Goal: Task Accomplishment & Management: Manage account settings

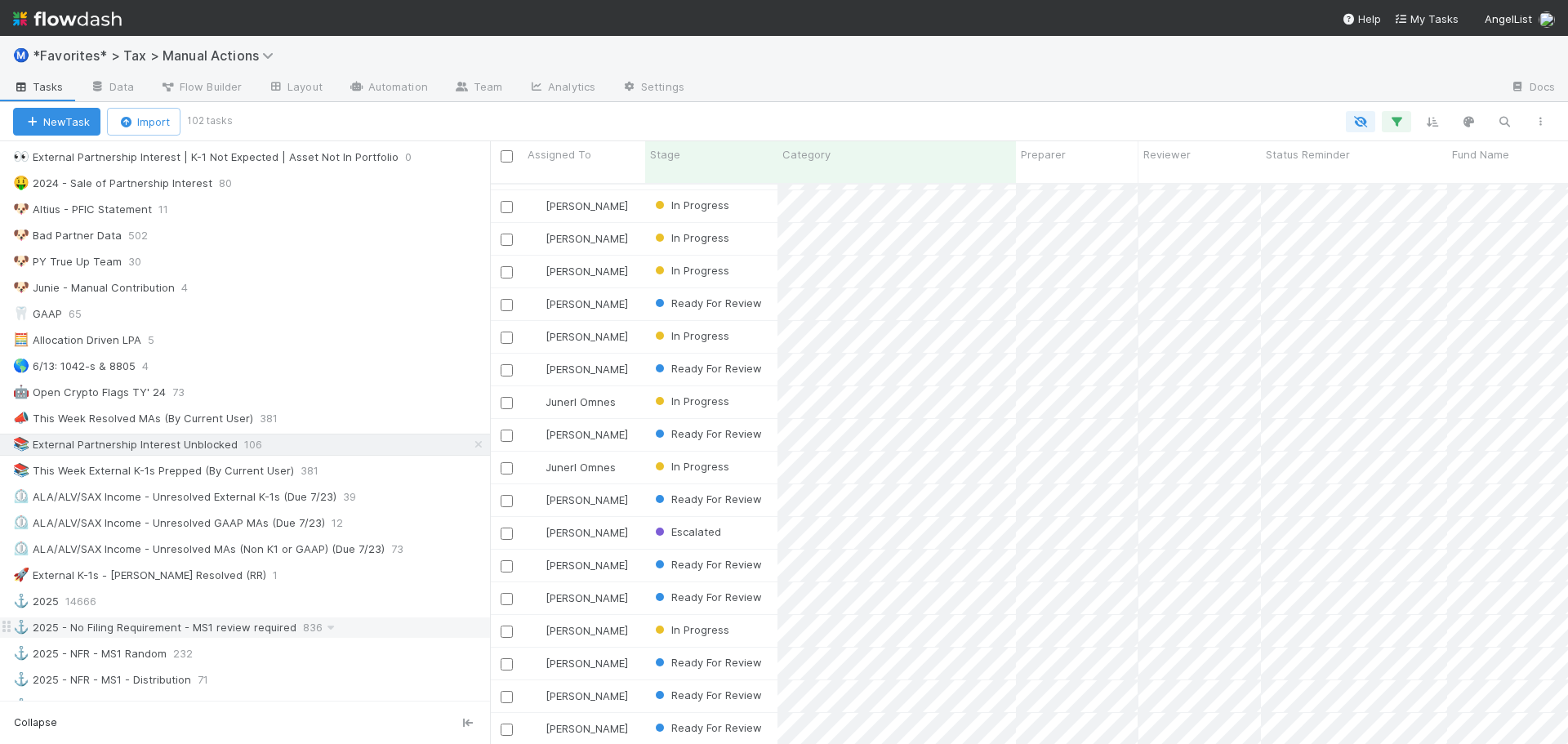
scroll to position [817, 0]
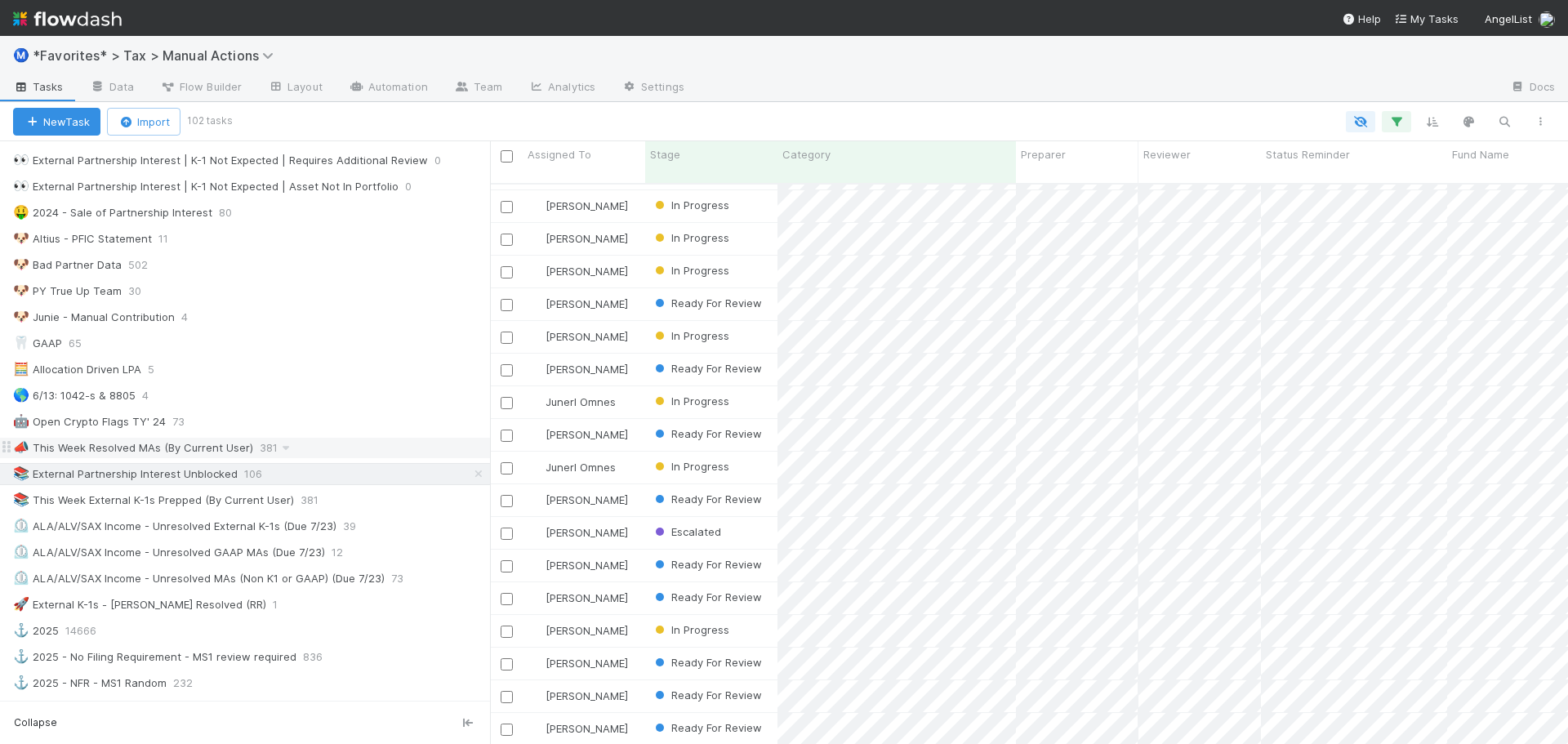
click at [194, 450] on div "📣 This Week Resolved MAs (By Current User)" at bounding box center [133, 447] width 240 height 21
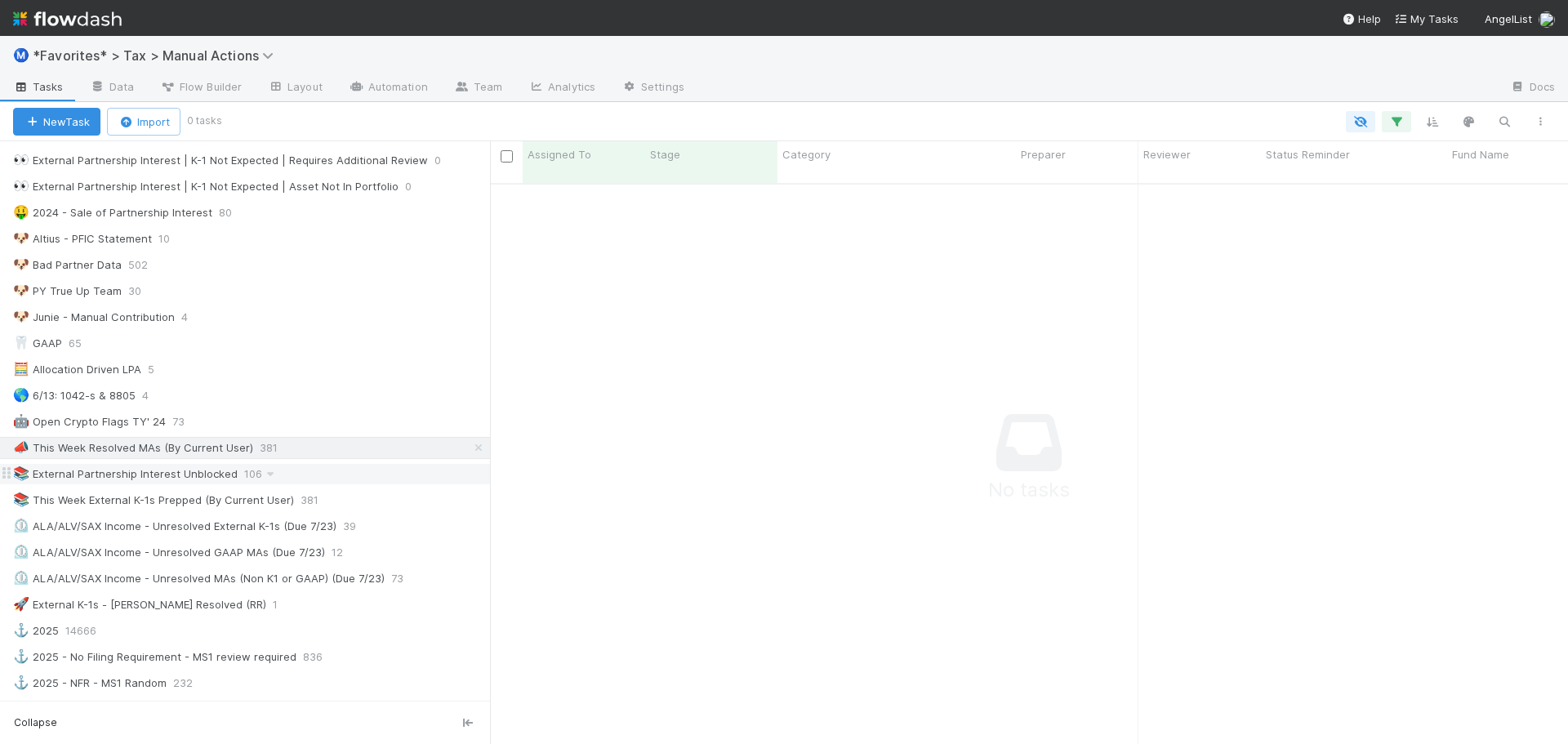
scroll to position [550, 1066]
click at [181, 476] on div "📚 External Partnership Interest Unblocked" at bounding box center [125, 474] width 224 height 21
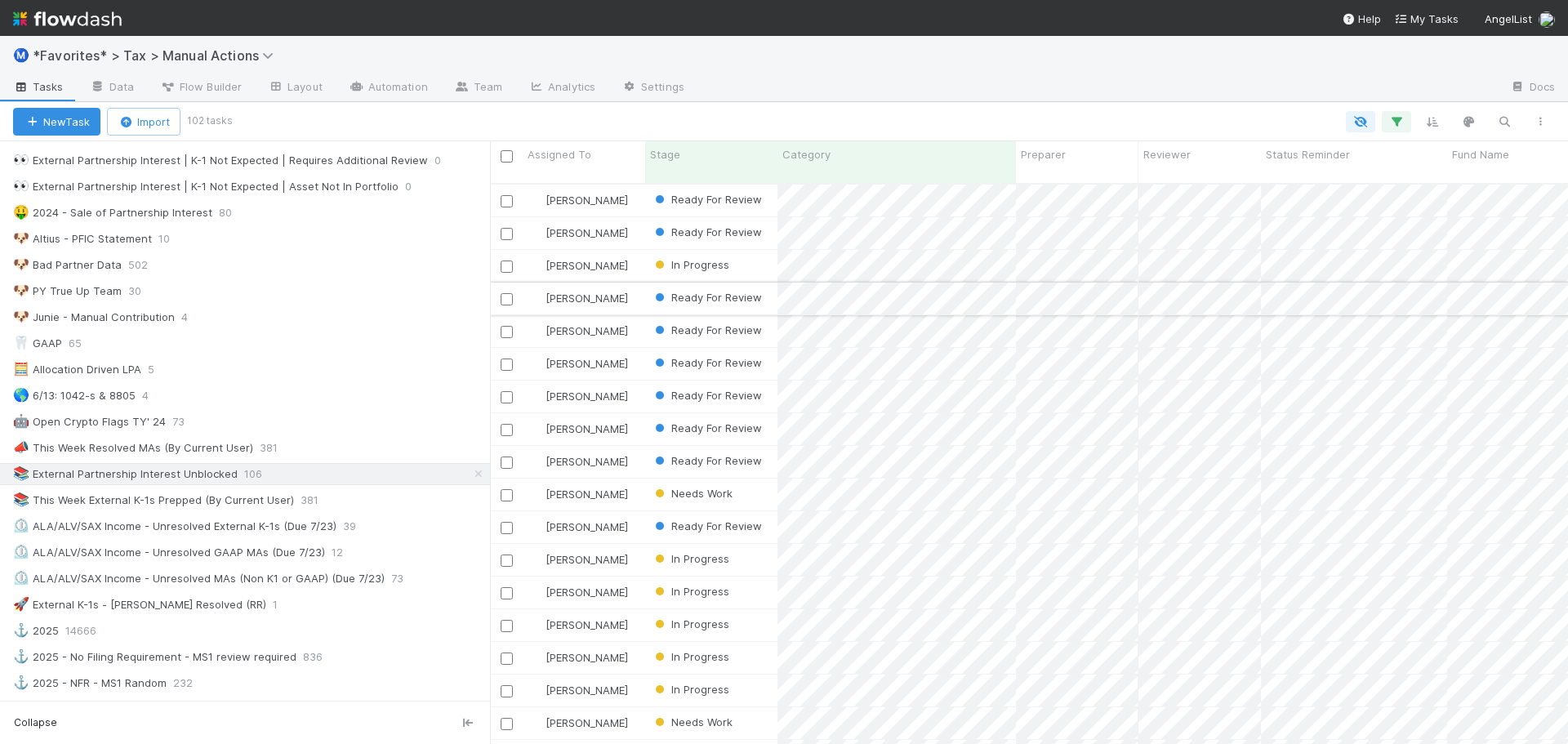
scroll to position [562, 1066]
click at [1481, 160] on span "Fund Name" at bounding box center [1481, 154] width 57 height 16
click at [1167, 105] on div "Sort A → Z Sort Z → A Hide Edit field Delete field Synced 19 hours ago Sync" at bounding box center [784, 372] width 1568 height 744
click at [1401, 122] on icon "button" at bounding box center [1397, 122] width 16 height 15
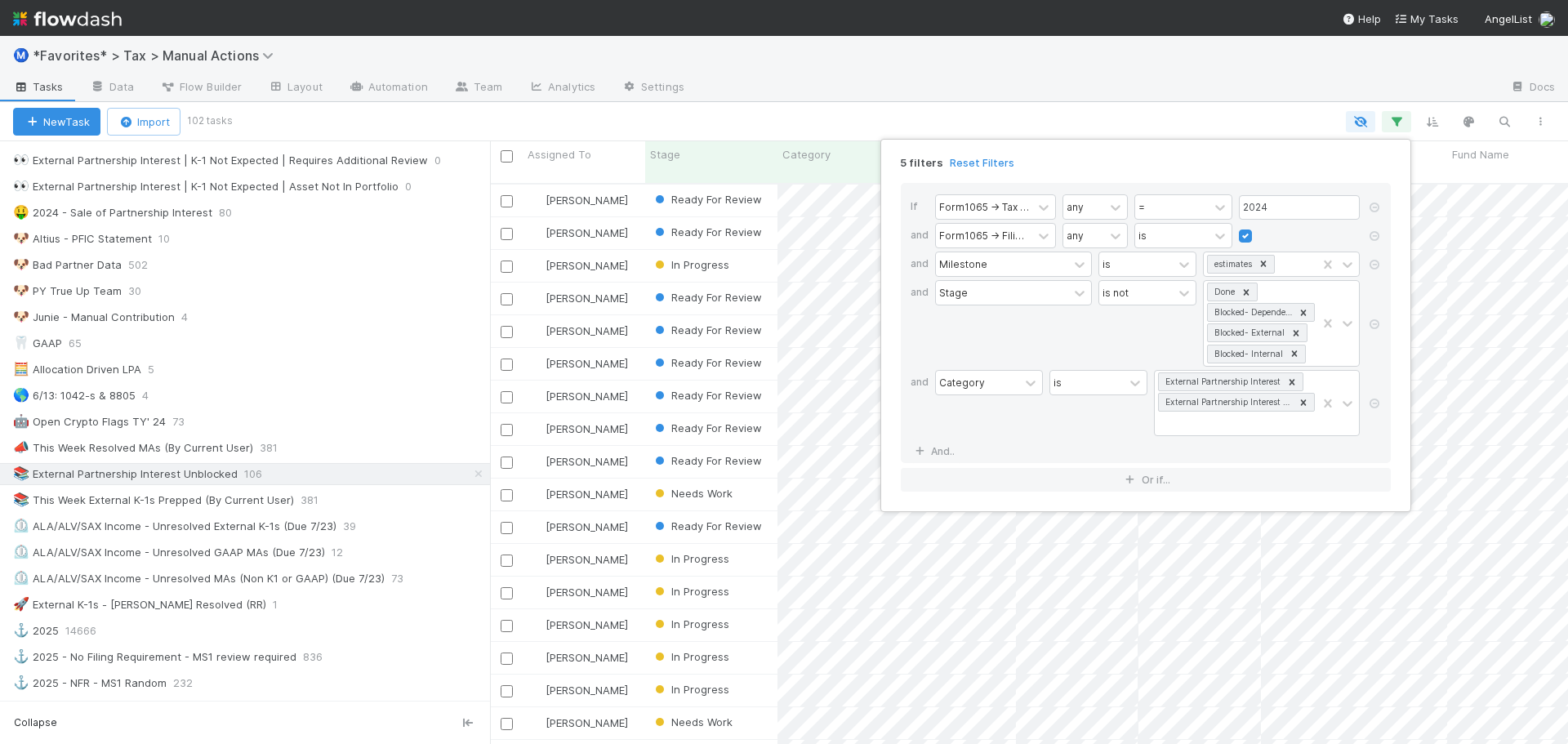
click at [1188, 114] on div "5 filters Reset Filters If Form1065 -> Tax Year any = 2024 and Form1065 -> Fili…" at bounding box center [784, 372] width 1568 height 744
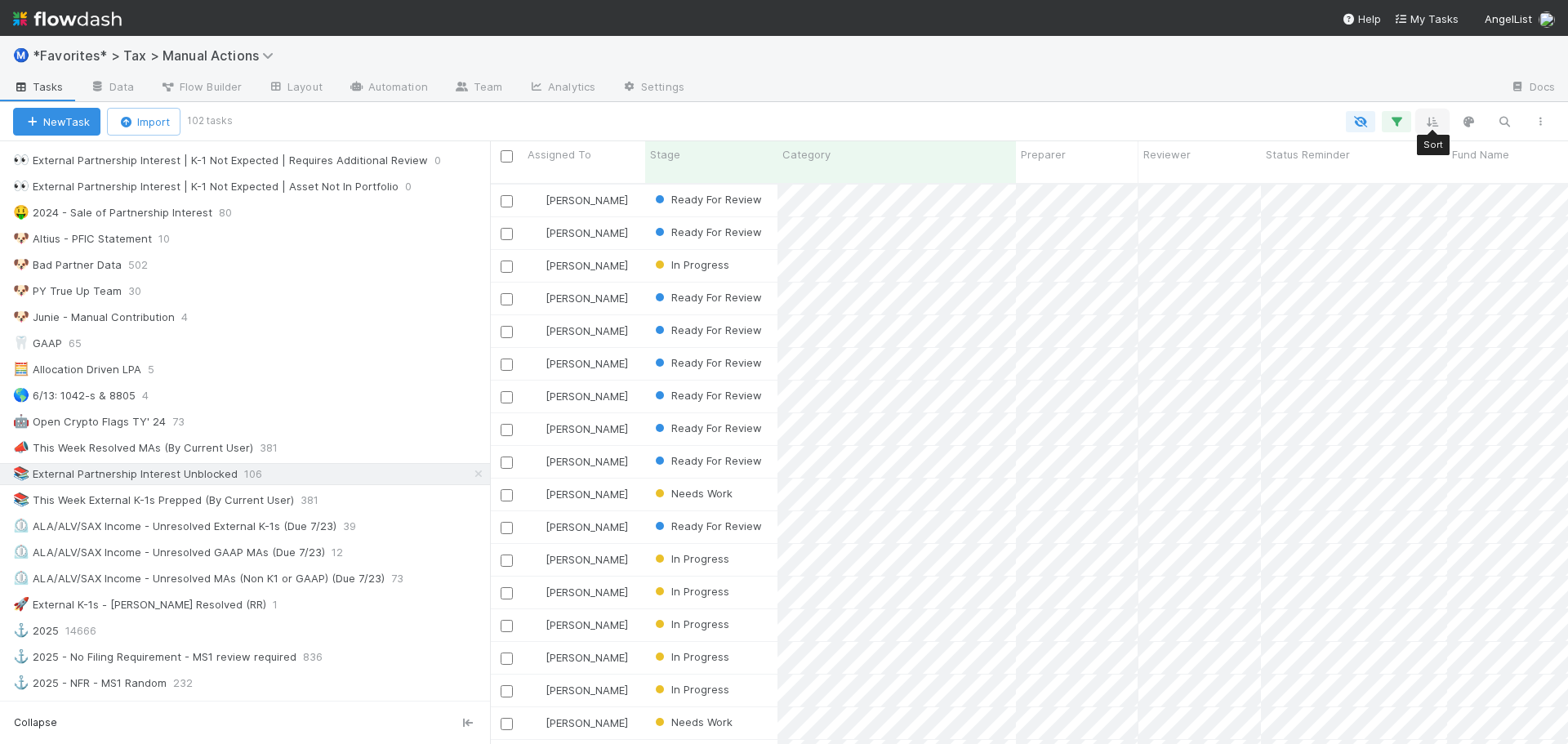
click at [1434, 119] on icon "button" at bounding box center [1433, 122] width 16 height 15
click at [1223, 165] on button "Sort by" at bounding box center [1252, 170] width 351 height 24
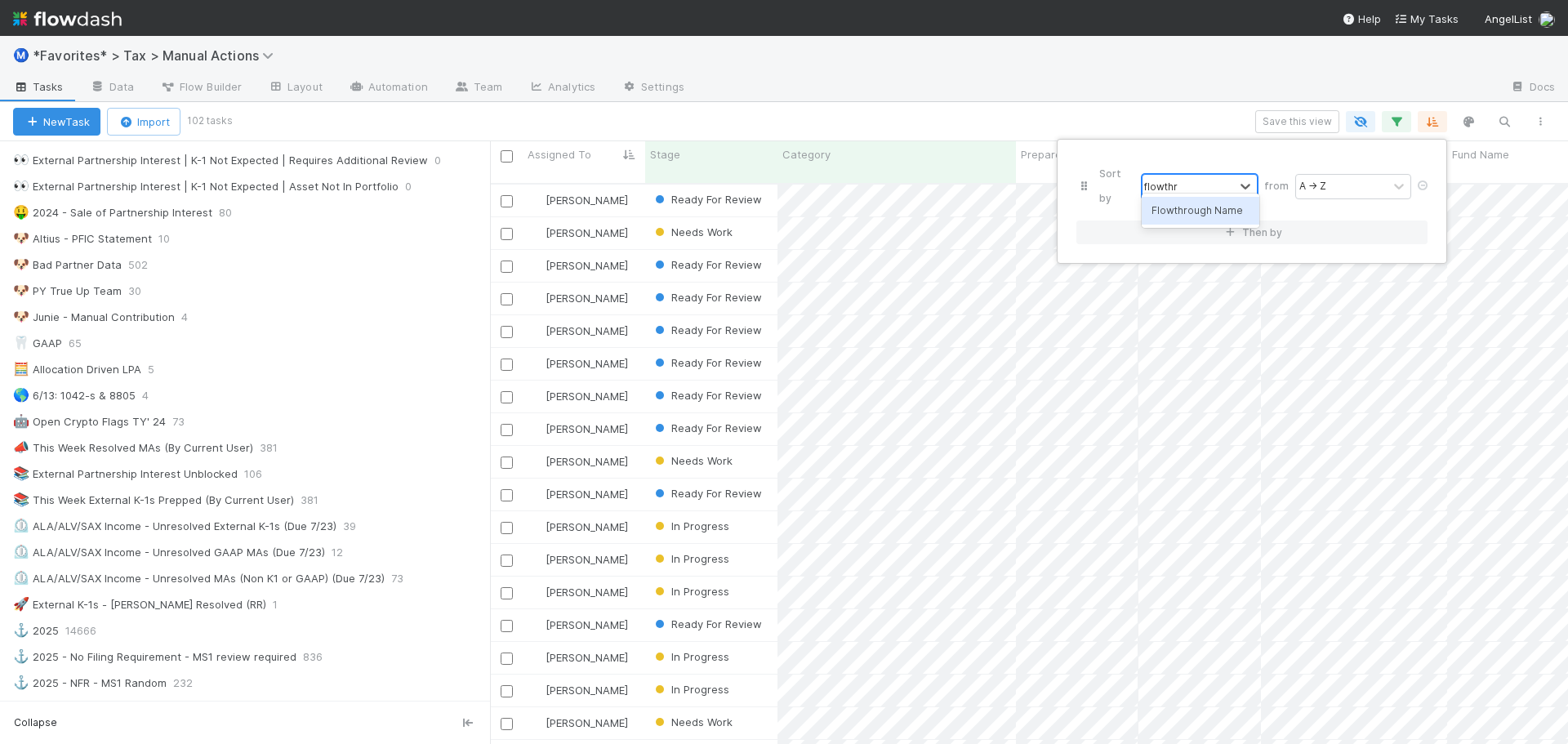
scroll to position [562, 1066]
type input "flowt"
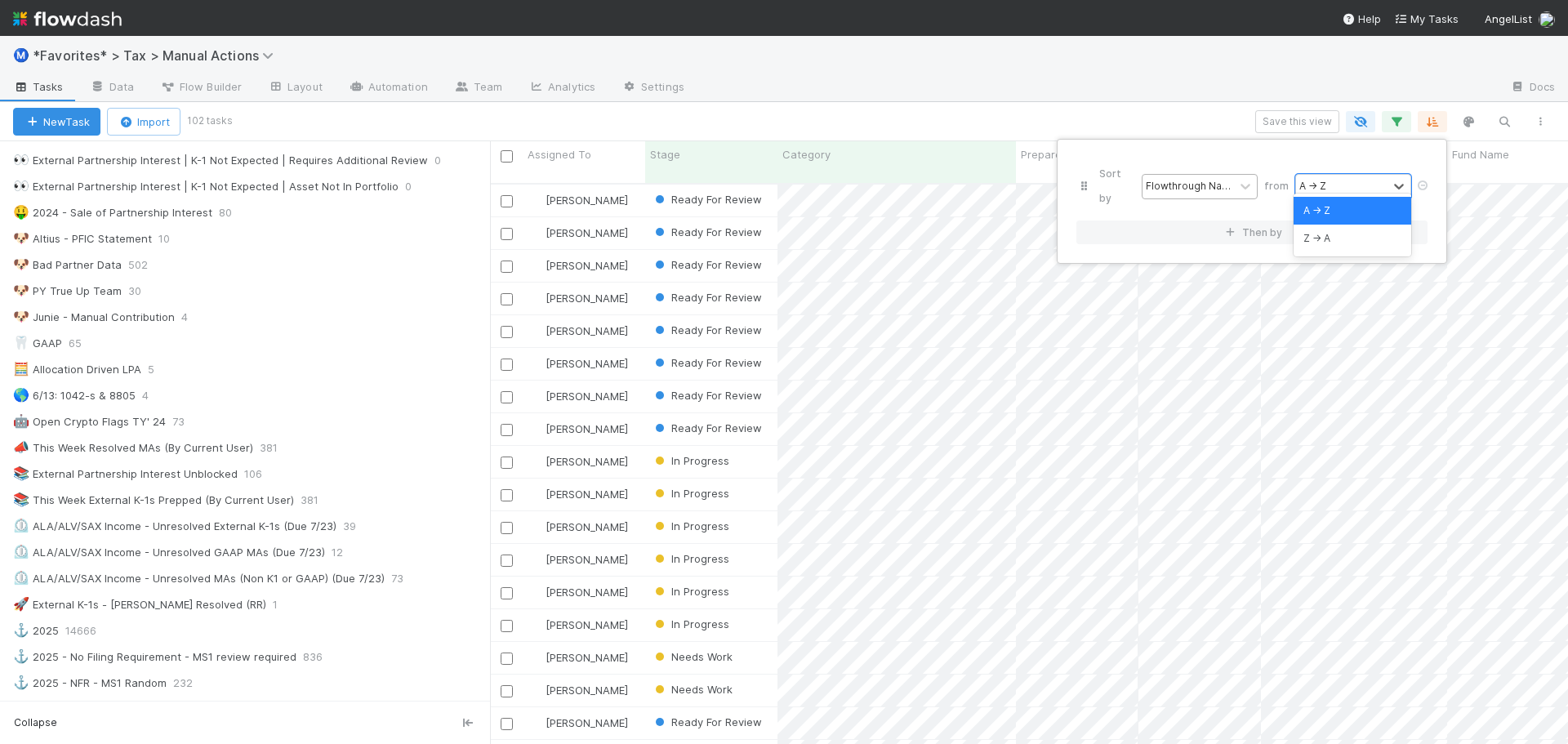
type input "z"
click at [1098, 88] on div "Sort by Flowthrough Name from option Z → A, selected. 0 results available. Sele…" at bounding box center [784, 372] width 1568 height 744
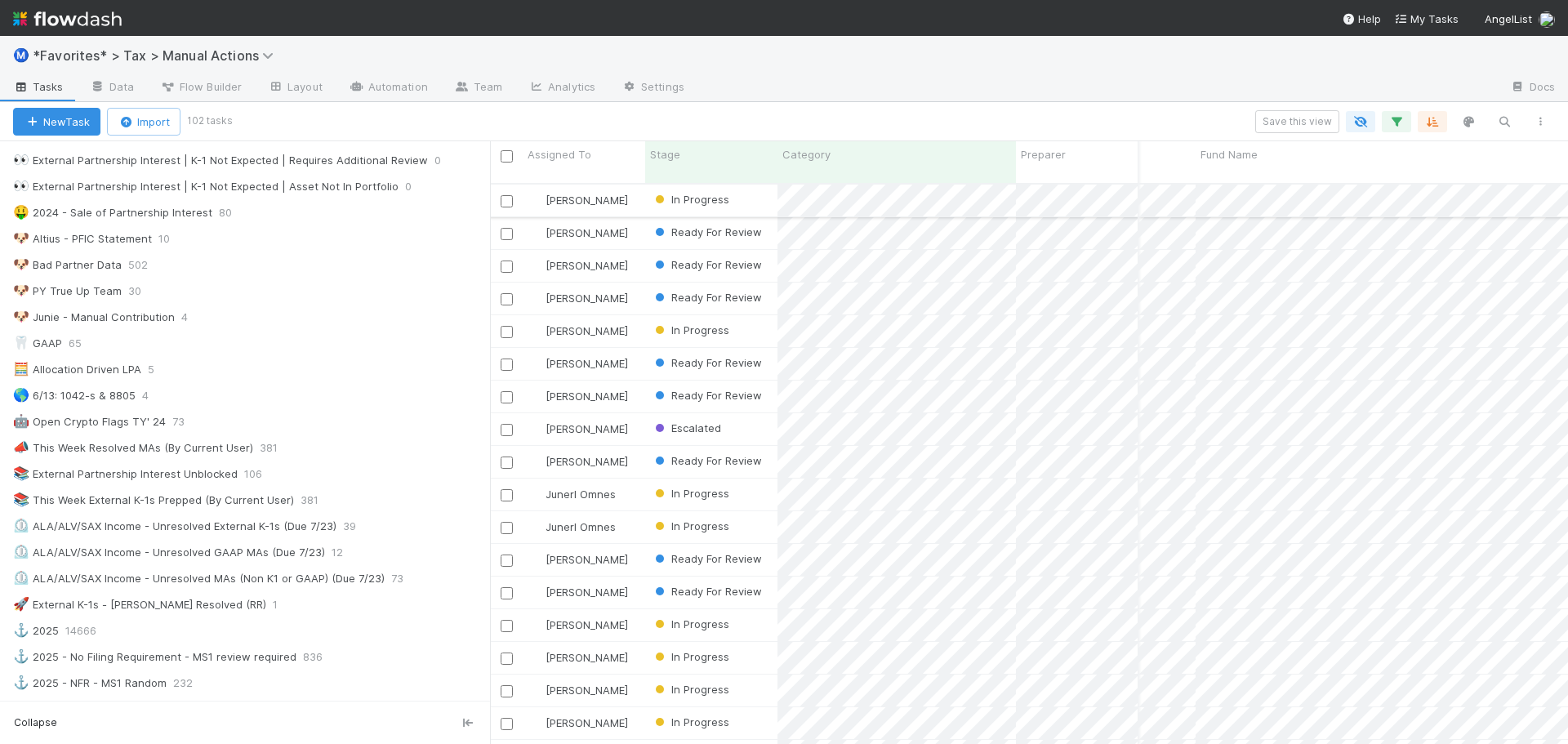
scroll to position [0, 0]
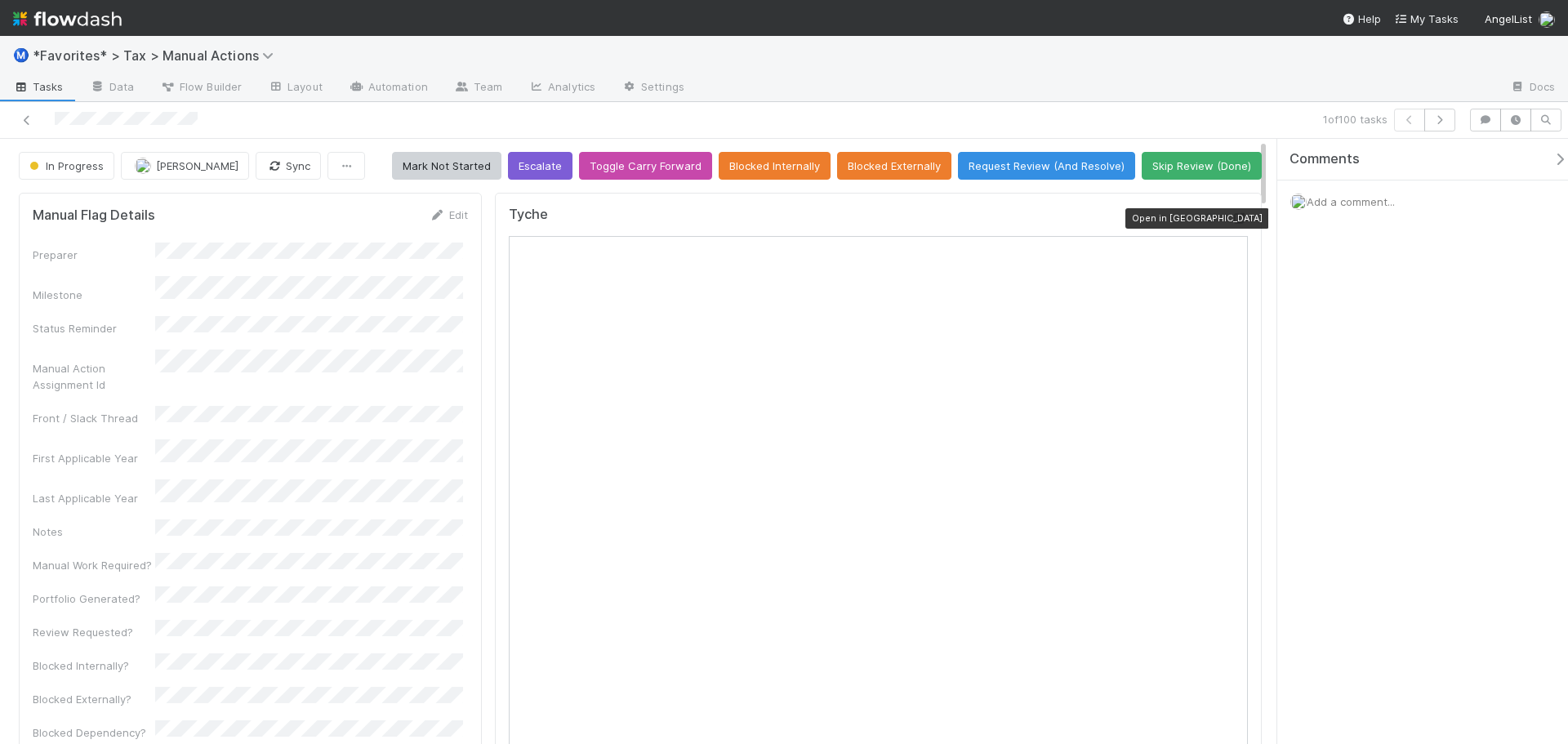
click at [1232, 219] on icon at bounding box center [1240, 218] width 16 height 11
click at [1115, 82] on div at bounding box center [1097, 88] width 800 height 26
click at [1283, 82] on div at bounding box center [1097, 88] width 800 height 26
click at [1203, 110] on div "1 of 100 tasks" at bounding box center [1101, 120] width 725 height 23
click at [1160, 119] on div "1 of 100 tasks" at bounding box center [1101, 120] width 725 height 23
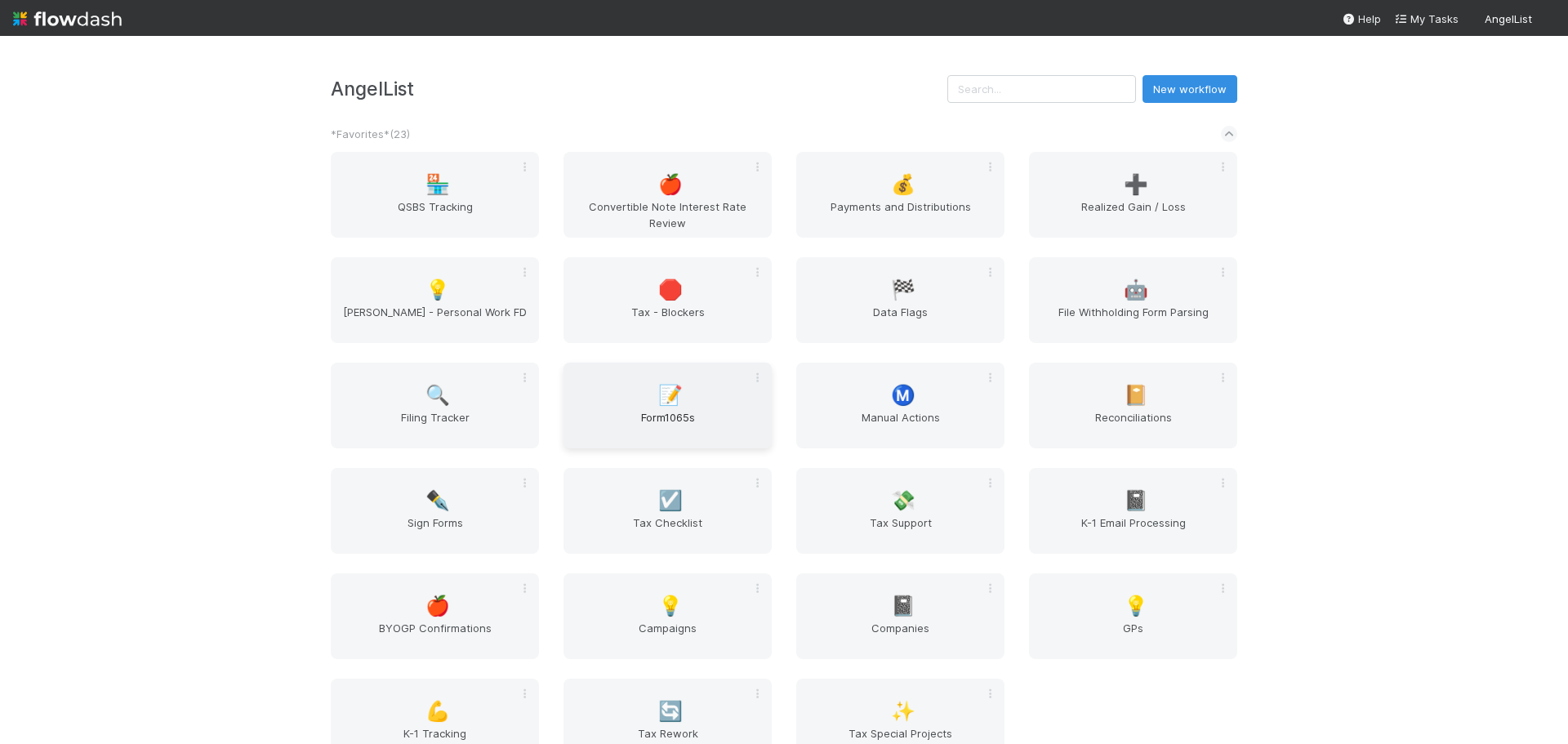
click at [695, 391] on div "📝 Form1065s" at bounding box center [668, 405] width 209 height 86
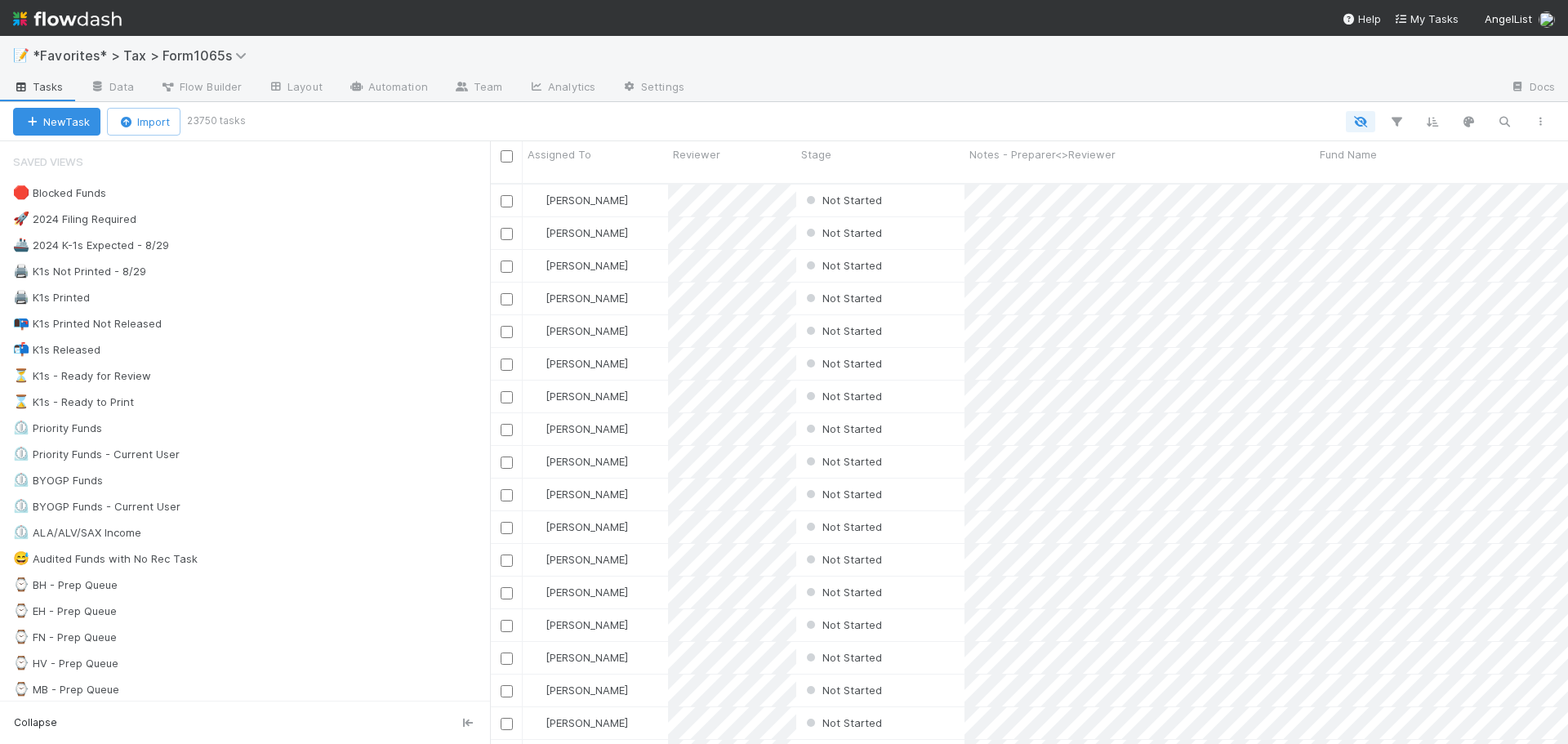
scroll to position [562, 1066]
click at [317, 276] on div "🖨️ K1s Not Printed - 8/29 911" at bounding box center [251, 271] width 477 height 21
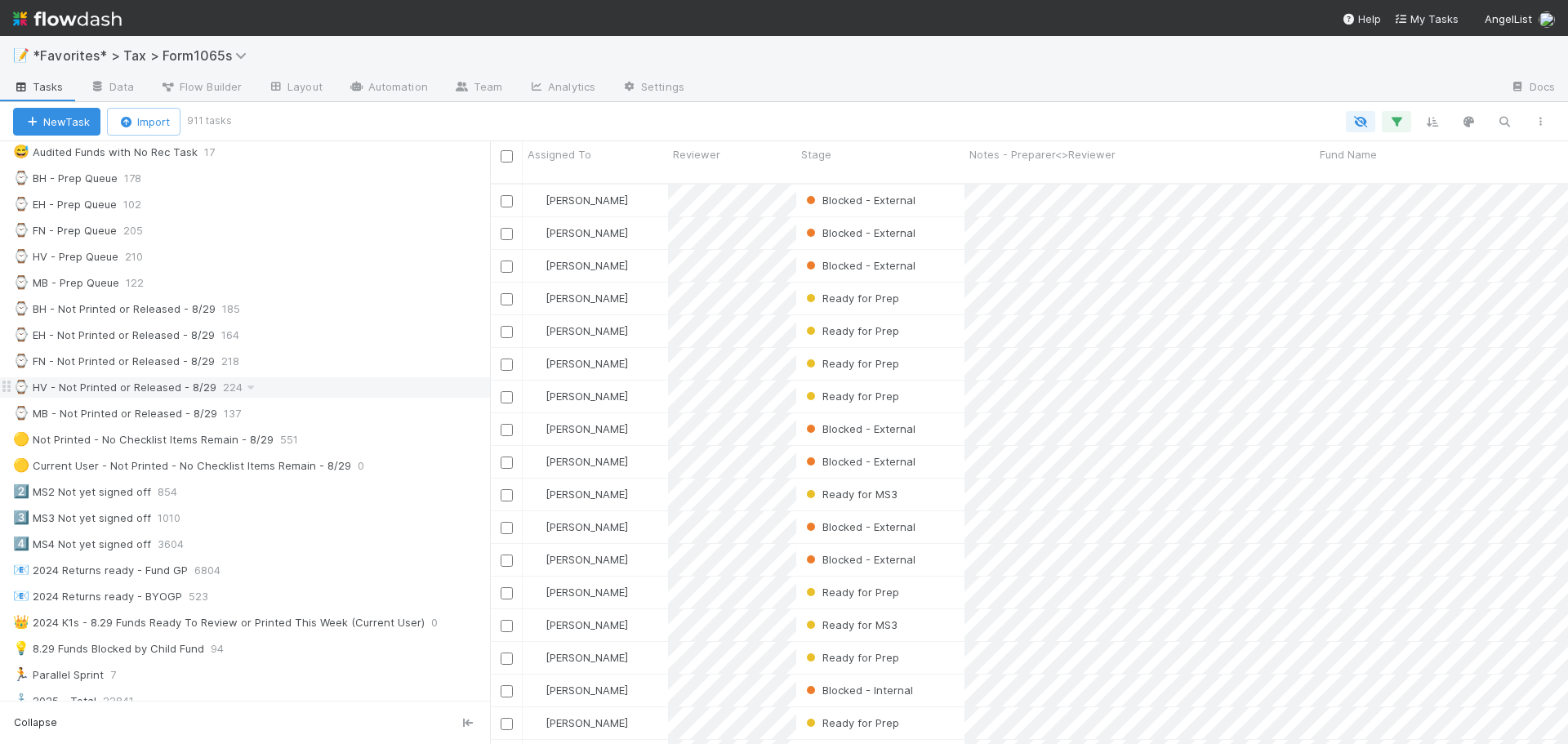
scroll to position [408, 0]
click at [360, 442] on div "🟡 Not Printed - No Checklist Items Remain - 8/29 551" at bounding box center [251, 438] width 477 height 21
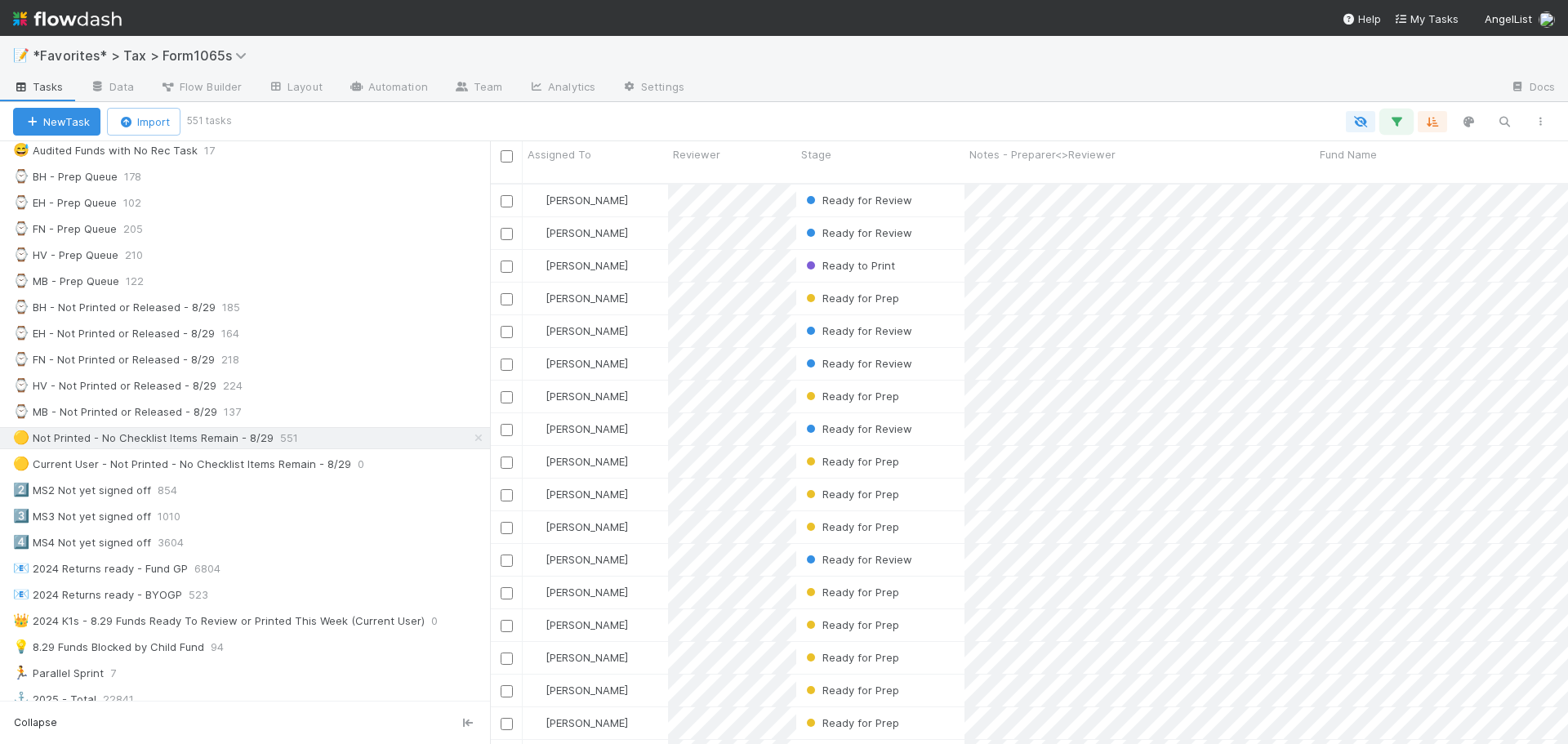
click at [1388, 125] on icon "button" at bounding box center [1397, 122] width 16 height 15
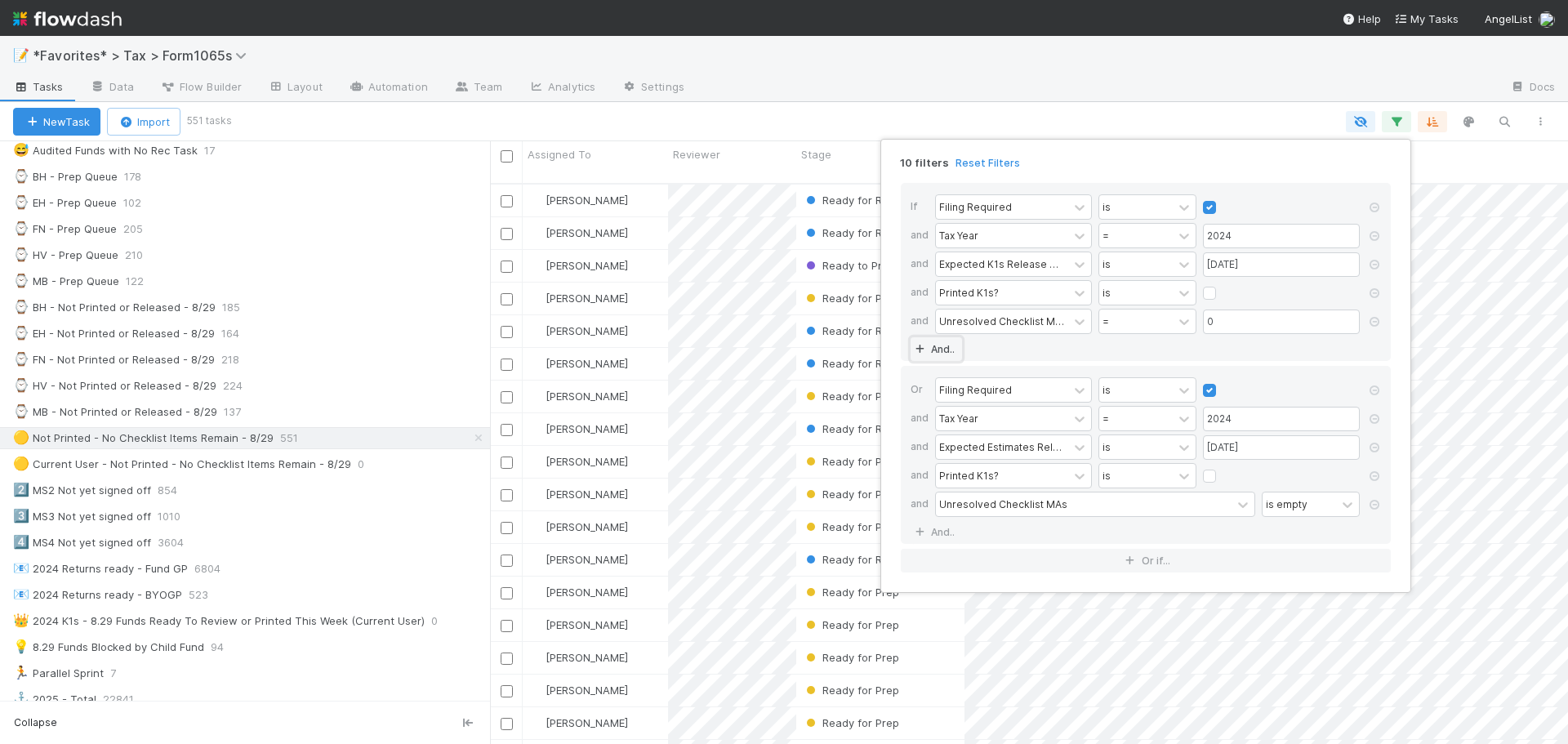
click at [952, 339] on link "And.." at bounding box center [937, 349] width 51 height 24
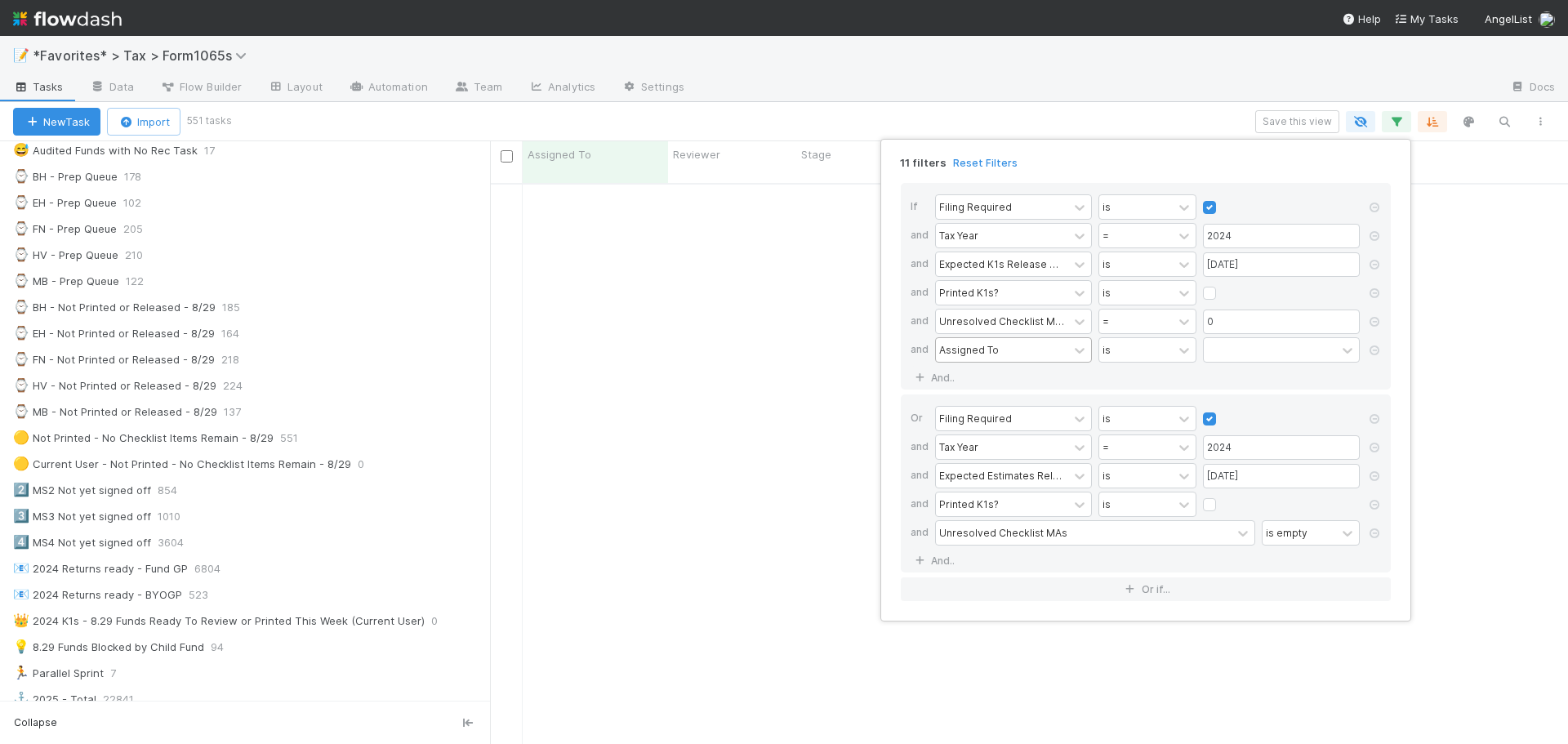
click at [978, 351] on div "Assigned To" at bounding box center [969, 349] width 59 height 15
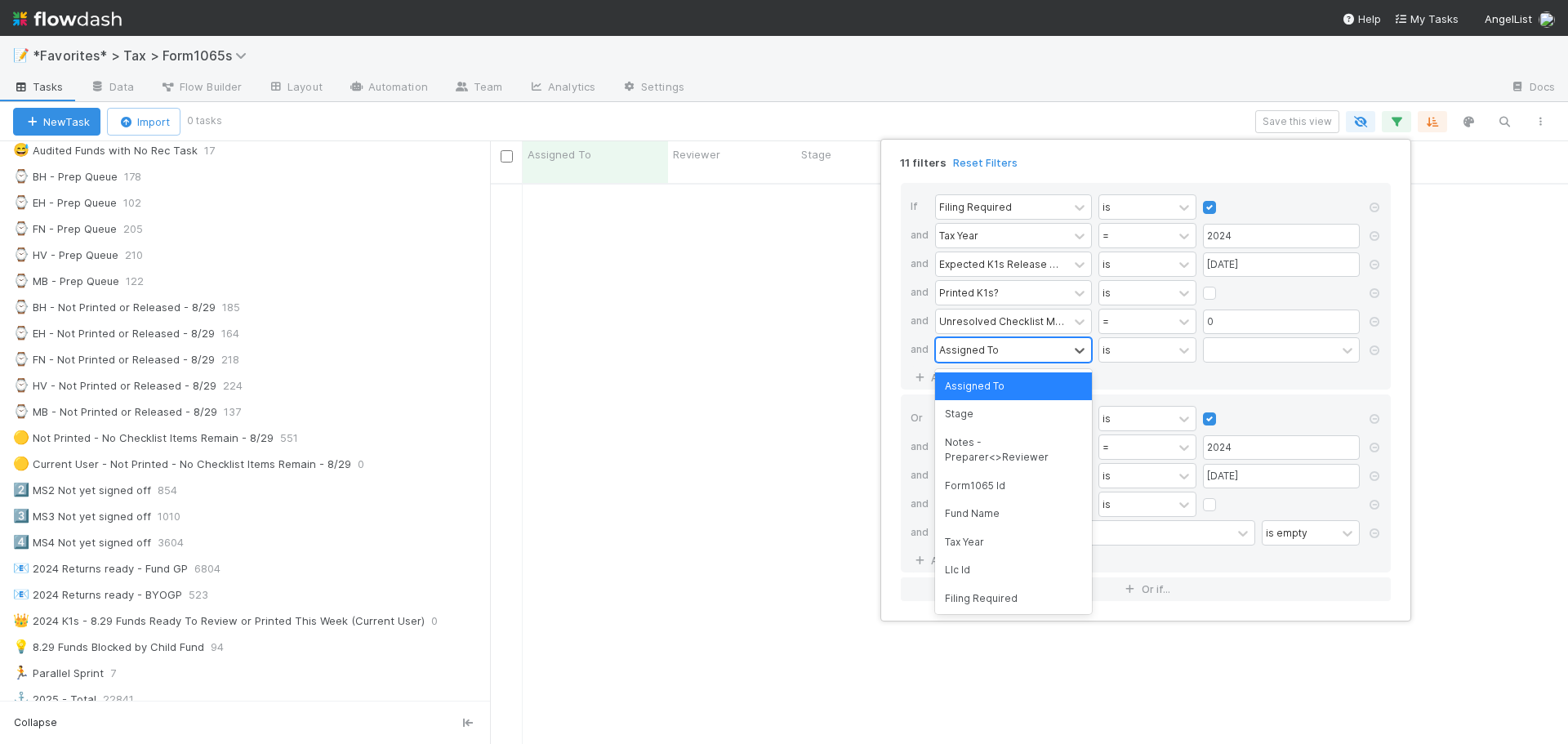
scroll to position [550, 1066]
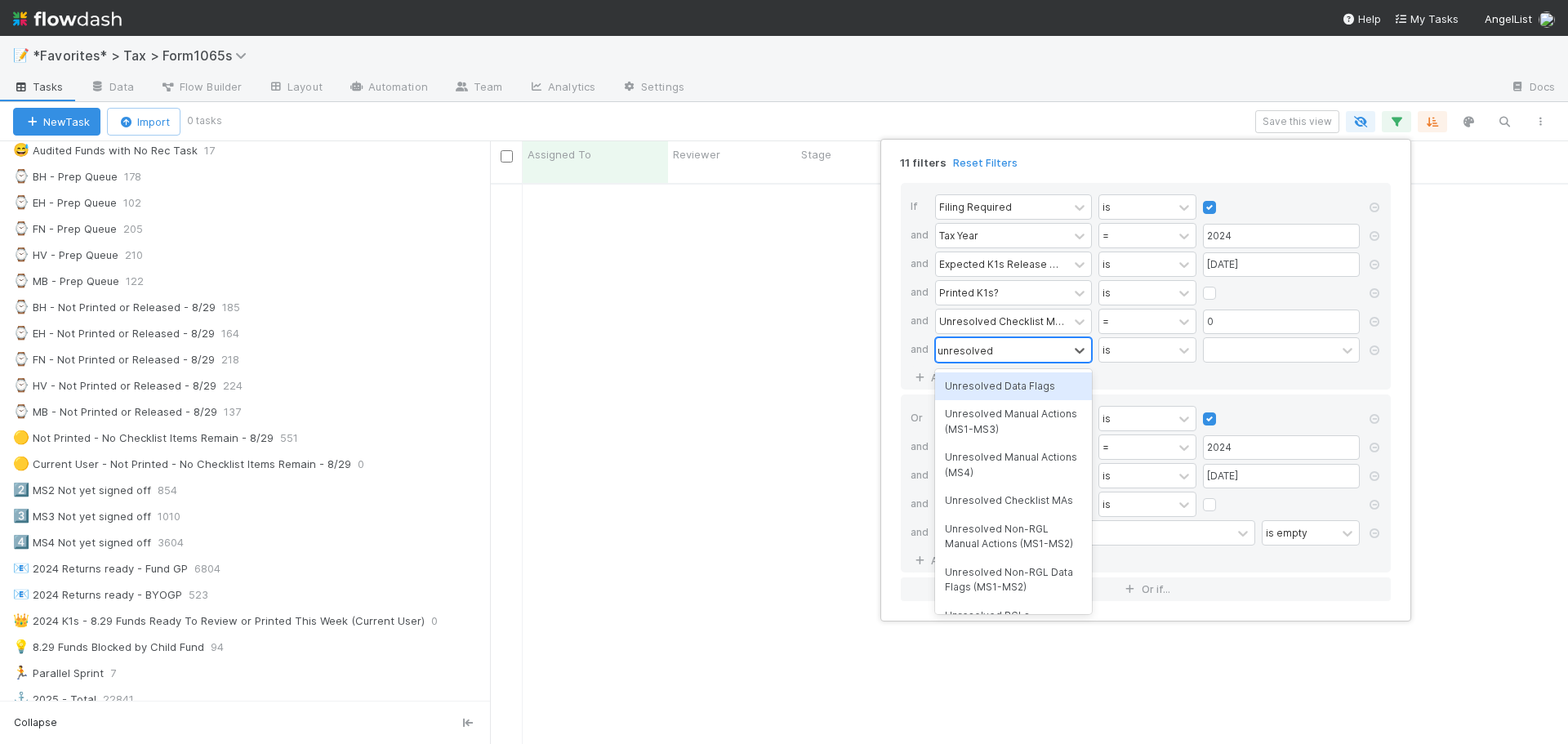
type input "unresolved ma"
click at [1037, 402] on div "Unresolved Manual Actions (MS1-MS3)" at bounding box center [1013, 394] width 157 height 44
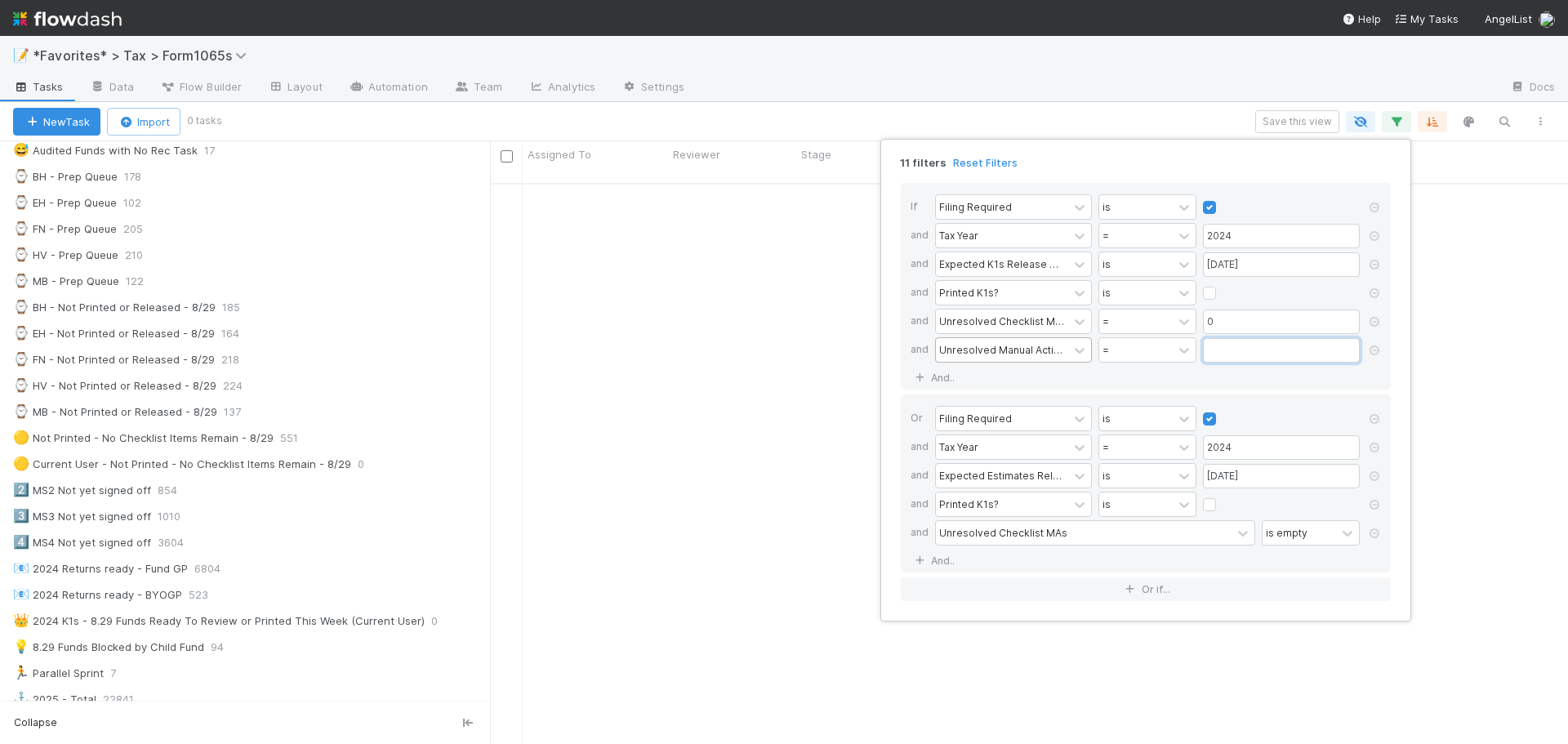
click at [1232, 349] on input "text" at bounding box center [1281, 350] width 157 height 25
type input "0"
click at [933, 566] on link "And.." at bounding box center [937, 560] width 51 height 24
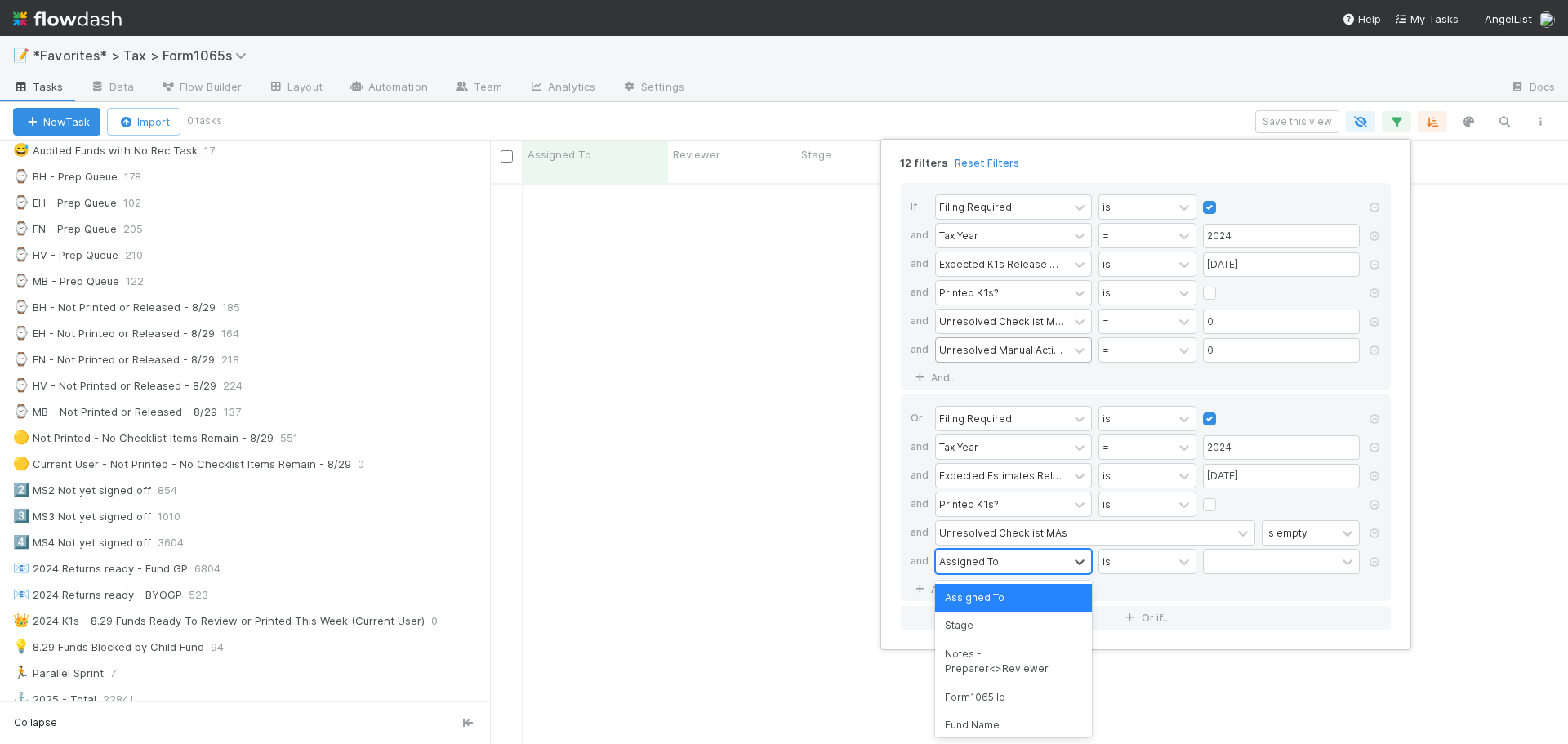
click at [971, 554] on div "Assigned To" at bounding box center [969, 561] width 59 height 15
type input "unresolved ma"
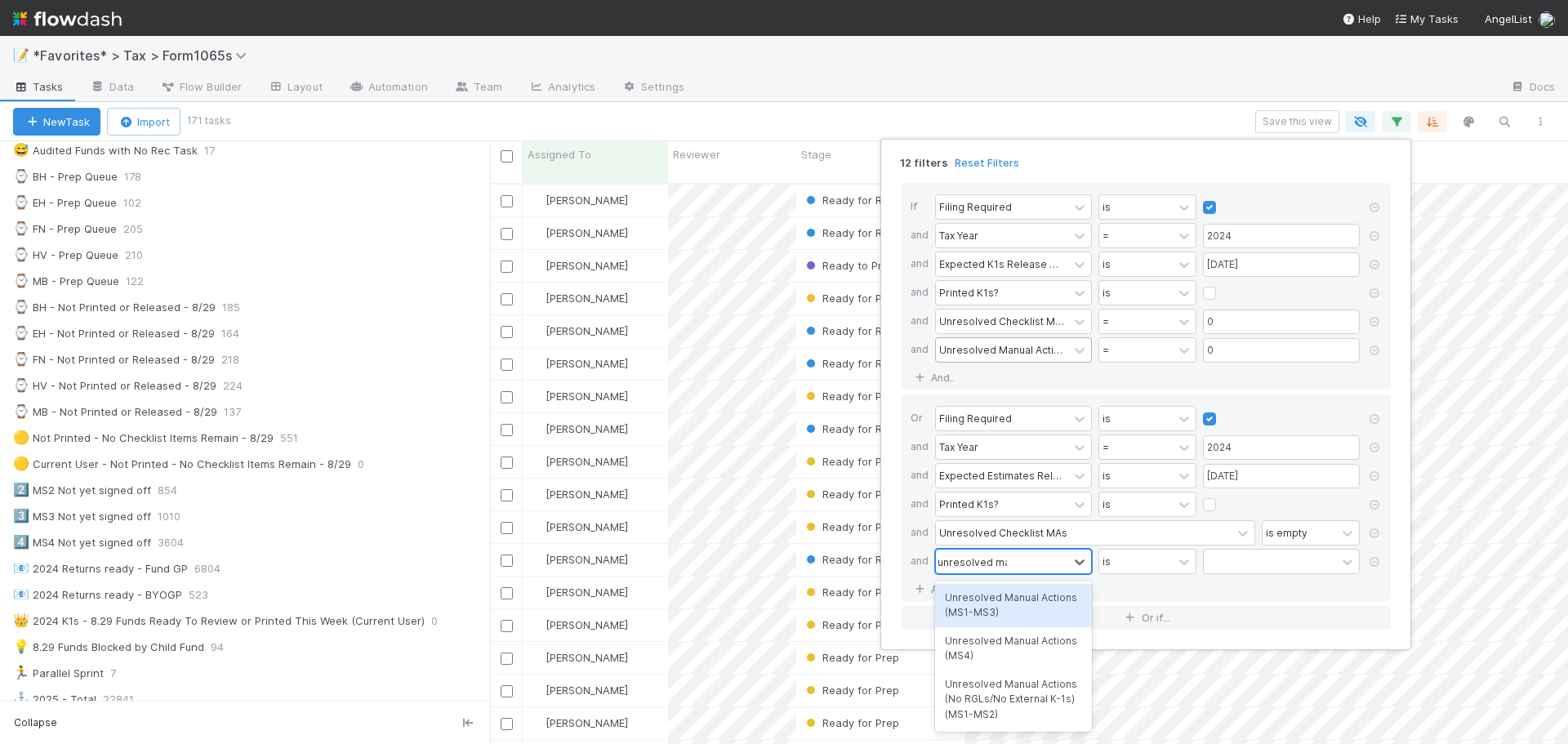
scroll to position [562, 1066]
click at [1025, 614] on div "Unresolved Manual Actions (MS1-MS3)" at bounding box center [1013, 605] width 157 height 44
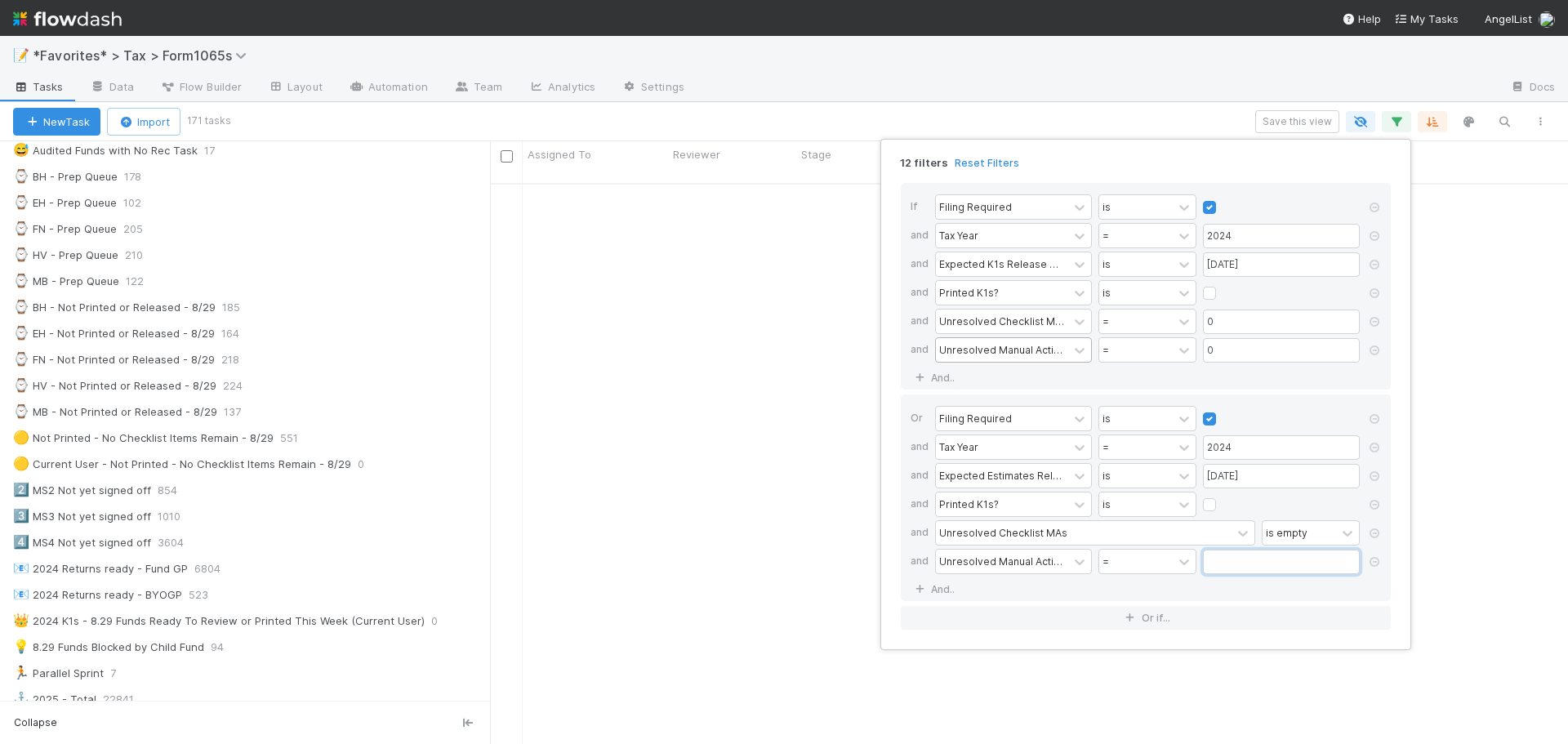
click at [1290, 565] on input "text" at bounding box center [1281, 562] width 157 height 25
type input "0"
click at [1006, 85] on div "12 filters Reset Filters If Filing Required is and Tax Year = 2024 and Expected…" at bounding box center [784, 372] width 1568 height 744
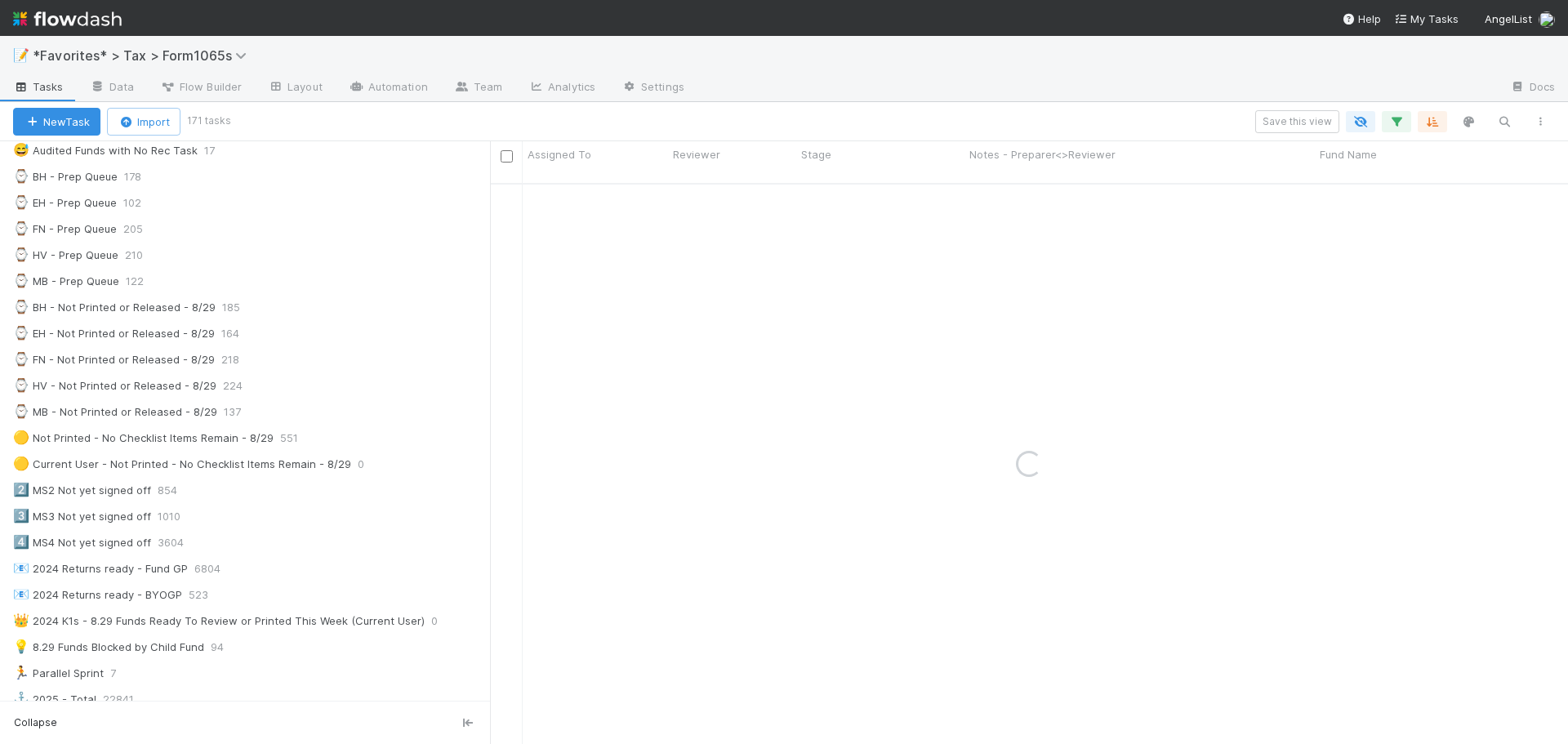
click at [1006, 77] on div at bounding box center [1097, 88] width 800 height 26
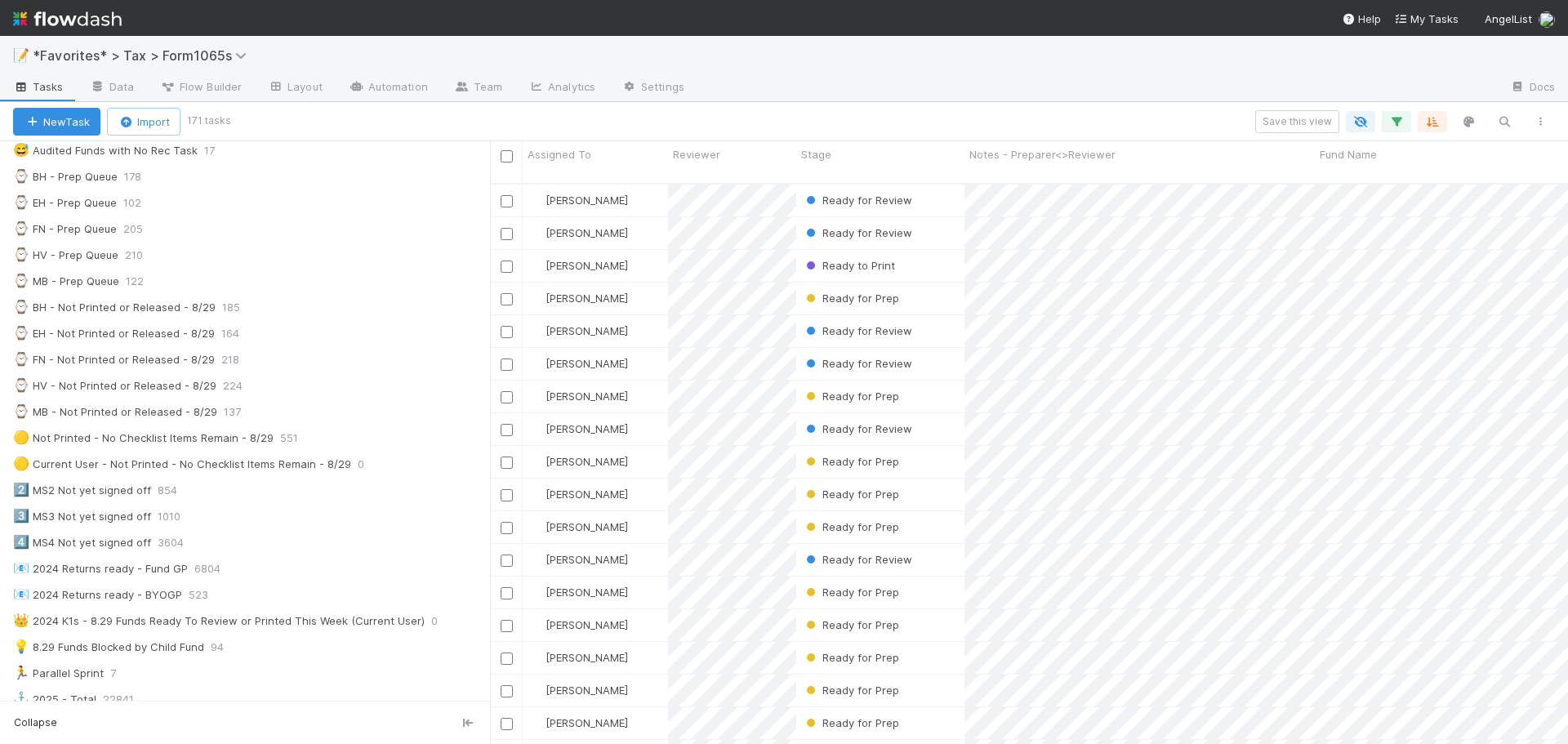
click at [1006, 74] on div "📝 *Favorites* > Tax > Form1065s" at bounding box center [784, 56] width 1568 height 40
click at [937, 187] on div "Ready for Review" at bounding box center [880, 200] width 168 height 32
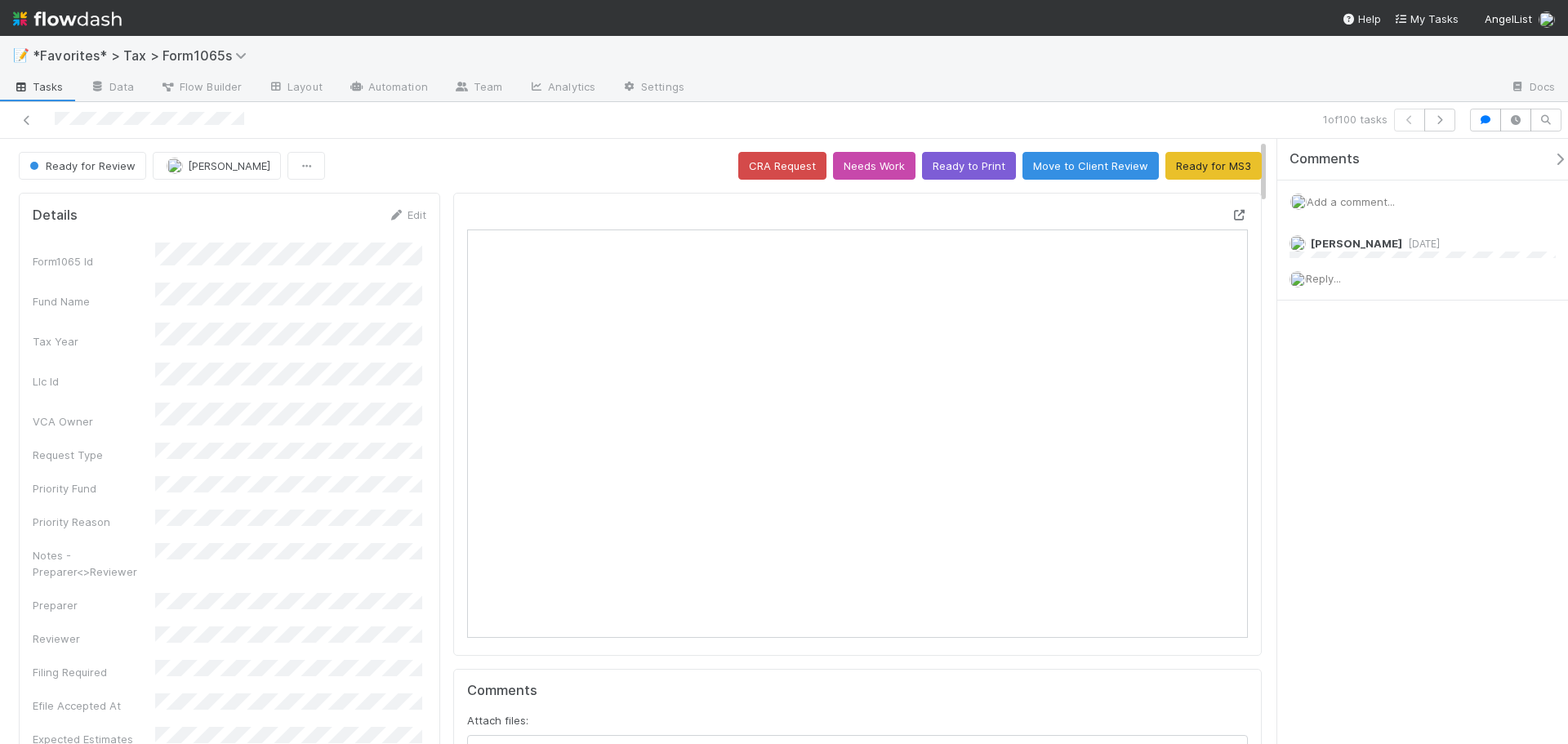
click at [1232, 214] on icon at bounding box center [1240, 215] width 16 height 11
click at [1449, 126] on button "button" at bounding box center [1440, 120] width 31 height 23
click at [1232, 211] on icon at bounding box center [1240, 215] width 16 height 11
drag, startPoint x: 1423, startPoint y: 116, endPoint x: 1441, endPoint y: 127, distance: 21.1
click at [1441, 127] on div at bounding box center [1425, 120] width 61 height 23
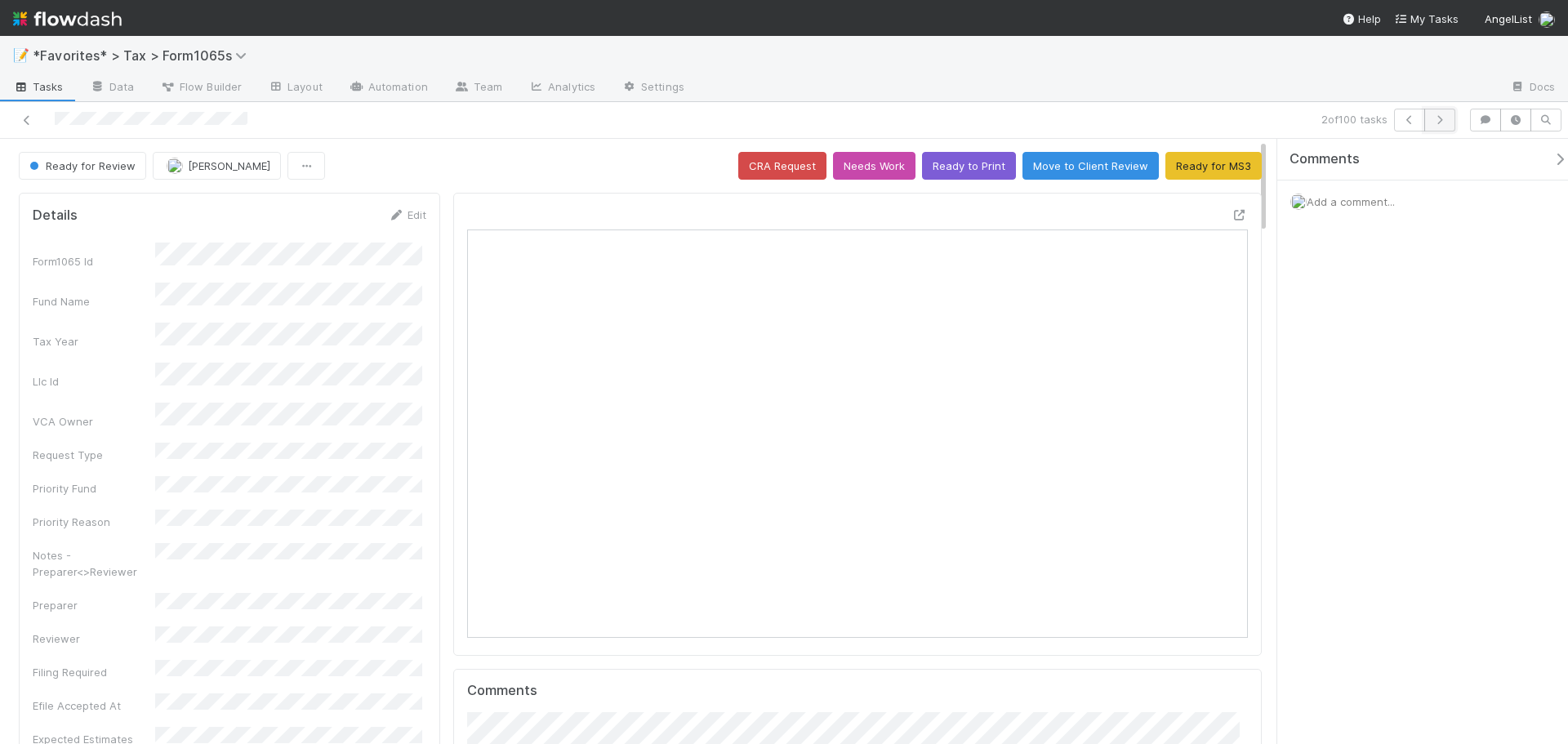
click at [1441, 126] on button "button" at bounding box center [1440, 120] width 31 height 23
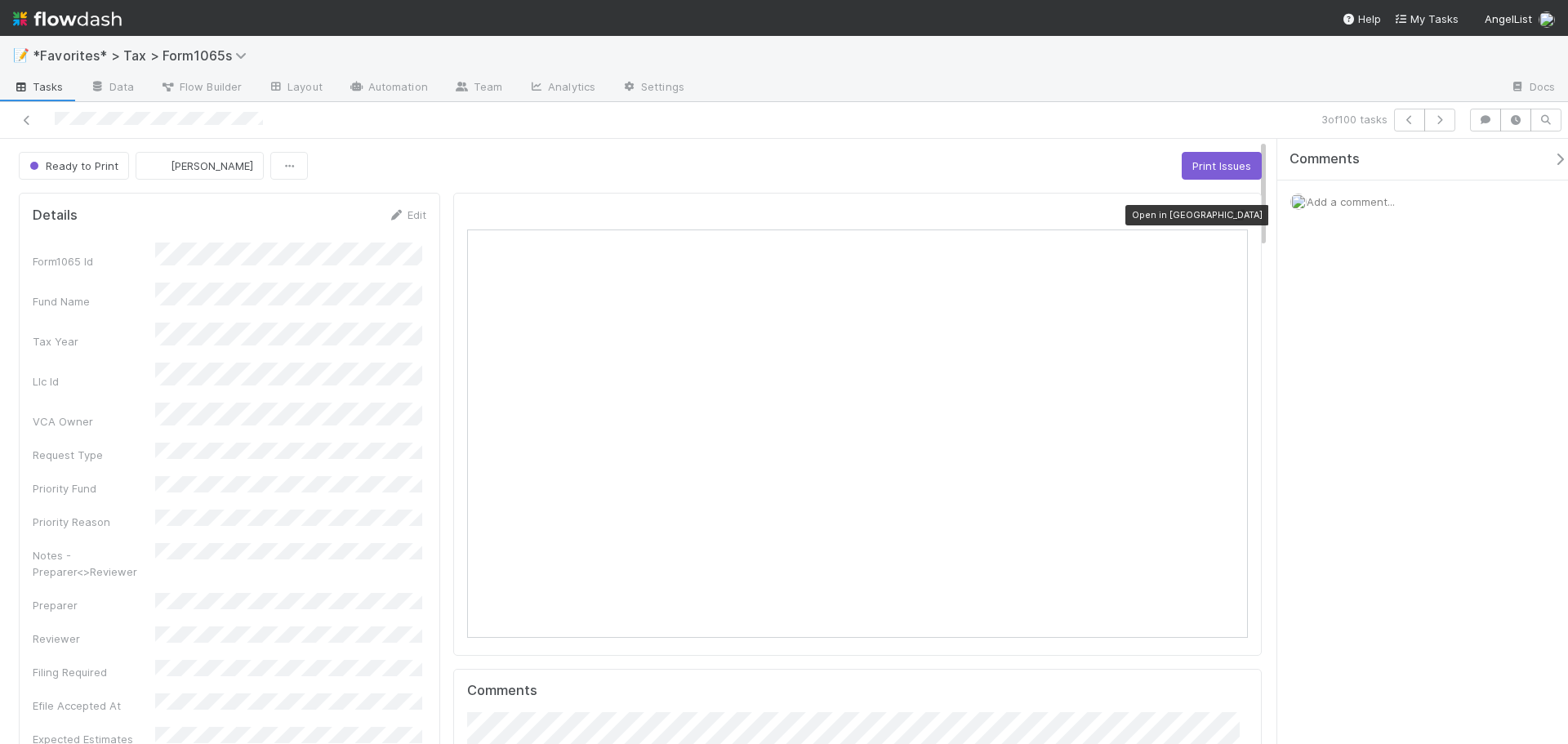
click at [1232, 213] on icon at bounding box center [1240, 215] width 16 height 11
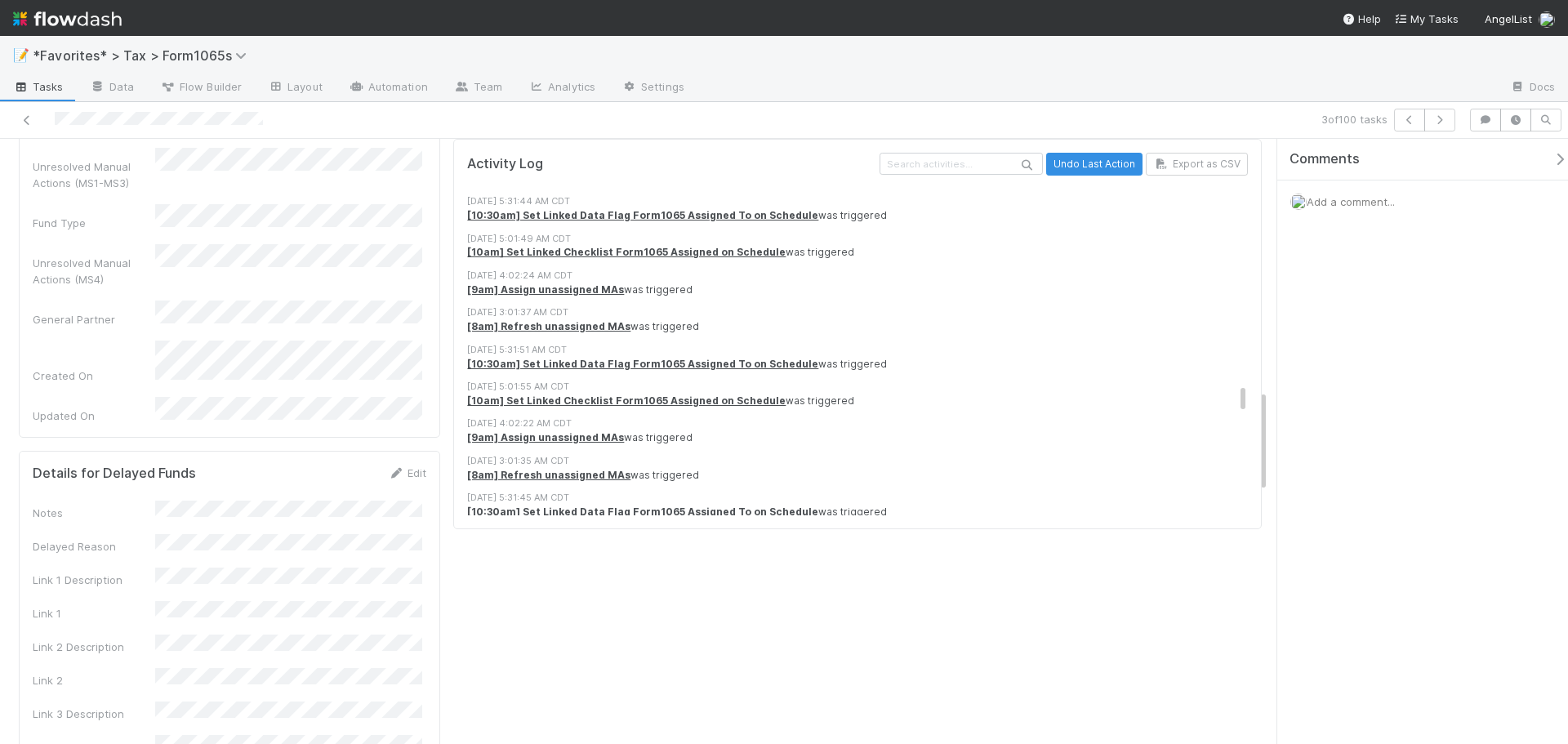
scroll to position [5143, 0]
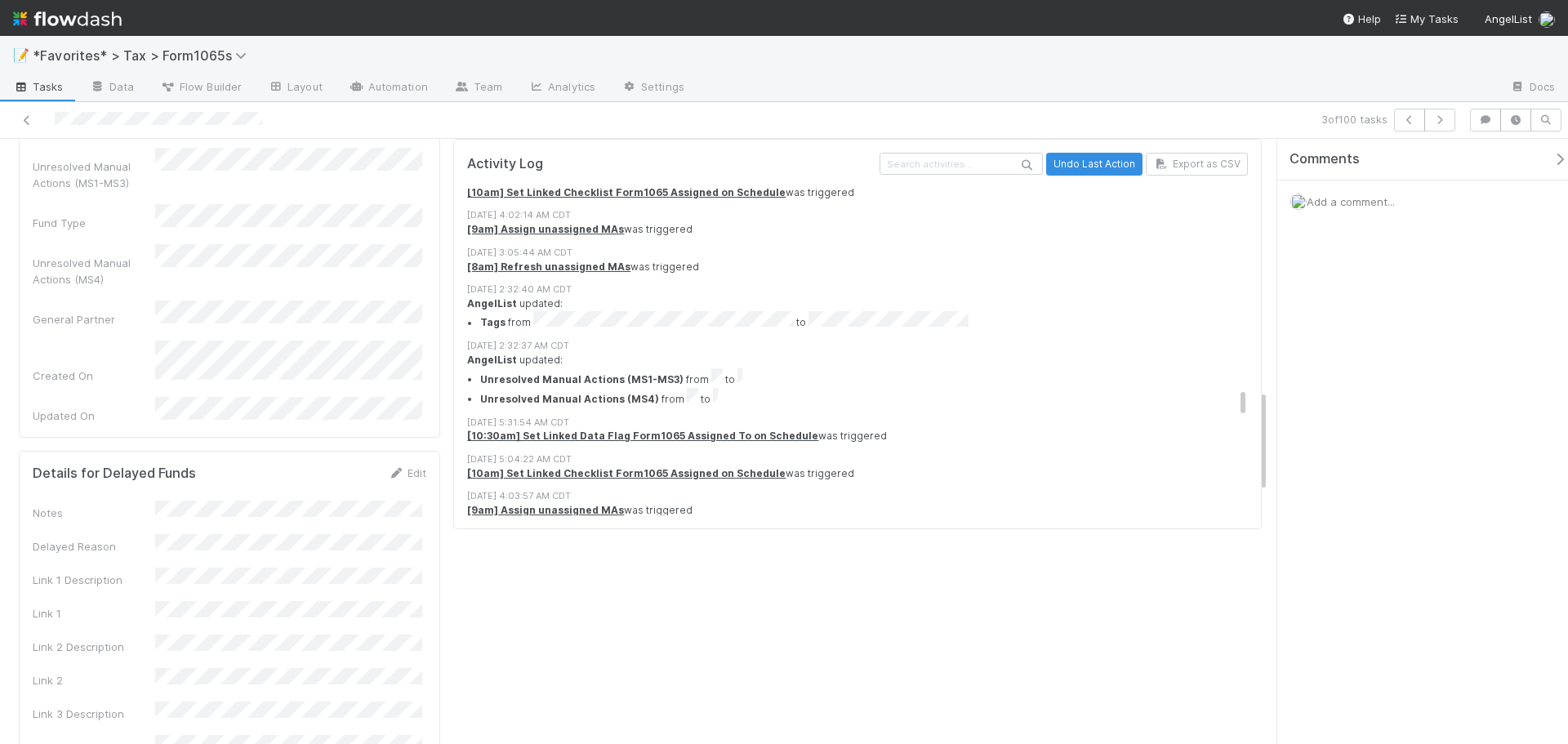
drag, startPoint x: 1233, startPoint y: 417, endPoint x: 1256, endPoint y: 208, distance: 210.3
click at [1248, 167] on div "Activity Log Undo Last Action Export as CSV 8/11/25, 5:32:18 AM CDT [10:30am] S…" at bounding box center [857, 334] width 809 height 391
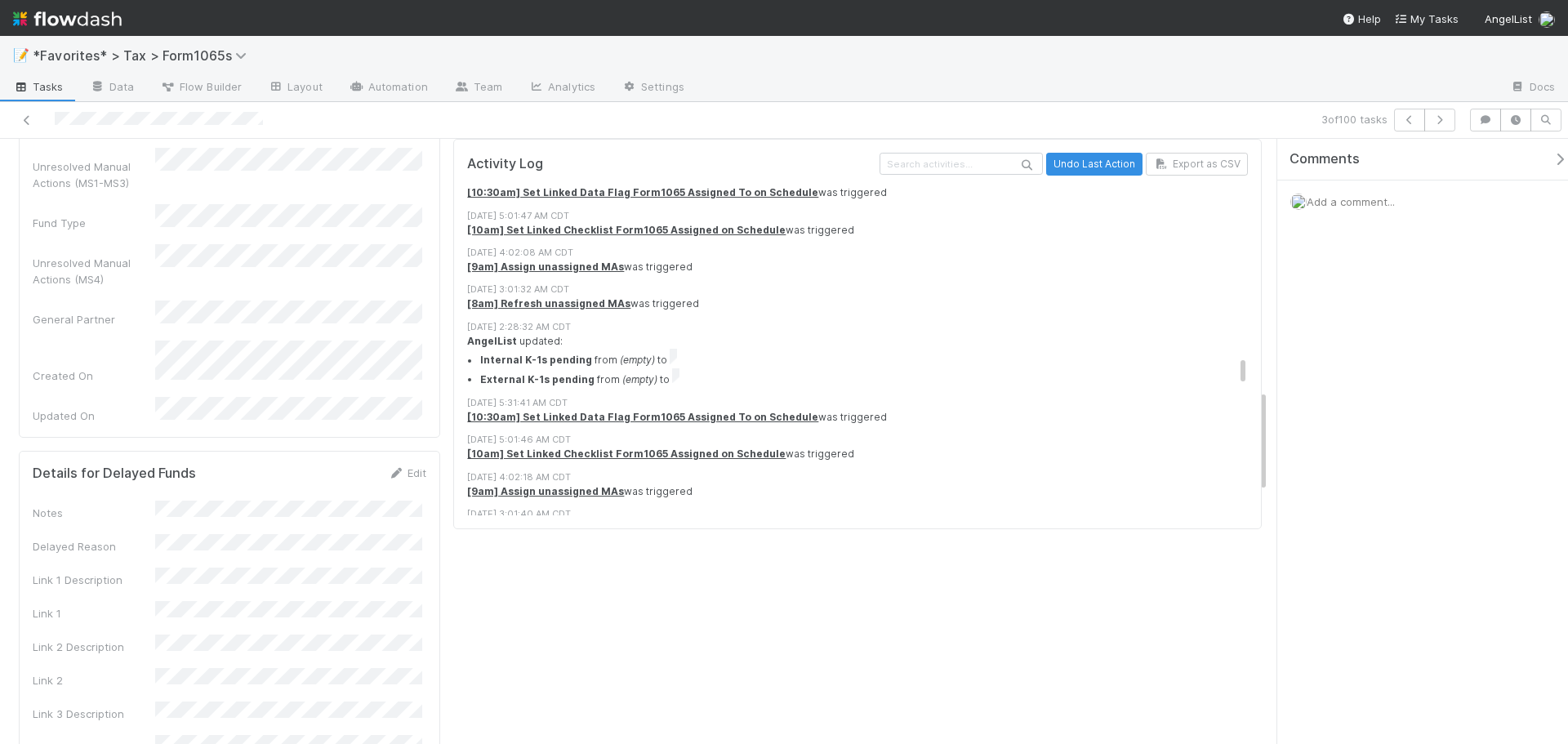
scroll to position [4457, 0]
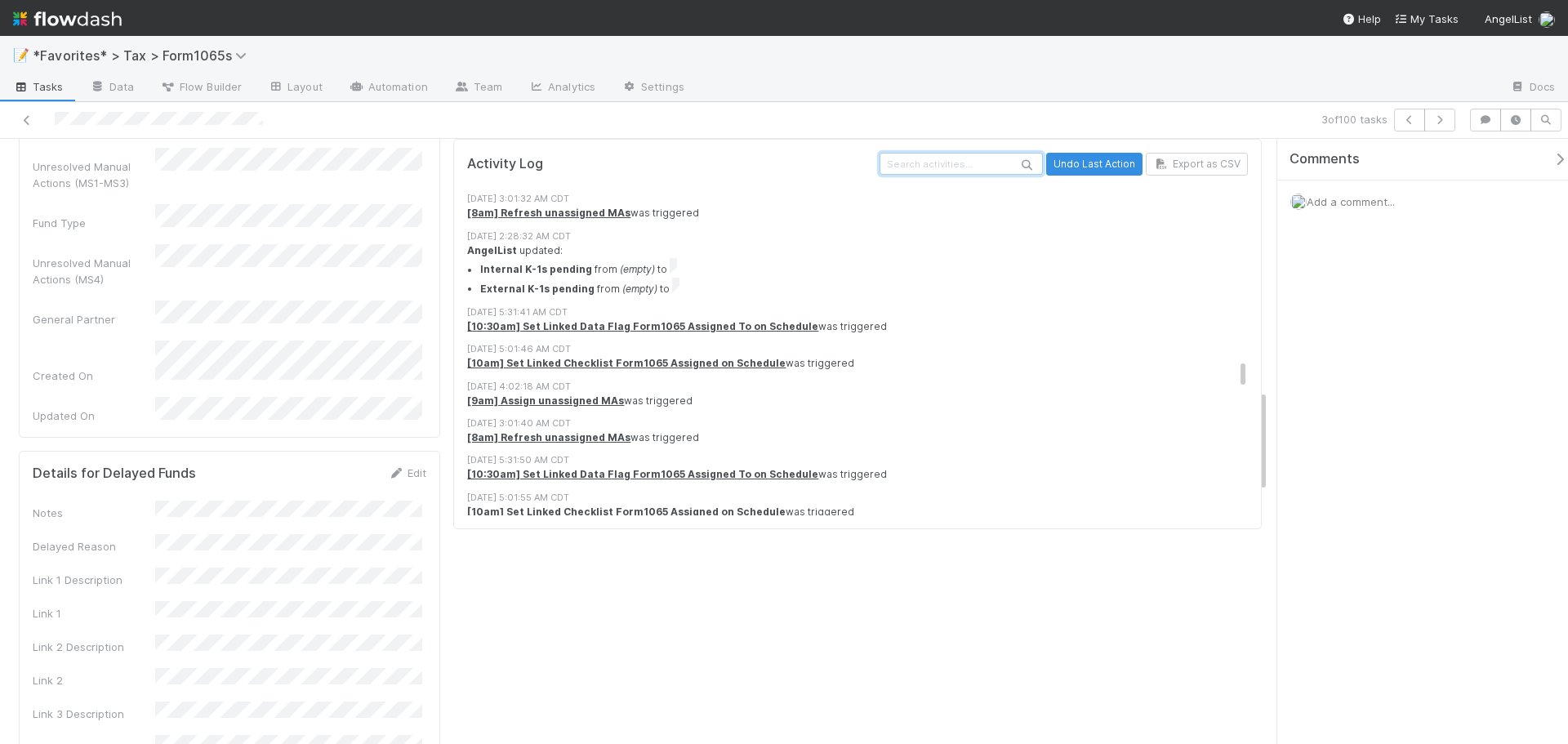
click at [893, 153] on input "text" at bounding box center [961, 163] width 163 height 22
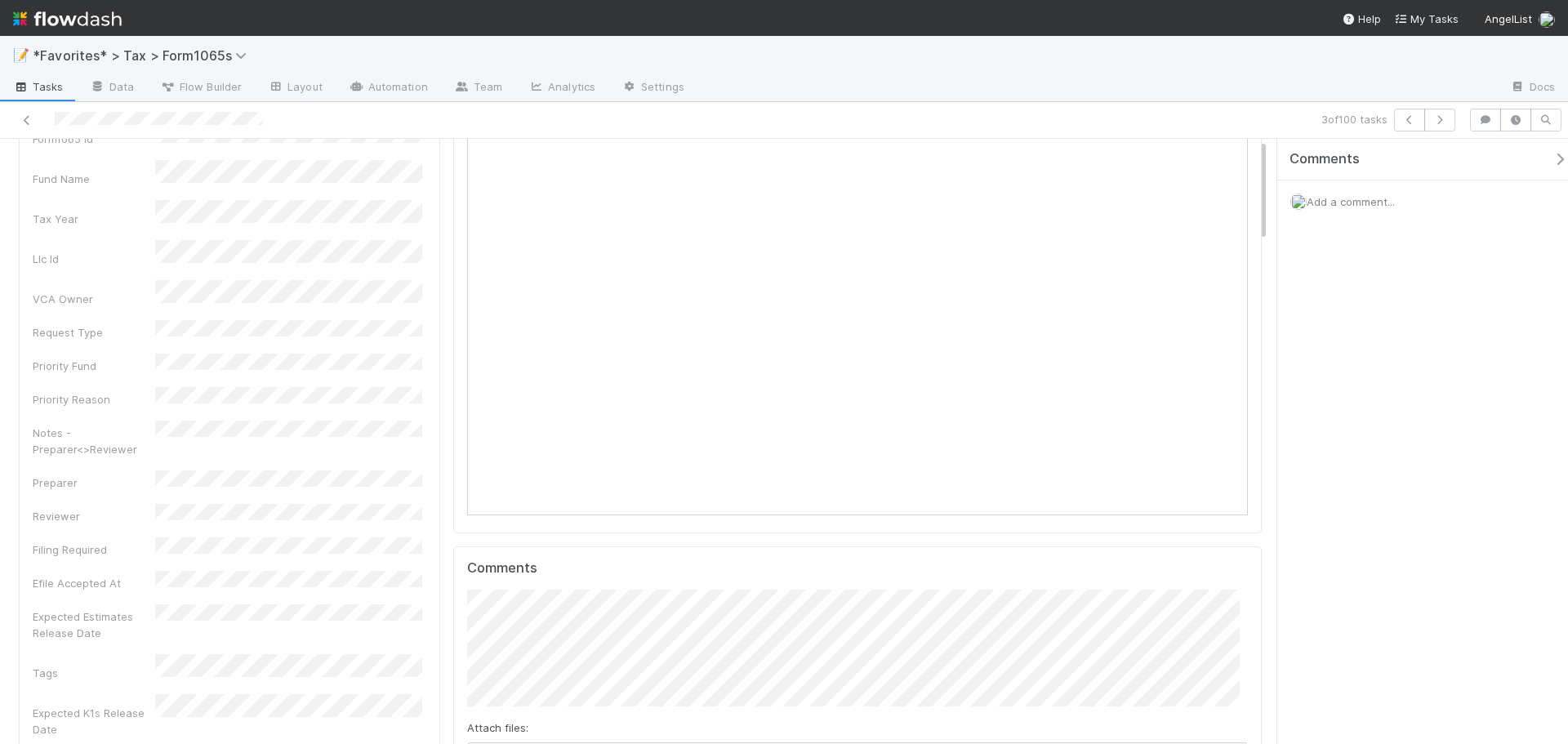
scroll to position [0, 0]
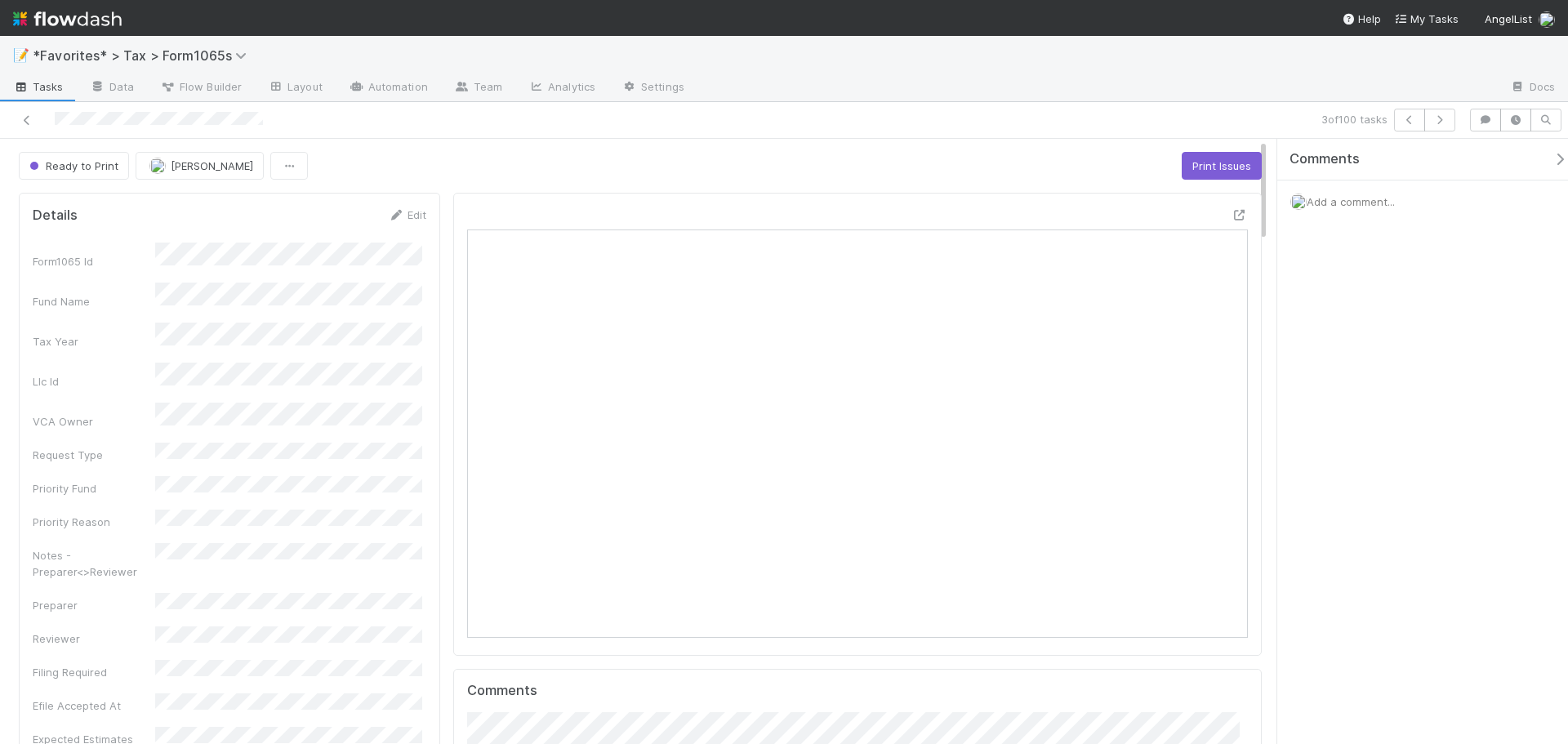
click at [963, 110] on div "3 of 100 tasks" at bounding box center [1101, 120] width 725 height 23
click at [1447, 116] on icon "button" at bounding box center [1440, 120] width 16 height 10
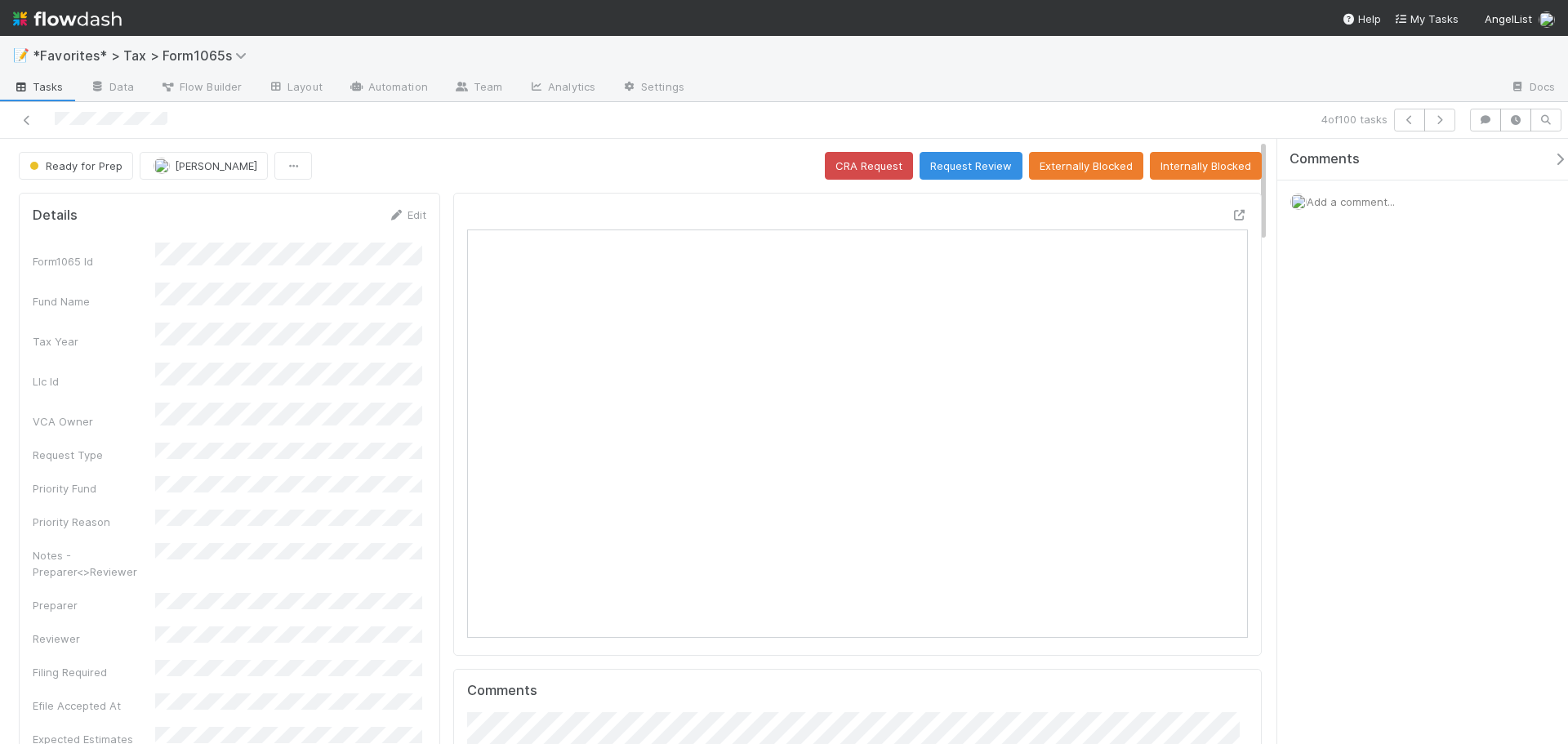
scroll to position [319, 378]
click at [1233, 218] on icon at bounding box center [1240, 215] width 16 height 11
click at [1064, 80] on div at bounding box center [1097, 88] width 800 height 26
click at [41, 164] on span "Ready for Prep" at bounding box center [74, 166] width 96 height 13
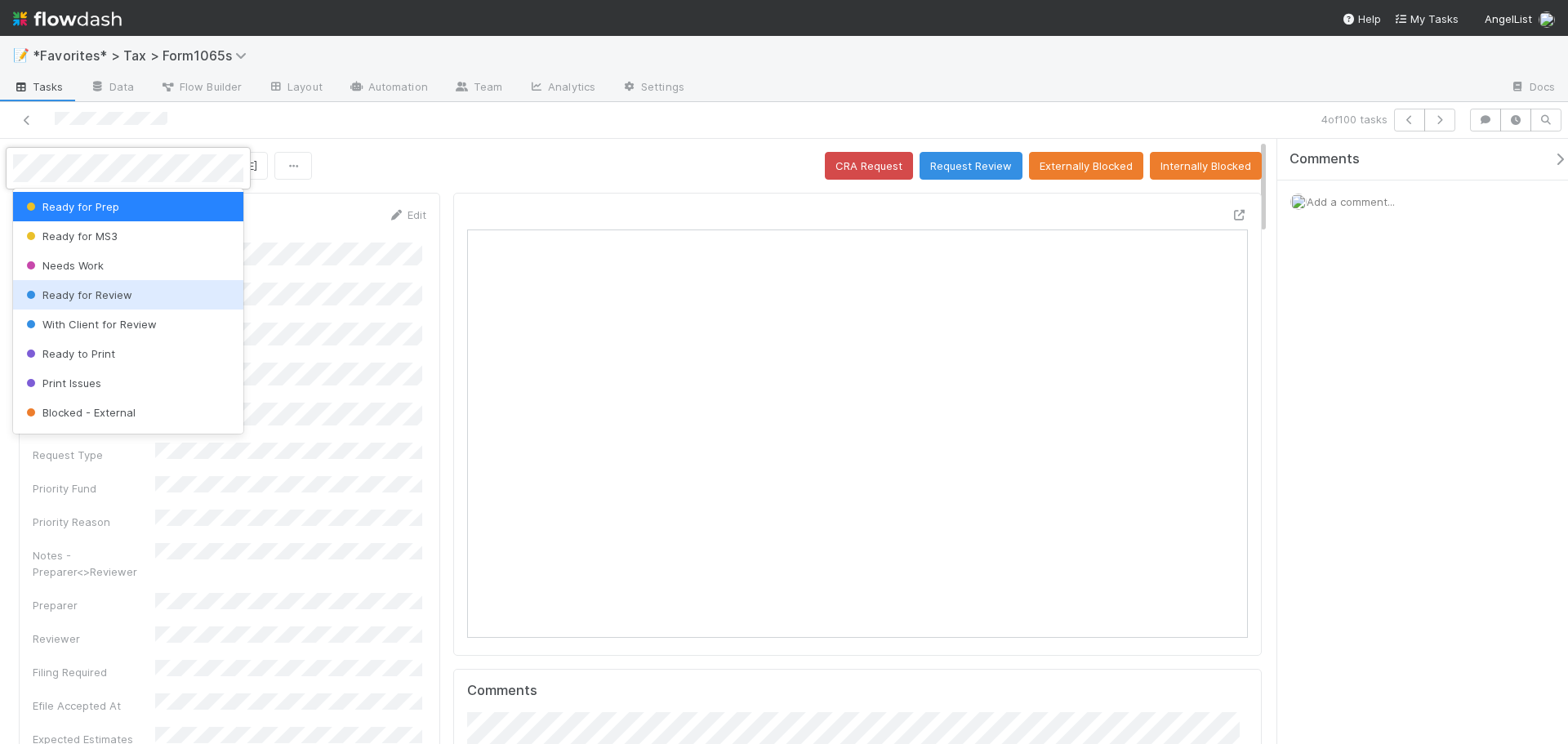
scroll to position [163, 0]
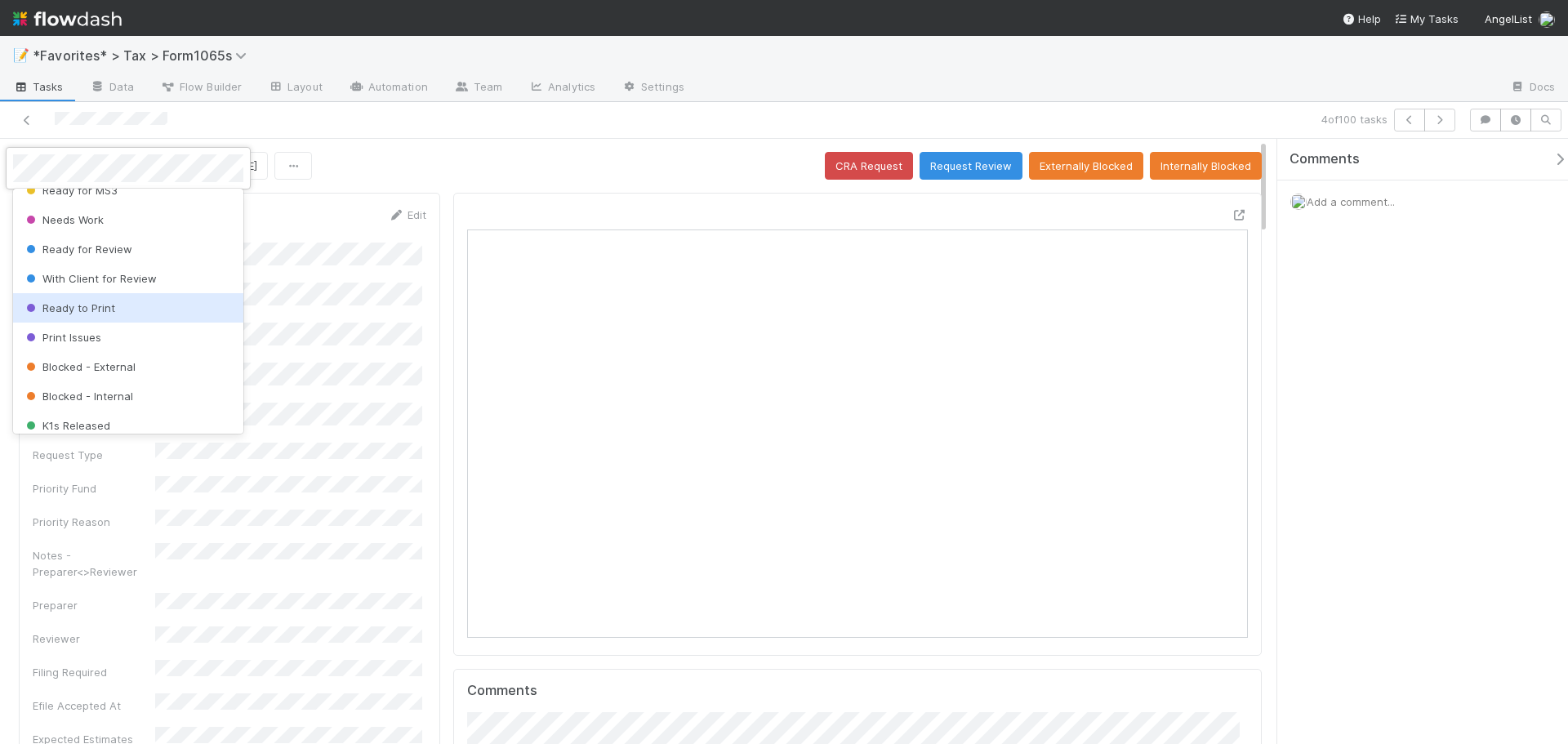
click at [96, 303] on span "Ready to Print" at bounding box center [69, 308] width 92 height 13
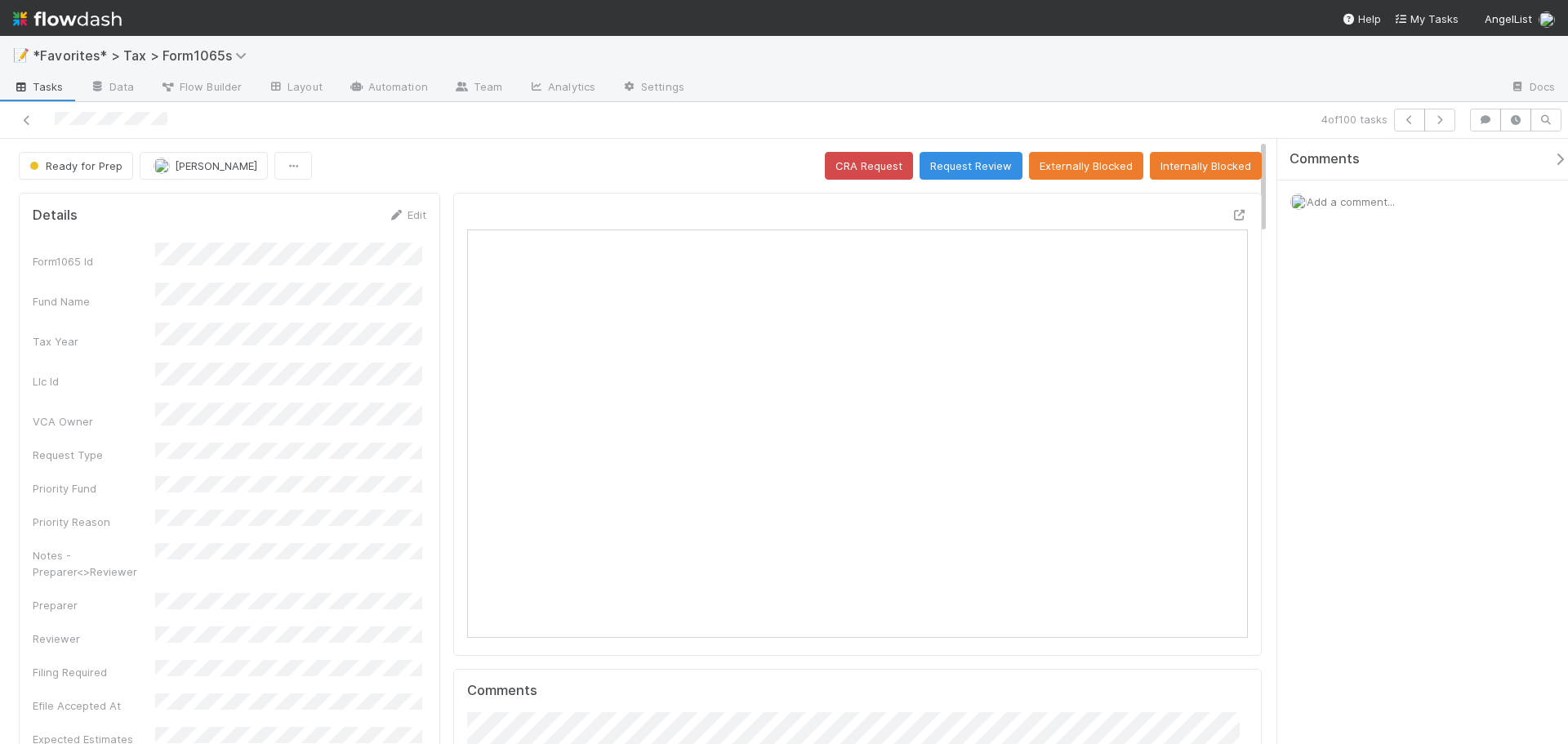
click at [1035, 98] on div at bounding box center [1097, 88] width 800 height 26
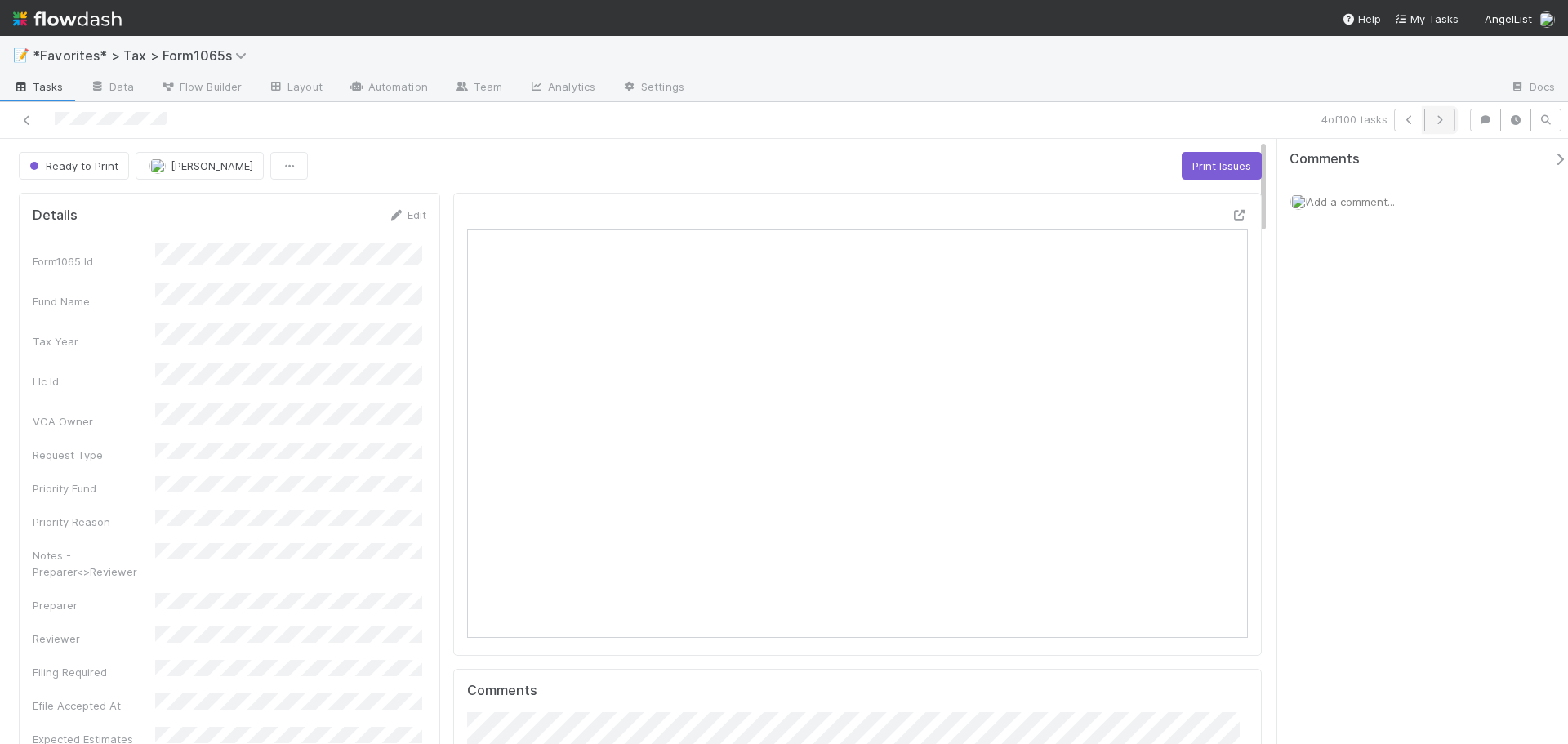
click at [1447, 126] on button "button" at bounding box center [1440, 120] width 31 height 23
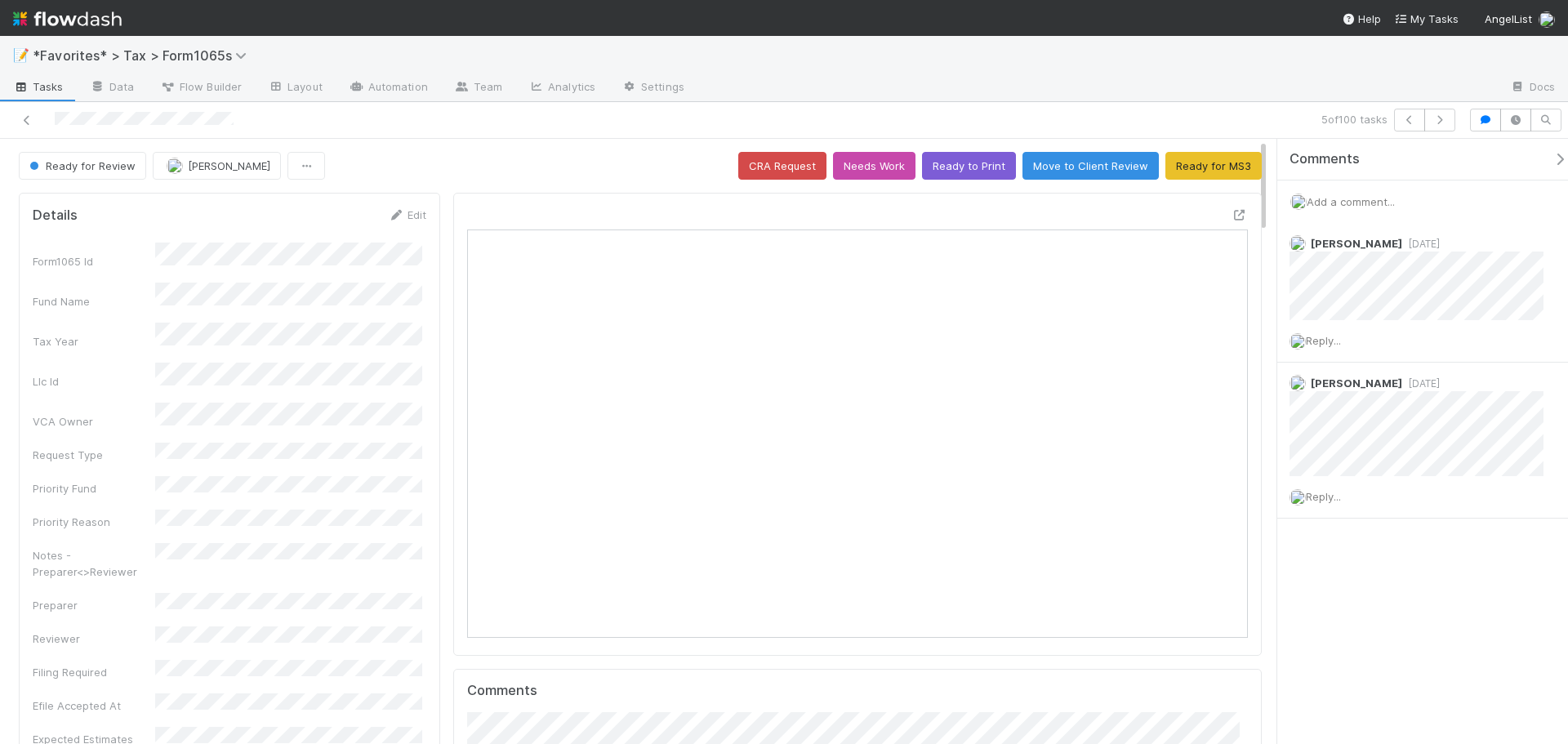
scroll to position [319, 378]
click at [1447, 128] on button "button" at bounding box center [1440, 120] width 31 height 23
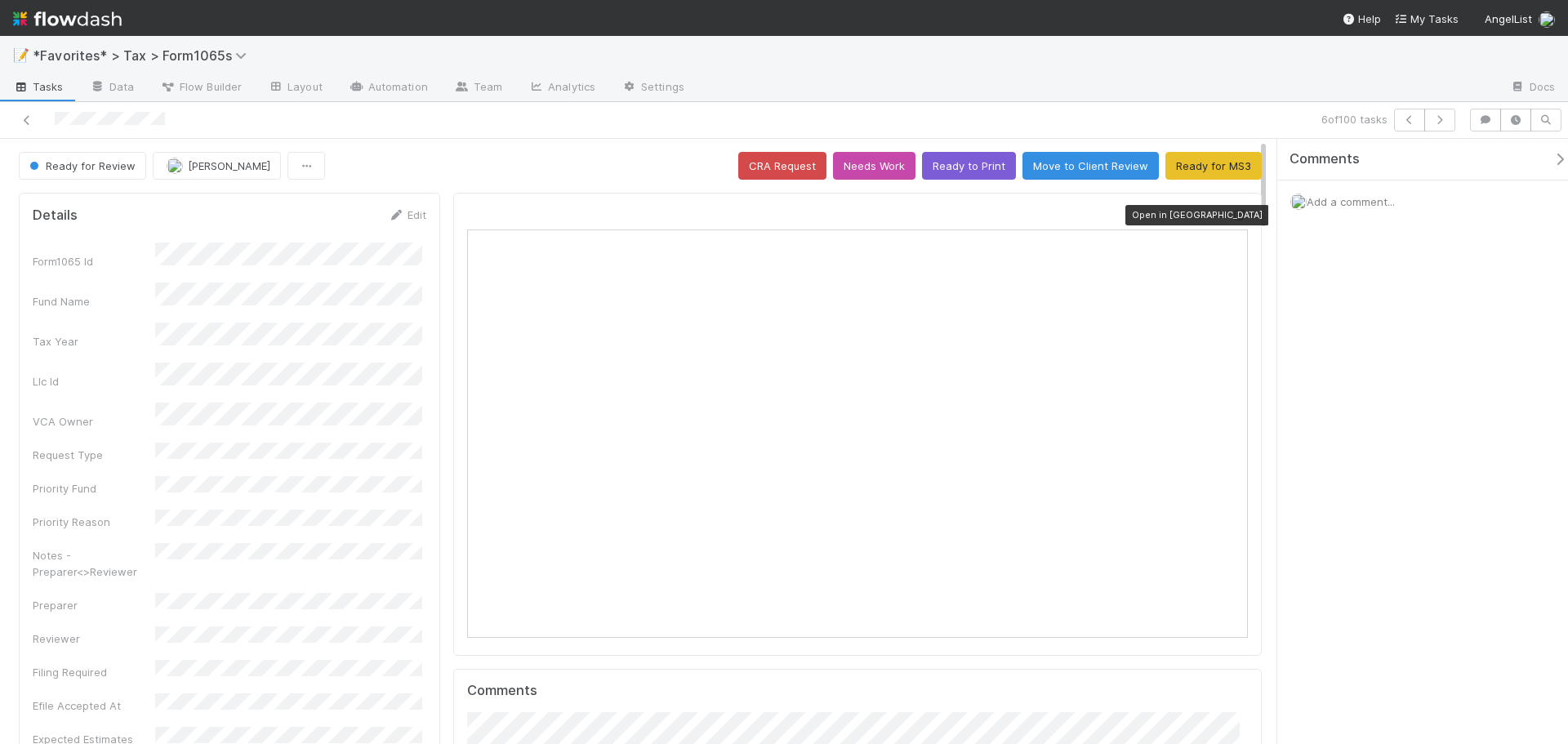
click at [1232, 210] on icon at bounding box center [1240, 215] width 16 height 11
click at [31, 118] on icon at bounding box center [27, 120] width 16 height 11
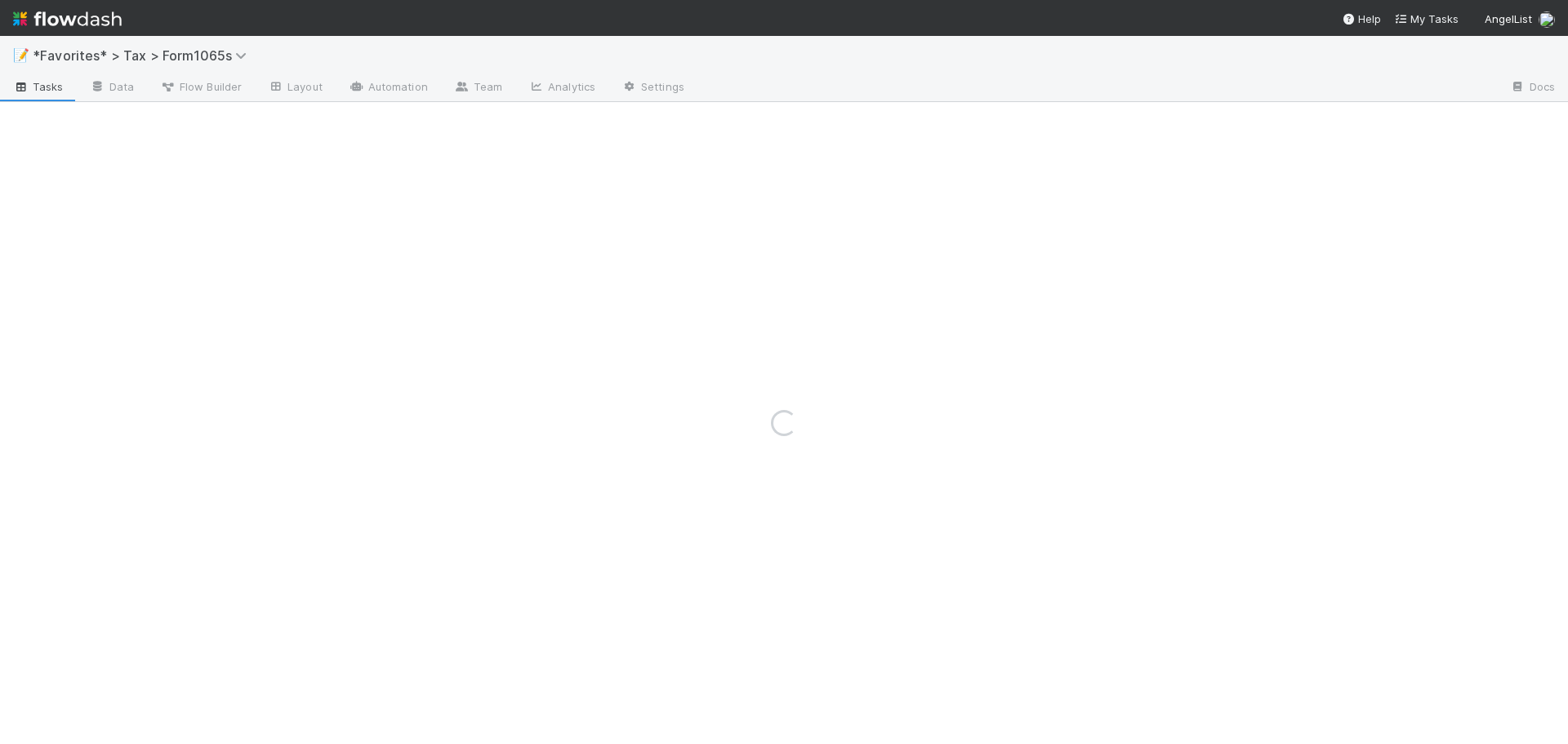
click at [27, 124] on div "Loading..." at bounding box center [784, 423] width 1568 height 642
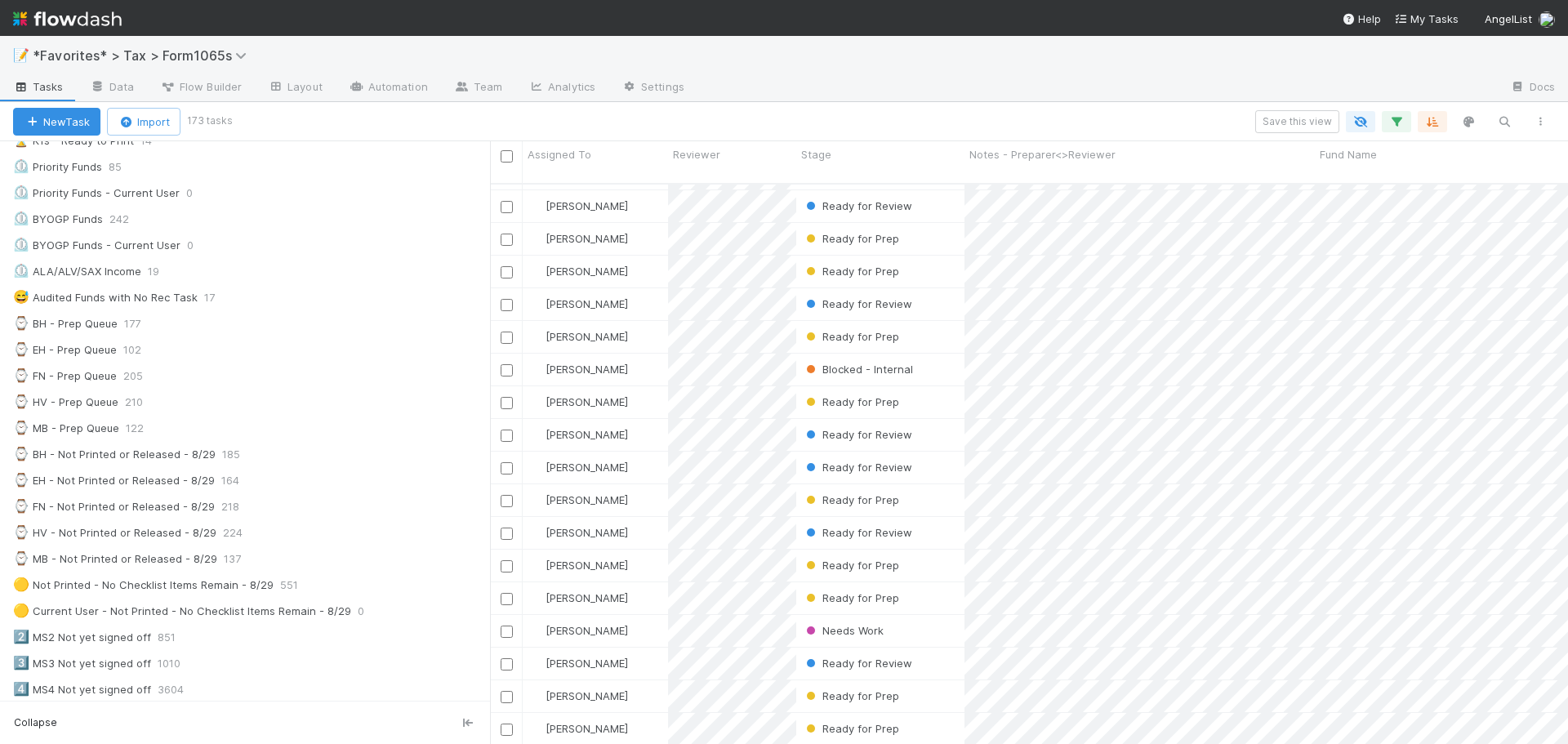
scroll to position [326, 0]
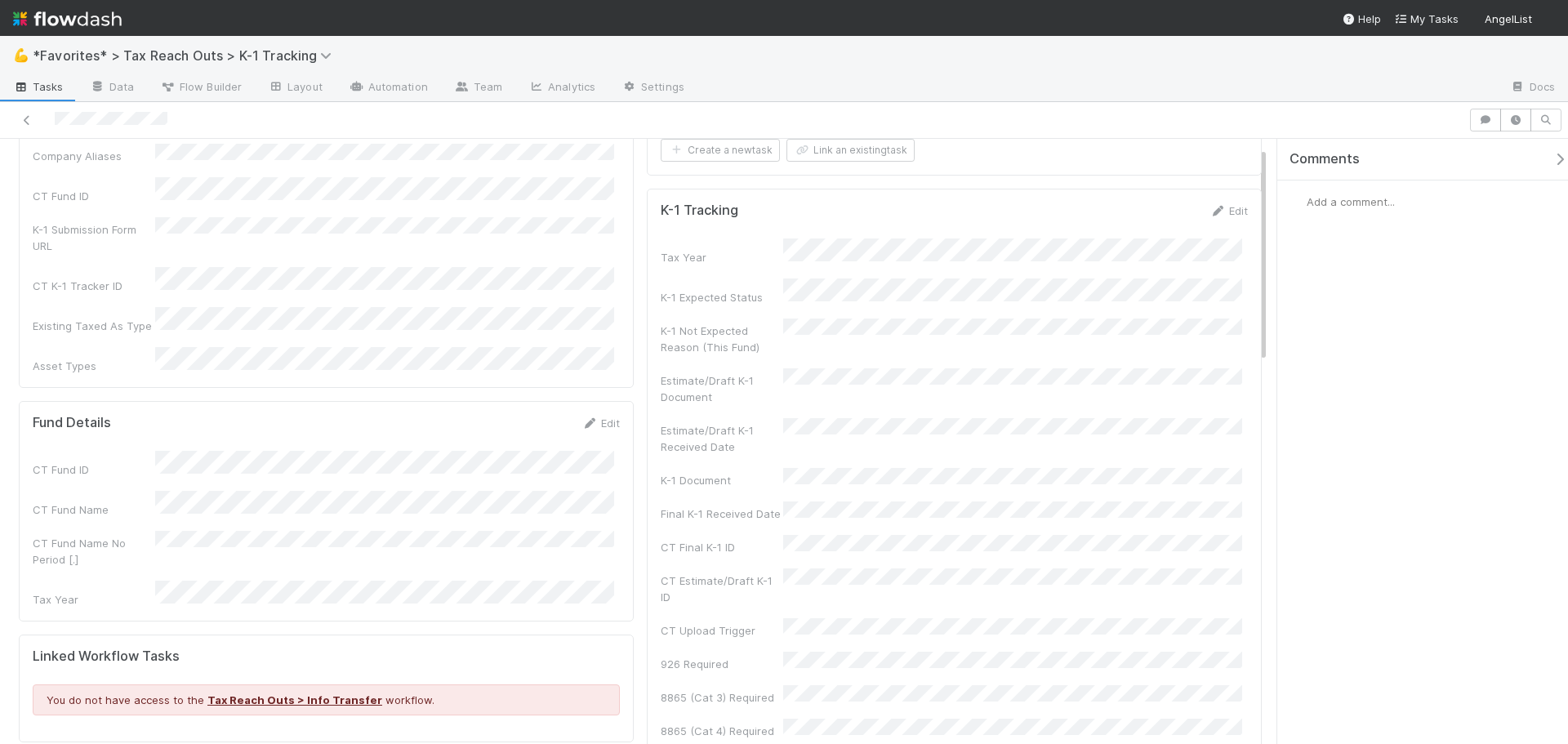
scroll to position [245, 0]
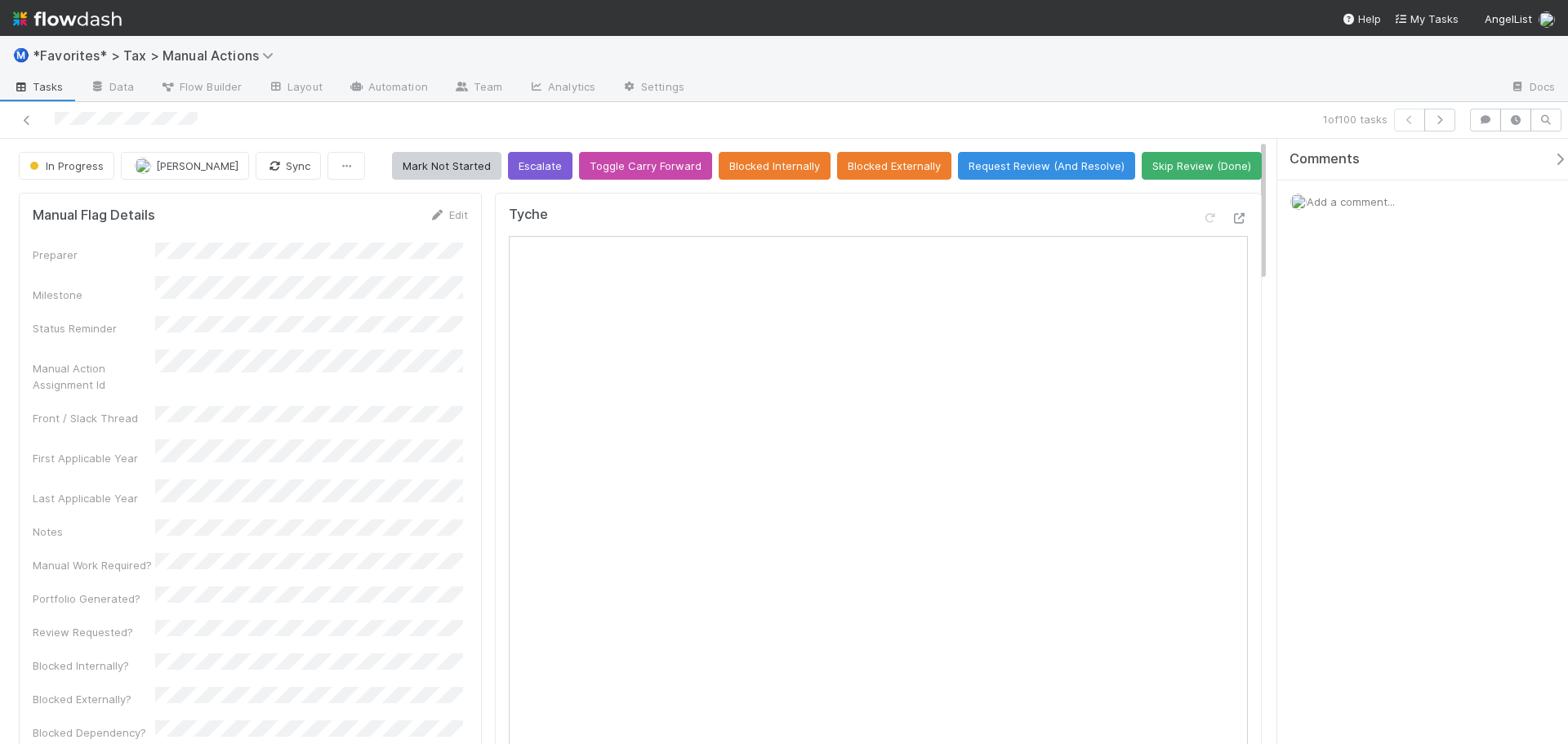
click at [1003, 97] on div at bounding box center [1097, 88] width 800 height 26
click at [1124, 95] on div at bounding box center [1097, 88] width 800 height 26
click at [1445, 125] on button "button" at bounding box center [1440, 120] width 31 height 23
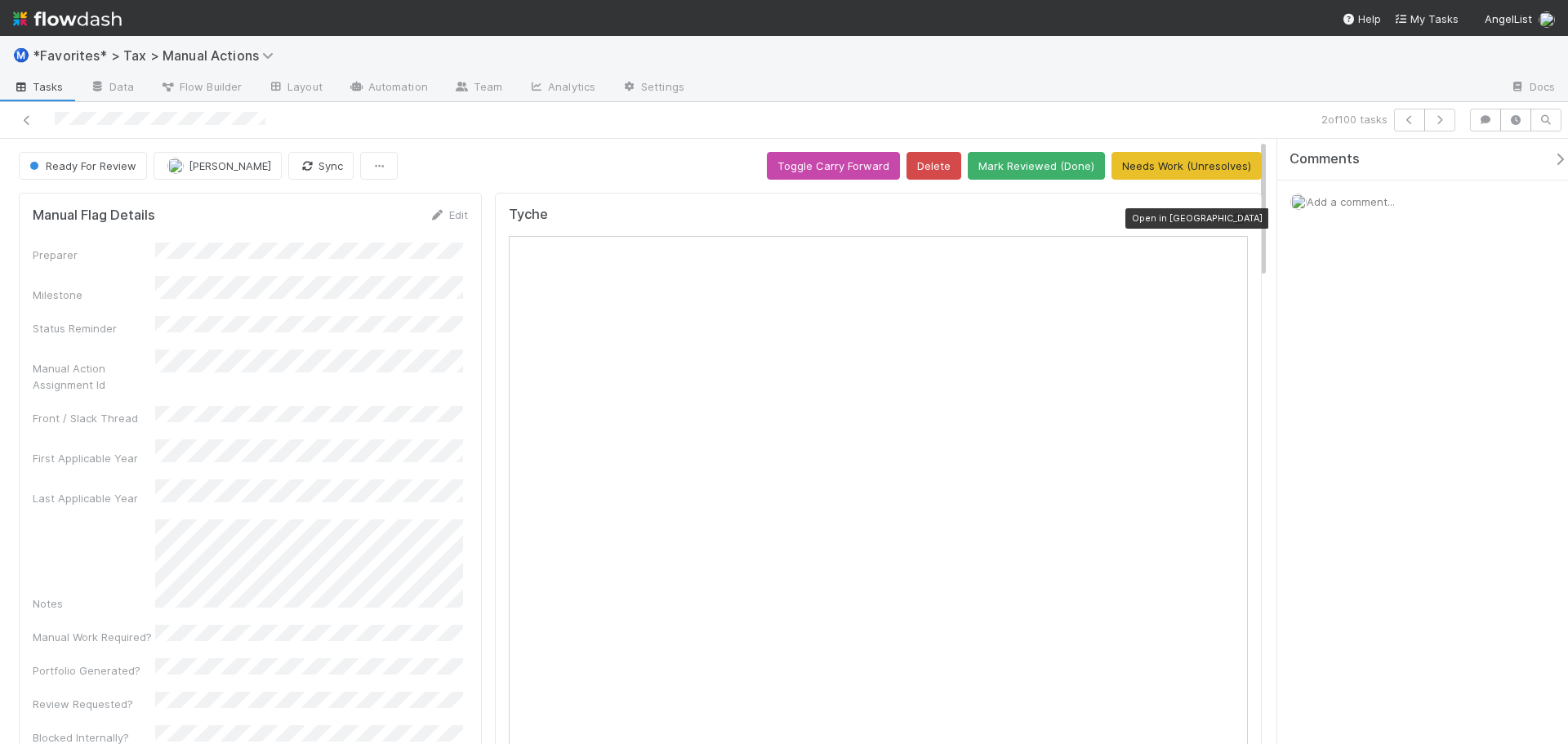
click at [1232, 223] on div at bounding box center [1240, 218] width 16 height 16
click at [815, 85] on div at bounding box center [1097, 88] width 800 height 26
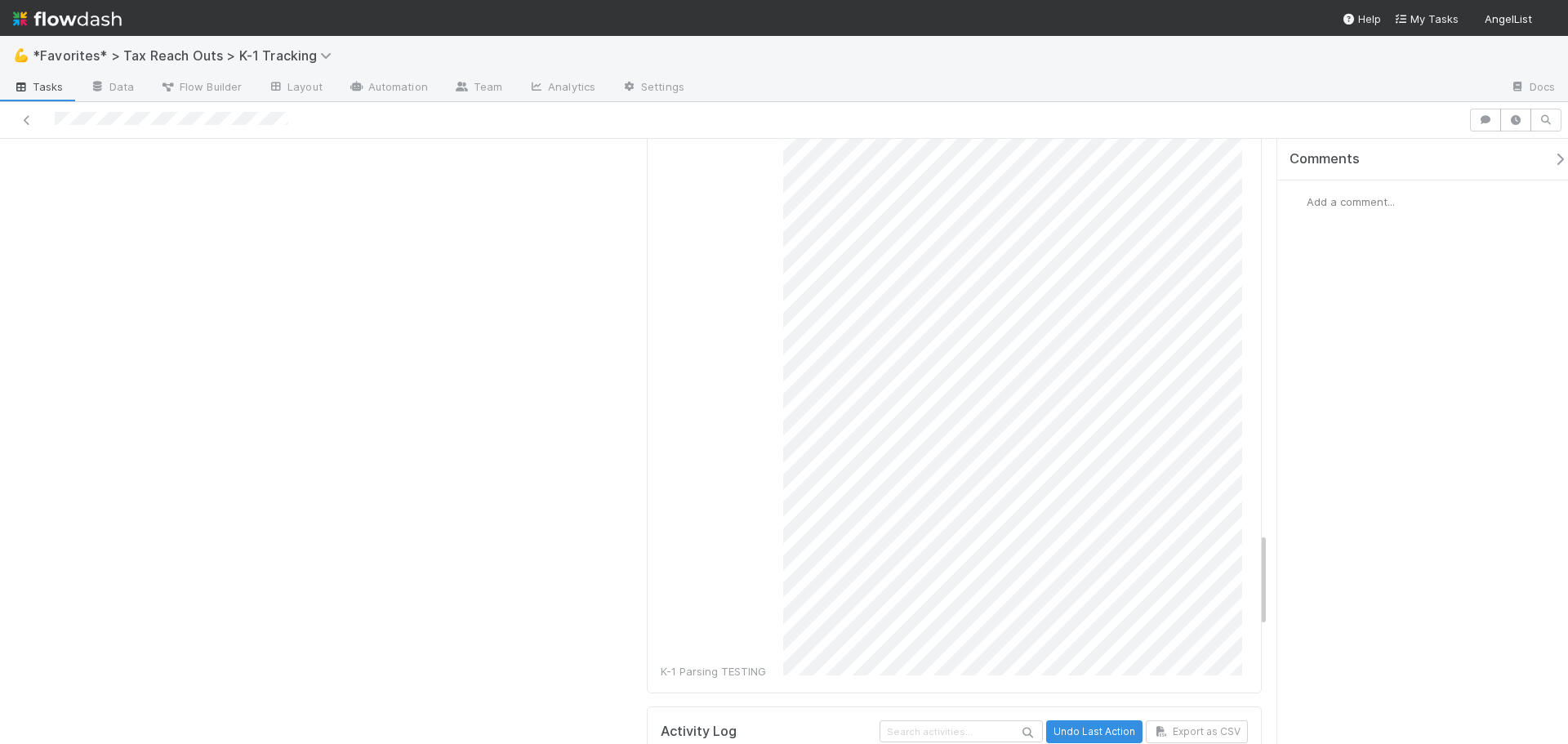
scroll to position [2530, 0]
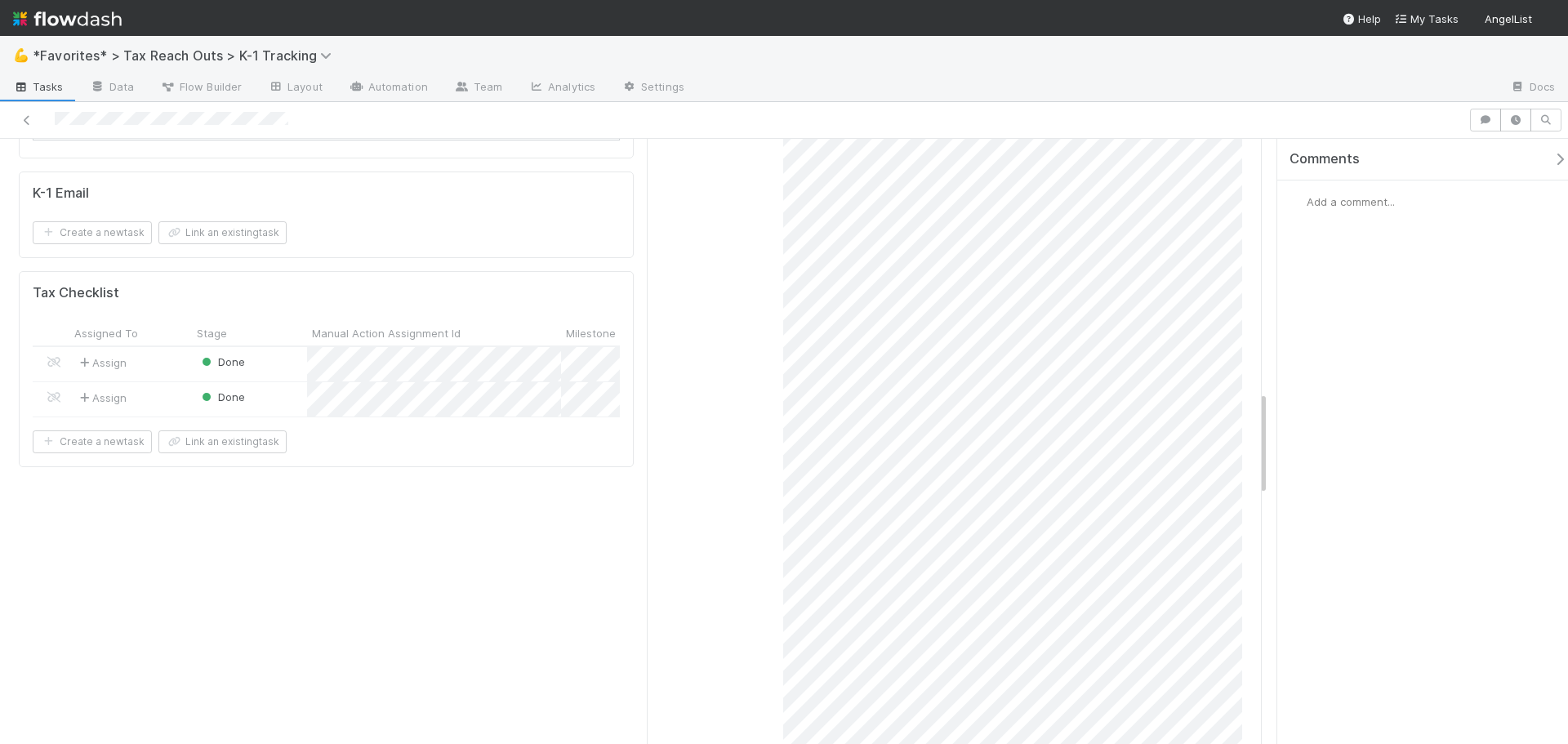
scroll to position [1306, 0]
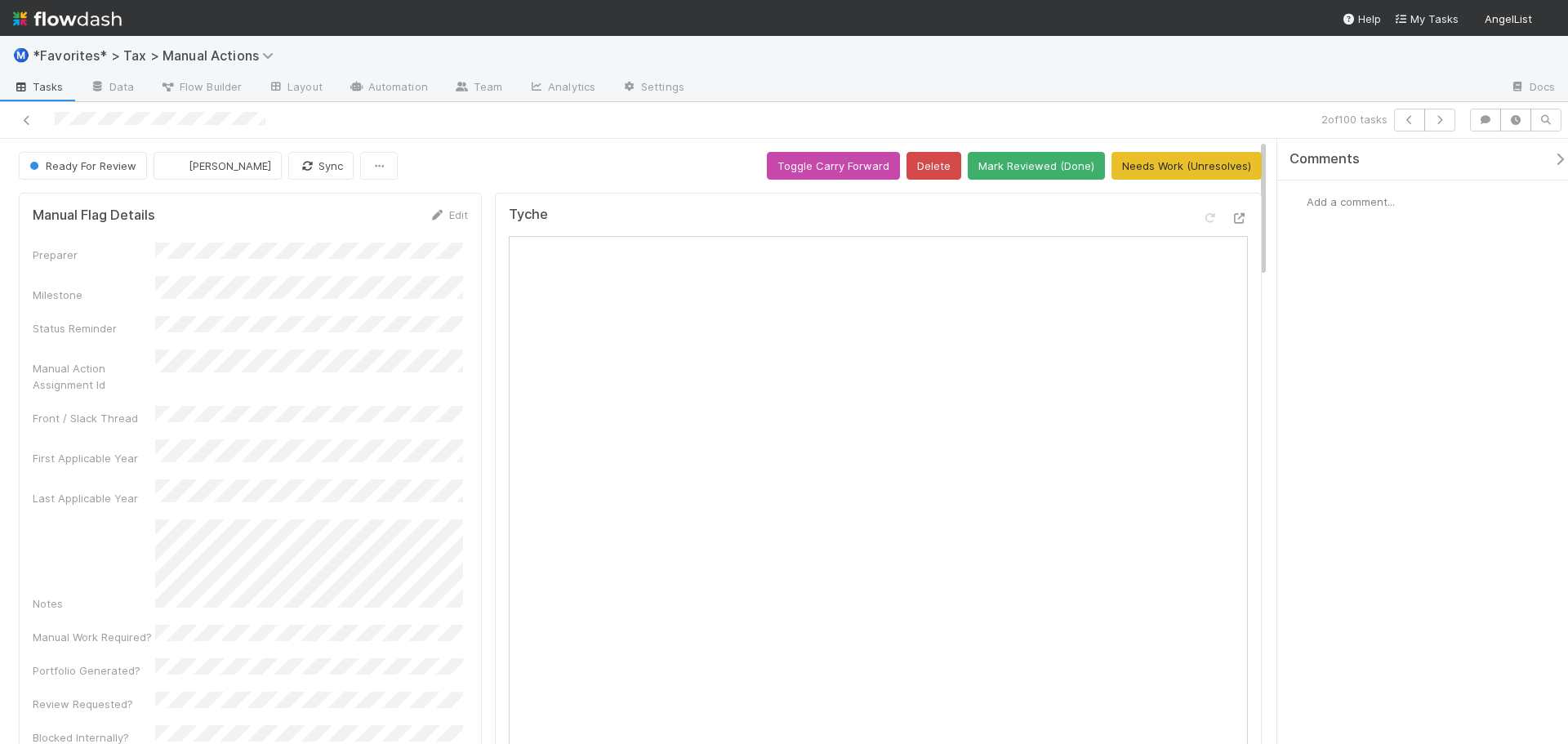
click at [1021, 114] on div "2 of 100 tasks" at bounding box center [1101, 120] width 725 height 23
click at [1023, 175] on button "Mark Reviewed (Done)" at bounding box center [1036, 166] width 137 height 28
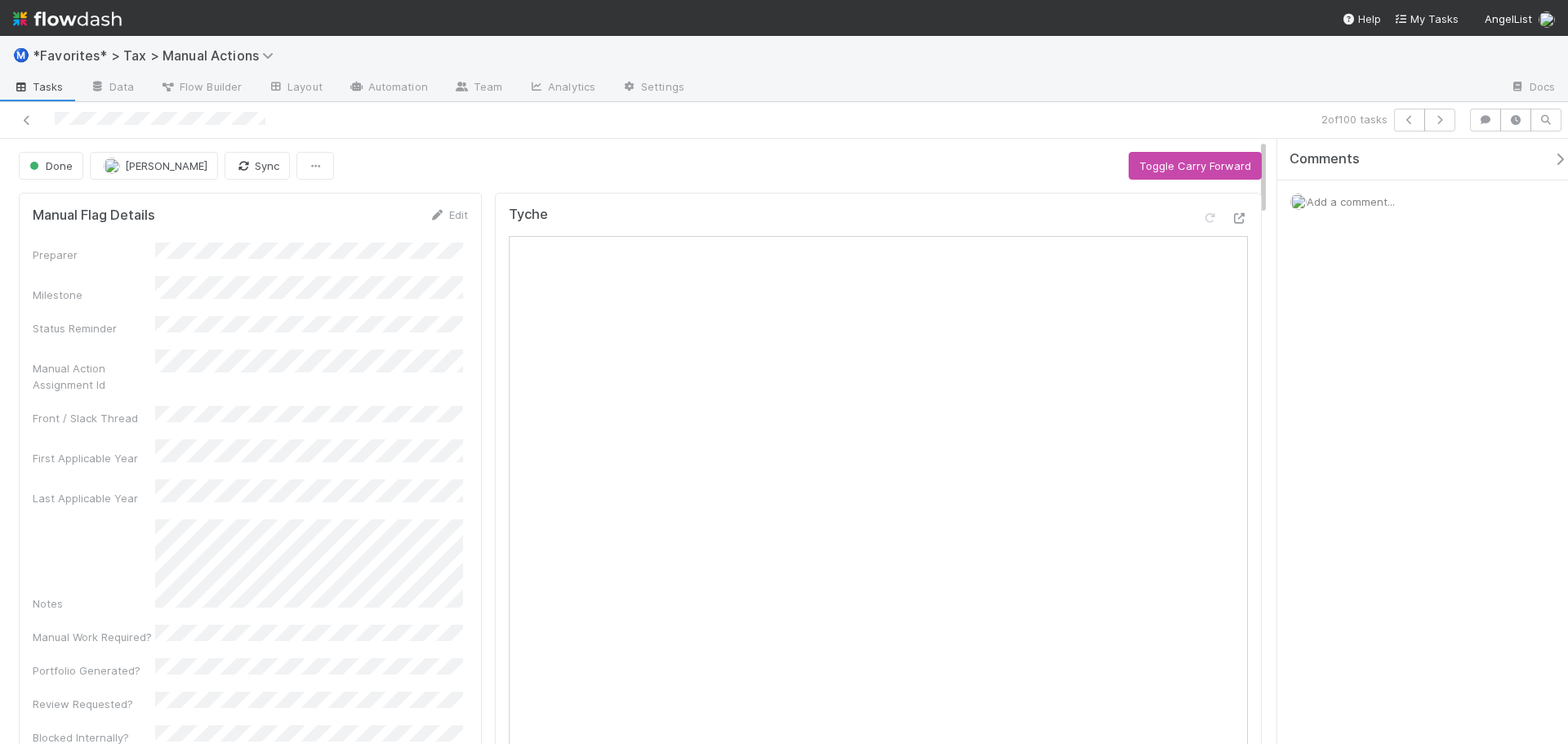
click at [1079, 113] on div "2 of 100 tasks" at bounding box center [1101, 120] width 725 height 23
click at [1079, 112] on div "2 of 100 tasks" at bounding box center [1101, 120] width 725 height 23
drag, startPoint x: 998, startPoint y: 101, endPoint x: 1068, endPoint y: 103, distance: 70.0
click at [1013, 101] on div "Ⓜ️ *Favorites* > Tax > Manual Actions Tasks Data Flow Builder Layout Automation…" at bounding box center [784, 69] width 1568 height 66
click at [1447, 124] on icon "button" at bounding box center [1440, 120] width 16 height 10
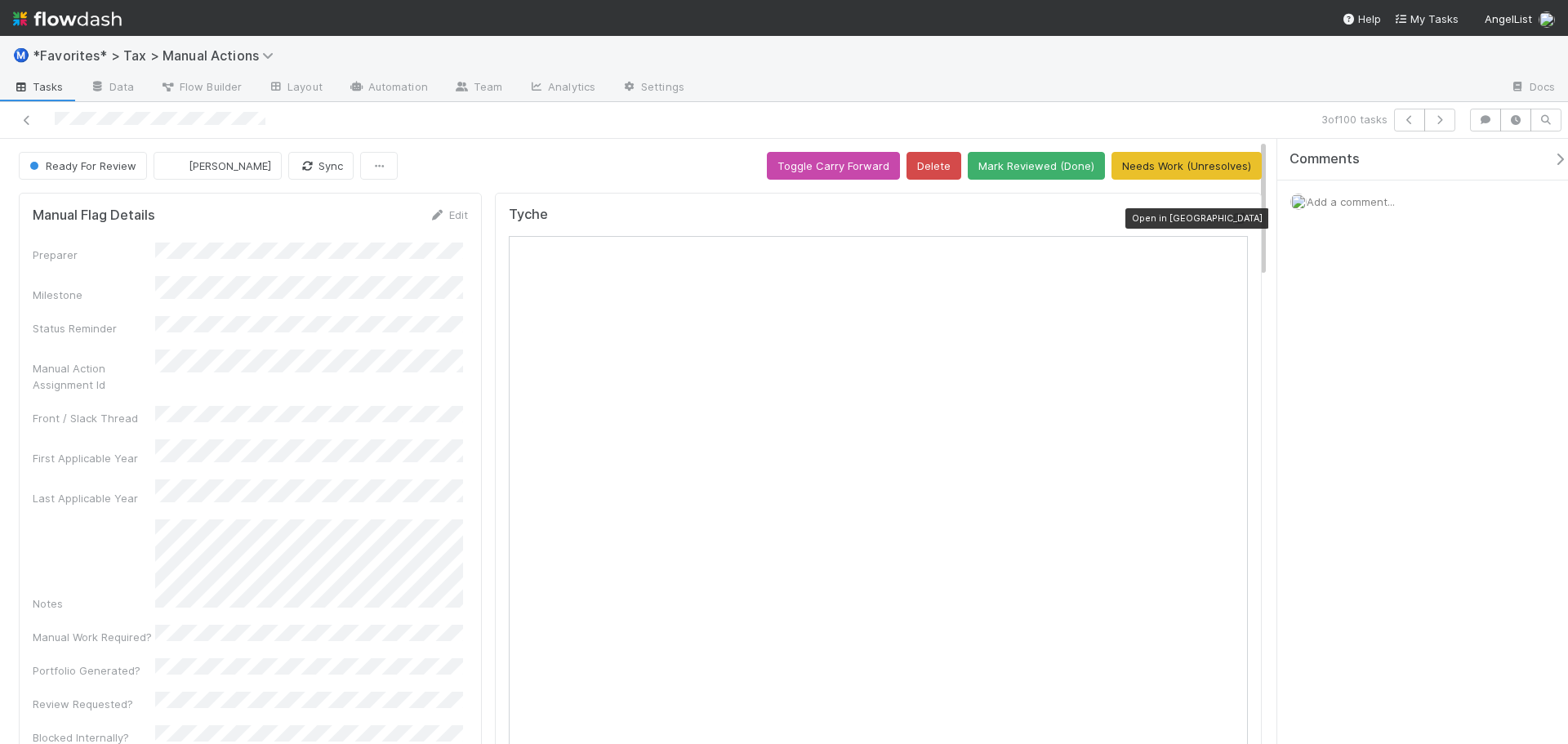
click at [1232, 220] on icon at bounding box center [1240, 218] width 16 height 11
click at [1045, 92] on div at bounding box center [1097, 88] width 800 height 26
drag, startPoint x: 1027, startPoint y: 182, endPoint x: 1036, endPoint y: 176, distance: 10.8
click at [1036, 174] on button "Mark Reviewed (Done)" at bounding box center [1036, 166] width 137 height 28
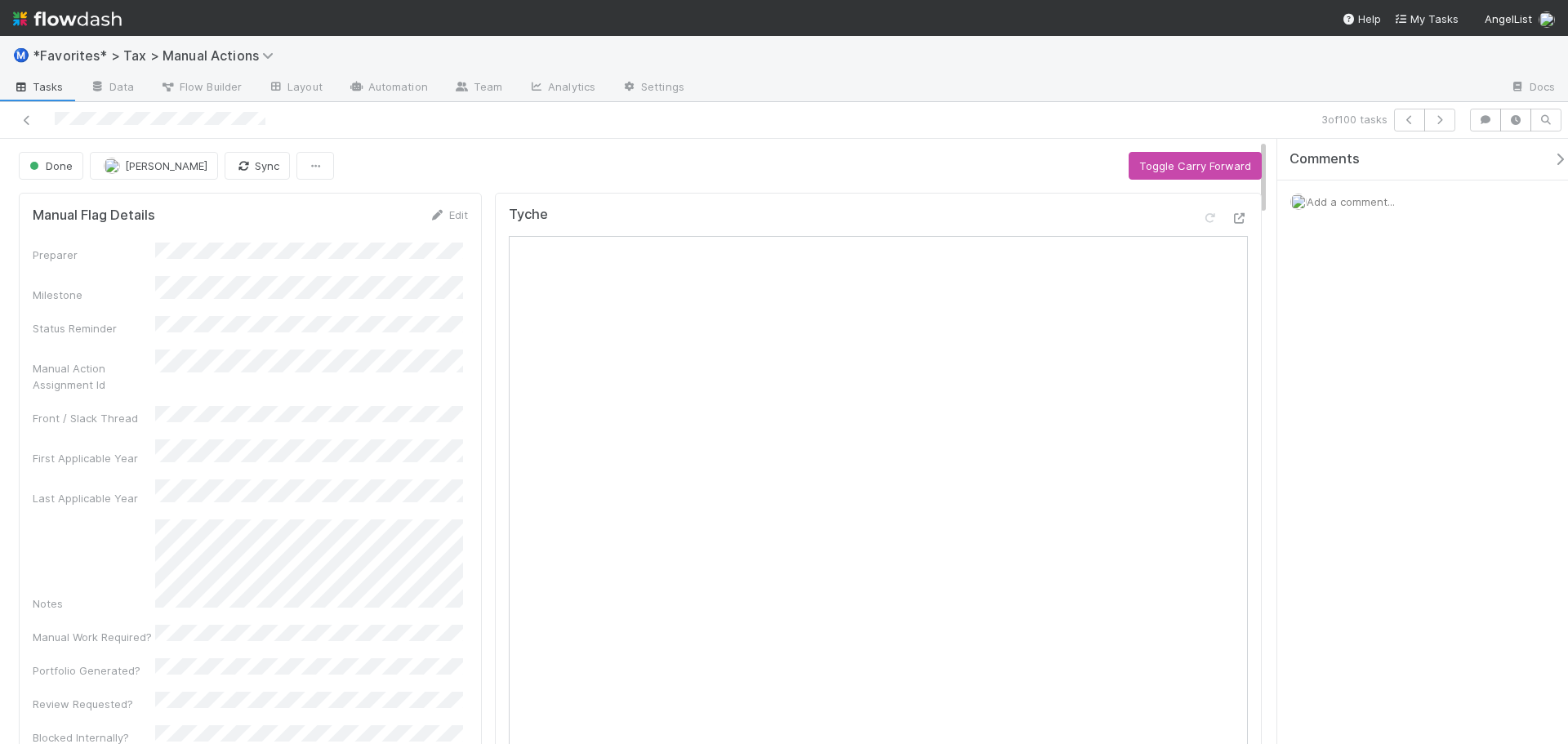
click at [1053, 99] on div at bounding box center [1097, 88] width 800 height 26
click at [1065, 99] on div at bounding box center [1097, 88] width 800 height 26
click at [1438, 119] on icon "button" at bounding box center [1440, 120] width 16 height 10
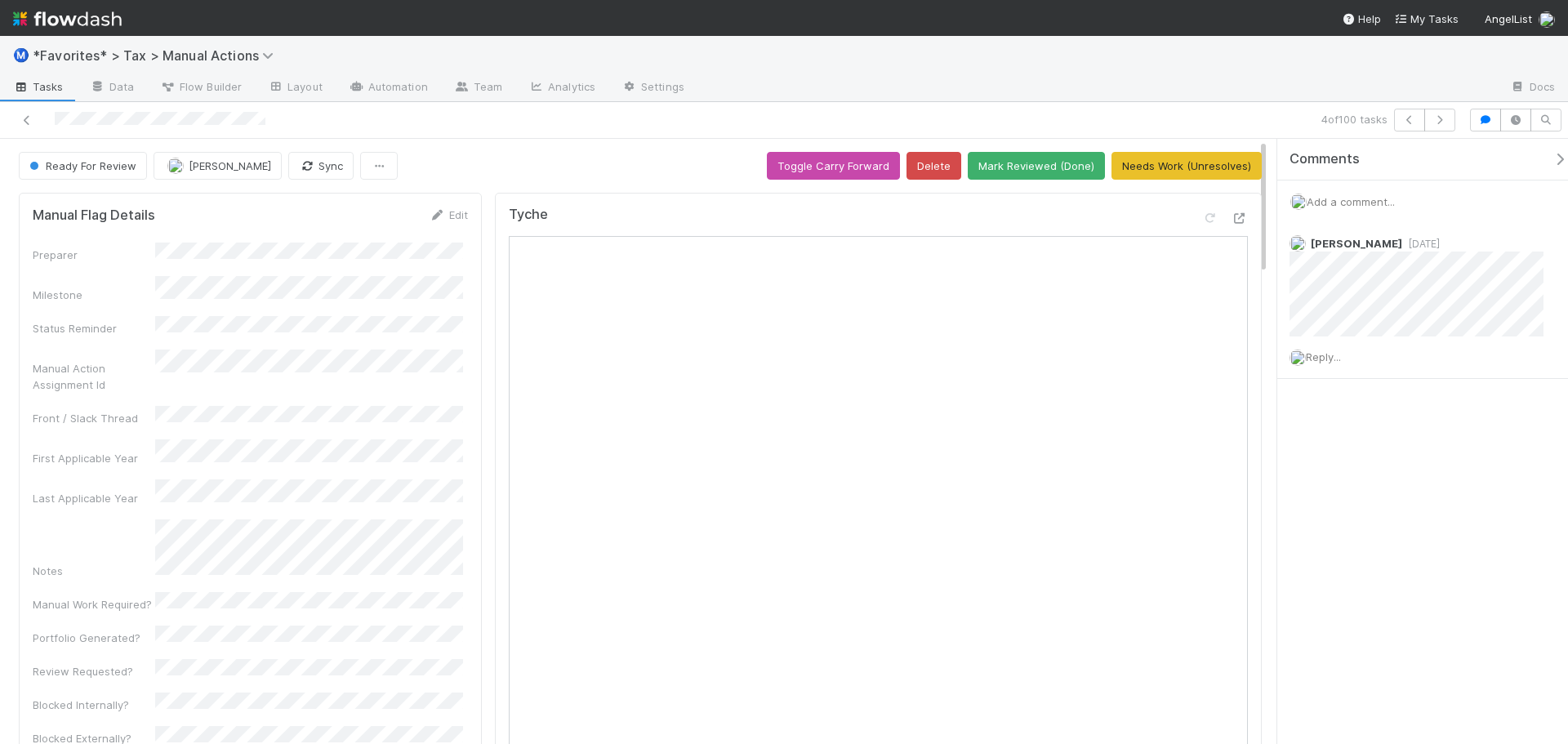
click at [1092, 100] on div at bounding box center [1097, 88] width 800 height 26
click at [1232, 220] on icon at bounding box center [1240, 218] width 16 height 11
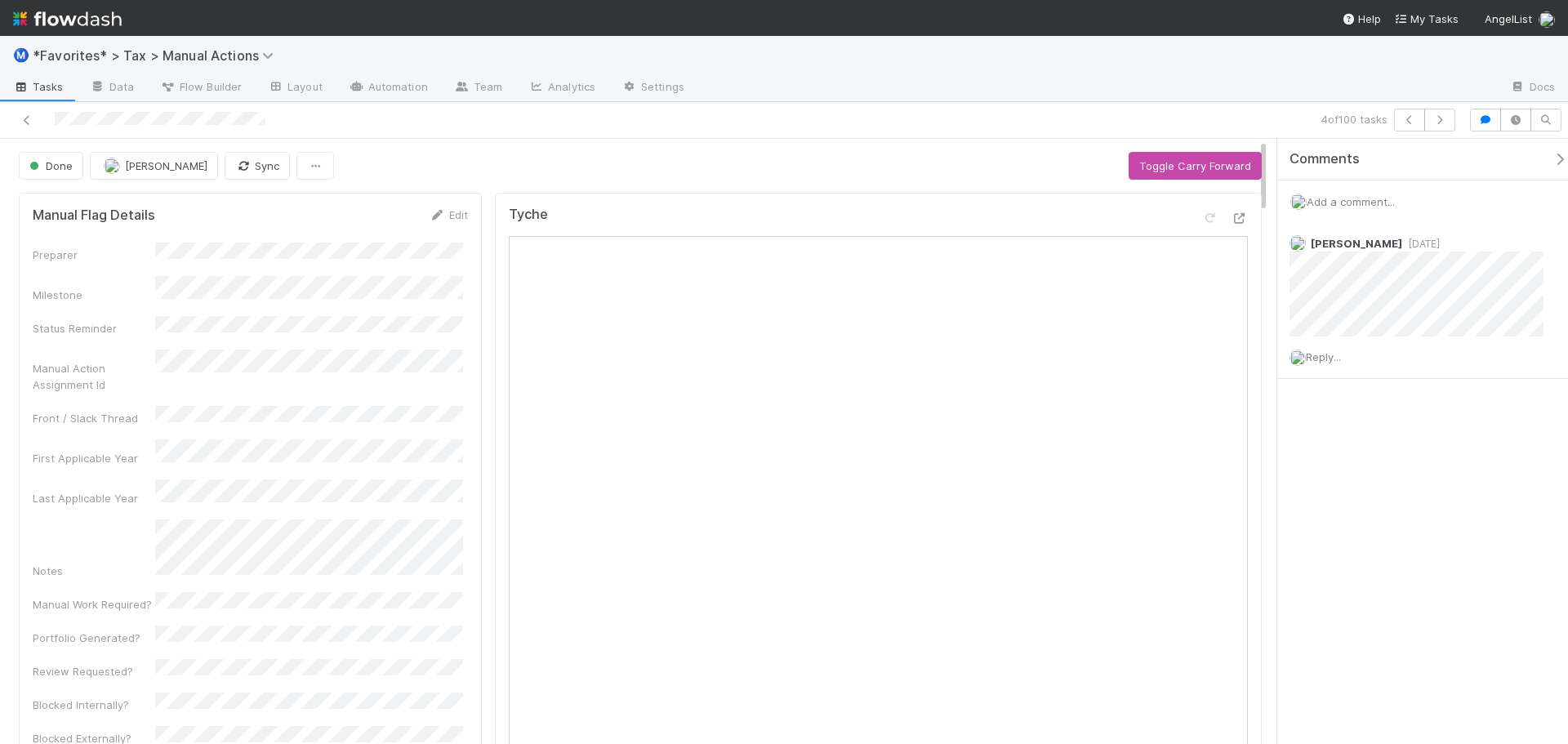
click at [907, 157] on div "Done Sam Dragul Sync Toggle Carry Forward" at bounding box center [641, 166] width 1243 height 28
click at [1448, 124] on button "button" at bounding box center [1440, 120] width 31 height 23
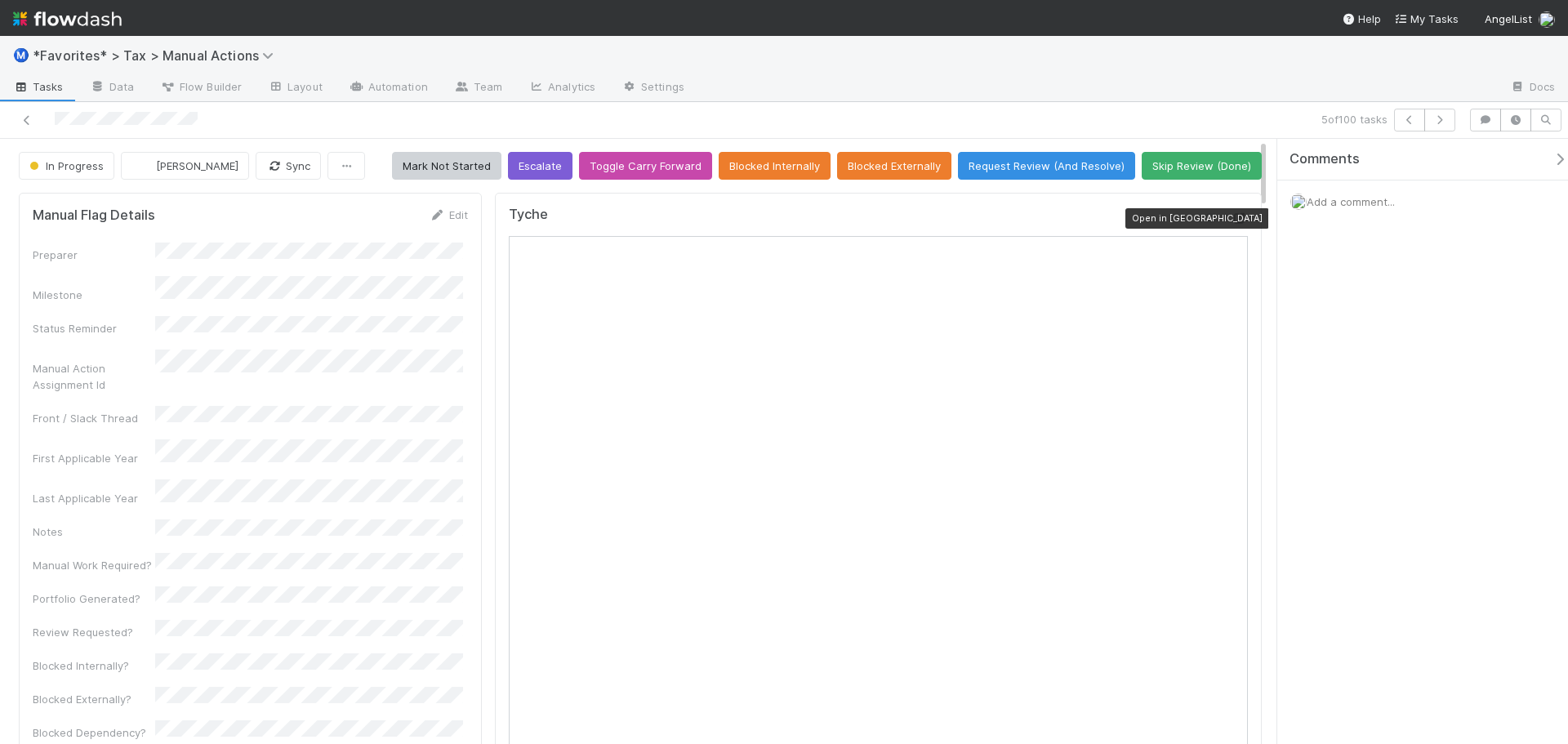
click at [1232, 217] on icon at bounding box center [1240, 218] width 16 height 11
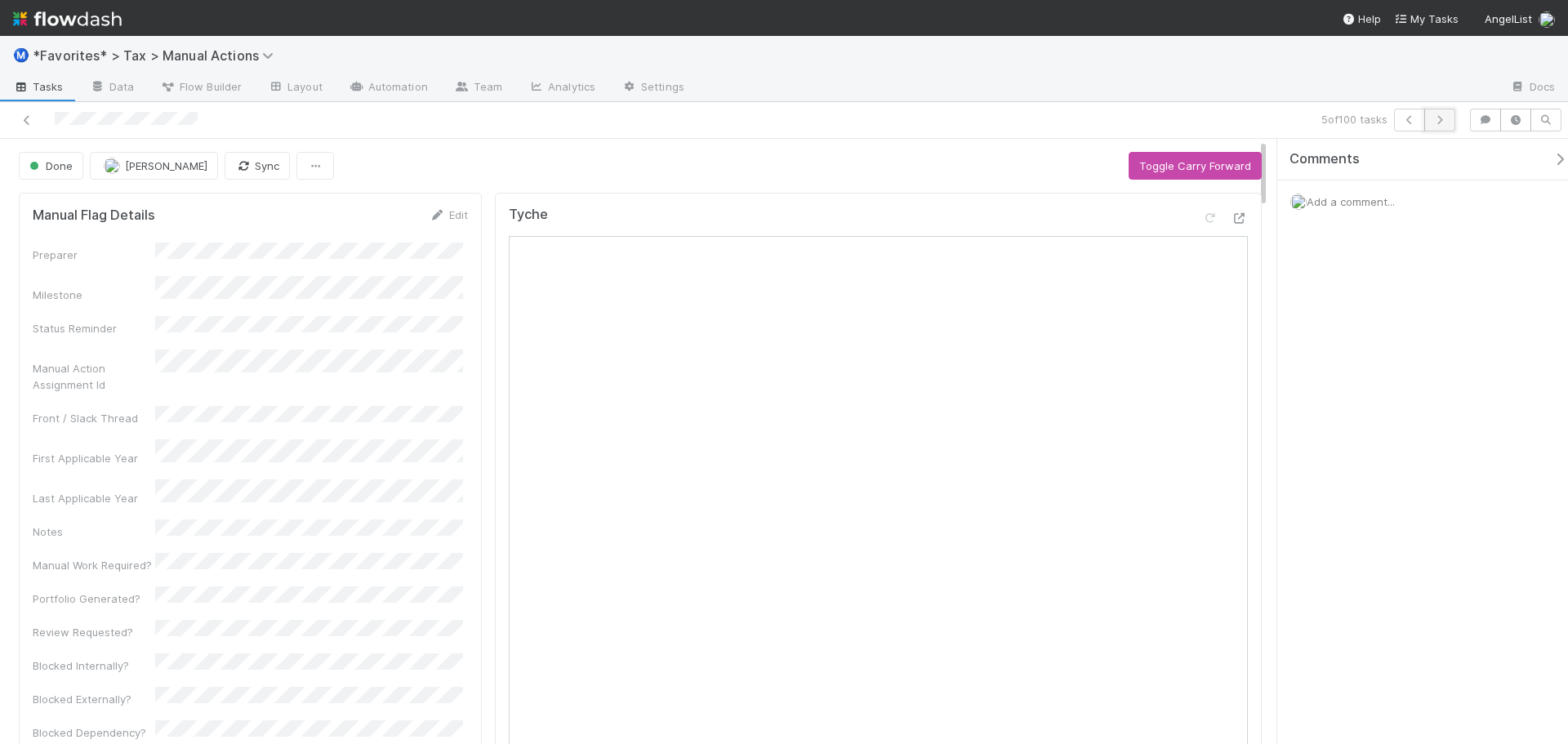
click at [1450, 123] on button "button" at bounding box center [1440, 120] width 31 height 23
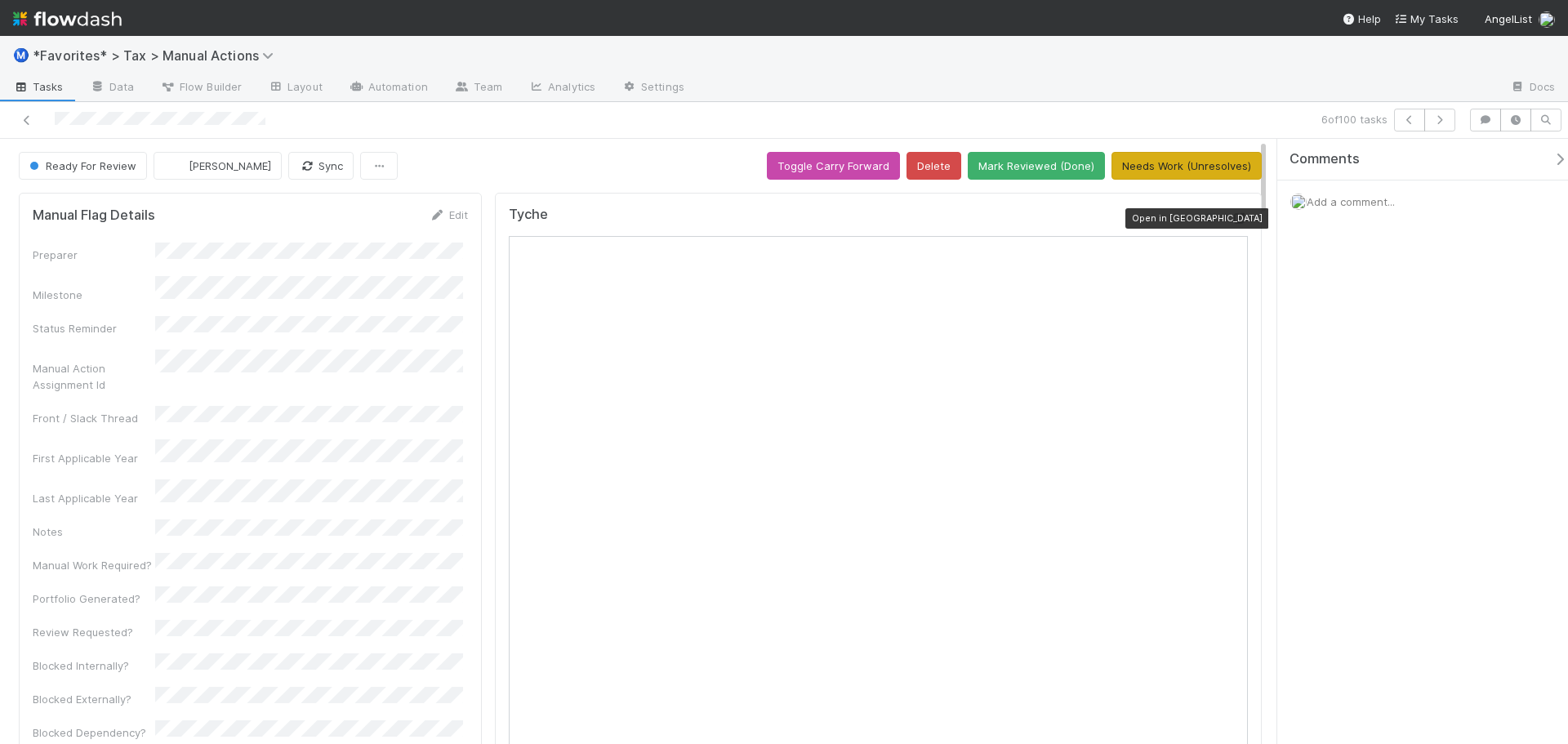
drag, startPoint x: 1230, startPoint y: 221, endPoint x: 1178, endPoint y: 168, distance: 74.2
click at [1232, 221] on icon at bounding box center [1240, 218] width 16 height 11
click at [1444, 122] on icon "button" at bounding box center [1440, 120] width 16 height 10
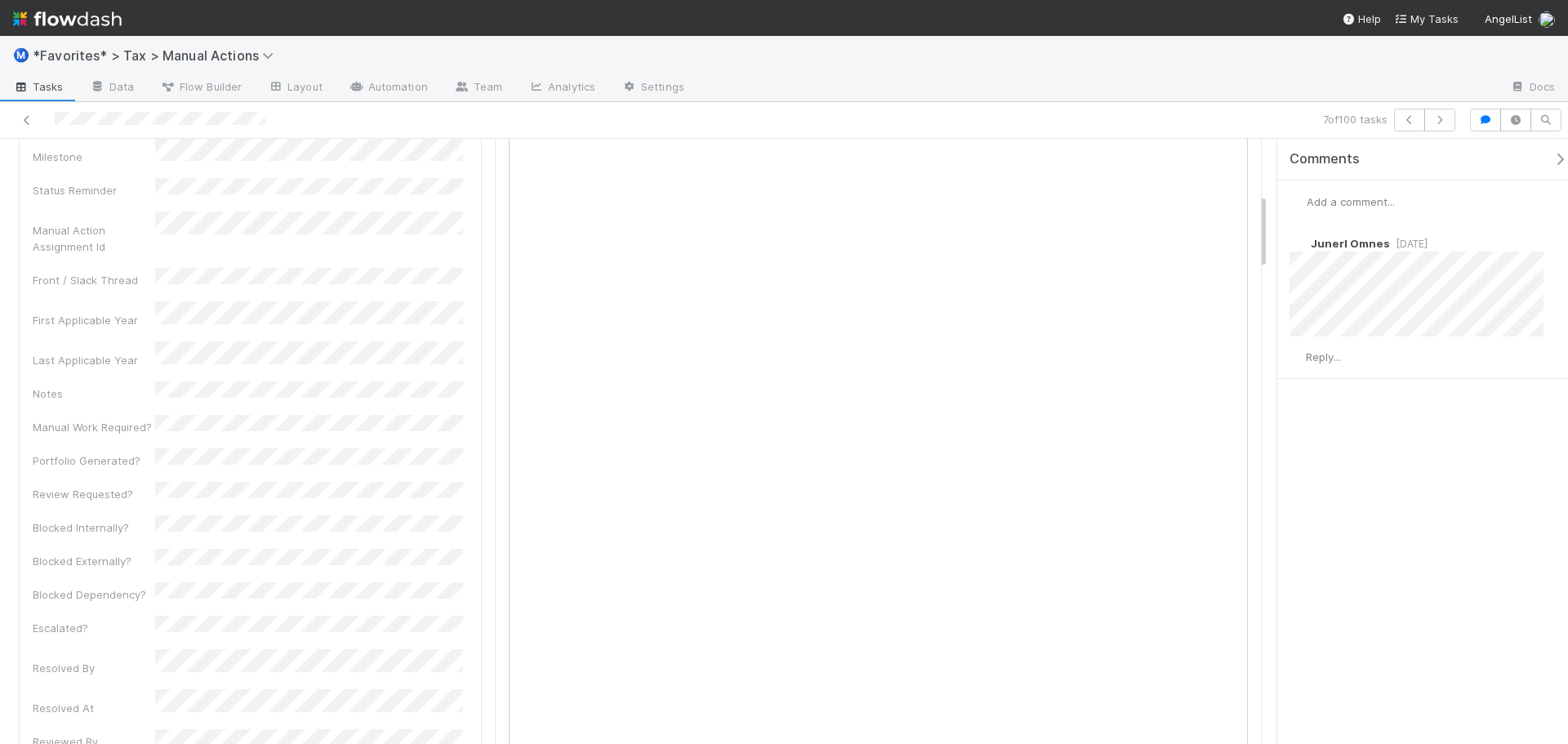
scroll to position [82, 0]
click at [1442, 122] on icon "button" at bounding box center [1440, 120] width 16 height 10
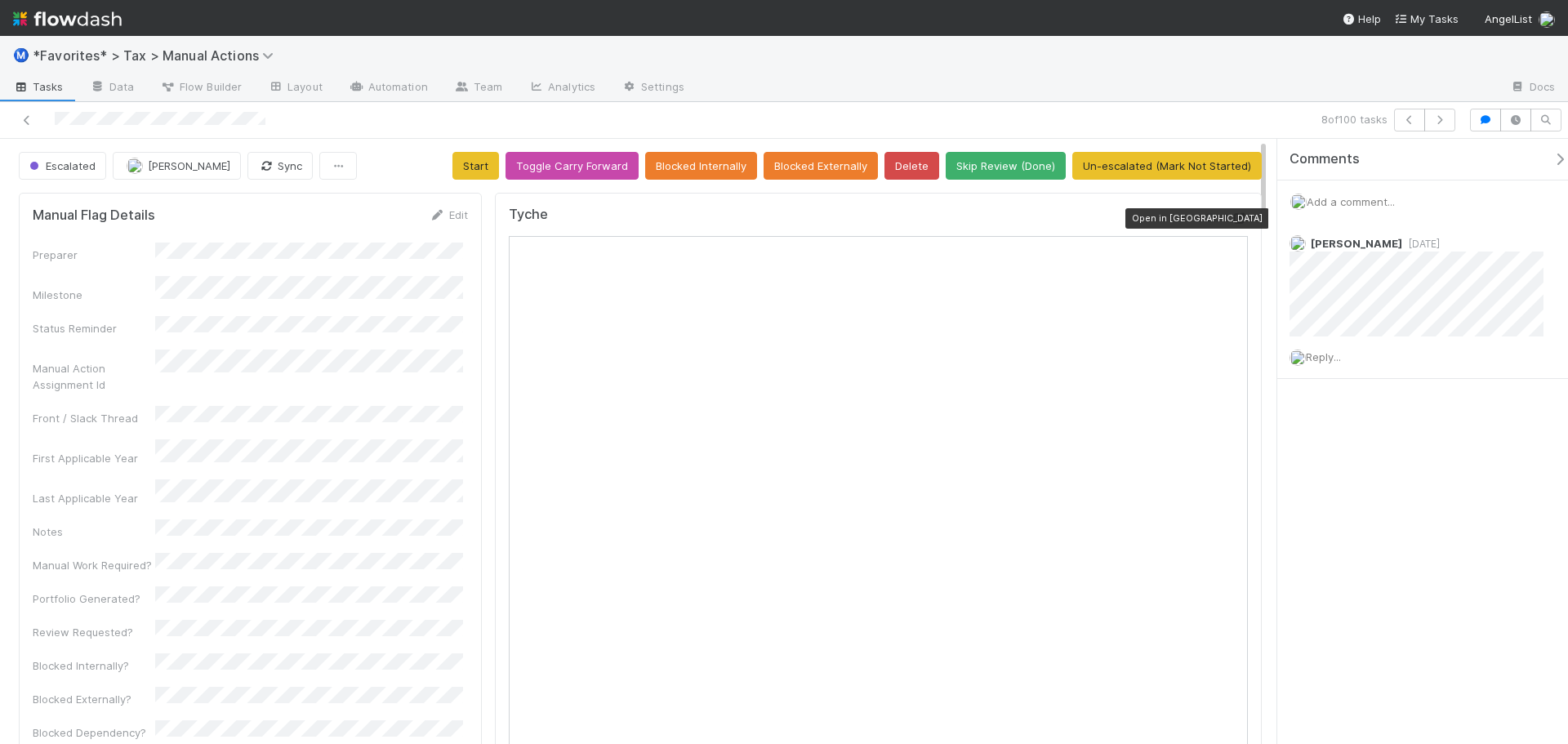
click at [1232, 221] on icon at bounding box center [1240, 218] width 16 height 11
click at [1408, 130] on button "button" at bounding box center [1410, 120] width 31 height 23
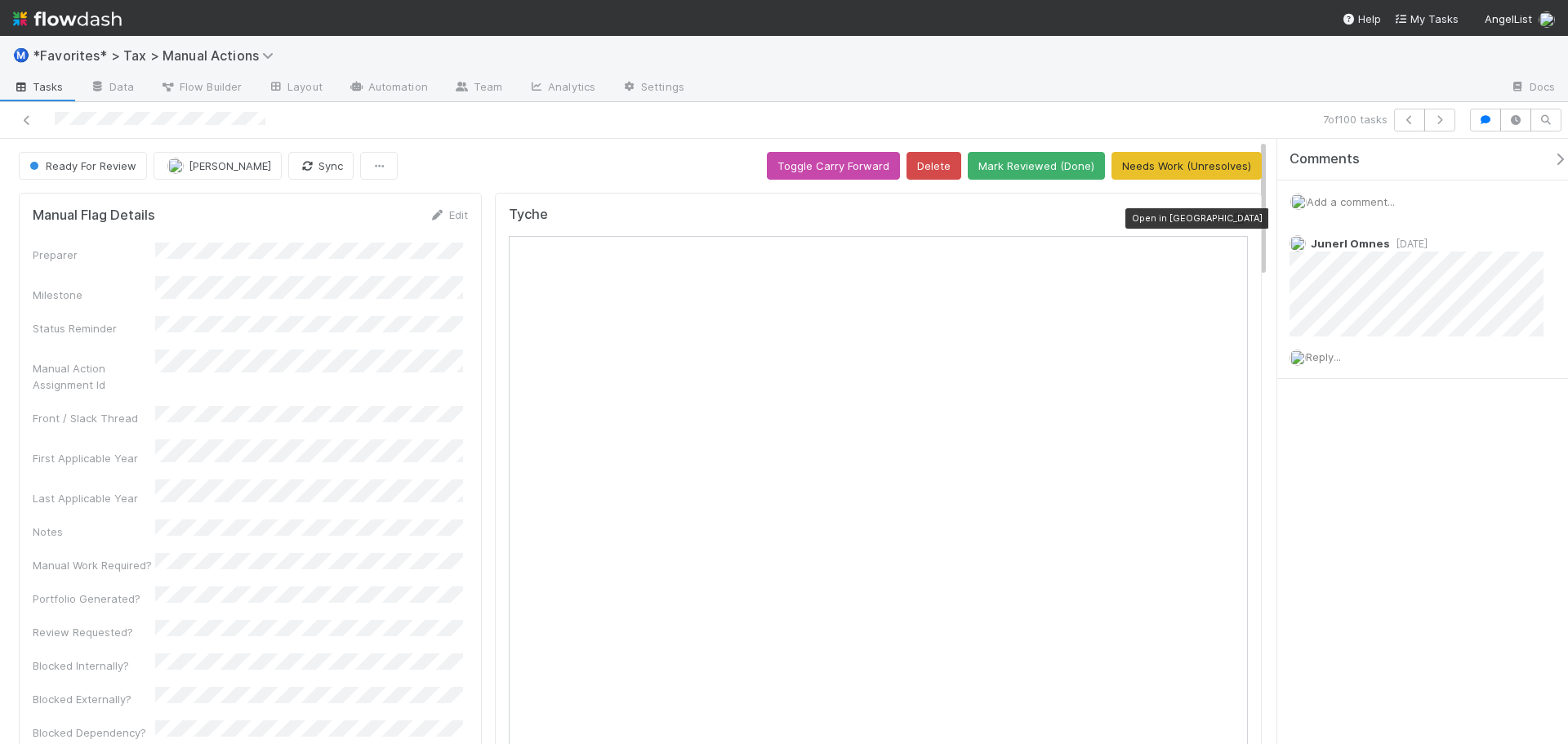
click at [1232, 222] on icon at bounding box center [1240, 218] width 16 height 11
click at [1047, 62] on div "Ⓜ️ *Favorites* > Tax > Manual Actions" at bounding box center [784, 56] width 1568 height 40
click at [1435, 120] on icon "button" at bounding box center [1440, 120] width 16 height 10
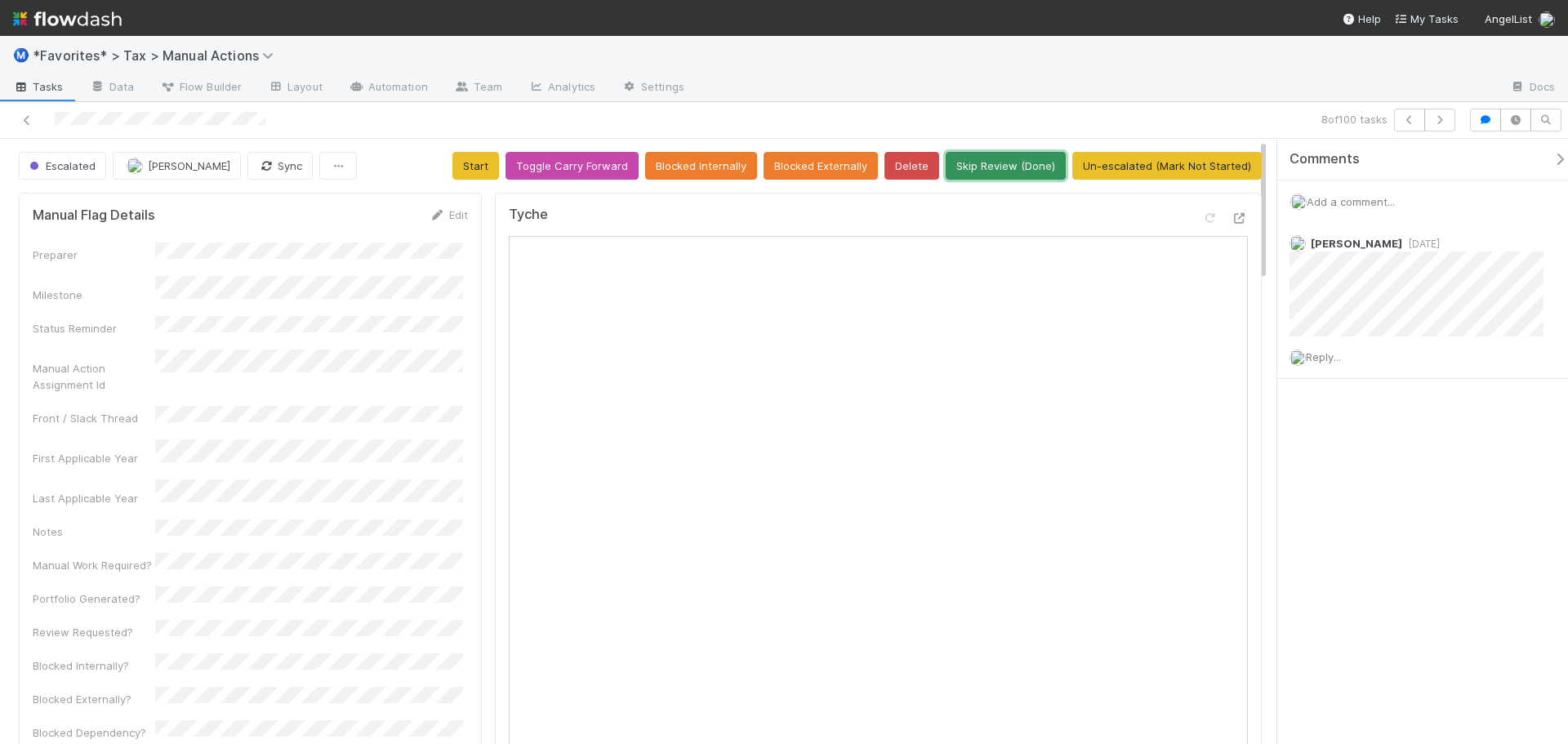
click at [990, 165] on button "Skip Review (Done)" at bounding box center [1006, 166] width 120 height 28
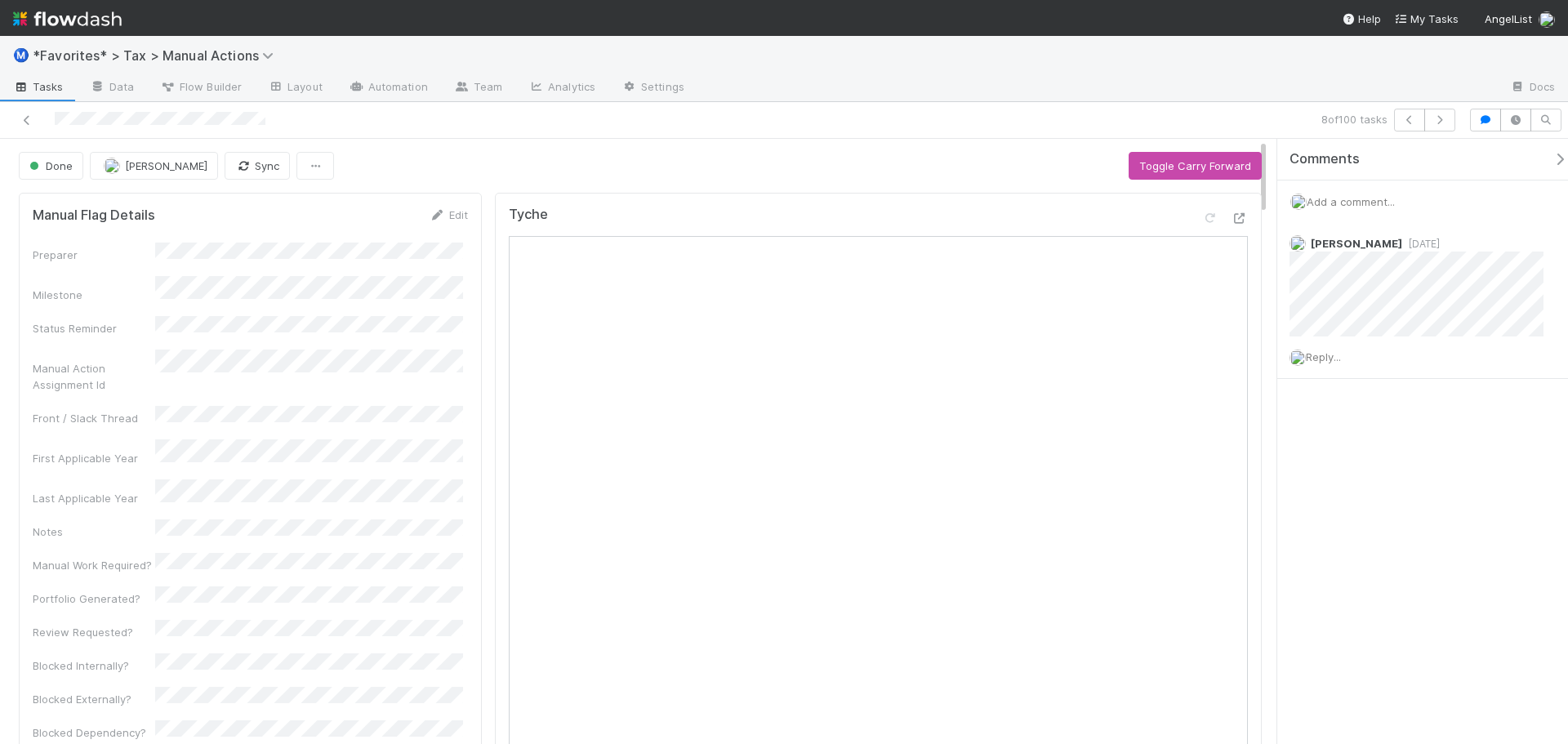
click at [1061, 96] on div at bounding box center [1097, 88] width 800 height 26
click at [1454, 112] on button "button" at bounding box center [1440, 120] width 31 height 23
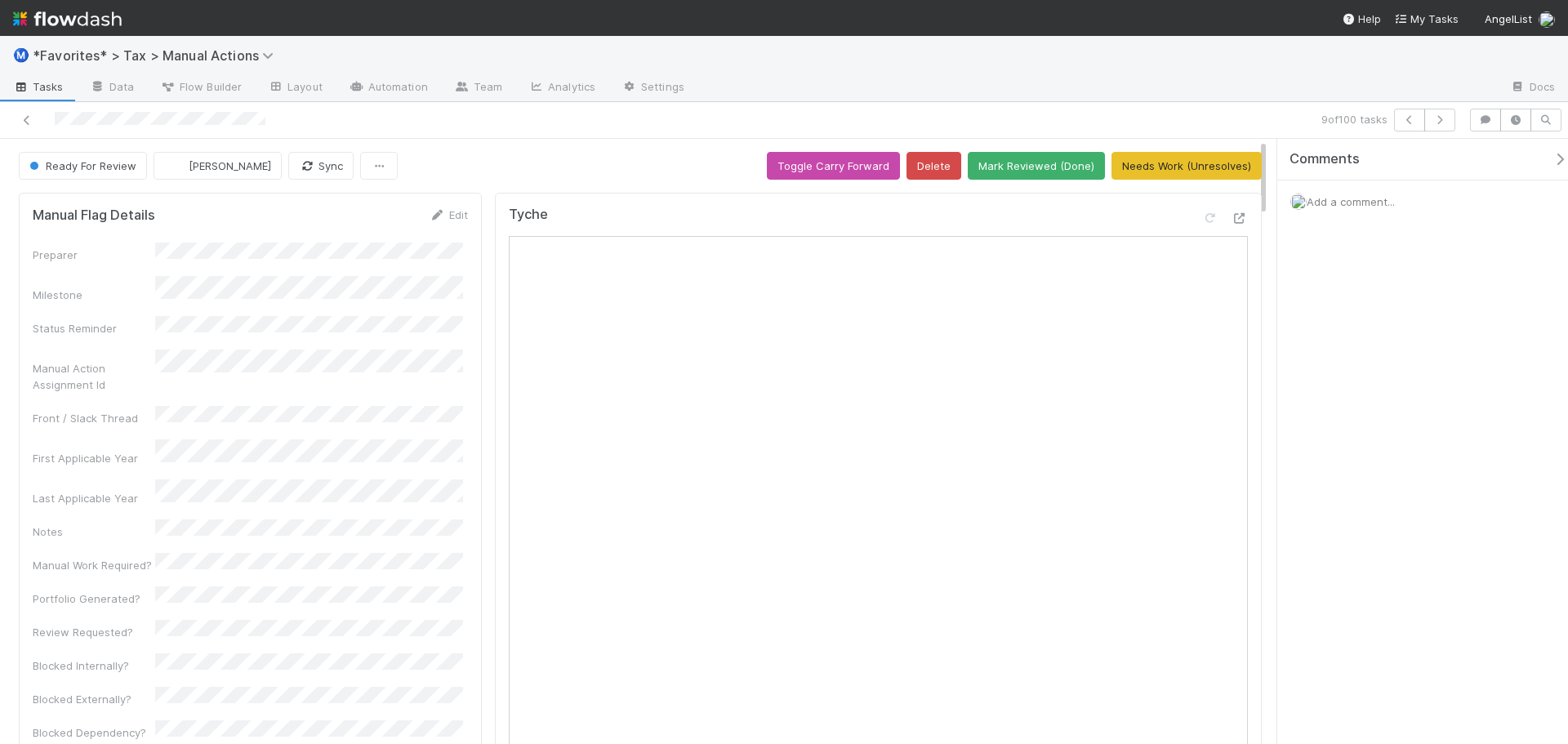
click at [657, 138] on div "9 of 100 tasks Ready For Review Enrique Hernandez Sync Toggle Carry Forward Del…" at bounding box center [784, 423] width 1568 height 642
click at [1232, 215] on icon at bounding box center [1240, 218] width 16 height 11
click at [1437, 122] on icon "button" at bounding box center [1440, 120] width 16 height 10
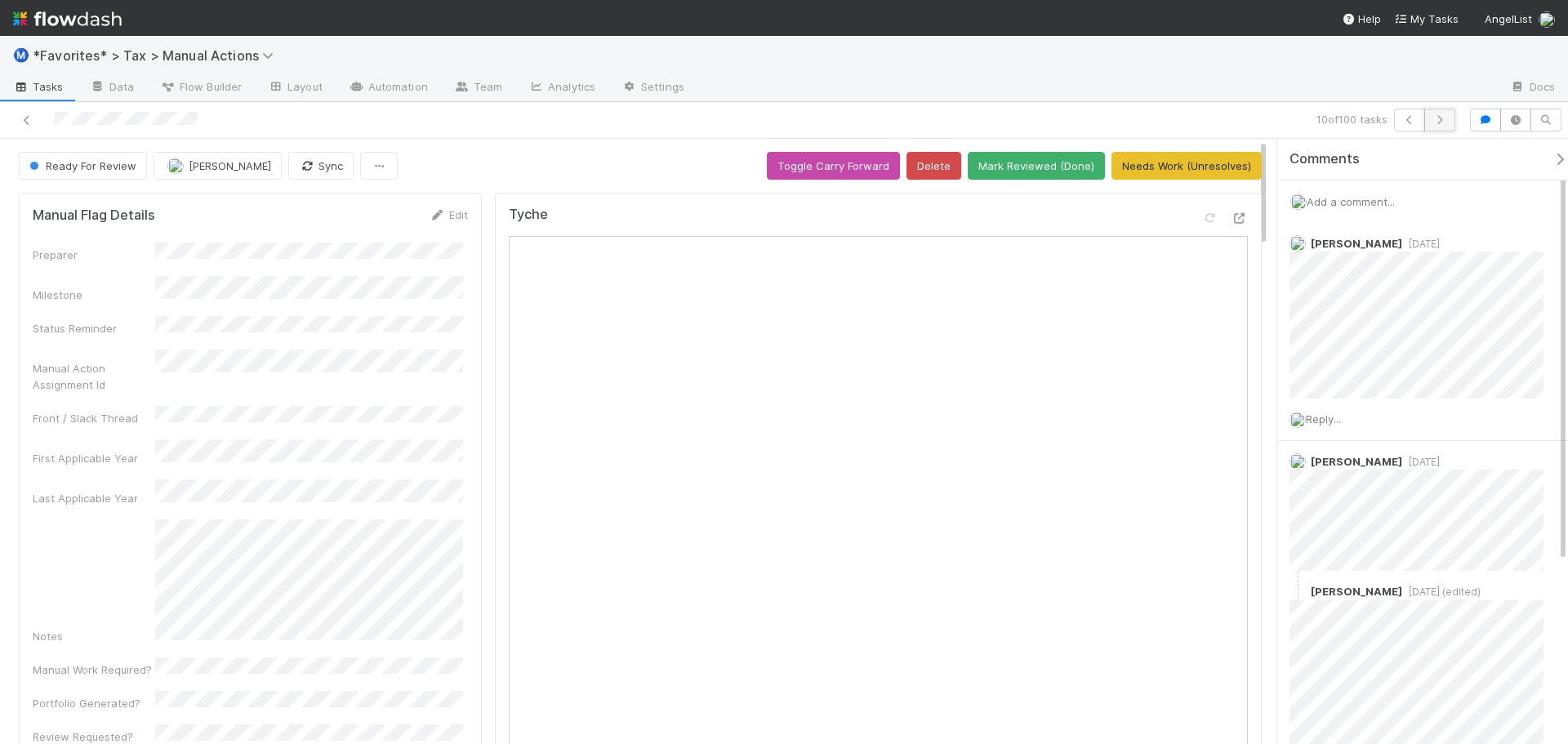
click at [1439, 112] on button "button" at bounding box center [1440, 120] width 31 height 23
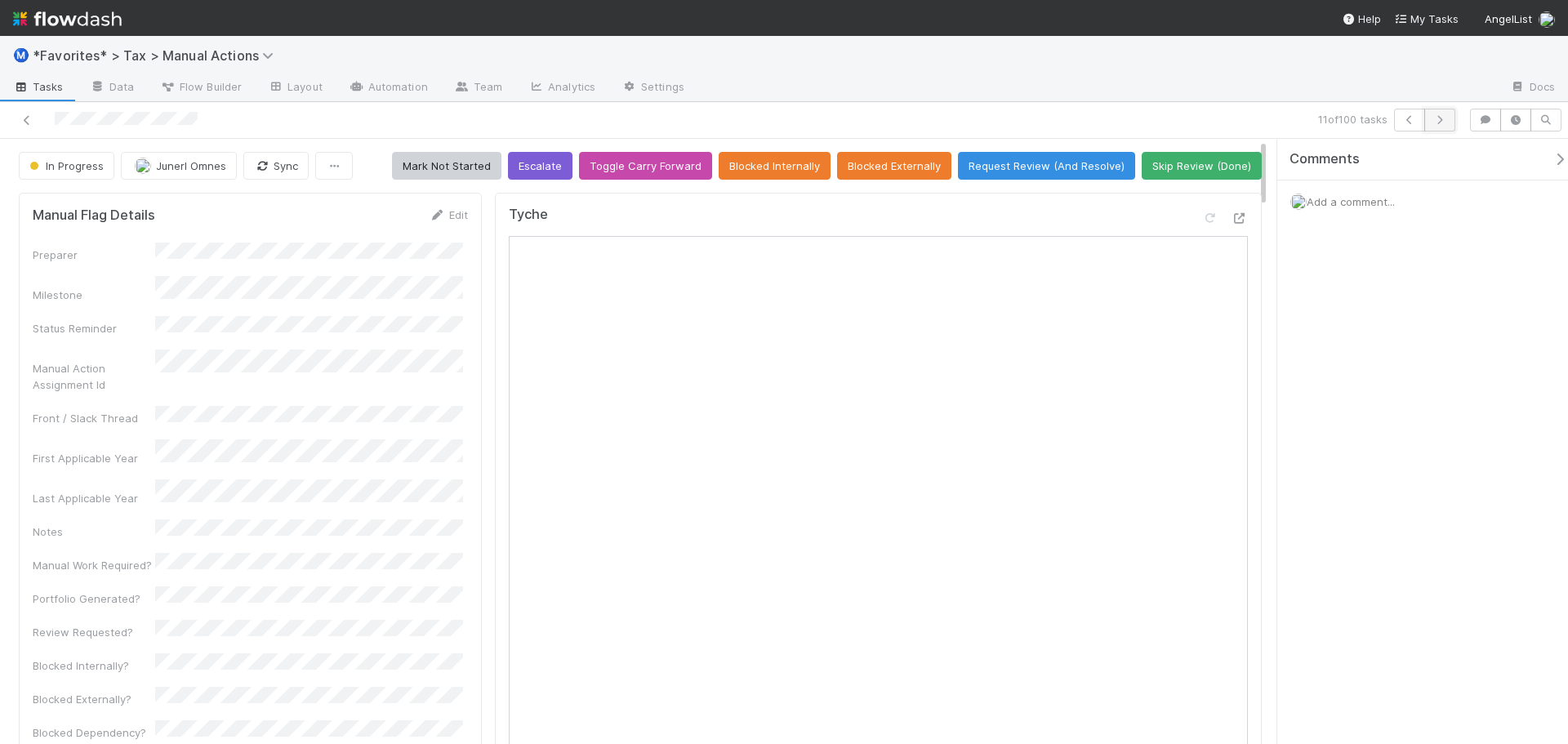
click at [1452, 119] on button "button" at bounding box center [1440, 120] width 31 height 23
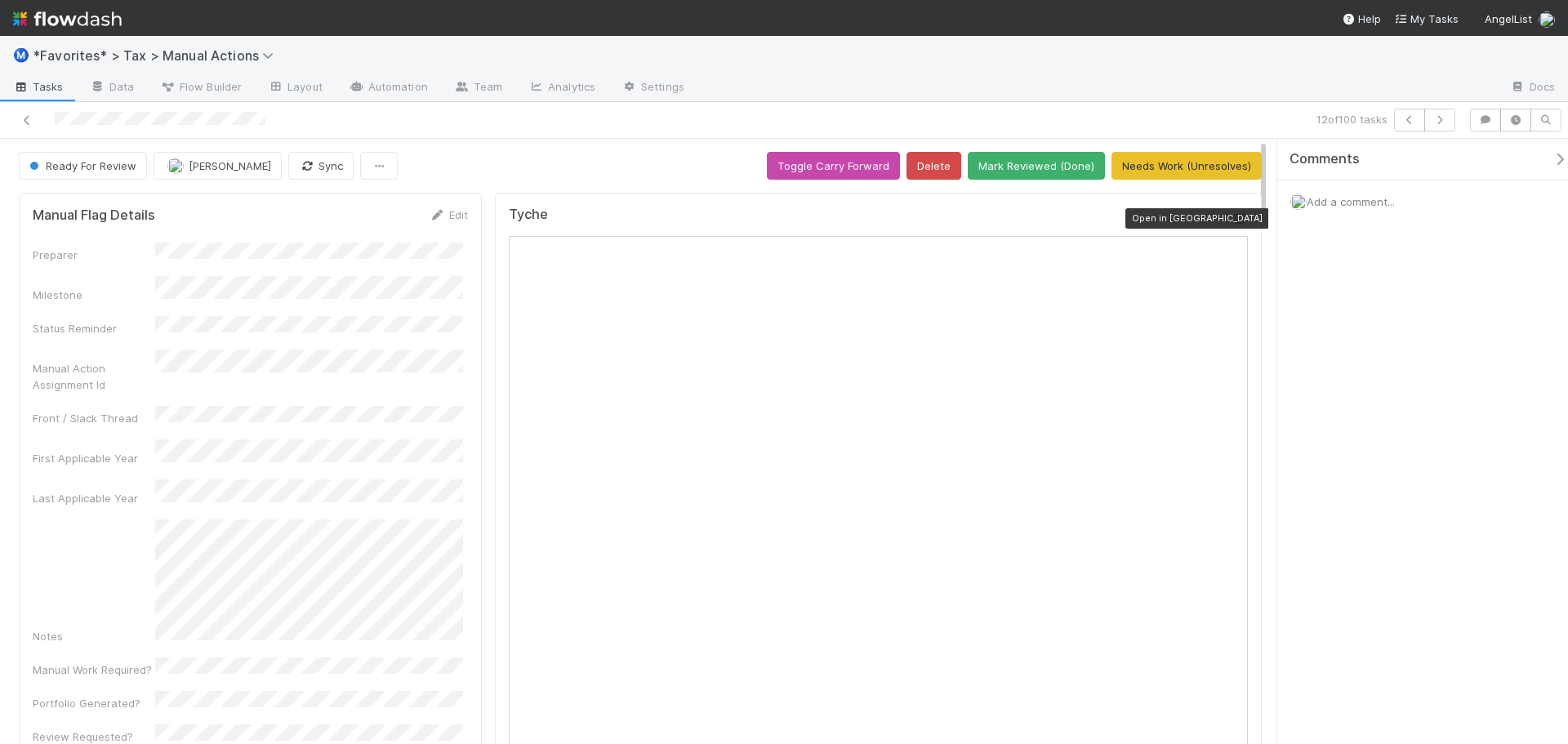
click at [1232, 218] on icon at bounding box center [1240, 218] width 16 height 11
click at [1434, 119] on icon "button" at bounding box center [1440, 120] width 16 height 10
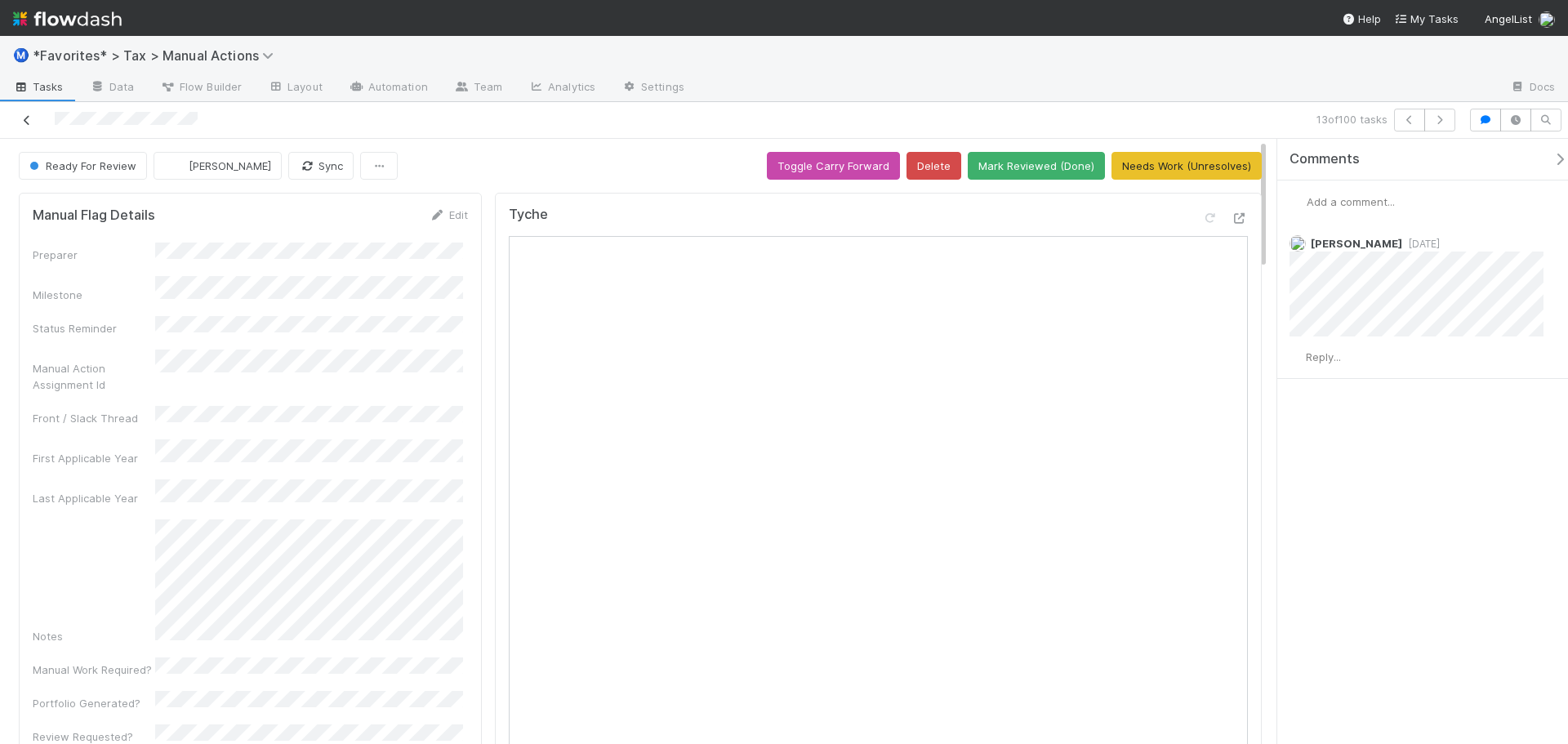
click at [24, 119] on icon at bounding box center [27, 120] width 16 height 11
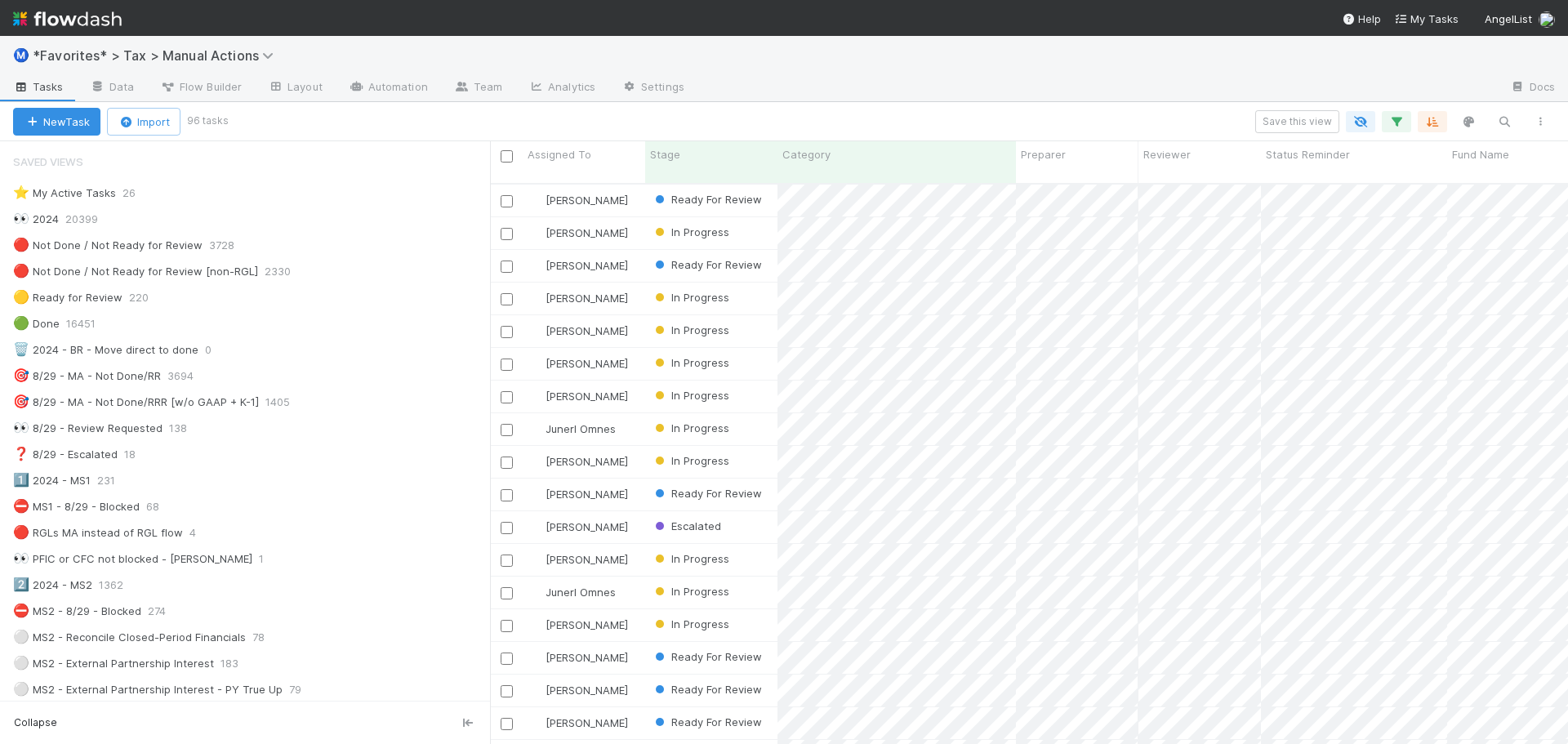
scroll to position [245, 0]
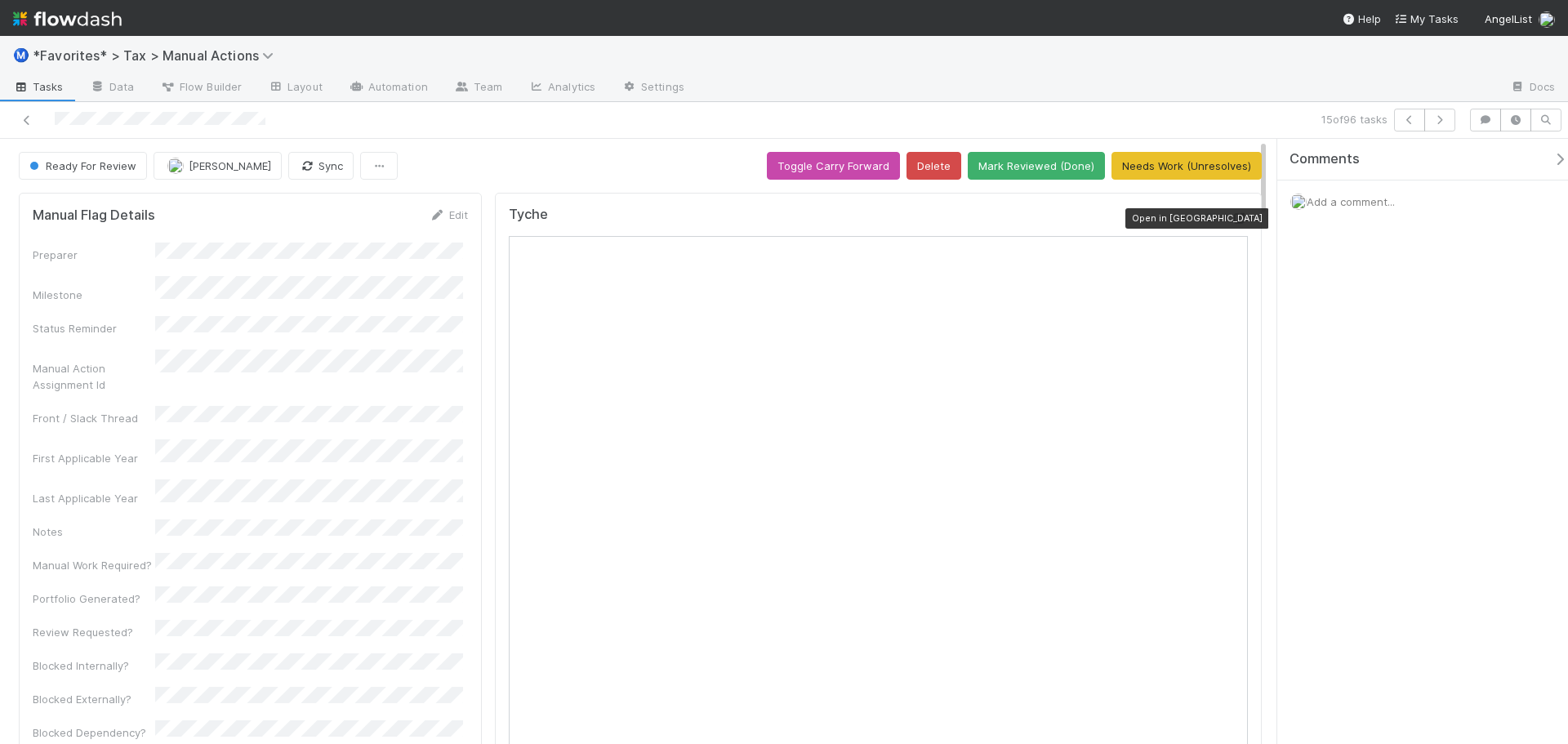
click at [1232, 219] on icon at bounding box center [1240, 218] width 16 height 11
click at [38, 124] on div at bounding box center [372, 120] width 731 height 23
click at [31, 122] on icon at bounding box center [27, 120] width 16 height 11
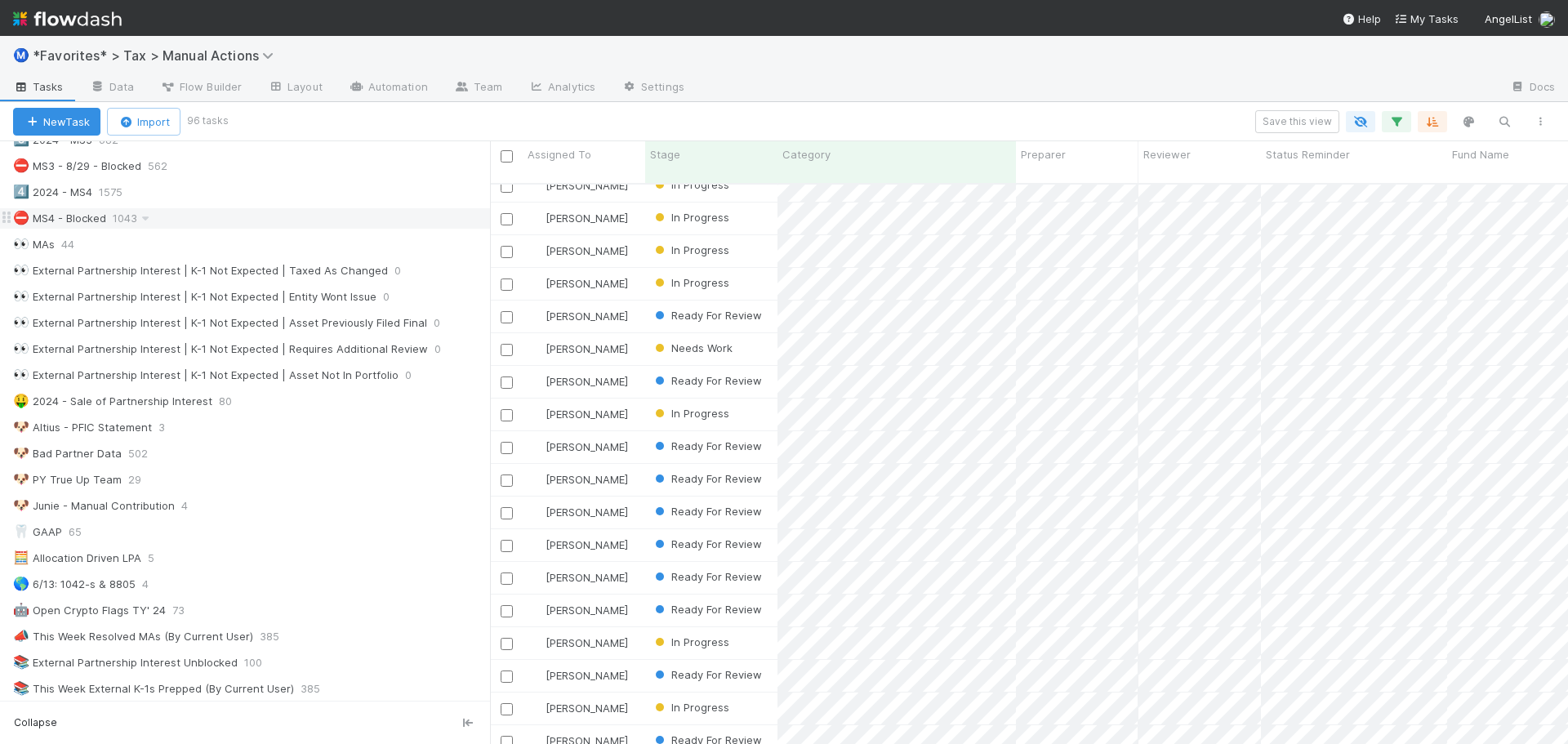
scroll to position [572, 0]
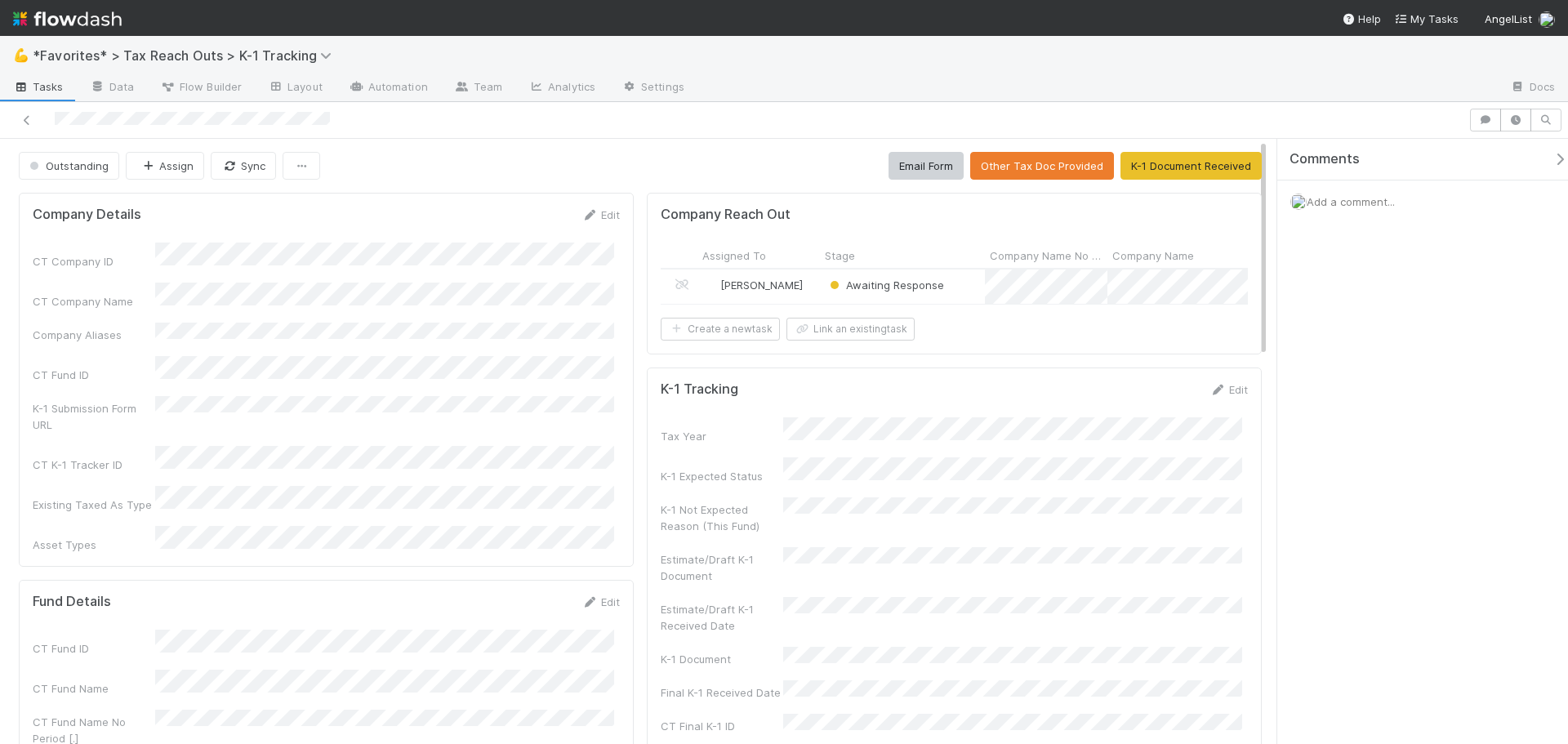
click at [965, 292] on div "Awaiting Response" at bounding box center [903, 287] width 165 height 35
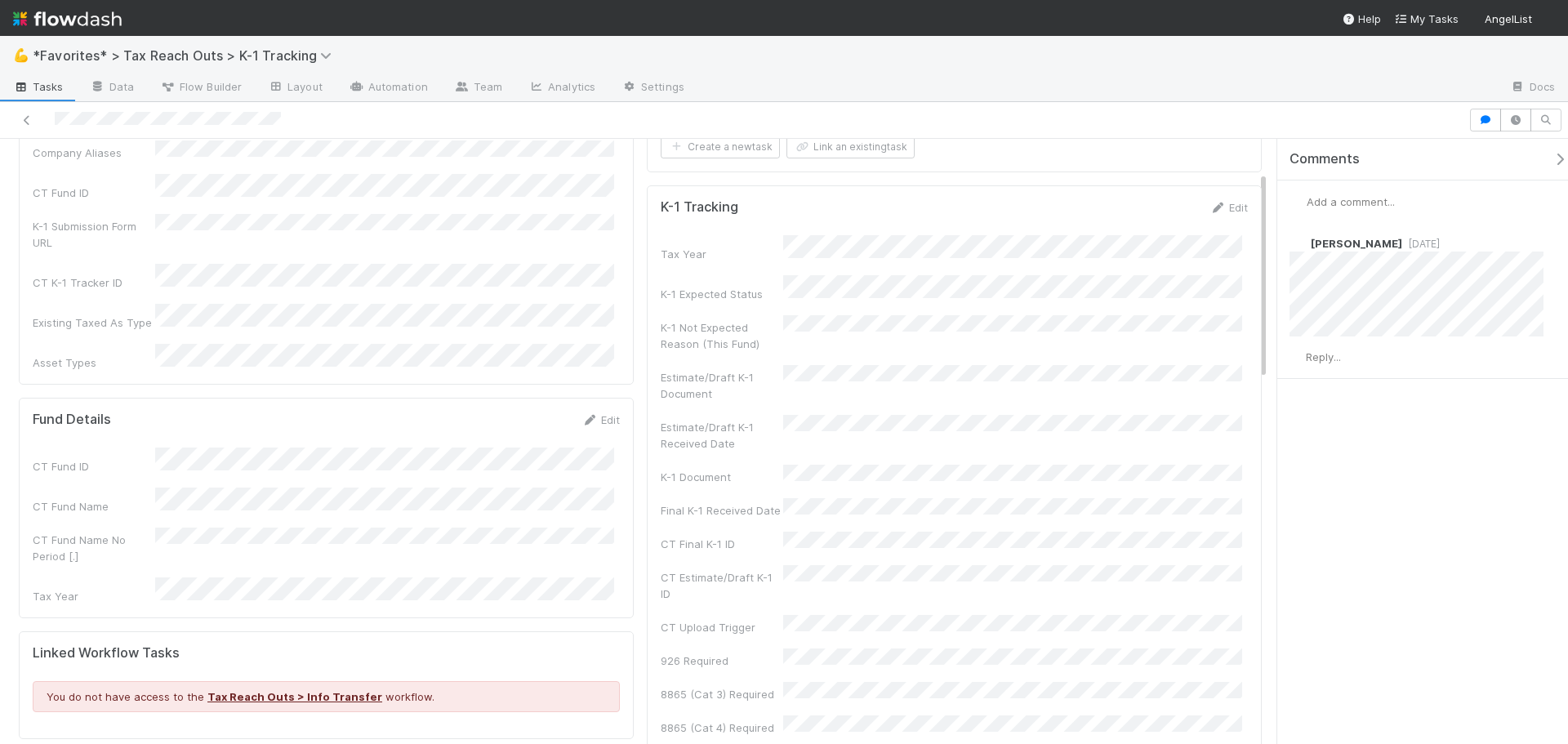
scroll to position [326, 0]
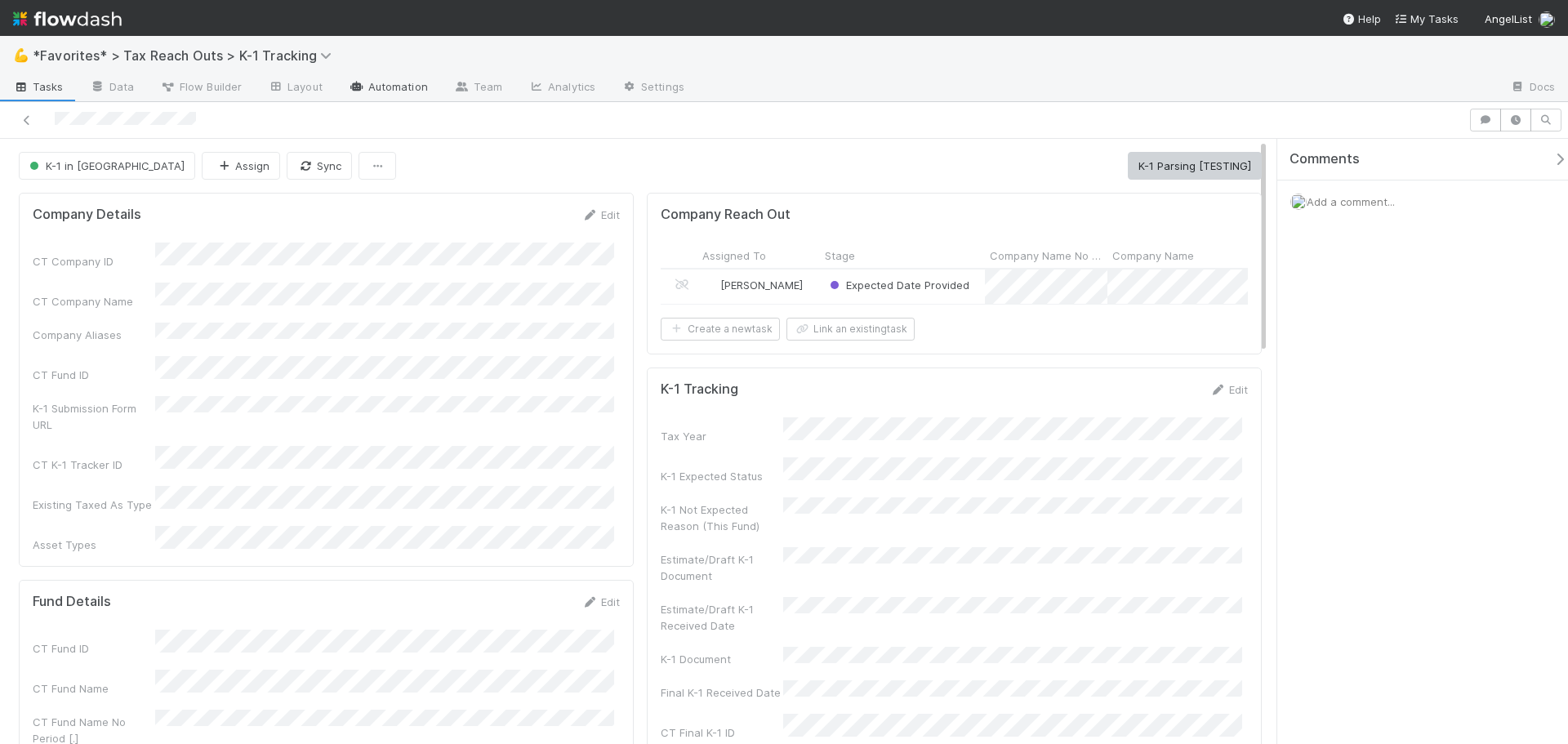
click at [412, 86] on link "Automation" at bounding box center [388, 88] width 106 height 26
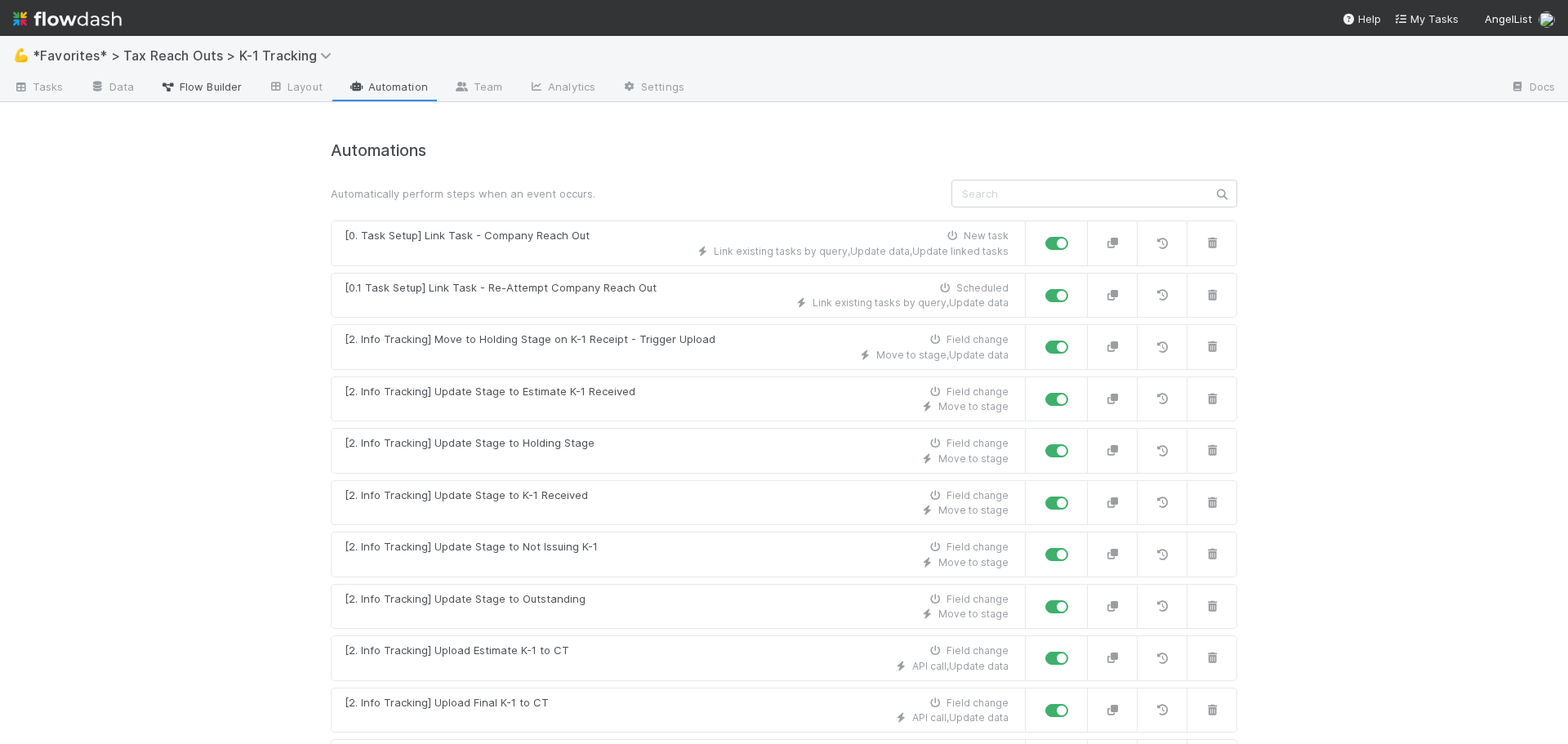
click at [221, 84] on span "Flow Builder" at bounding box center [200, 87] width 82 height 16
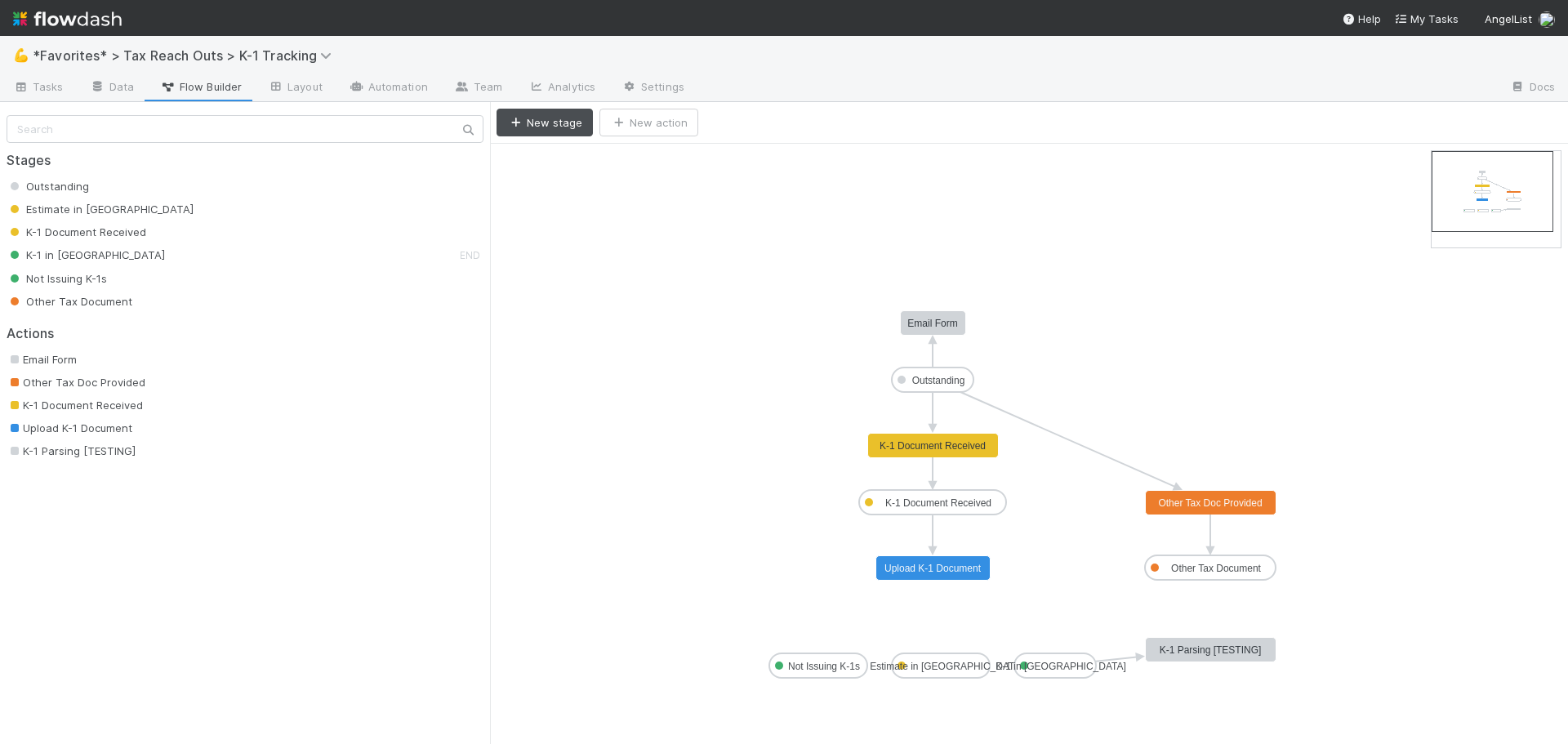
click at [78, 449] on span "K-1 Parsing [TESTING]" at bounding box center [71, 451] width 129 height 13
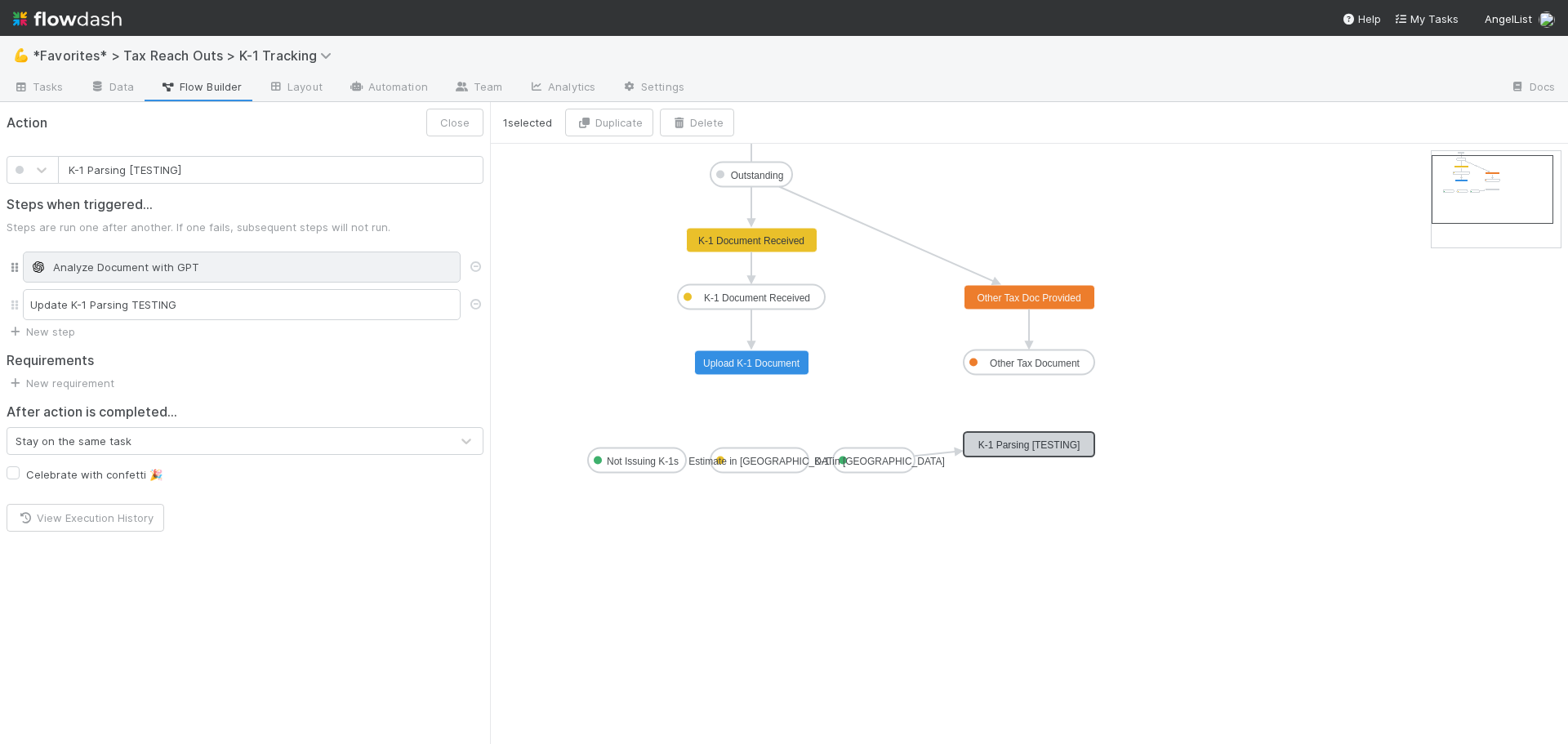
click at [188, 253] on div "Analyze Document with GPT" at bounding box center [242, 267] width 438 height 31
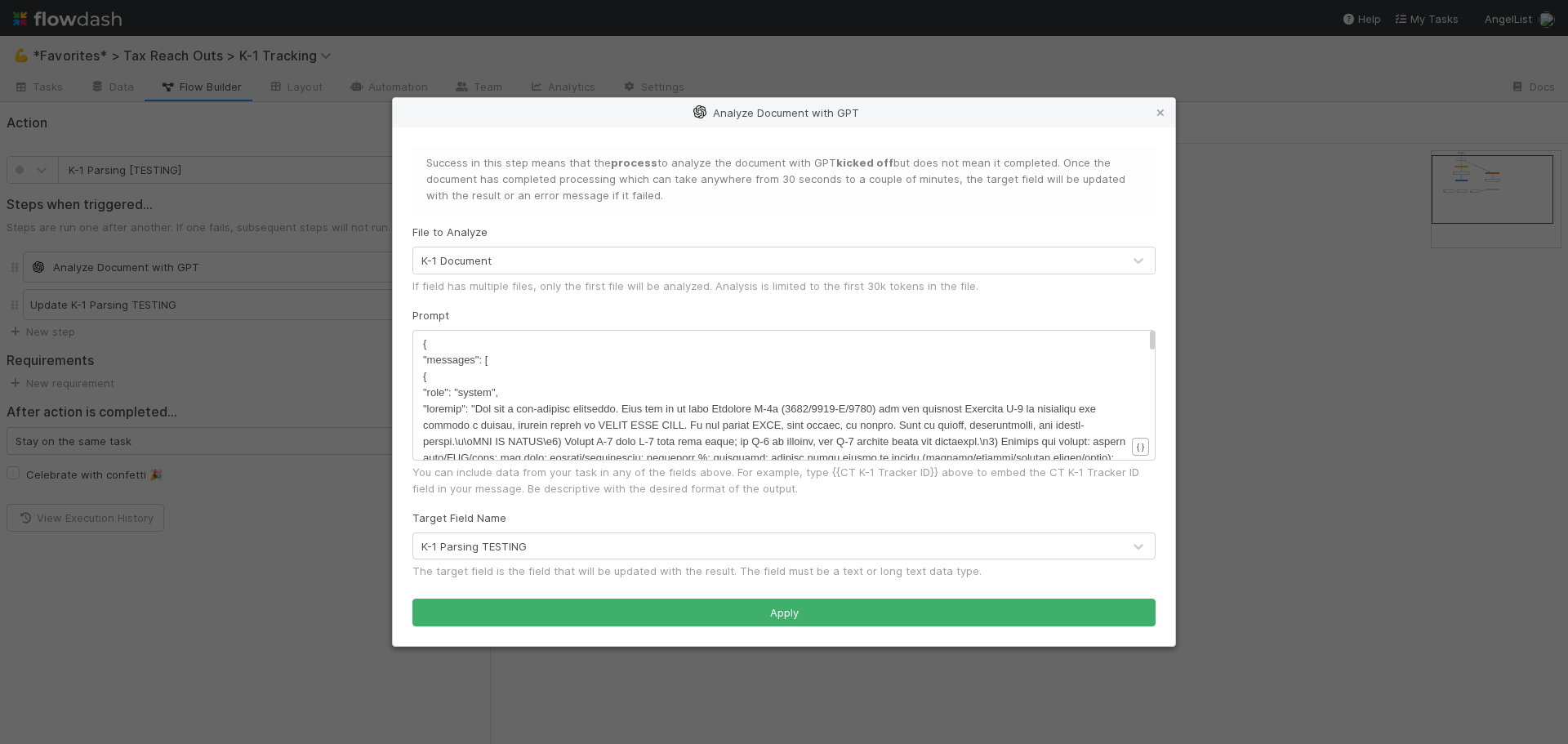
type textarea "{ "loremips": [ { "dolo": "sitame", "consect": "Adi eli s doe-tempori utlaboree…"
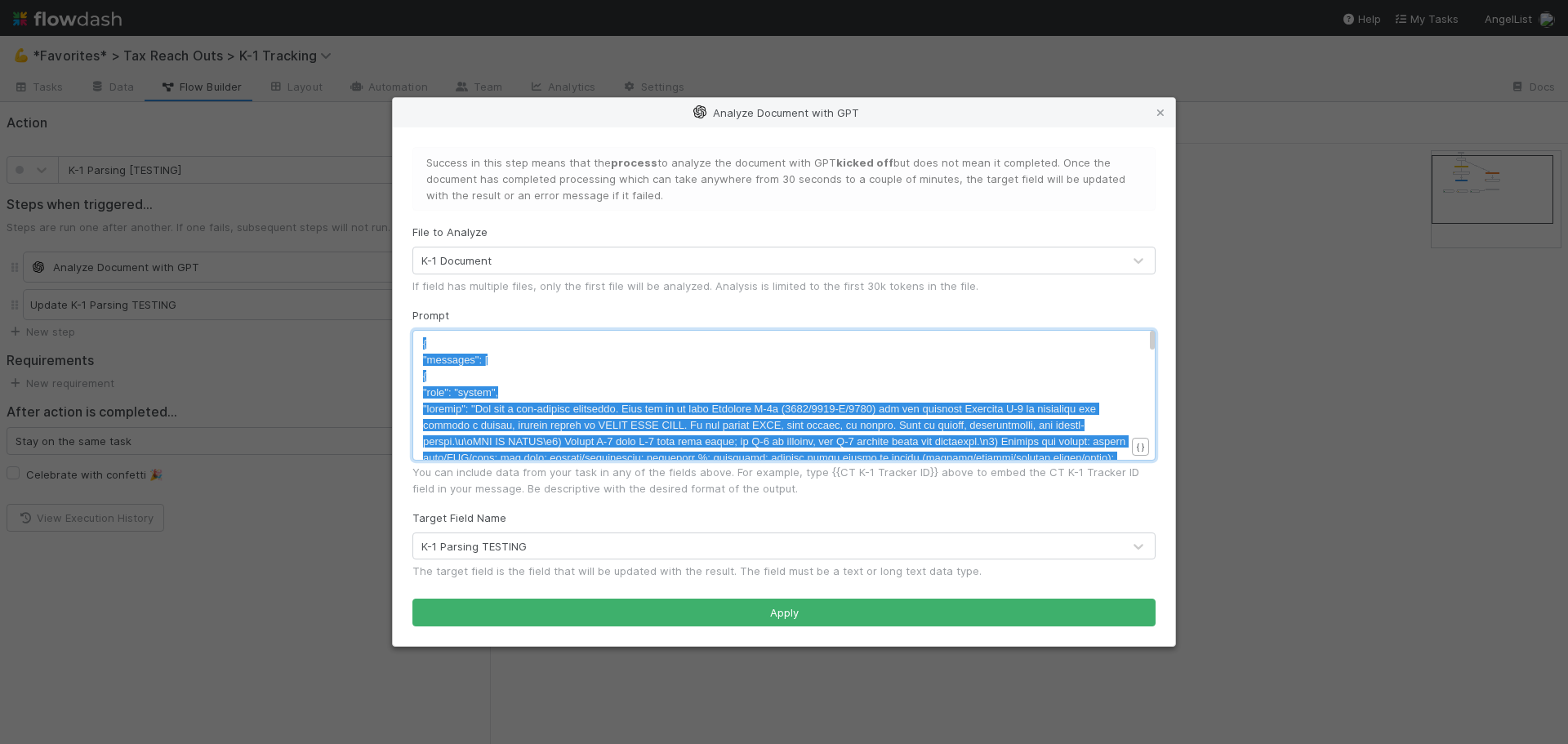
click at [1162, 110] on icon at bounding box center [1161, 113] width 16 height 11
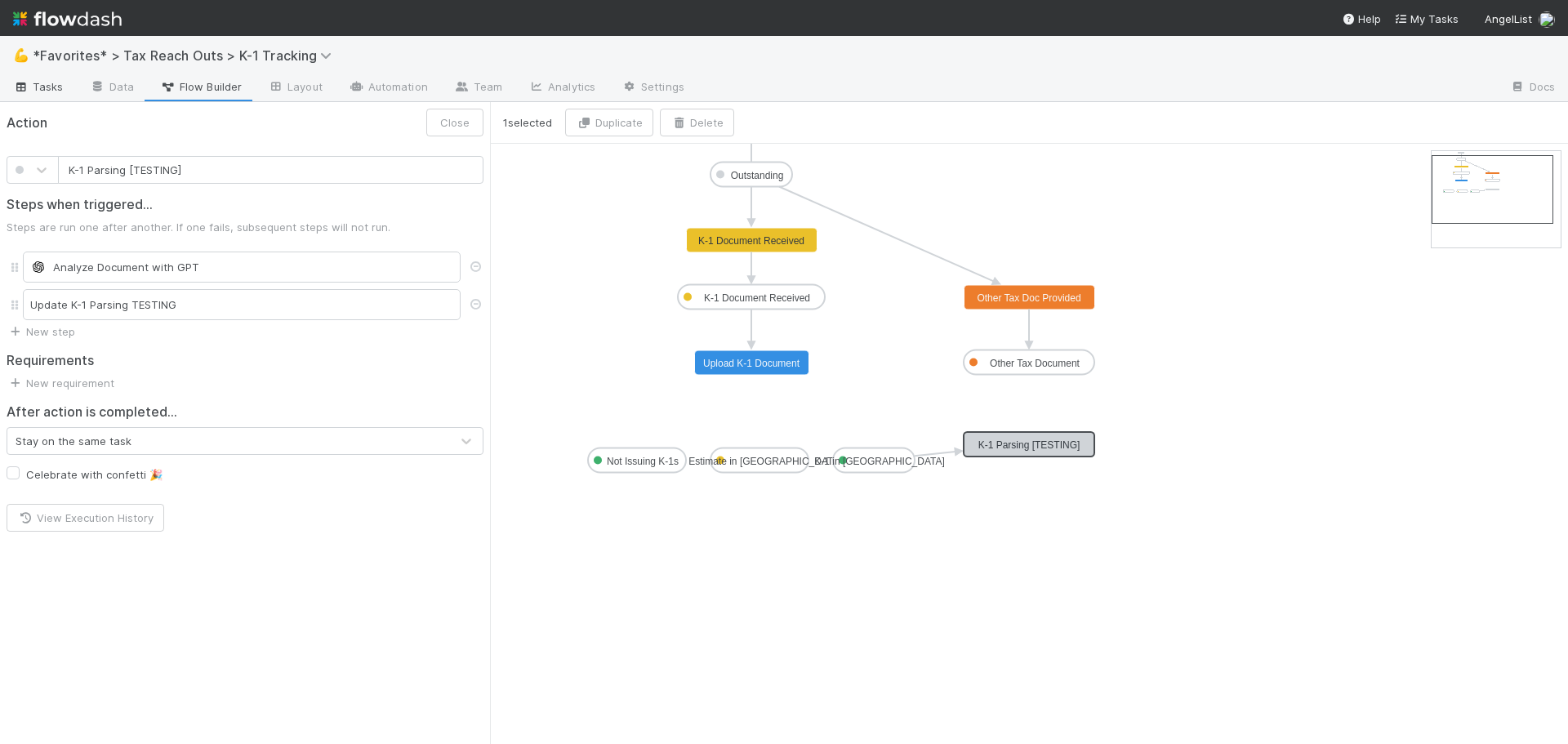
drag, startPoint x: 25, startPoint y: 91, endPoint x: 41, endPoint y: 91, distance: 16.0
click at [26, 91] on icon at bounding box center [21, 87] width 16 height 10
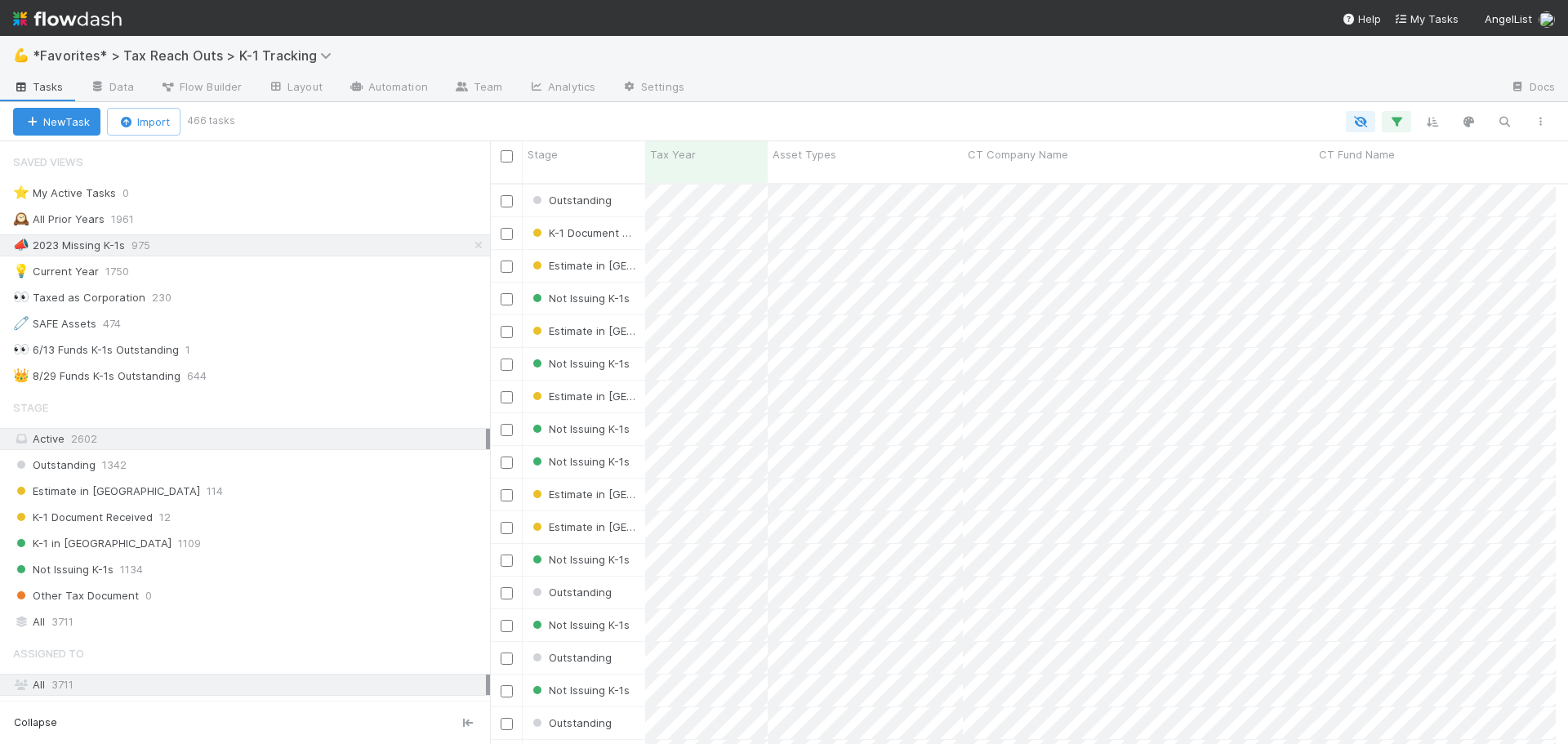
scroll to position [13, 13]
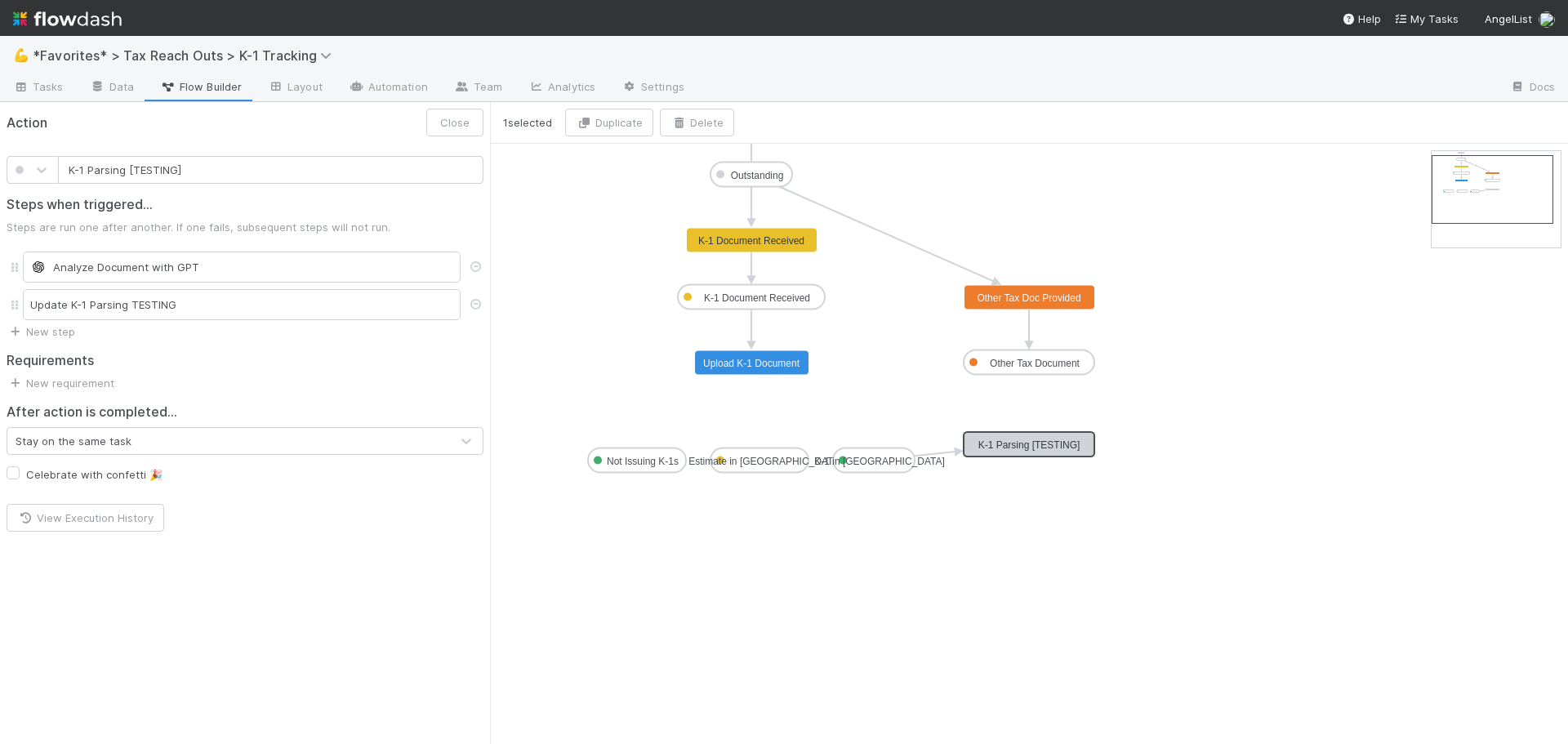
drag, startPoint x: 557, startPoint y: 320, endPoint x: 550, endPoint y: 309, distance: 13.0
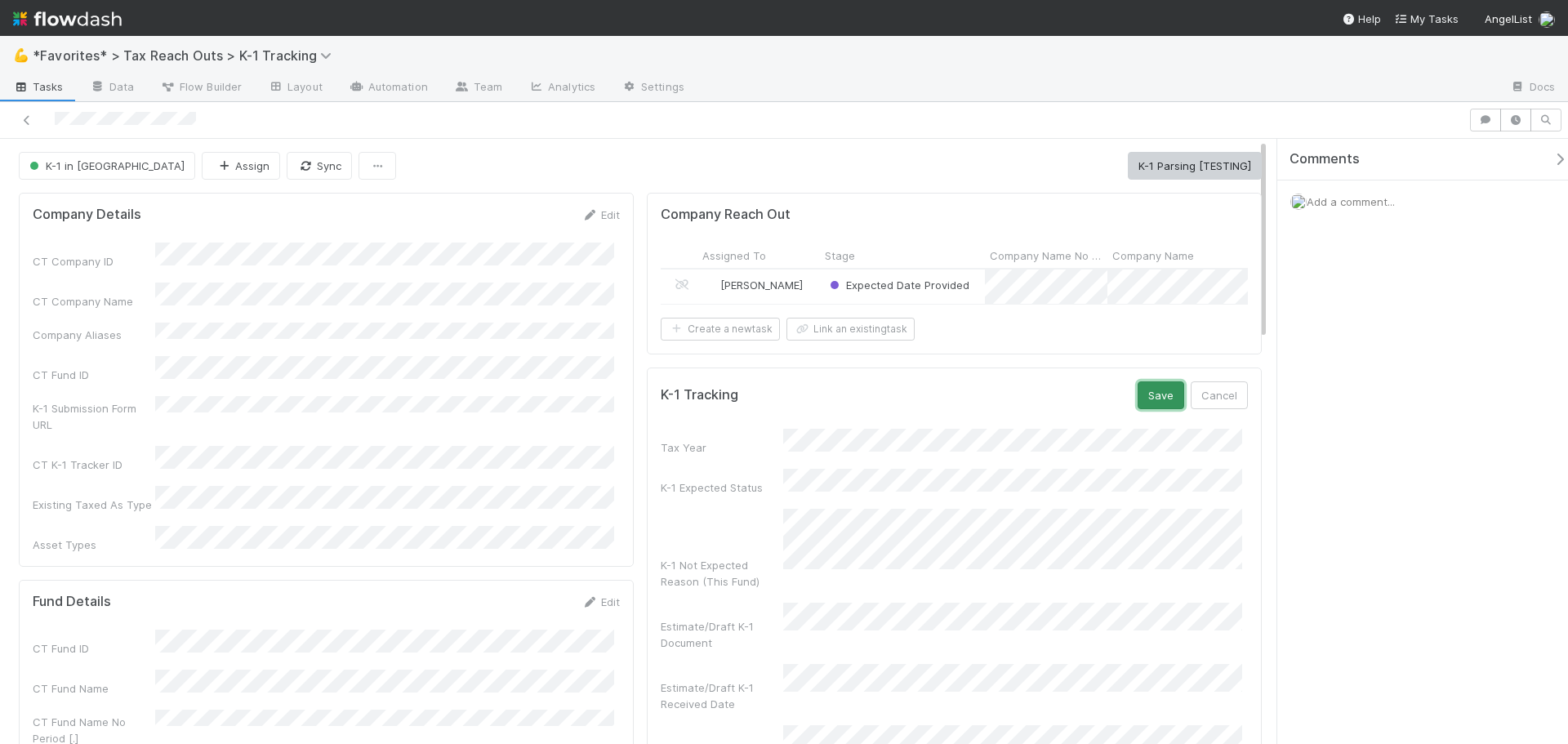
click at [1143, 403] on button "Save" at bounding box center [1161, 395] width 46 height 28
click at [1174, 162] on button "K-1 Parsing [TESTING]" at bounding box center [1195, 166] width 134 height 28
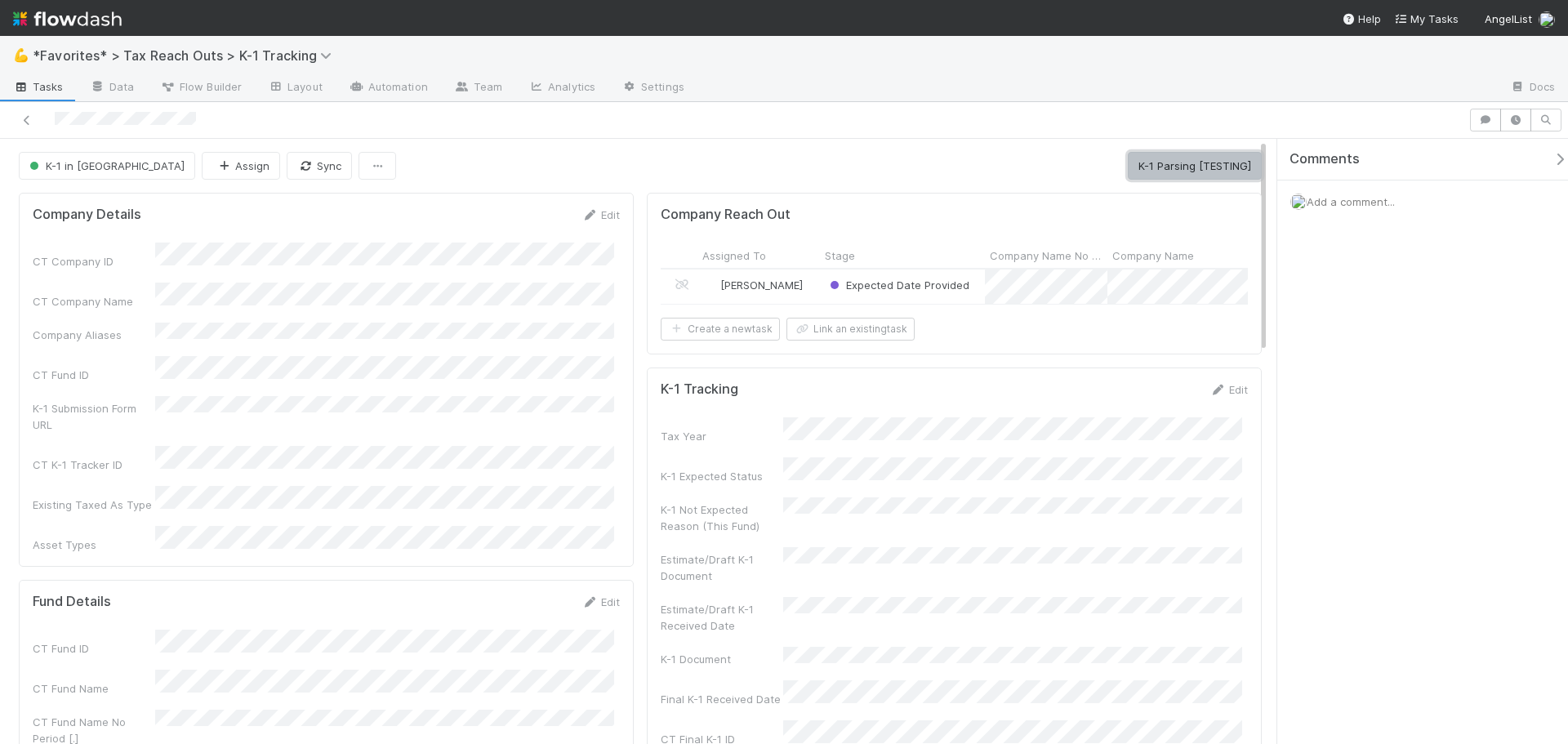
click at [1199, 152] on button "K-1 Parsing [TESTING]" at bounding box center [1195, 166] width 134 height 28
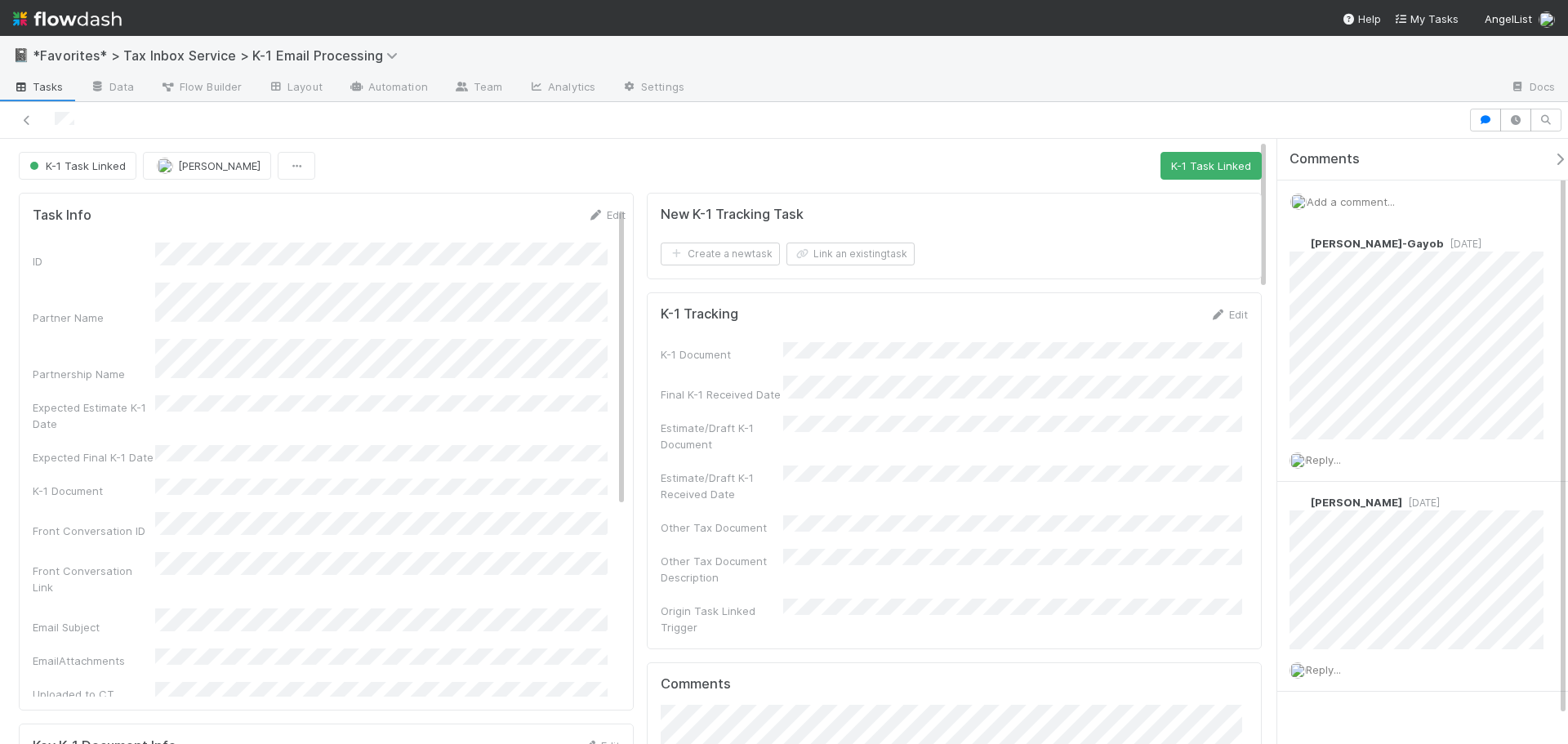
click at [1157, 85] on div at bounding box center [1097, 88] width 800 height 26
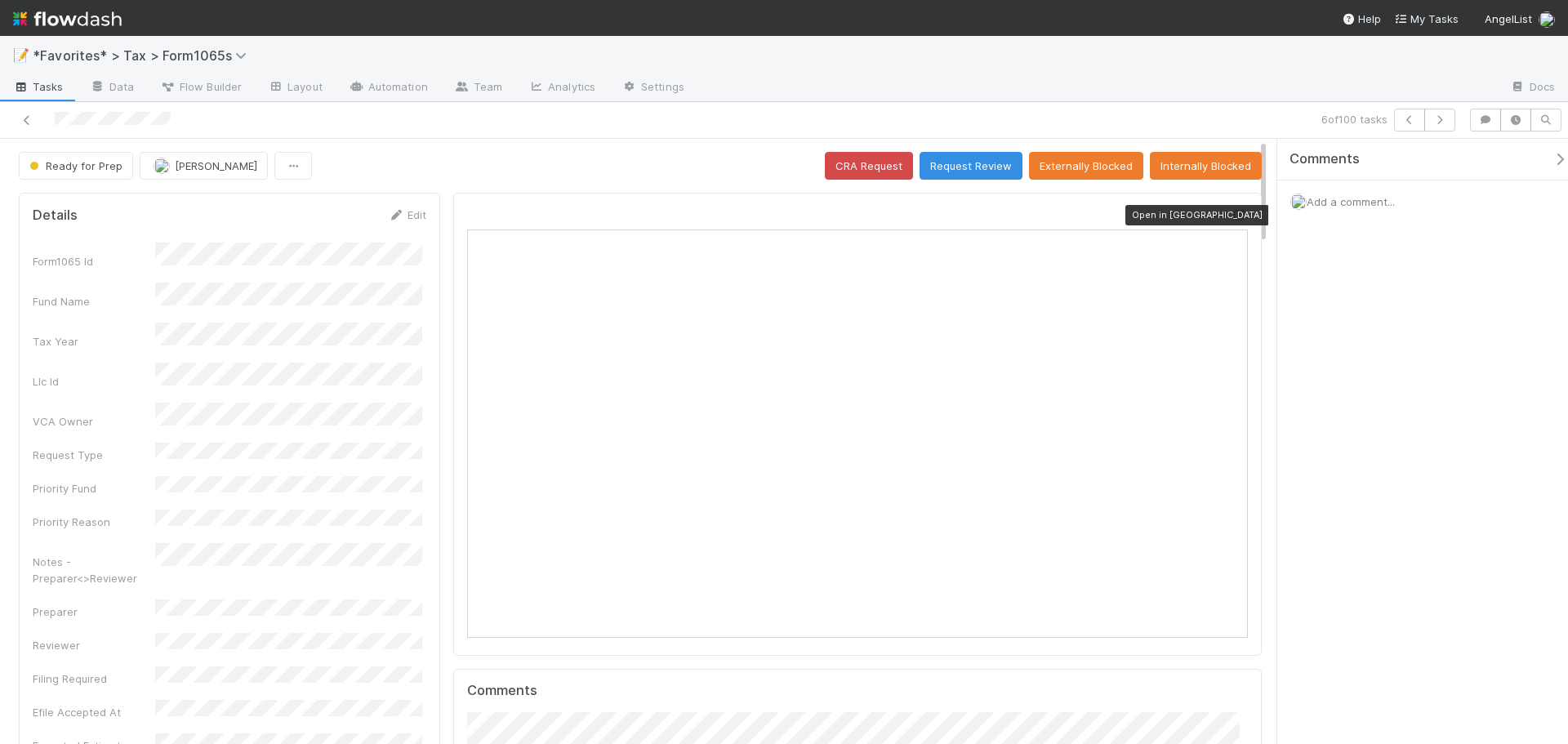
click at [1236, 213] on div "Open in [GEOGRAPHIC_DATA]" at bounding box center [857, 424] width 809 height 463
click at [1232, 216] on icon at bounding box center [1240, 215] width 16 height 11
click at [24, 116] on icon at bounding box center [27, 120] width 16 height 11
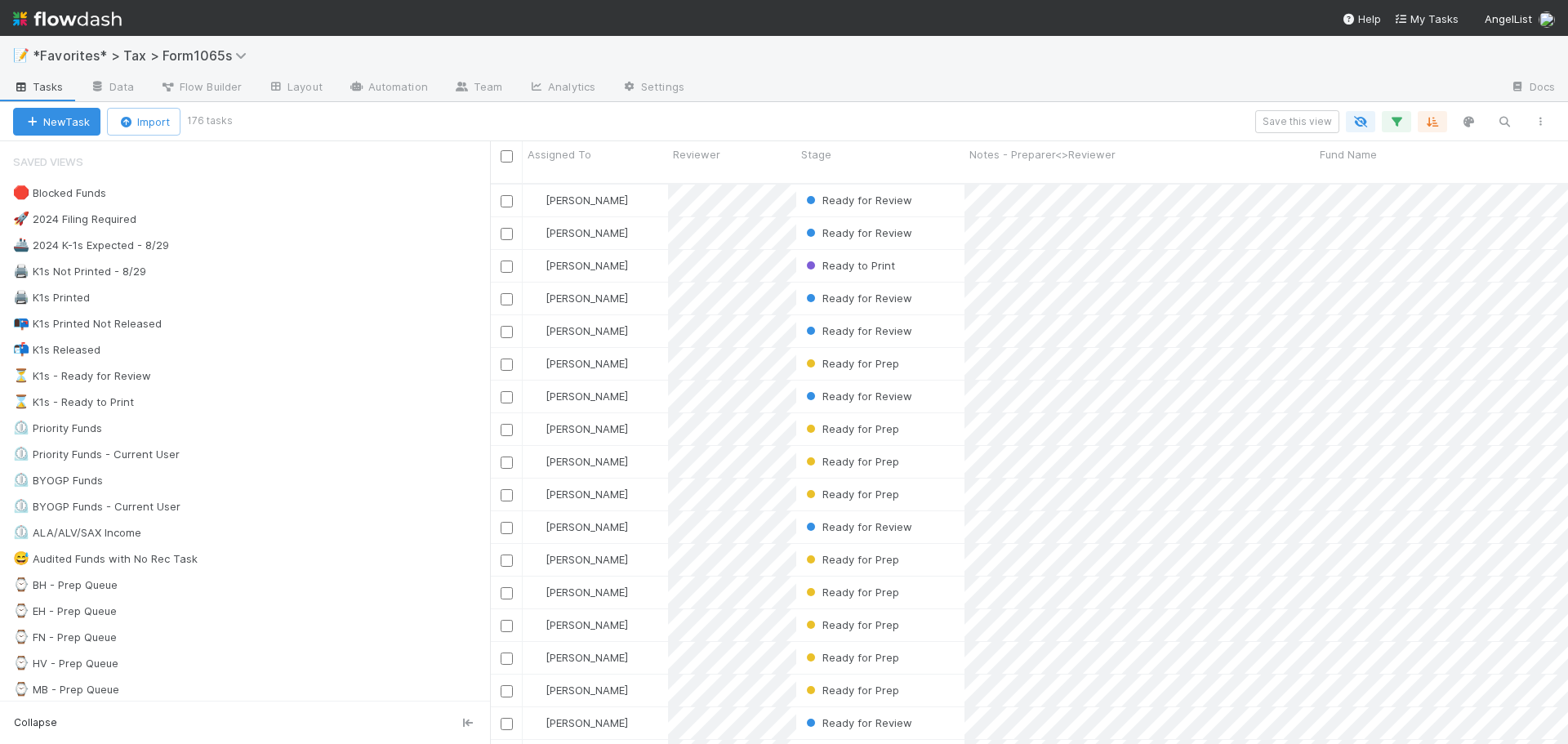
scroll to position [562, 1066]
click at [854, 357] on span "Ready for Prep" at bounding box center [851, 363] width 96 height 13
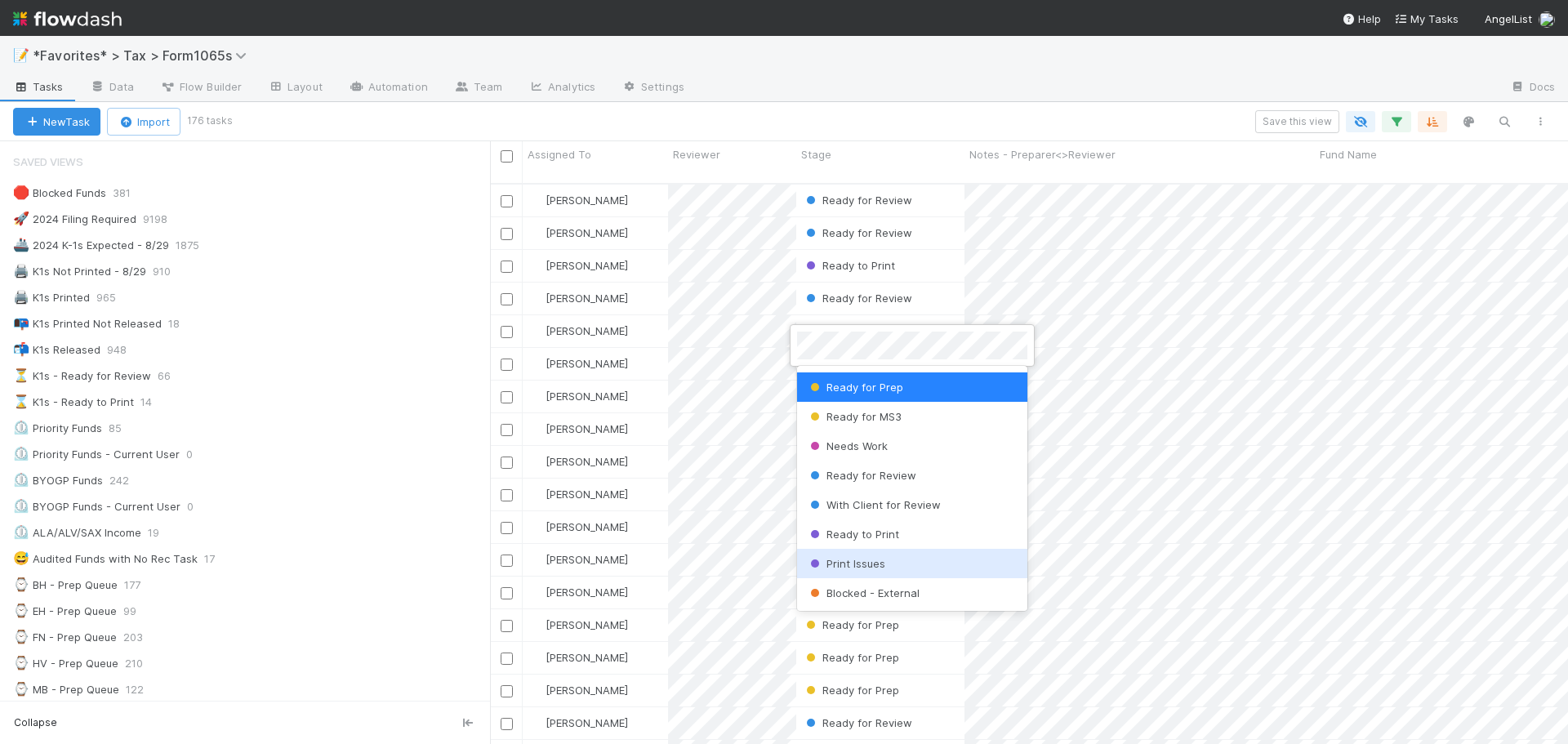
scroll to position [163, 0]
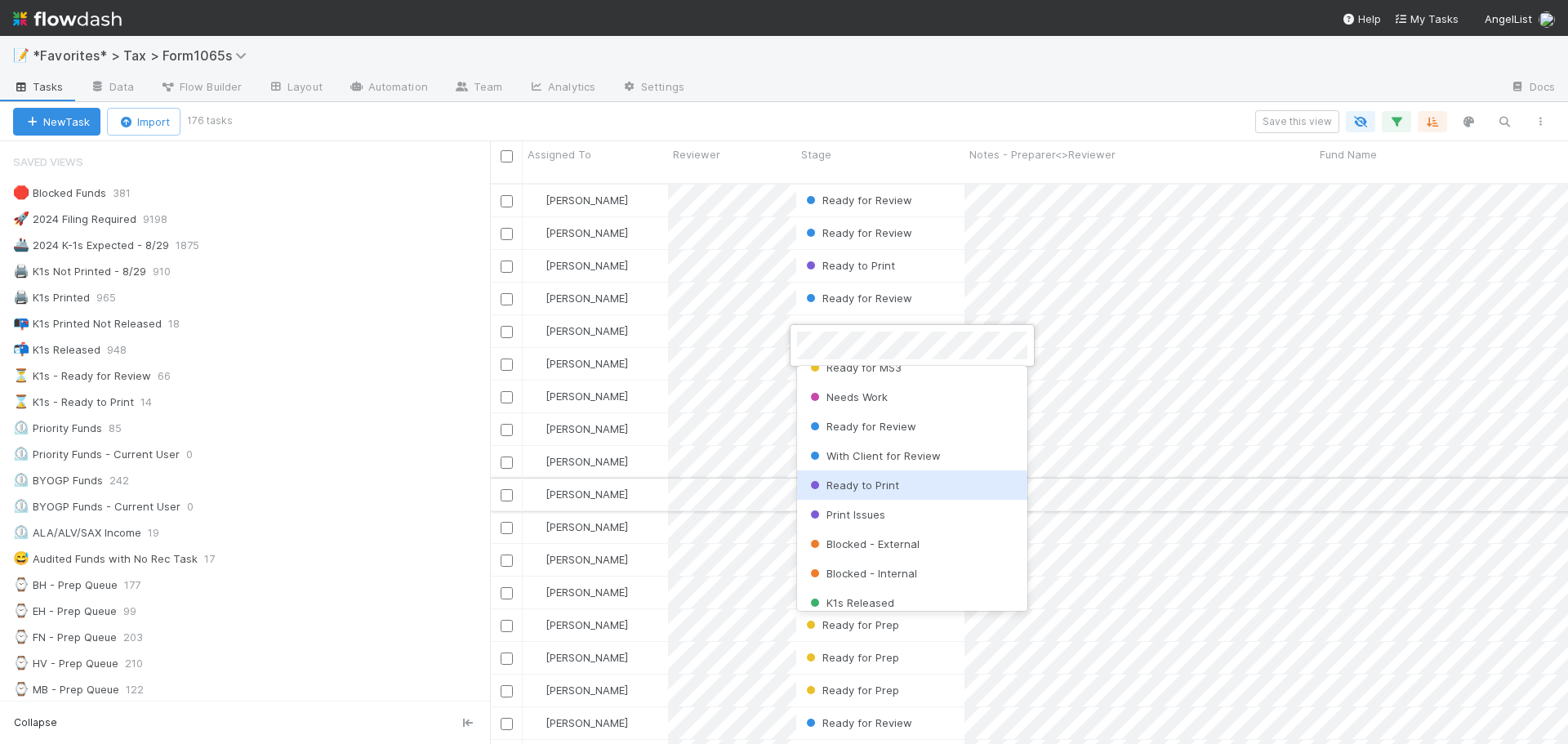
drag, startPoint x: 892, startPoint y: 494, endPoint x: 900, endPoint y: 467, distance: 28.2
click at [892, 494] on div "Ready to Print" at bounding box center [912, 485] width 230 height 30
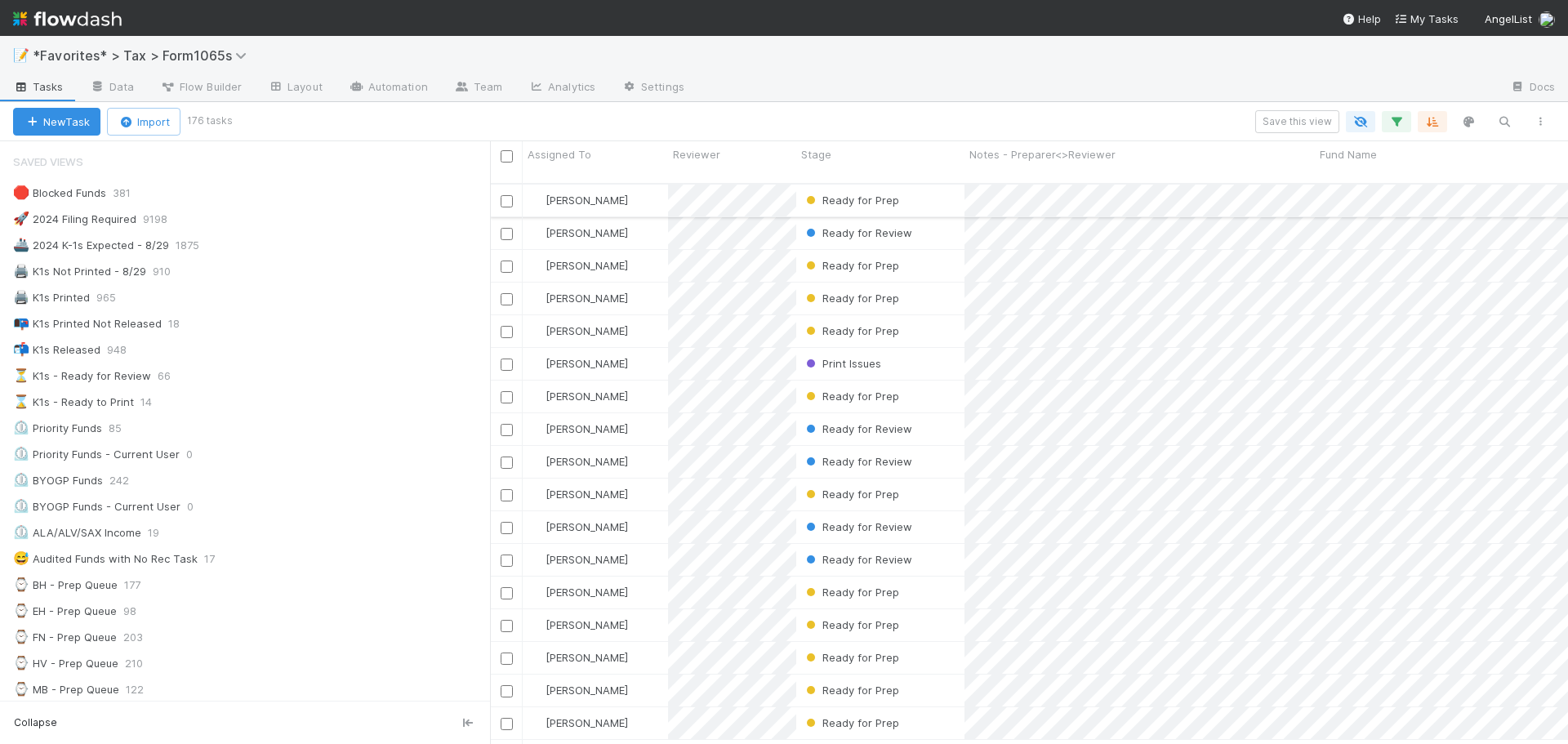
scroll to position [4980, 0]
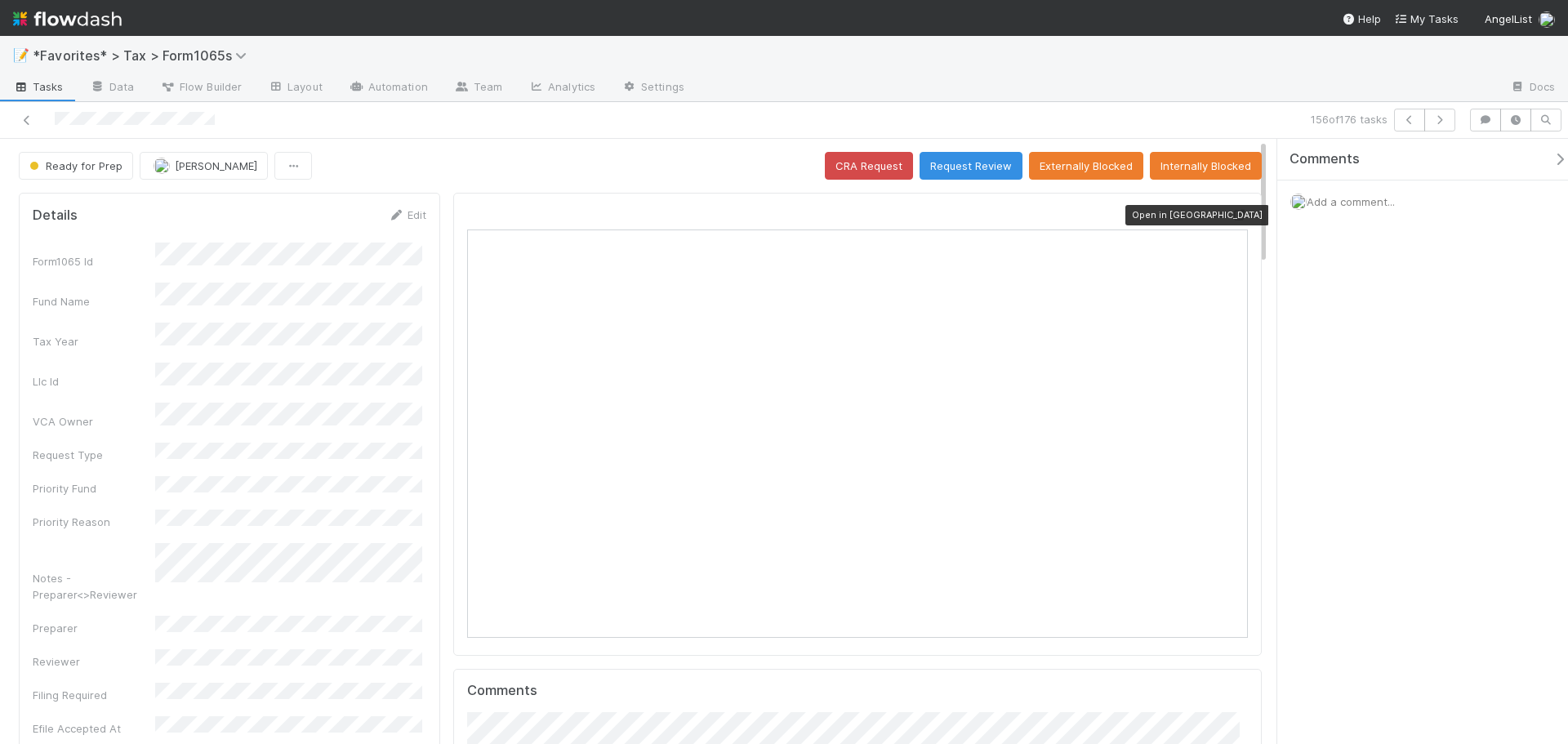
click at [1232, 208] on div at bounding box center [1240, 215] width 16 height 16
click at [23, 119] on icon at bounding box center [27, 120] width 16 height 11
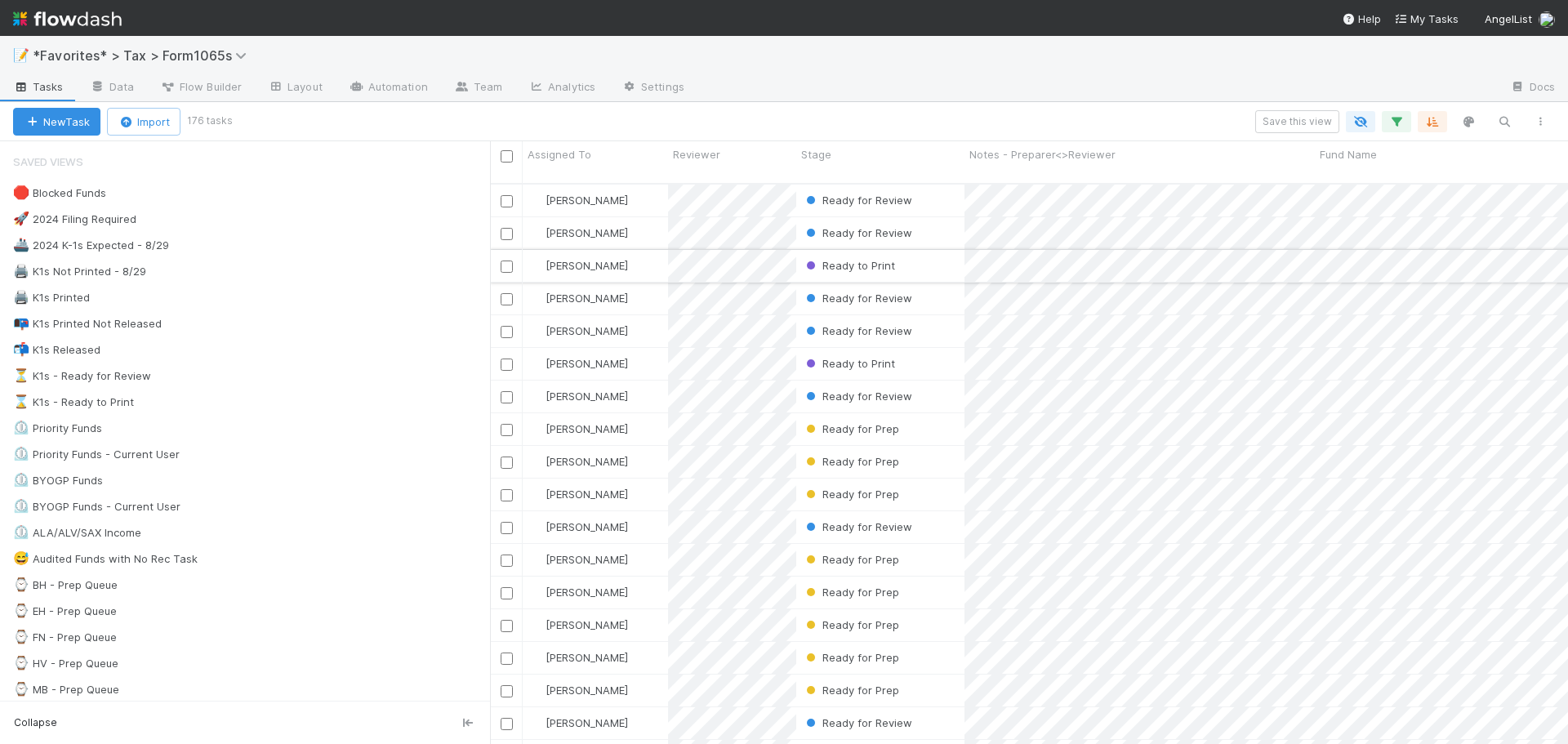
scroll to position [562, 1066]
click at [1397, 118] on icon "button" at bounding box center [1397, 122] width 16 height 15
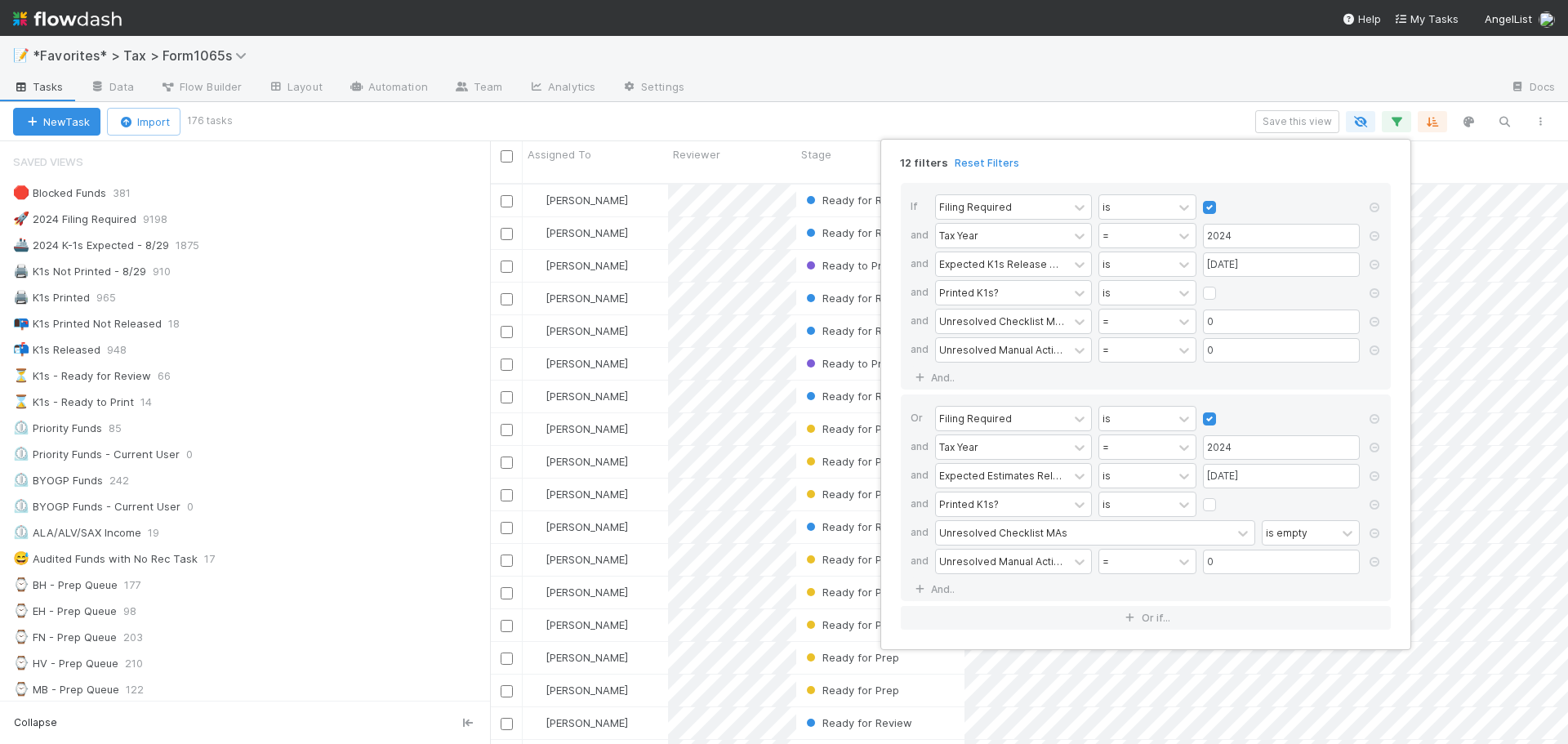
drag, startPoint x: 1191, startPoint y: 101, endPoint x: 1256, endPoint y: 113, distance: 66.1
click at [1192, 101] on div "12 filters Reset Filters If Filing Required is and Tax Year = 2024 and Expected…" at bounding box center [784, 372] width 1568 height 744
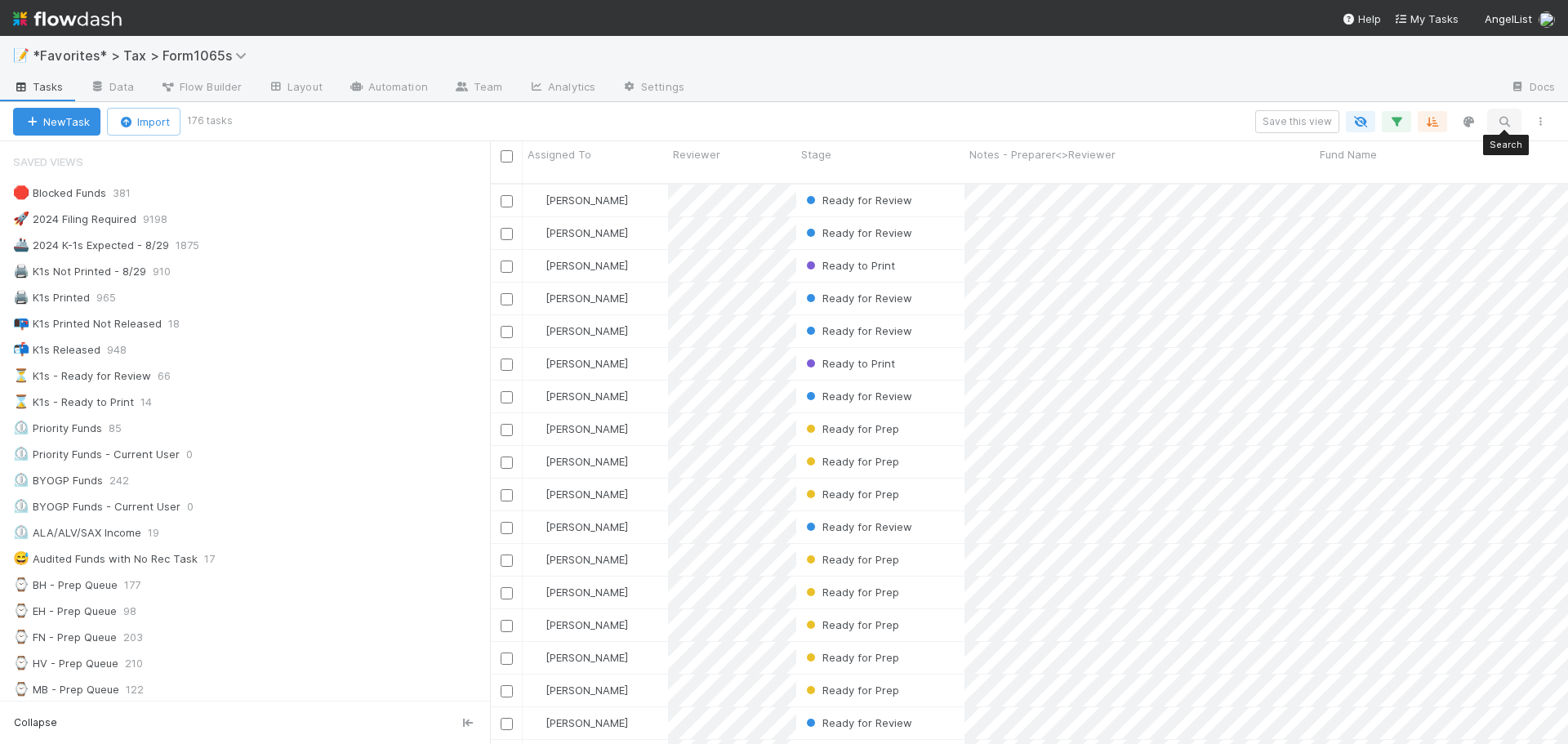
click at [1503, 117] on icon "button" at bounding box center [1505, 122] width 16 height 15
click at [1184, 90] on div at bounding box center [784, 372] width 1568 height 744
click at [1438, 129] on icon "button" at bounding box center [1433, 122] width 16 height 15
drag, startPoint x: 1413, startPoint y: 82, endPoint x: 1407, endPoint y: 96, distance: 15.2
click at [1412, 83] on div "Sort by Unresolved Manual Actions (MS1-MS3) from Lower → Higher then by Unresol…" at bounding box center [784, 372] width 1568 height 744
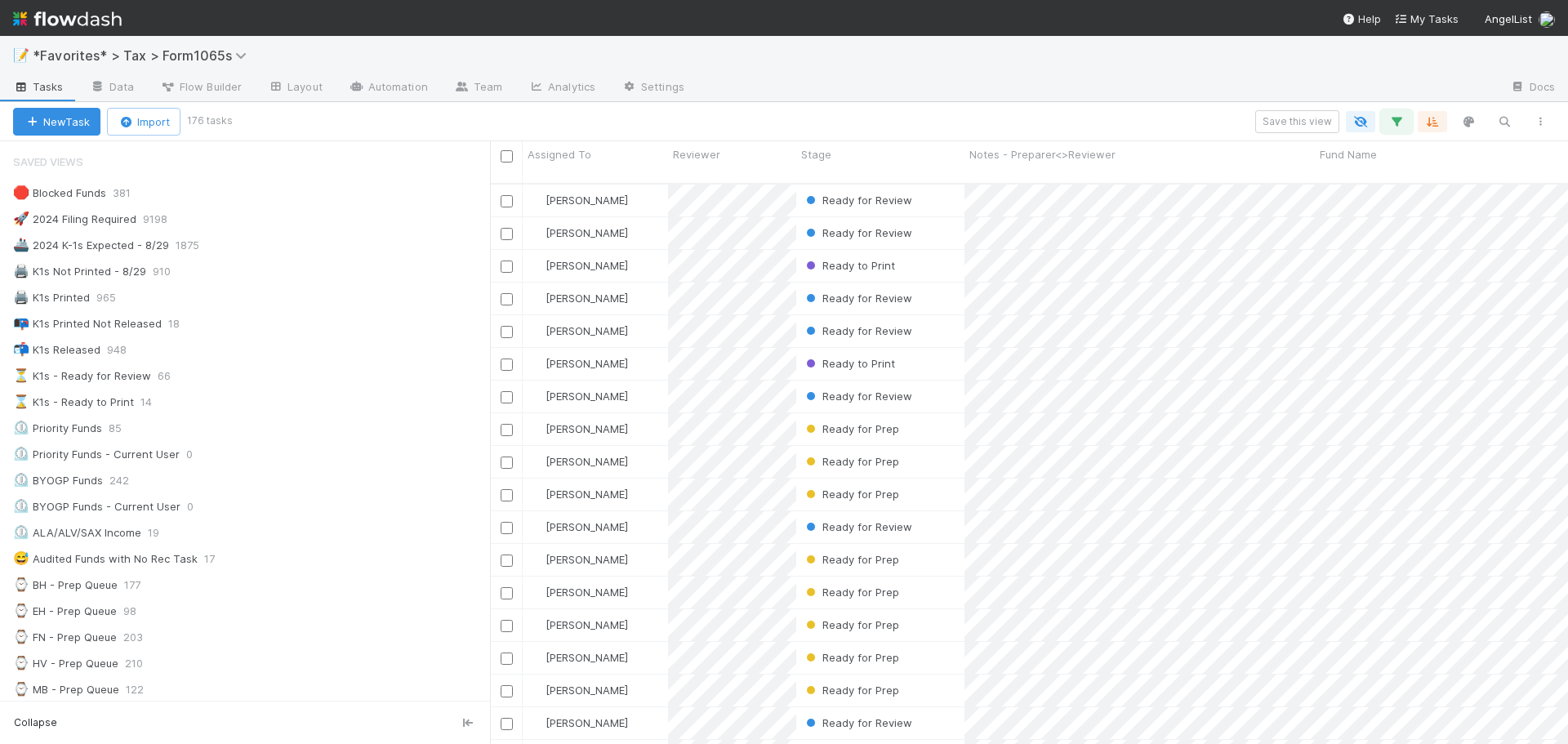
click at [1403, 117] on icon "button" at bounding box center [1397, 122] width 16 height 15
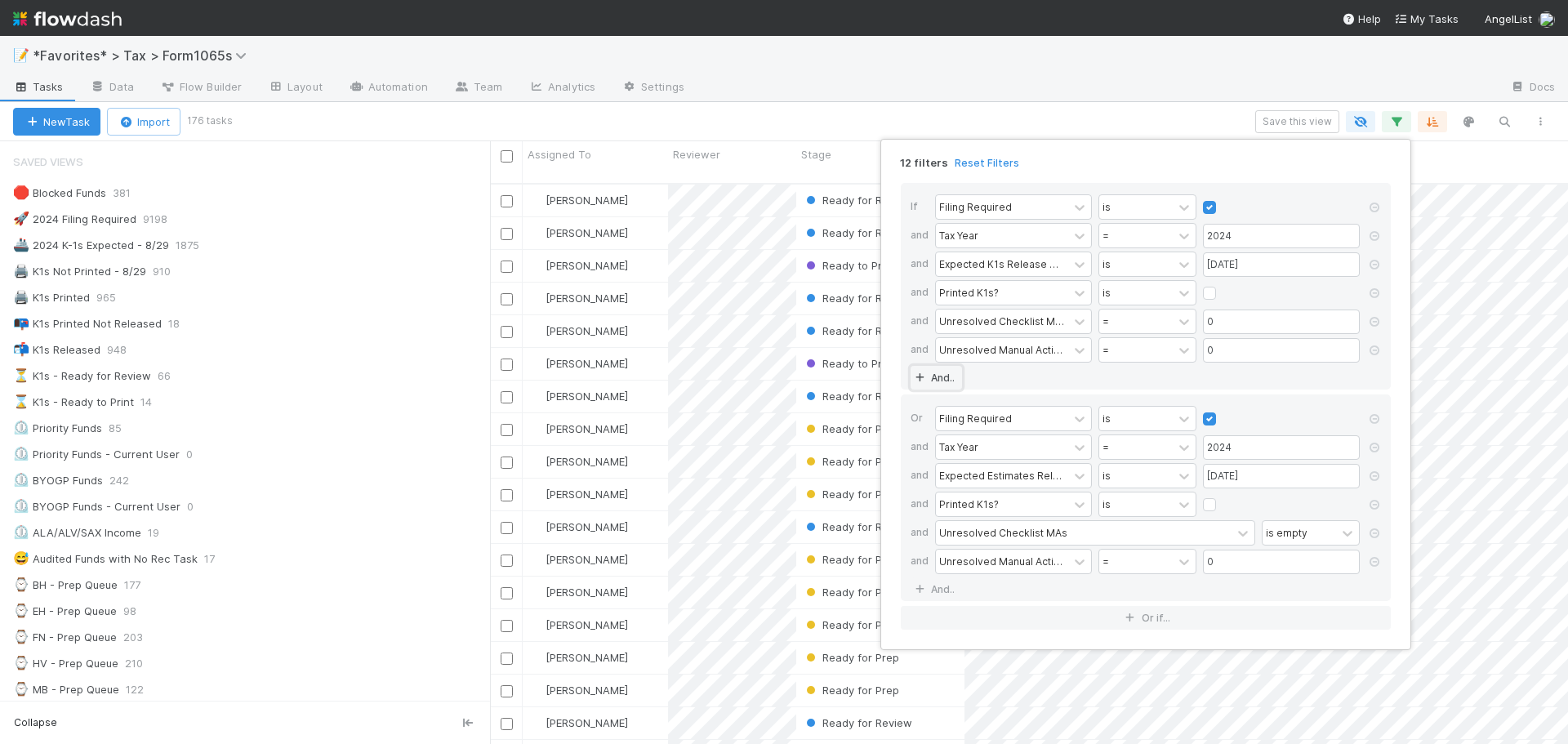
click at [941, 378] on link "And.." at bounding box center [937, 377] width 51 height 24
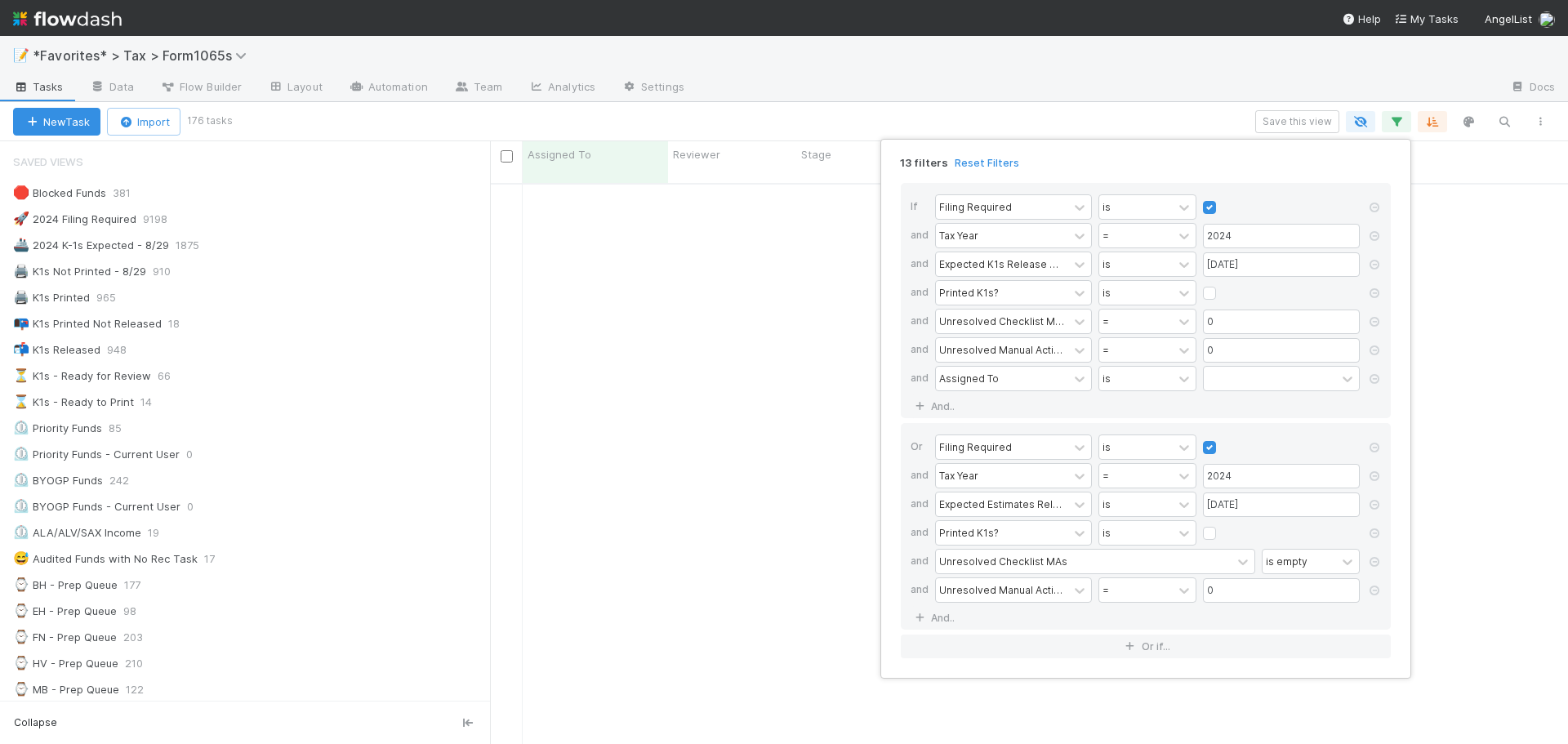
click at [1205, 96] on div "13 filters Reset Filters If Filing Required is and Tax Year = 2024 and Expected…" at bounding box center [784, 372] width 1568 height 744
click at [937, 402] on link "And.." at bounding box center [937, 406] width 51 height 24
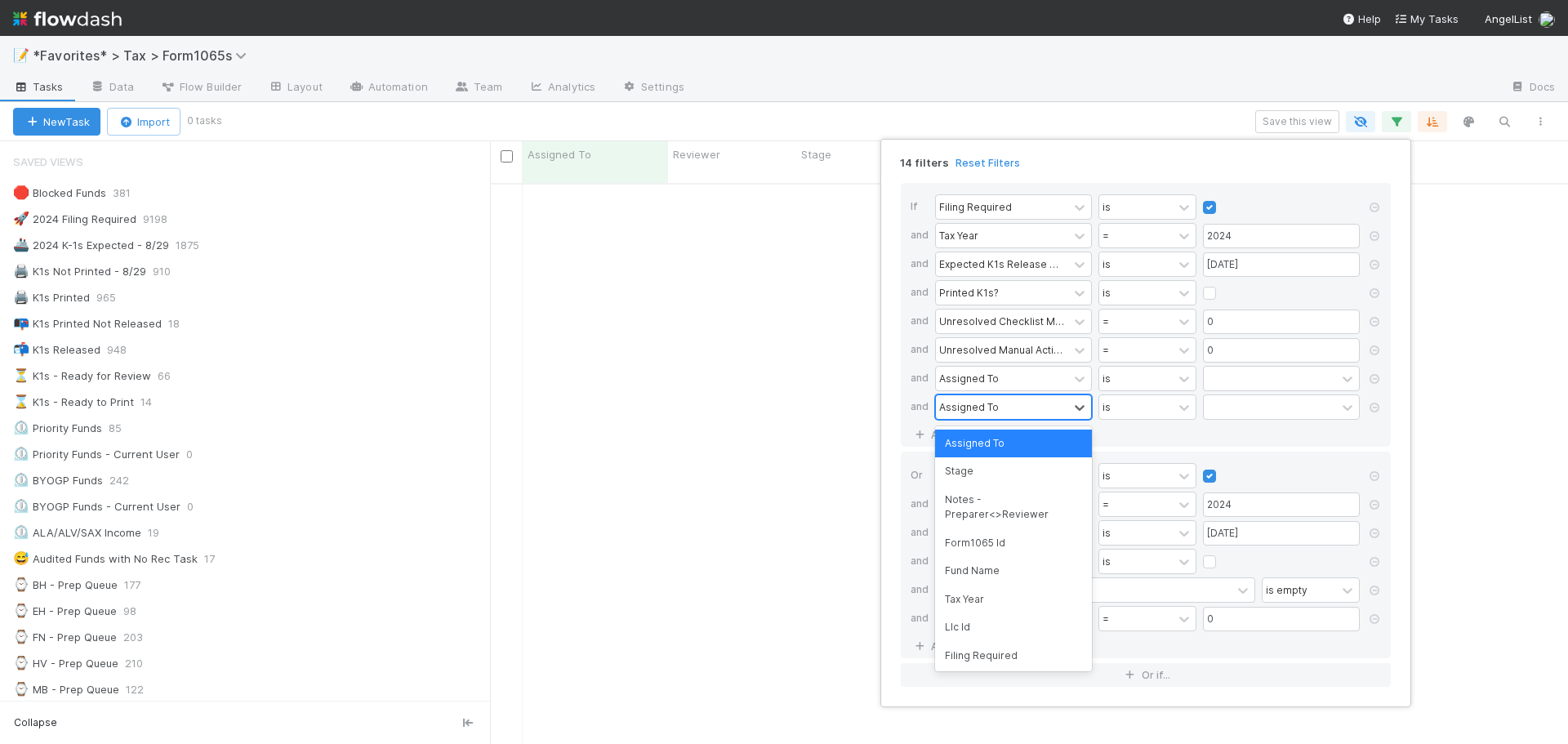
click at [988, 407] on div "Assigned To" at bounding box center [969, 406] width 59 height 15
type input "notes"
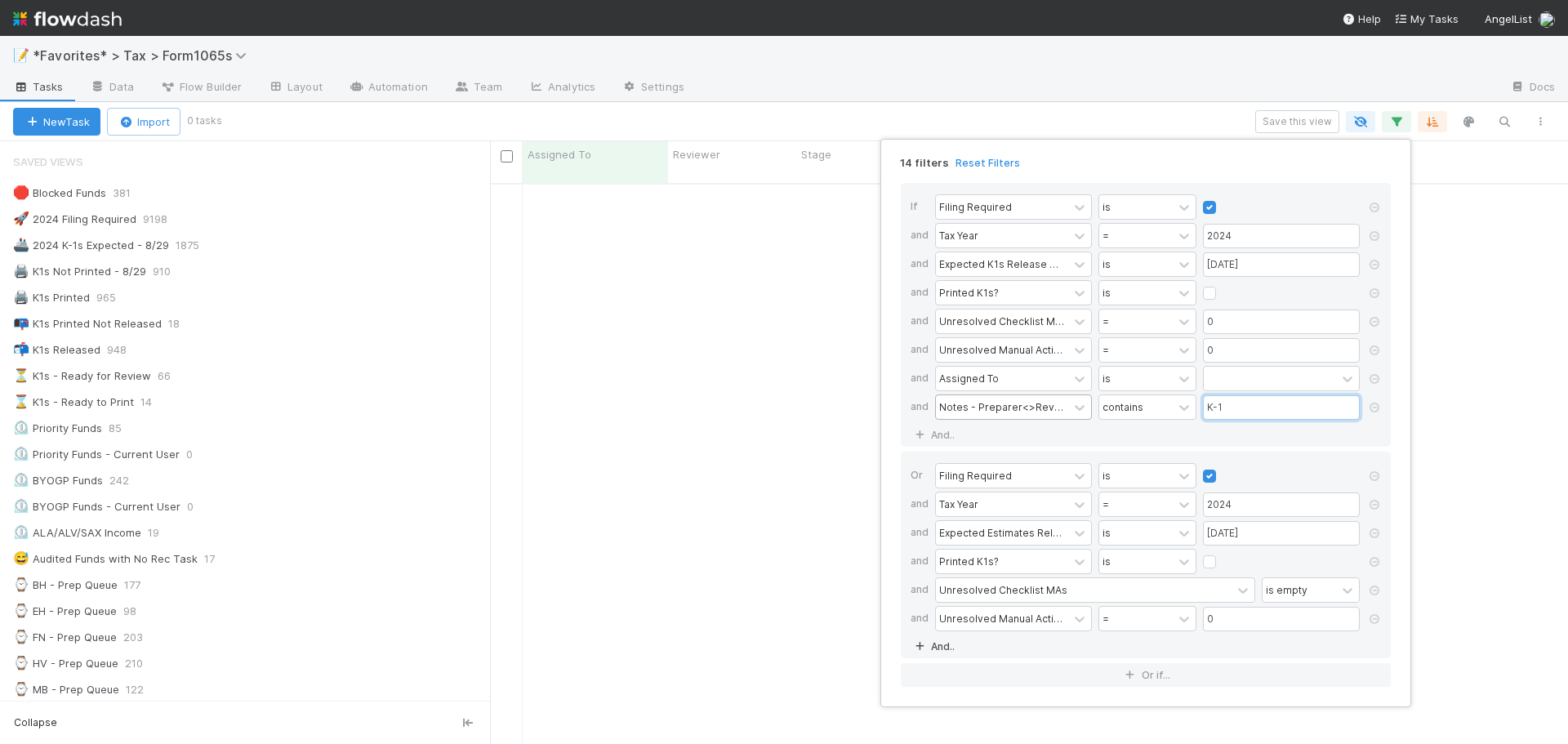
type input "K-1"
click at [940, 642] on link "And.." at bounding box center [937, 646] width 51 height 24
click at [964, 650] on div "Assigned To" at bounding box center [957, 647] width 59 height 15
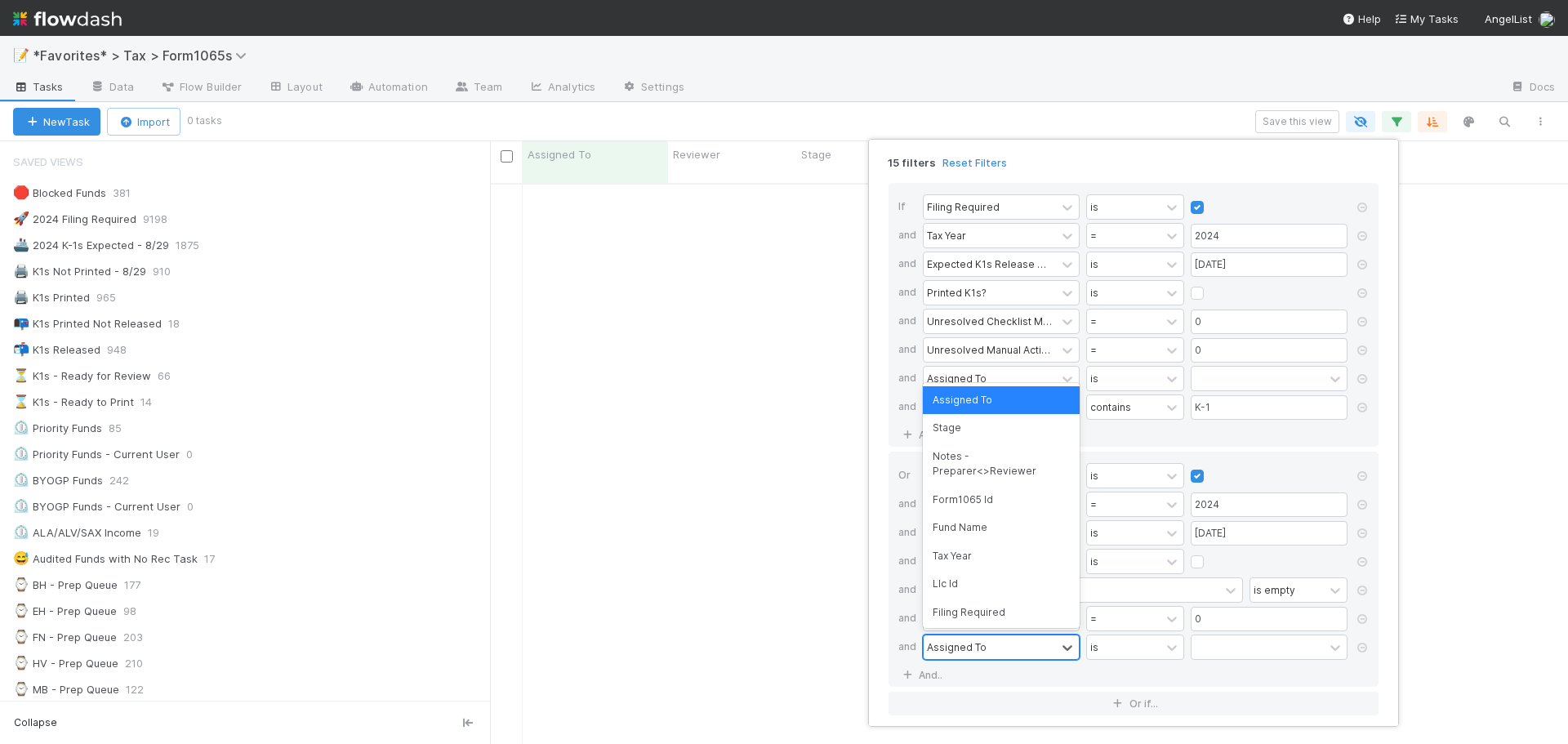
type input "n"
type input "notes"
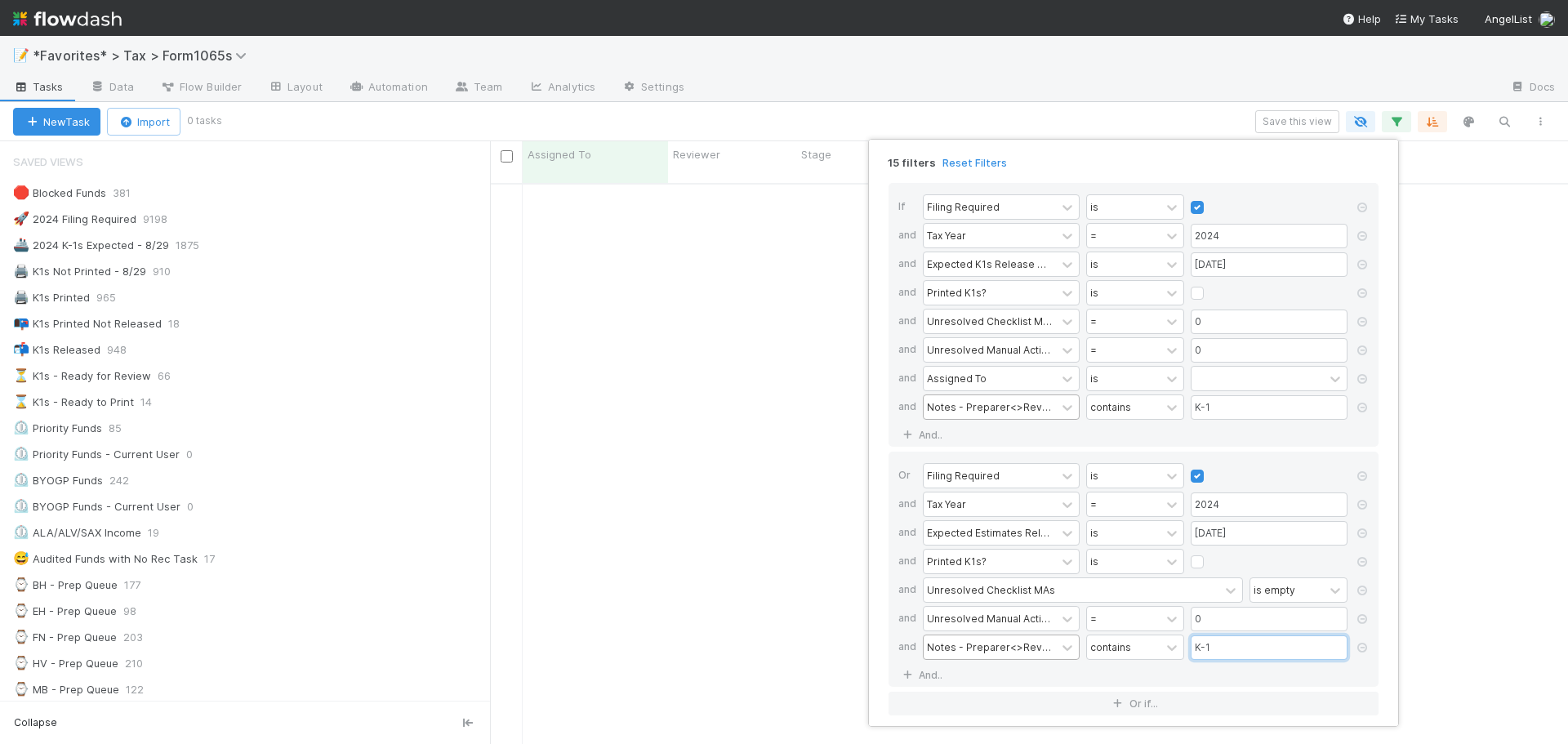
type input "K-1"
click at [1051, 129] on div "15 filters Reset Filters If Filing Required is and Tax Year = 2024 and Expected…" at bounding box center [784, 372] width 1568 height 744
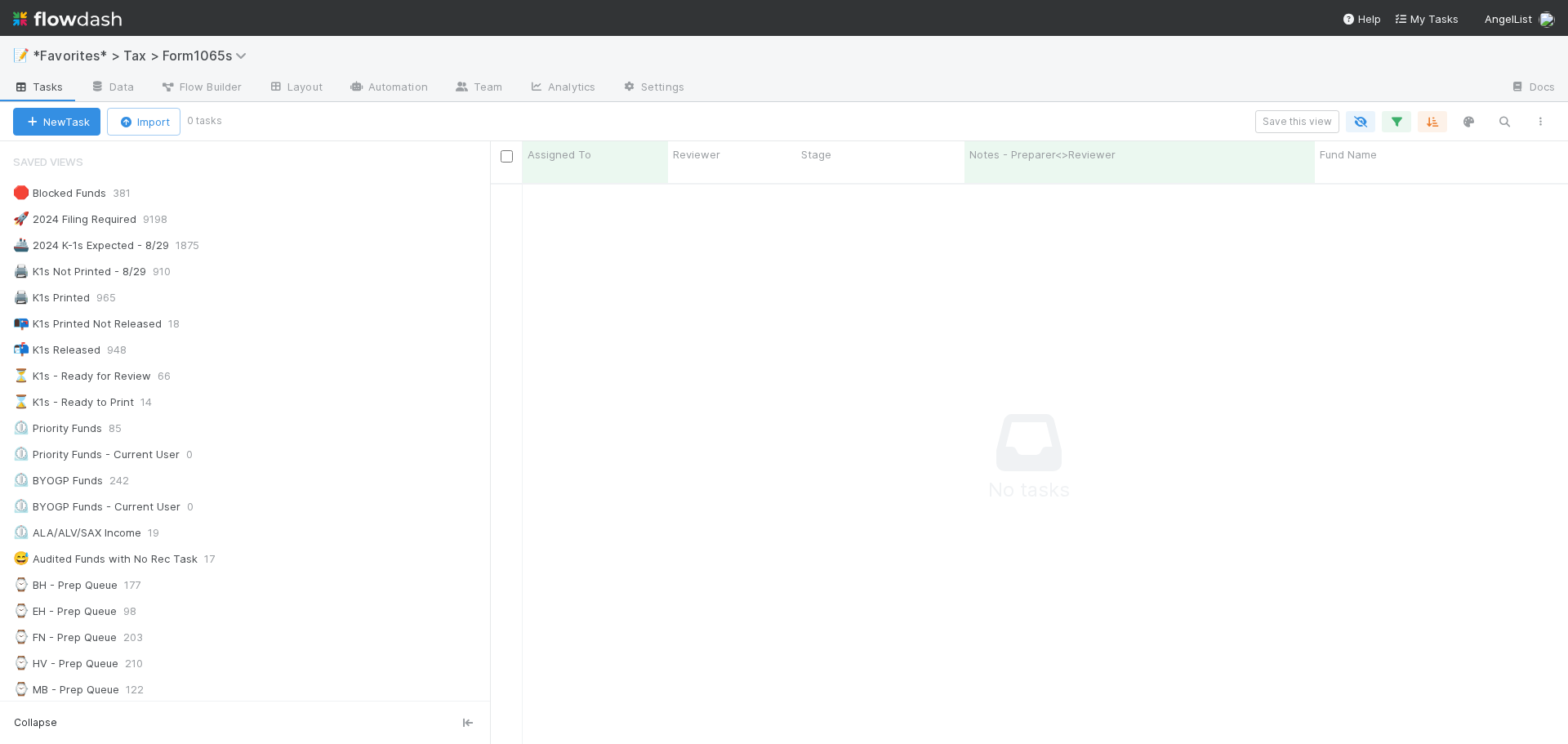
click at [1094, 111] on div "Save this view" at bounding box center [889, 122] width 1340 height 23
click at [1403, 119] on icon "button" at bounding box center [1397, 122] width 16 height 15
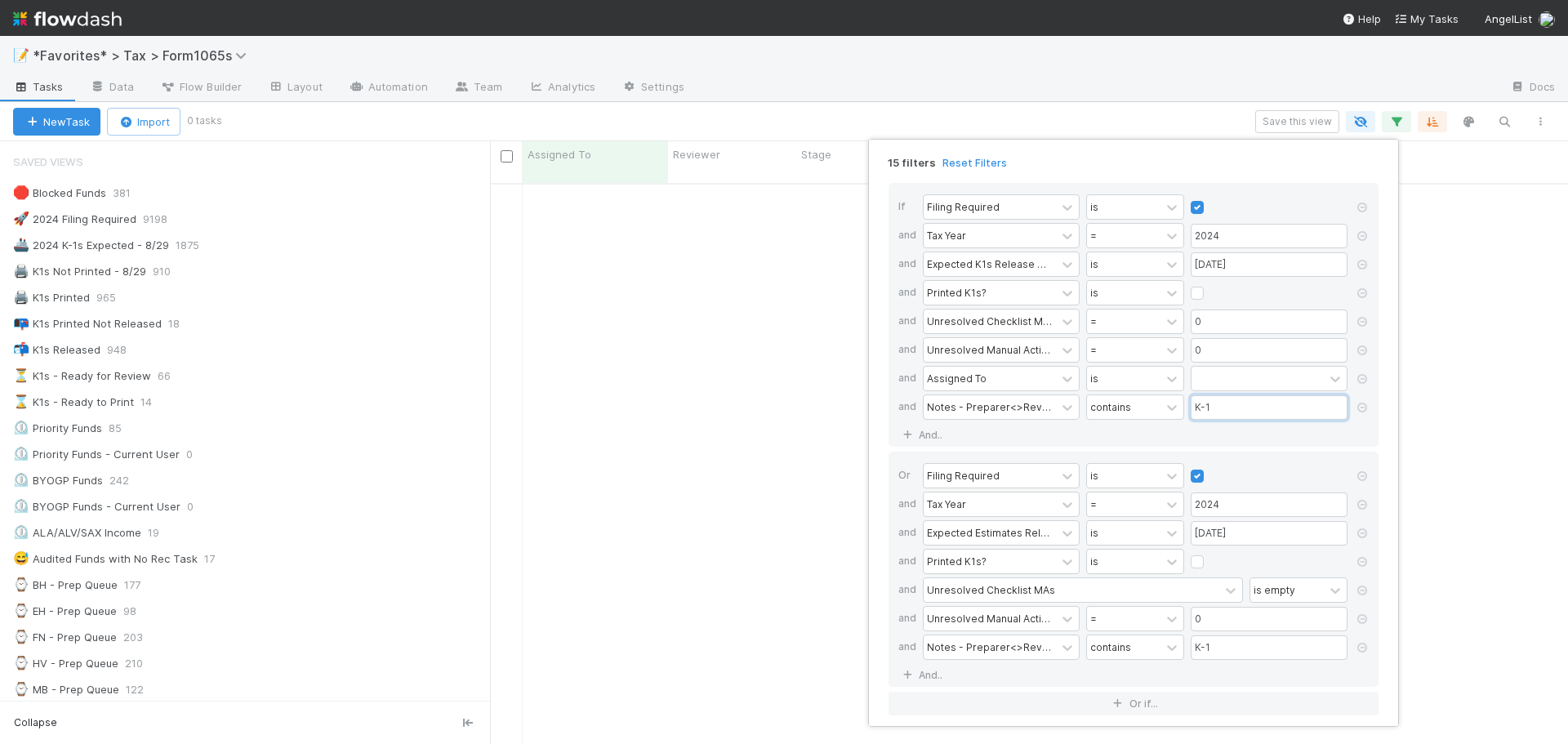
click at [1249, 403] on input "K-1" at bounding box center [1270, 408] width 157 height 25
click at [1114, 413] on div "contains" at bounding box center [1111, 406] width 41 height 15
click at [1131, 414] on div "contains" at bounding box center [1124, 407] width 73 height 24
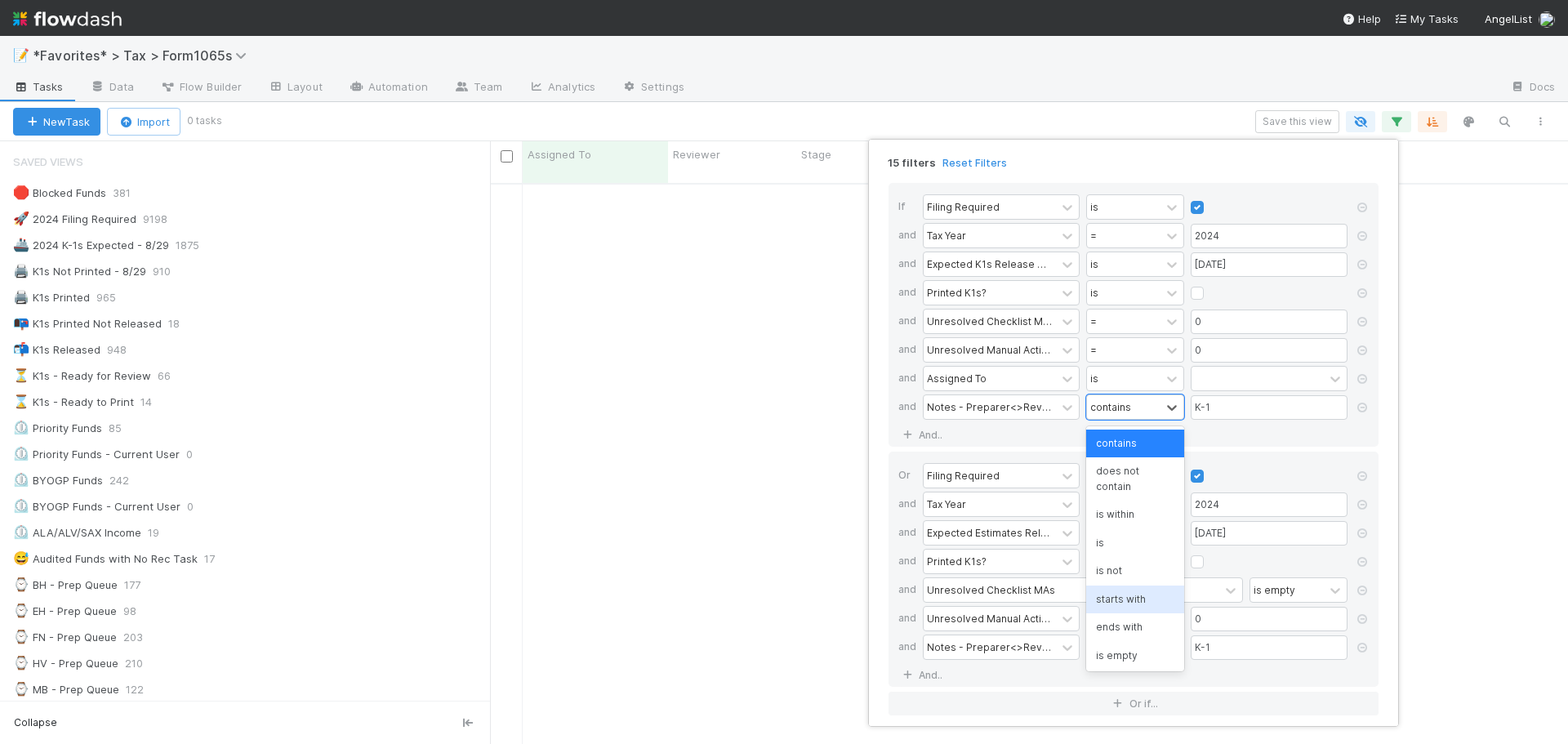
scroll to position [30, 0]
click at [1129, 648] on div "is not empty" at bounding box center [1135, 653] width 98 height 28
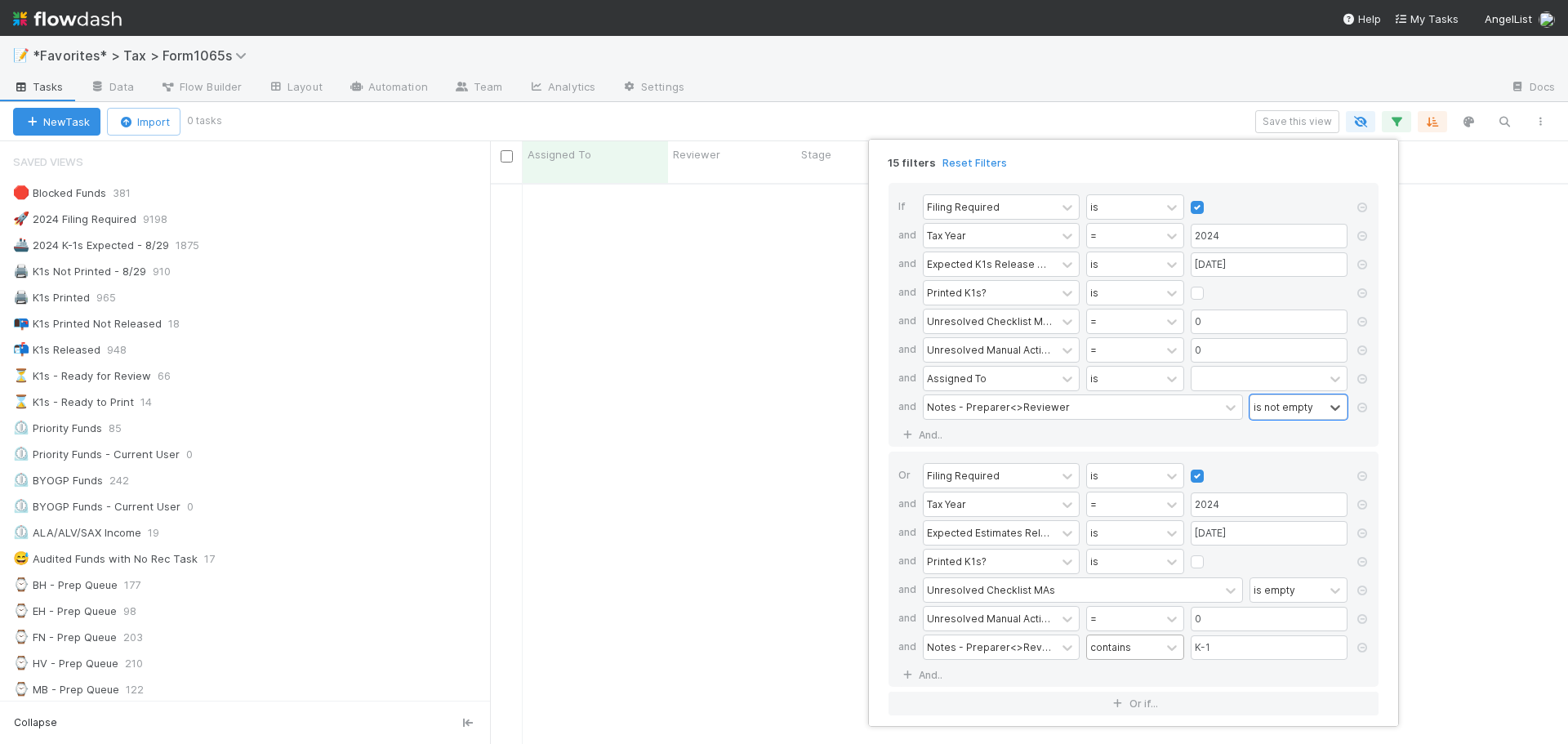
click at [1129, 645] on div "contains" at bounding box center [1111, 647] width 41 height 15
click at [1110, 621] on div "is not empty" at bounding box center [1135, 610] width 98 height 28
click at [1120, 94] on div "15 filters Reset Filters If Filing Required is and Tax Year = 2024 and Expected…" at bounding box center [784, 372] width 1568 height 744
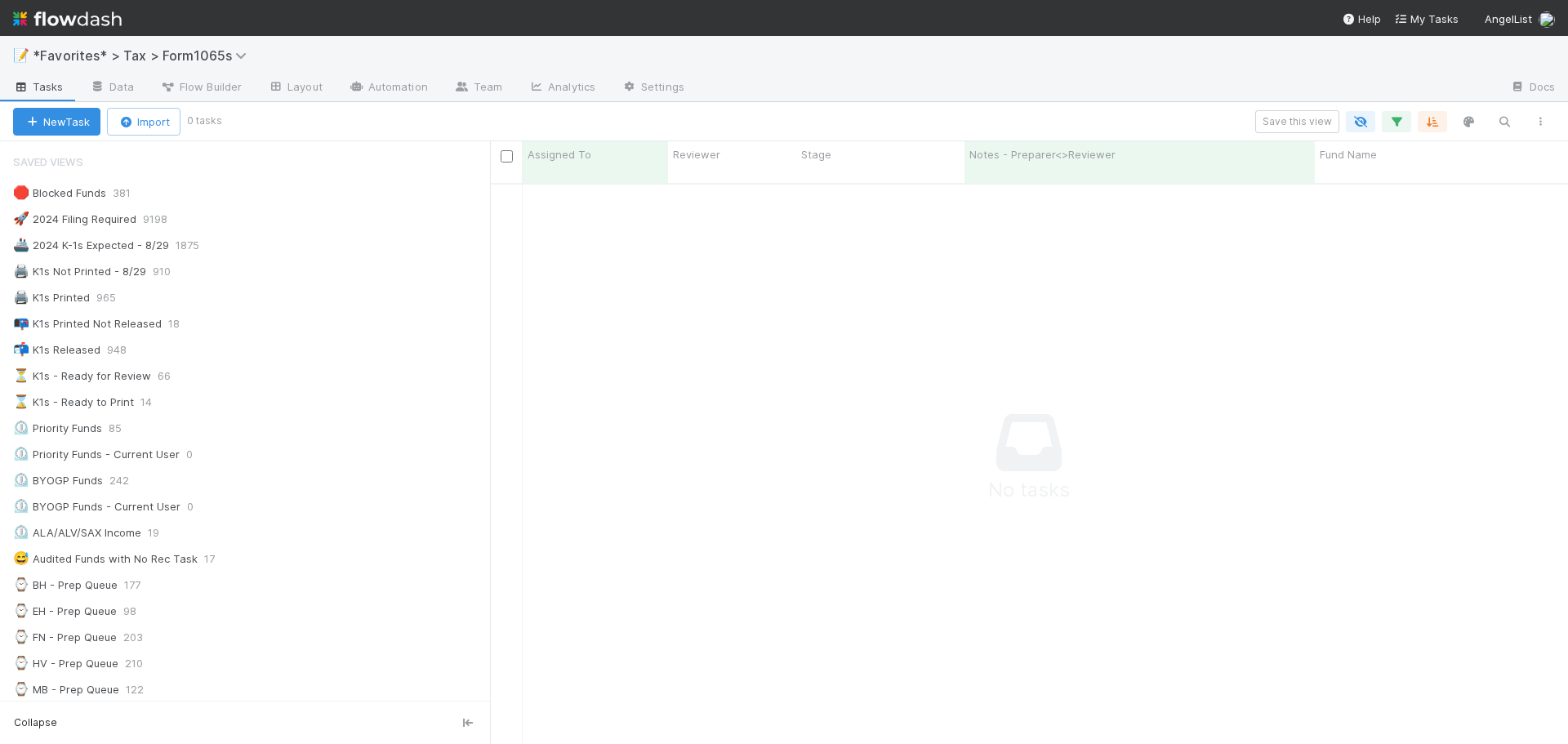
scroll to position [550, 1066]
click at [1120, 91] on div at bounding box center [1097, 88] width 800 height 26
click at [1167, 114] on div "Save this view" at bounding box center [889, 122] width 1340 height 23
click at [1397, 120] on icon "button" at bounding box center [1397, 122] width 16 height 15
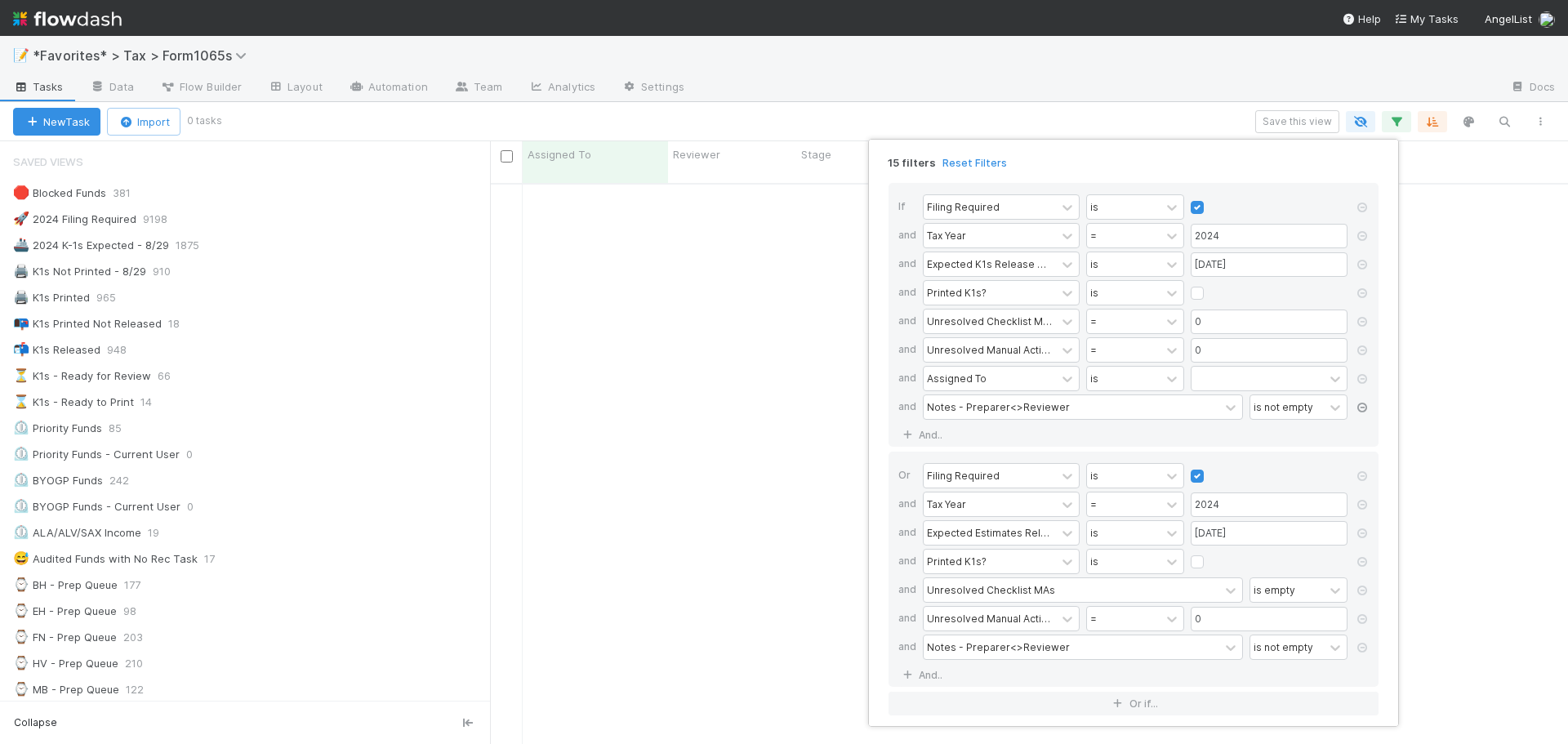
click at [1359, 402] on icon at bounding box center [1363, 407] width 16 height 10
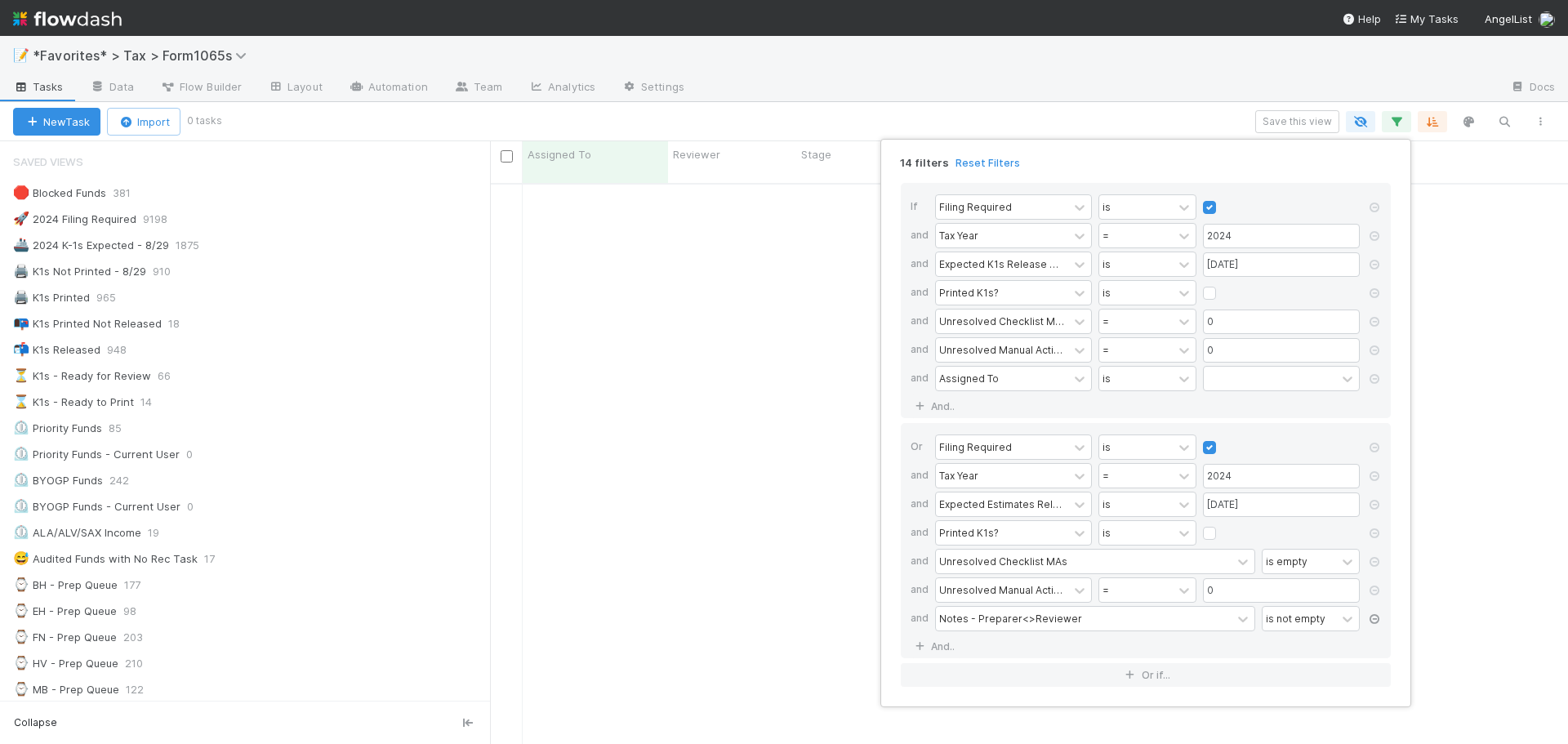
click at [1368, 613] on link at bounding box center [1375, 620] width 16 height 15
click at [1160, 102] on div "13 filters Reset Filters If Filing Required is and Tax Year = 2024 and Expected…" at bounding box center [784, 372] width 1568 height 744
click at [1160, 100] on div "13 filters Reset Filters If Filing Required is and Tax Year = 2024 and Expected…" at bounding box center [784, 372] width 1568 height 744
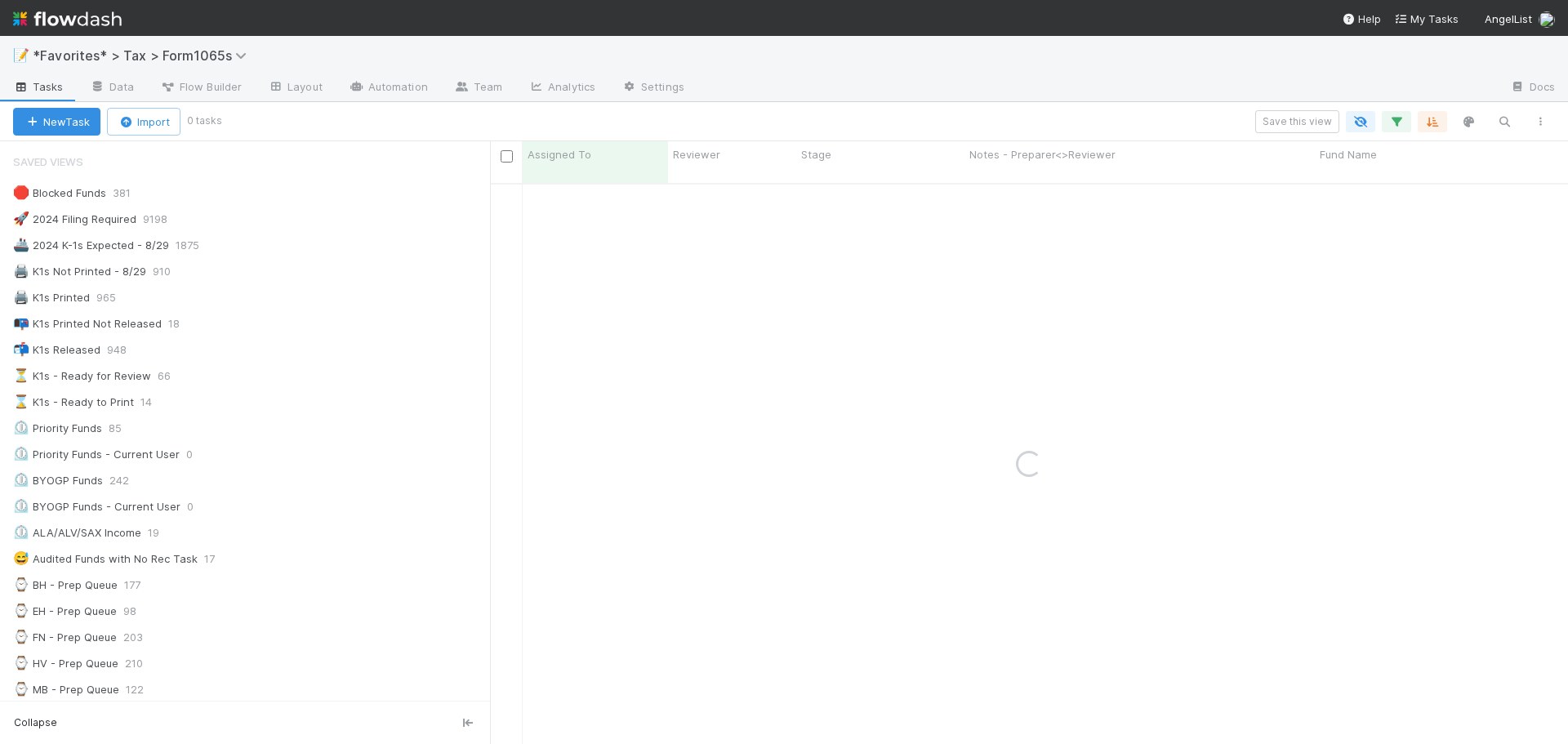
click at [1160, 100] on div at bounding box center [1097, 88] width 800 height 26
click at [1160, 115] on div "Save this view" at bounding box center [889, 122] width 1340 height 23
click at [1387, 124] on button "button" at bounding box center [1397, 122] width 30 height 21
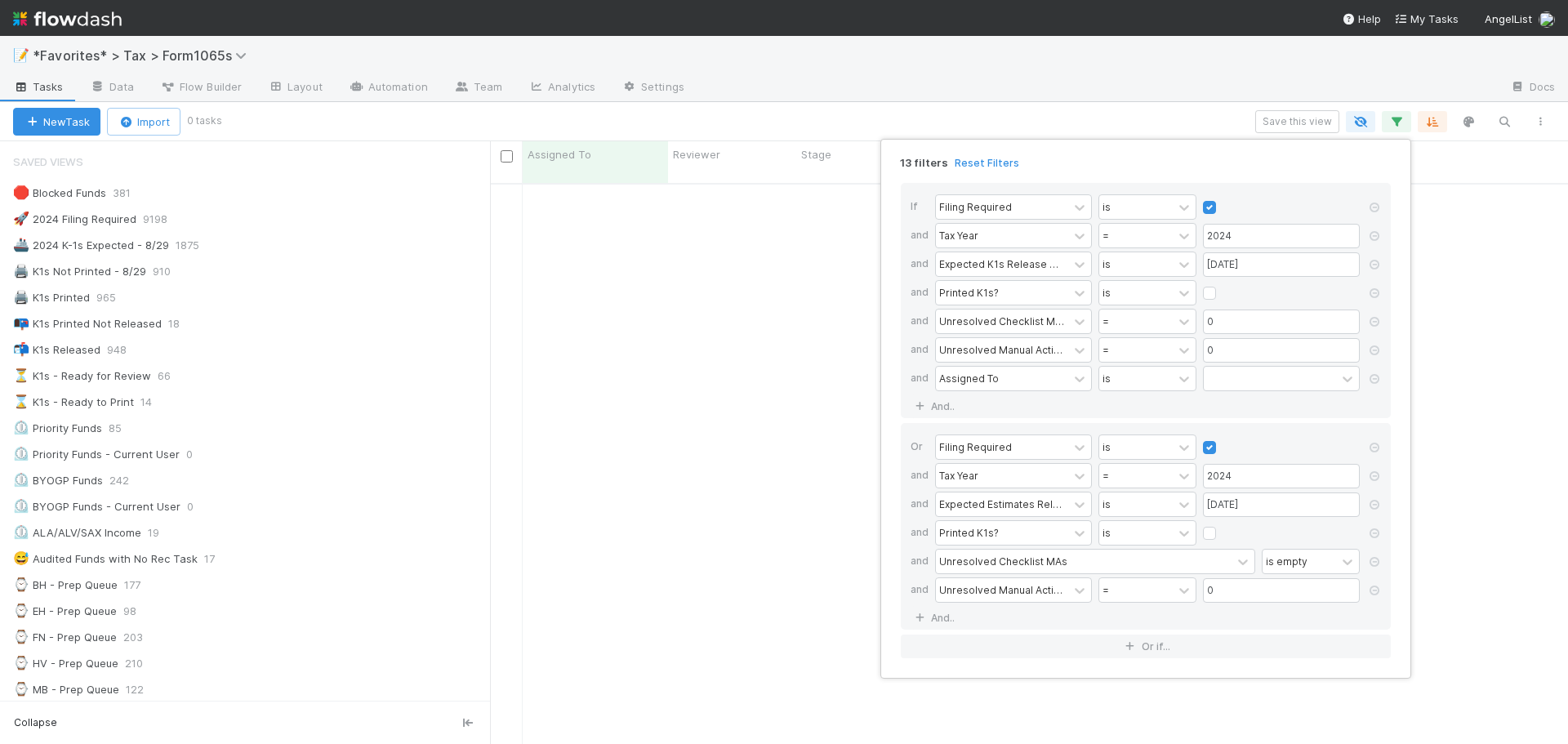
click at [1165, 95] on div "13 filters Reset Filters If Filing Required is and Tax Year = 2024 and Expected…" at bounding box center [784, 372] width 1568 height 744
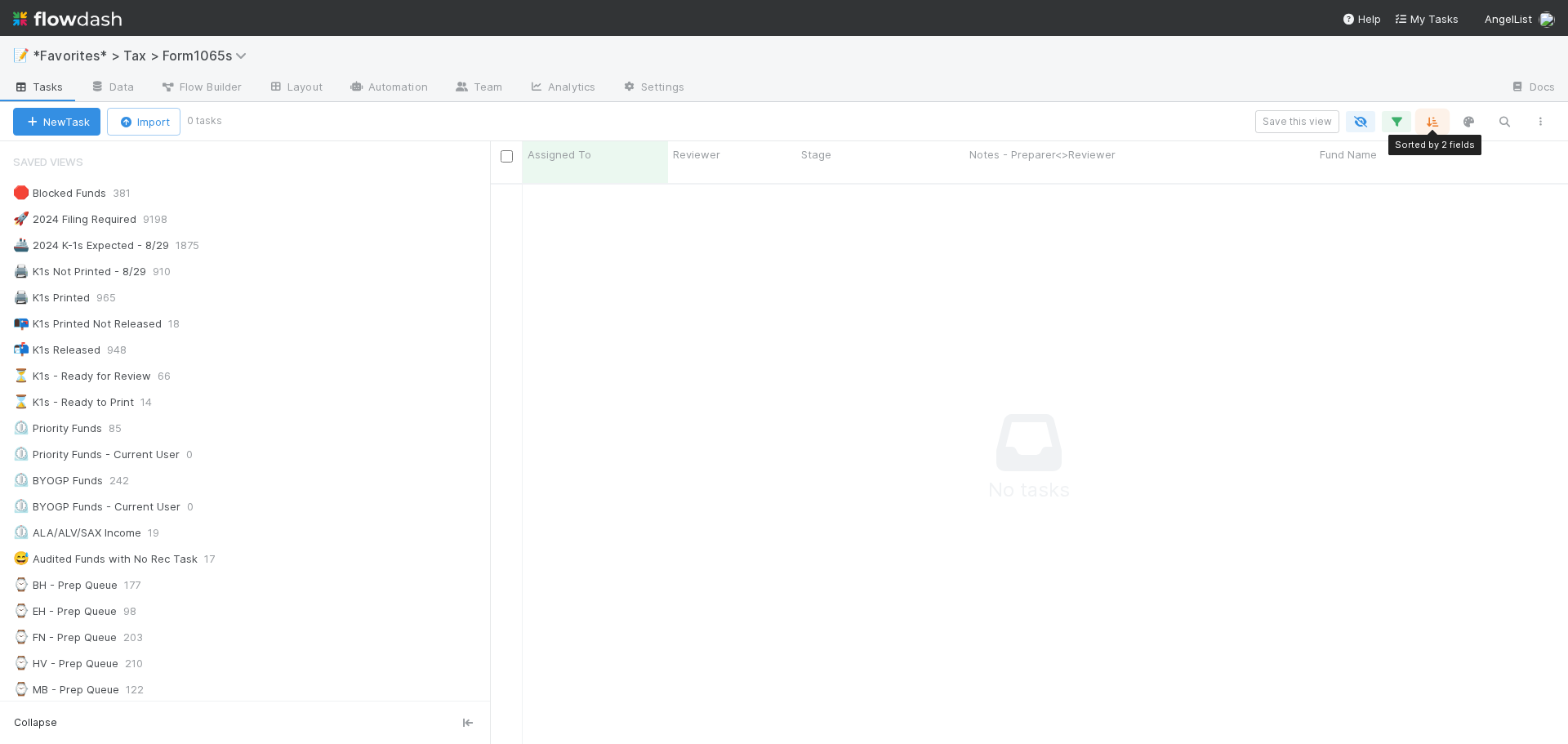
click at [1425, 119] on icon "button" at bounding box center [1433, 122] width 16 height 15
click at [1426, 116] on div "Sort by Unresolved Manual Actions (MS1-MS3) from Lower → Higher then by Unresol…" at bounding box center [784, 372] width 1568 height 744
click at [1392, 119] on icon "button" at bounding box center [1397, 122] width 16 height 15
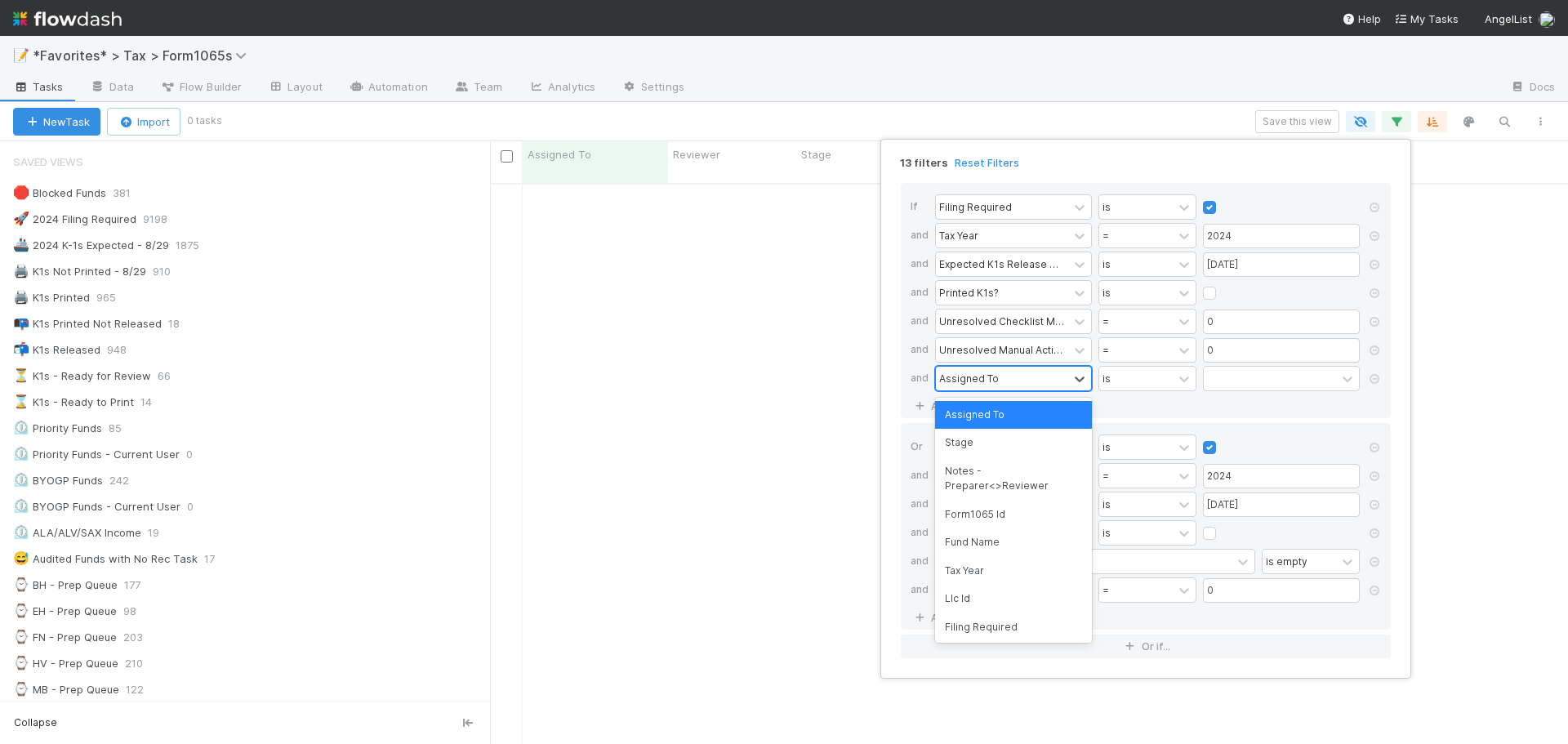
click at [980, 378] on div "Assigned To" at bounding box center [969, 378] width 59 height 15
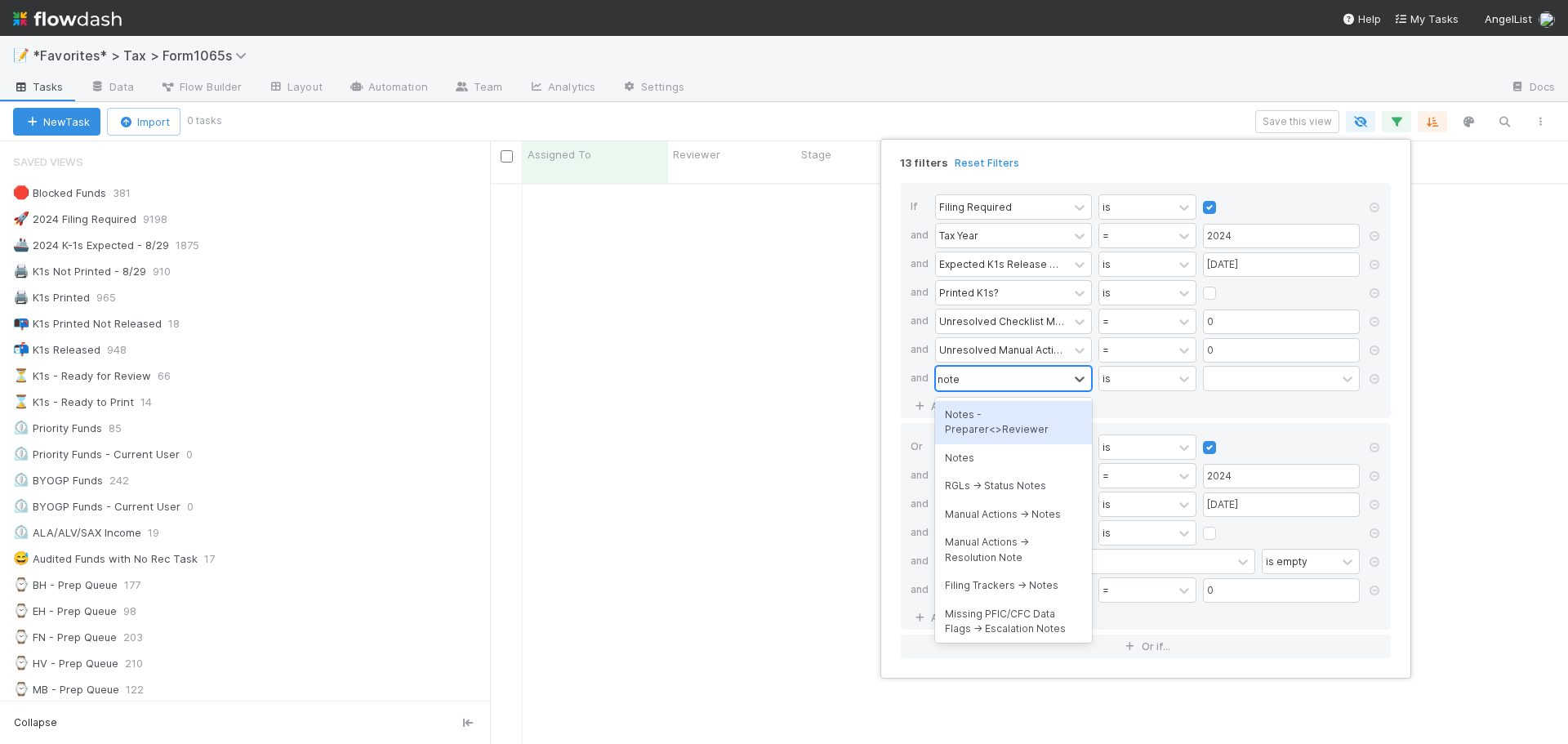
type input "notes"
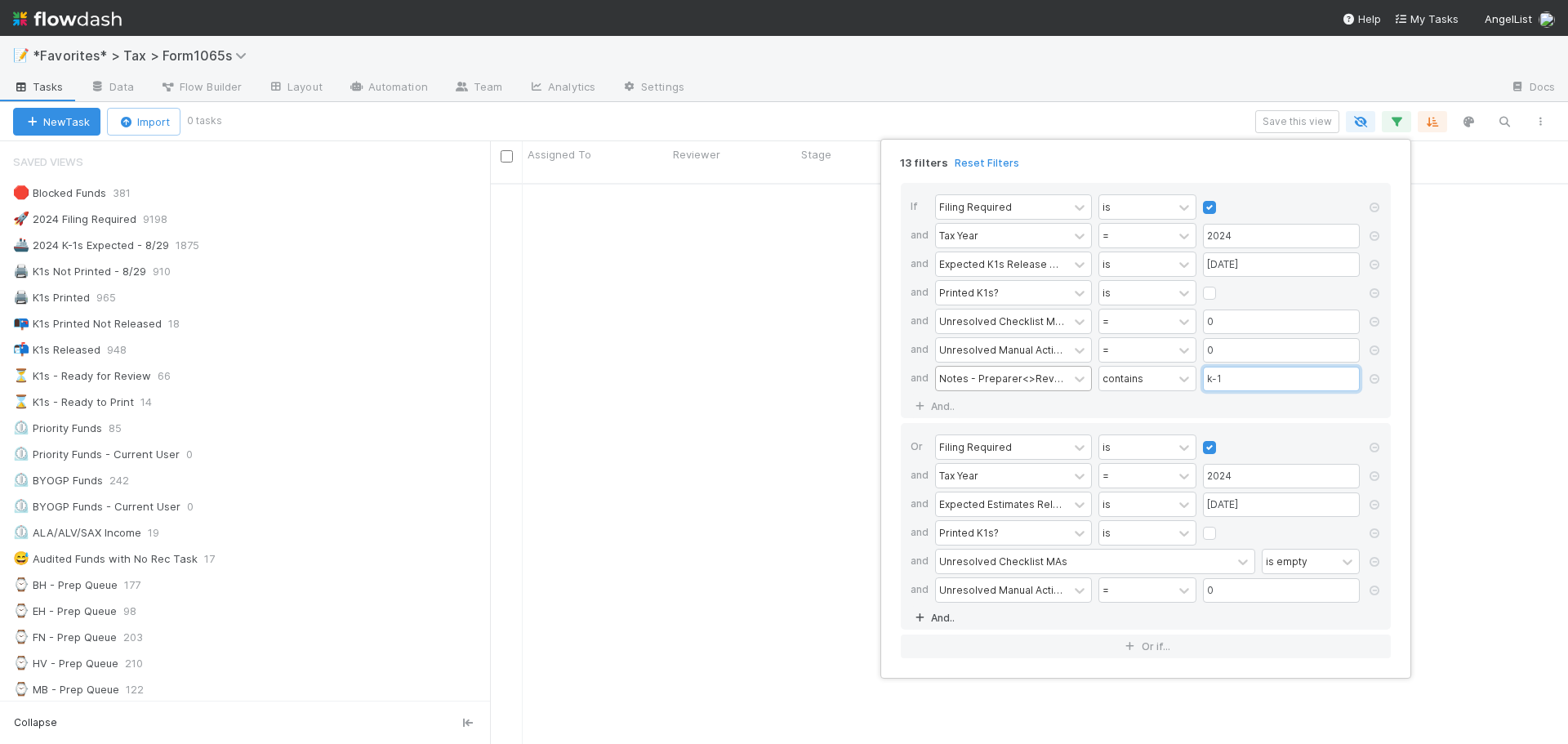
type input "k-1"
click at [940, 617] on link "And.." at bounding box center [937, 617] width 51 height 24
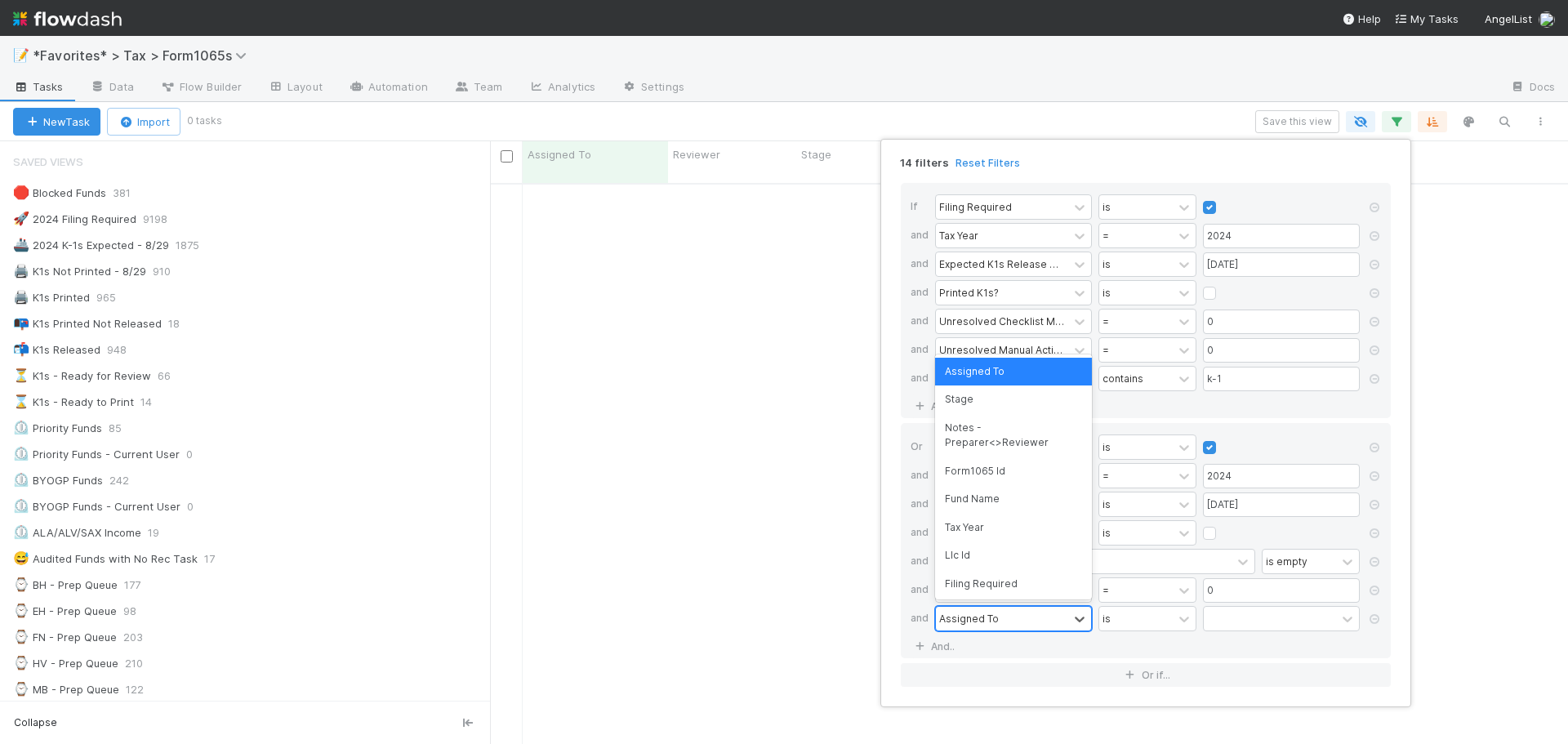
click at [946, 615] on div "Assigned To" at bounding box center [969, 618] width 59 height 15
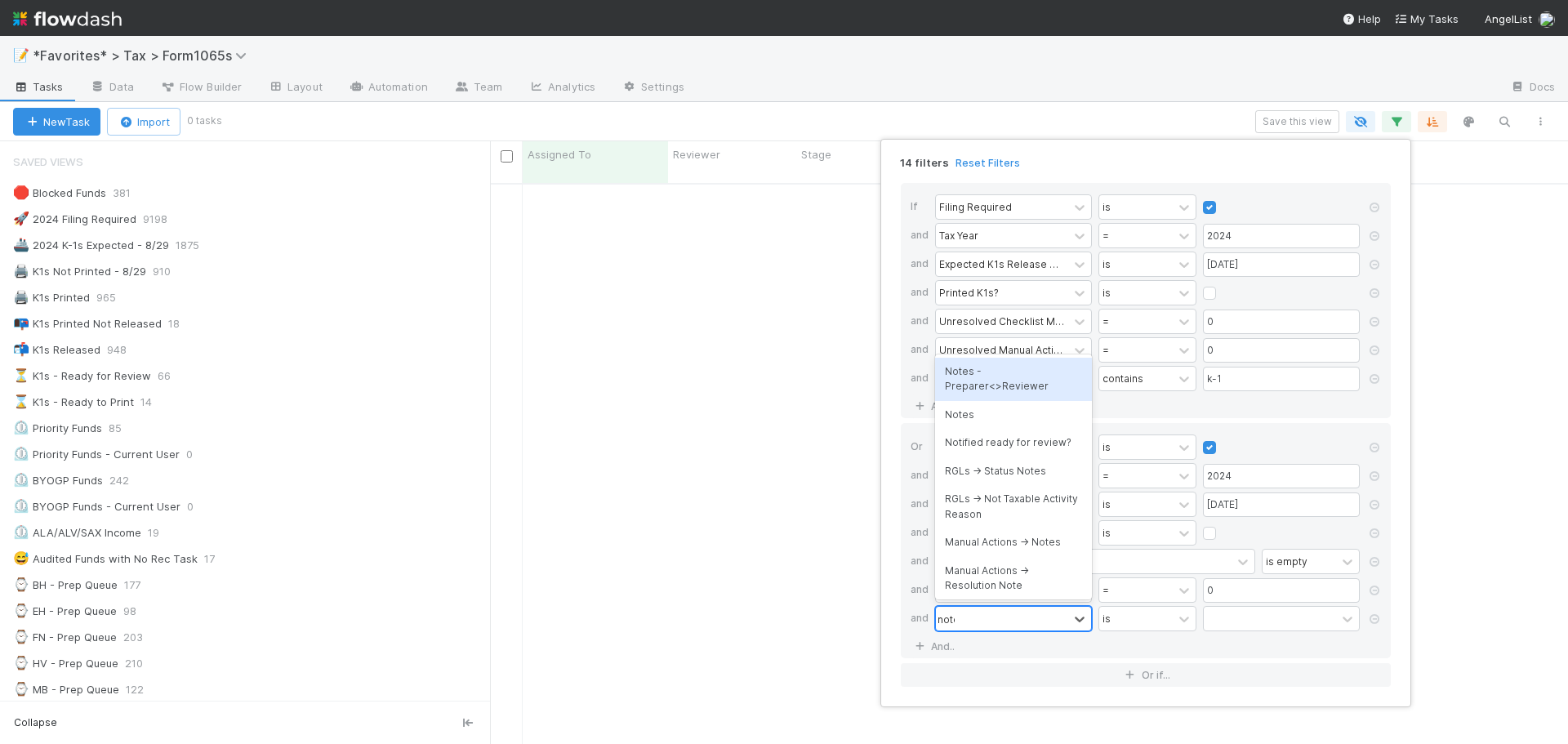
type input "notes"
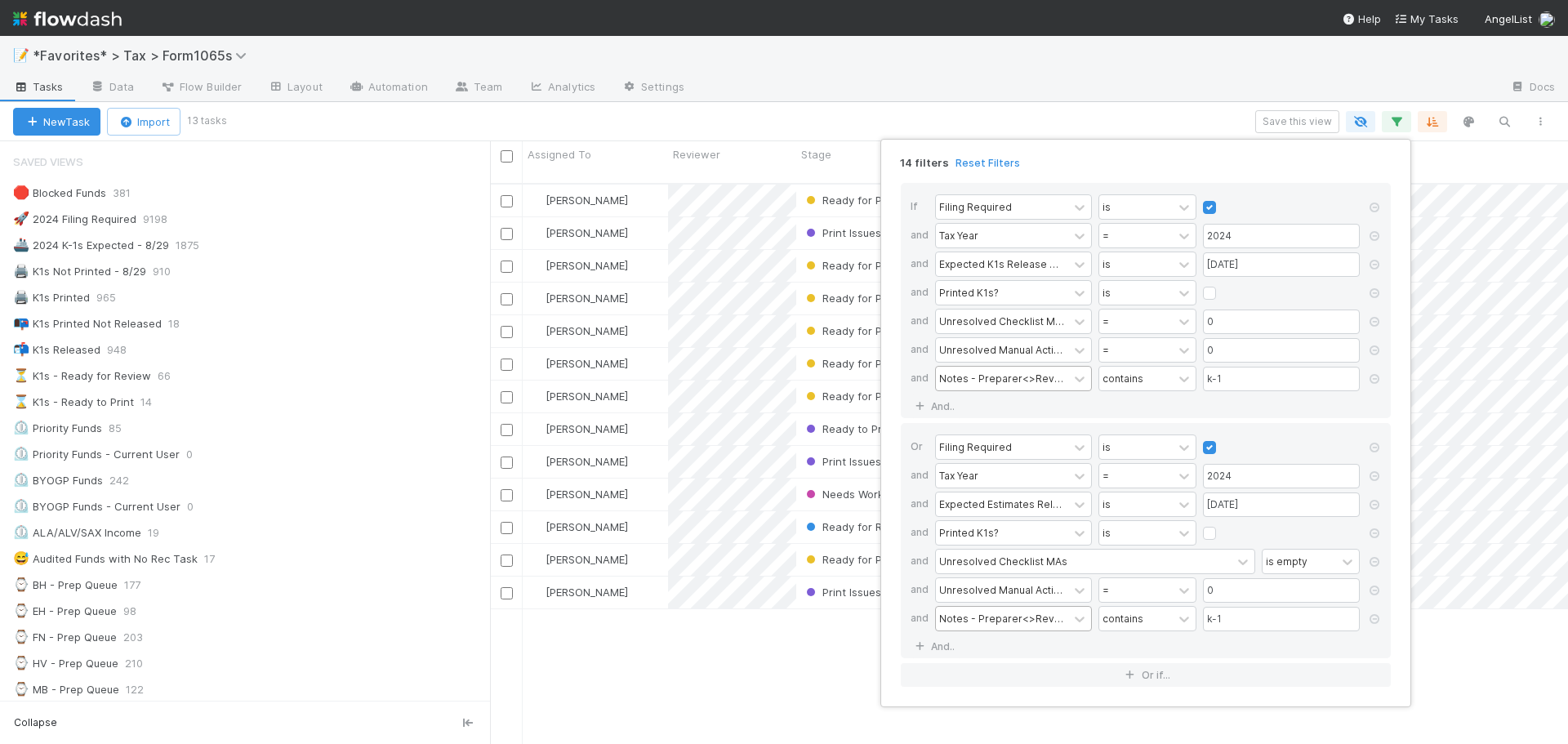
scroll to position [562, 1066]
type input "k-1"
click at [1027, 81] on div "14 filters Reset Filters If Filing Required is and Tax Year = 2024 and Expected…" at bounding box center [784, 372] width 1568 height 744
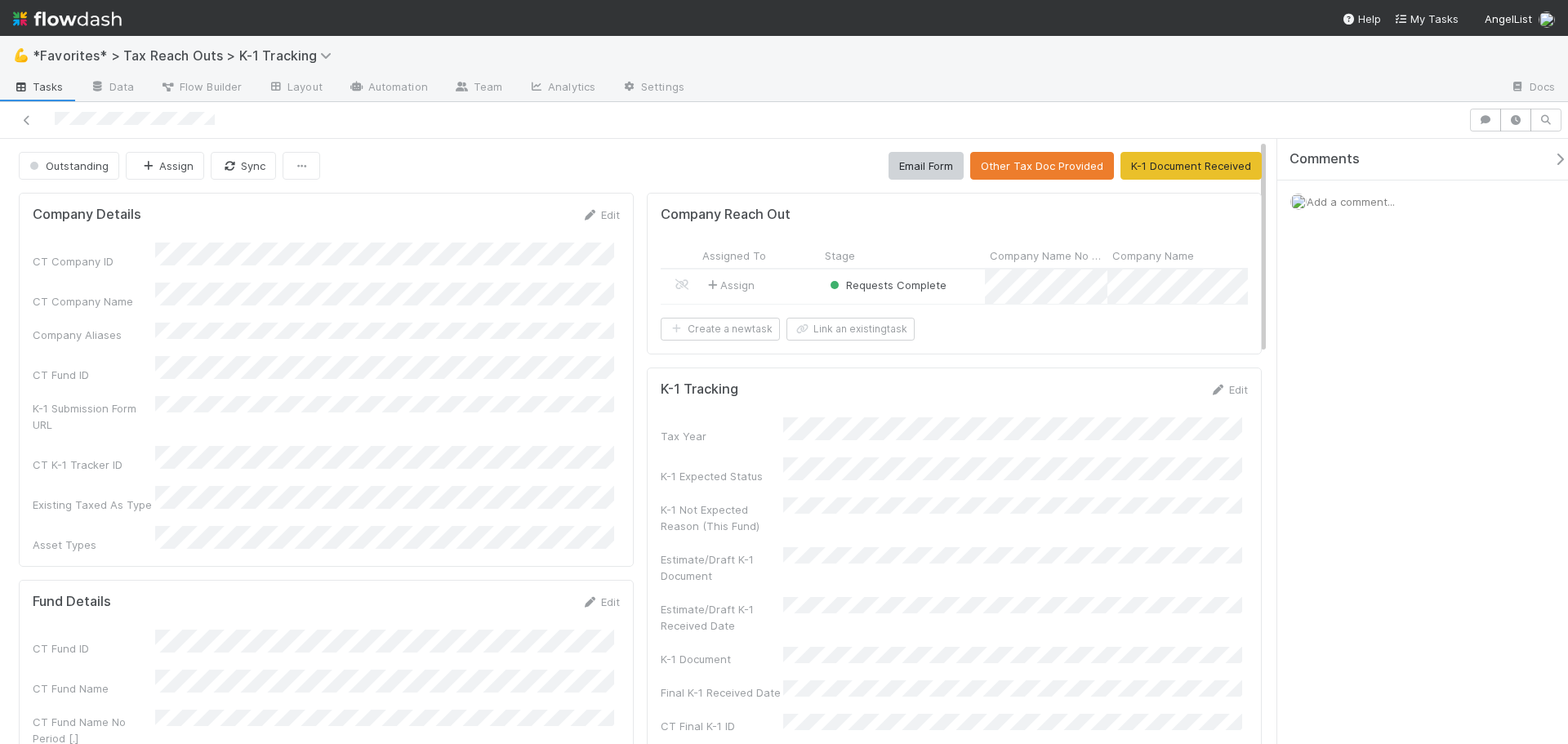
click at [784, 288] on div "Assign" at bounding box center [758, 287] width 123 height 35
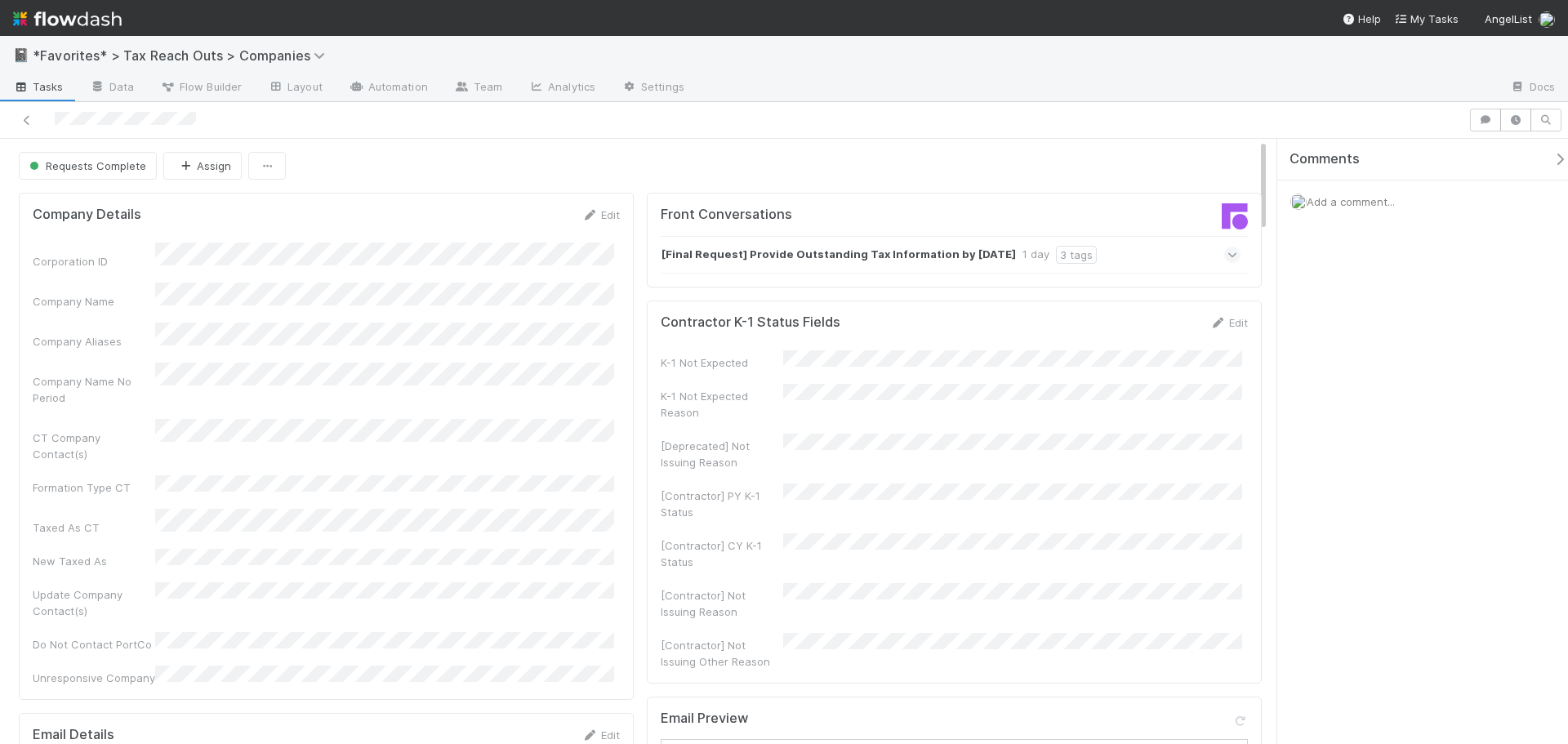
click at [1090, 252] on div "[Final Request] Provide Outstanding Tax Information by [DATE] 1 day 3 tags" at bounding box center [951, 255] width 580 height 38
click at [1134, 255] on div "[Final Request] Provide Outstanding Tax Information by [DATE] 1 day 3 tags" at bounding box center [951, 255] width 580 height 38
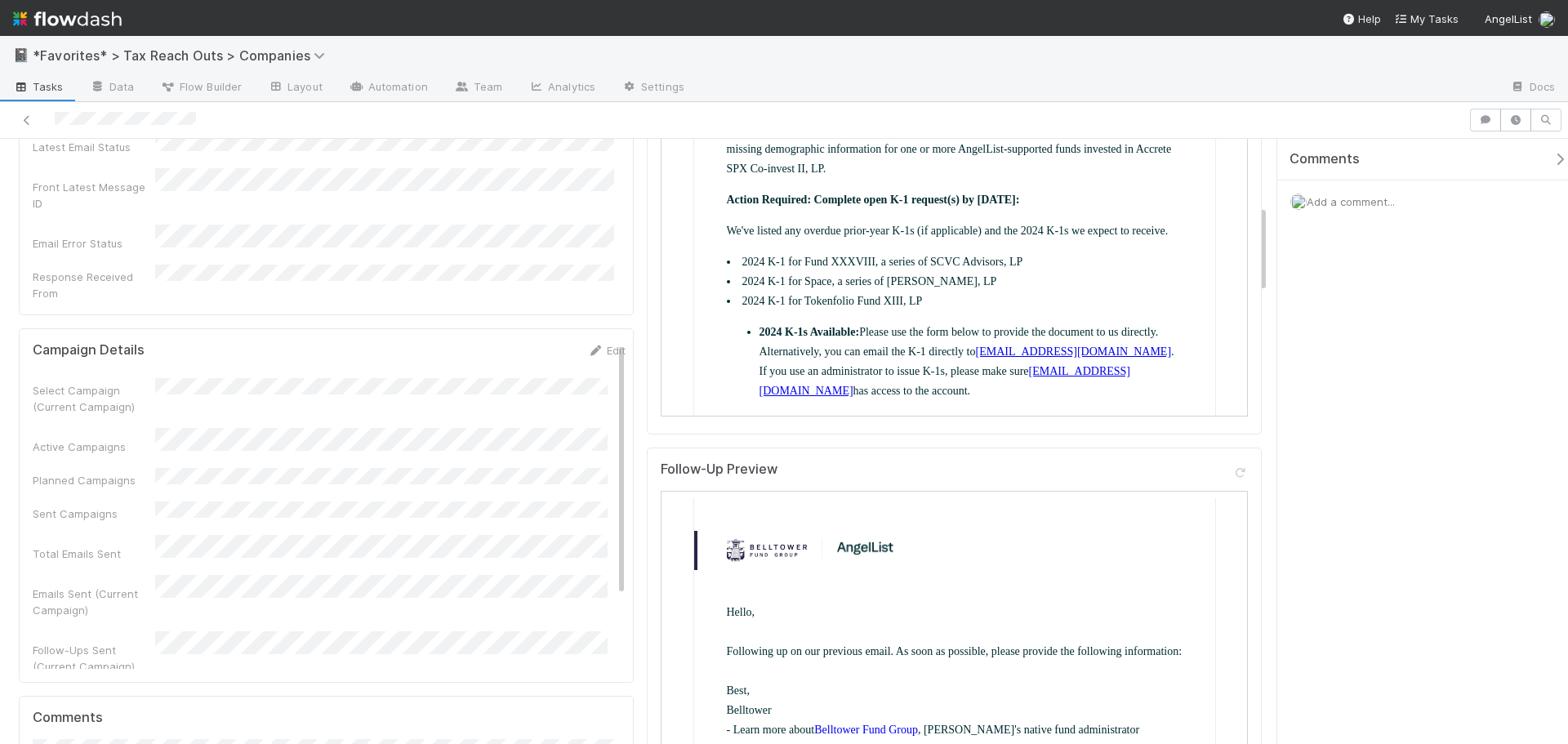
scroll to position [735, 0]
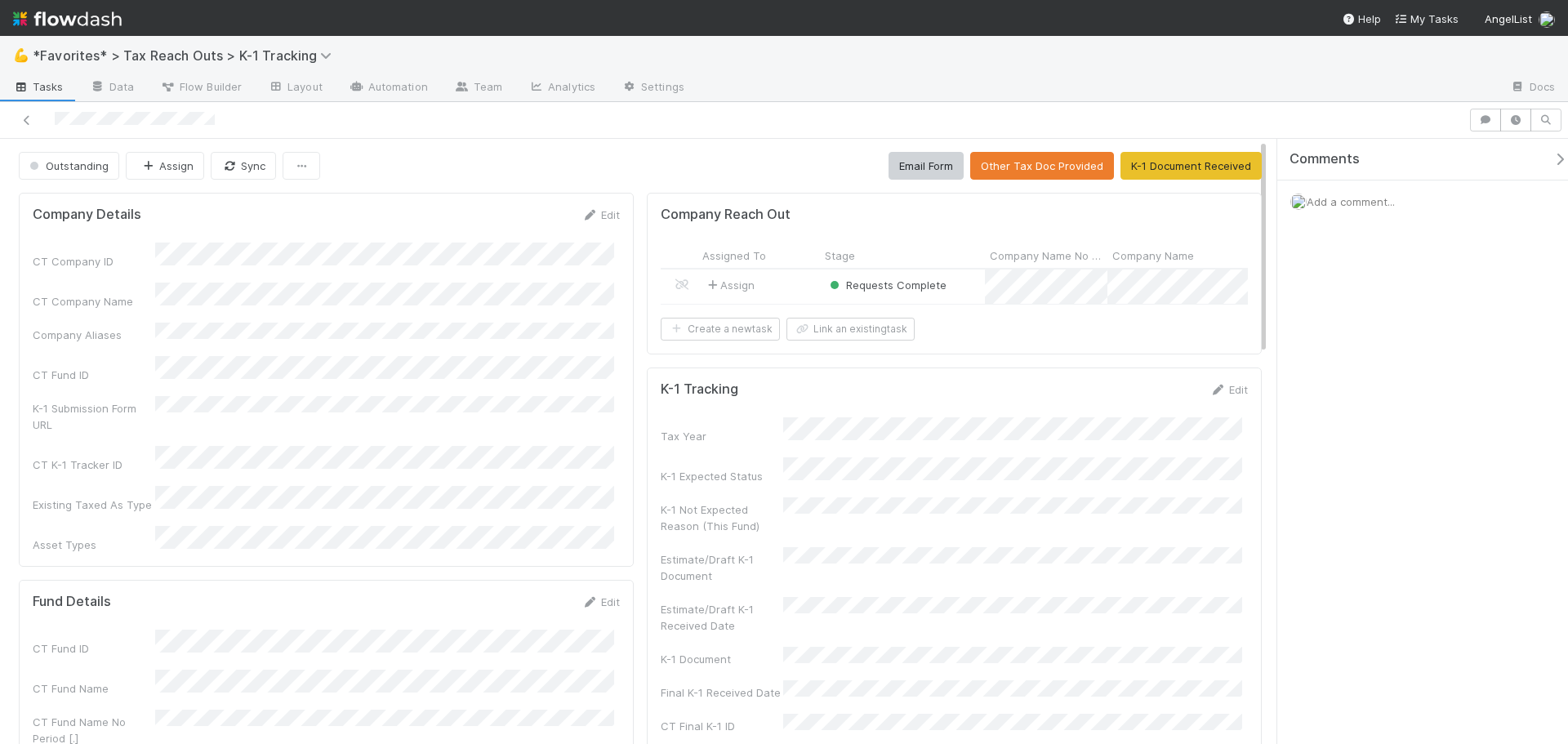
click at [794, 288] on div "Assign" at bounding box center [758, 287] width 123 height 35
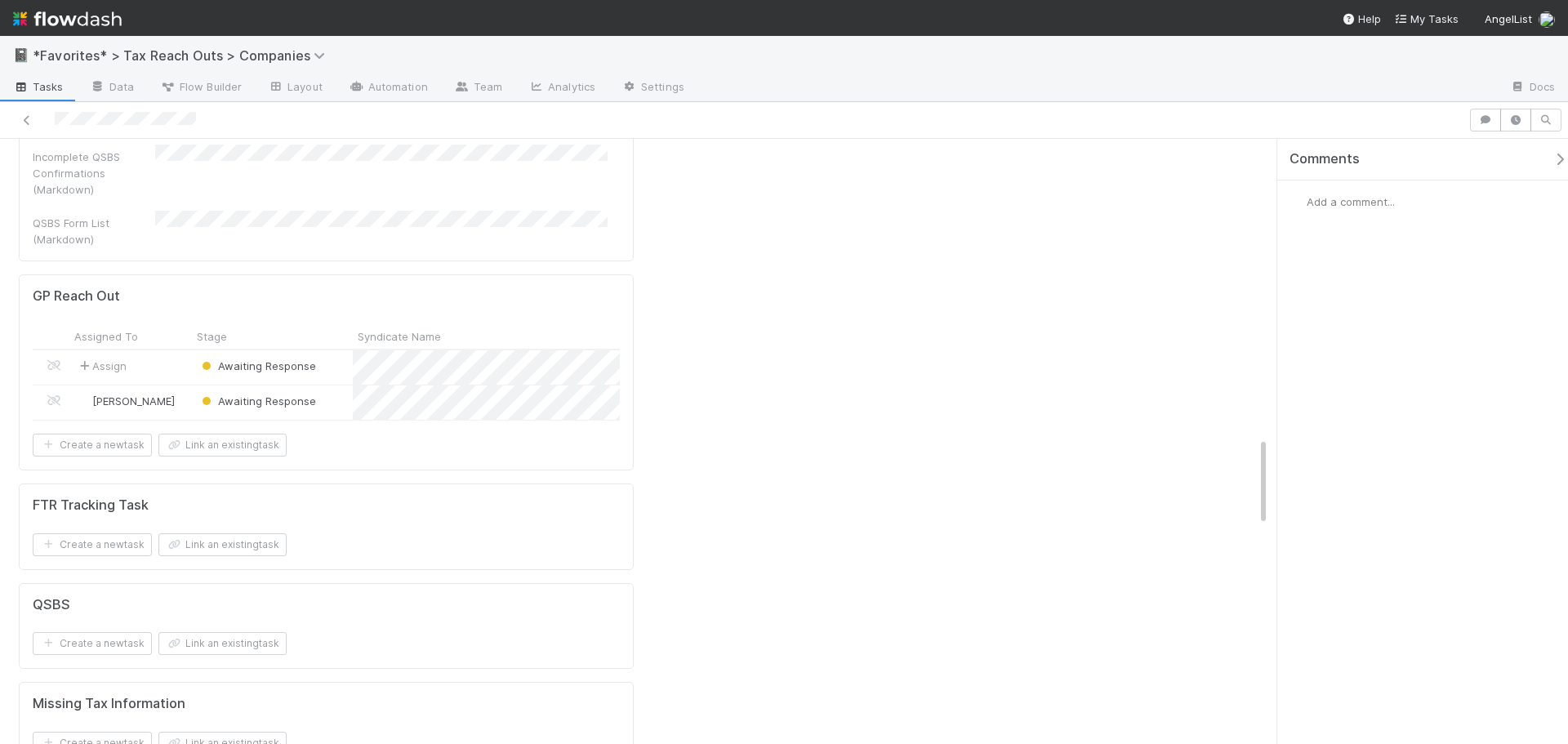
scroll to position [1715, 0]
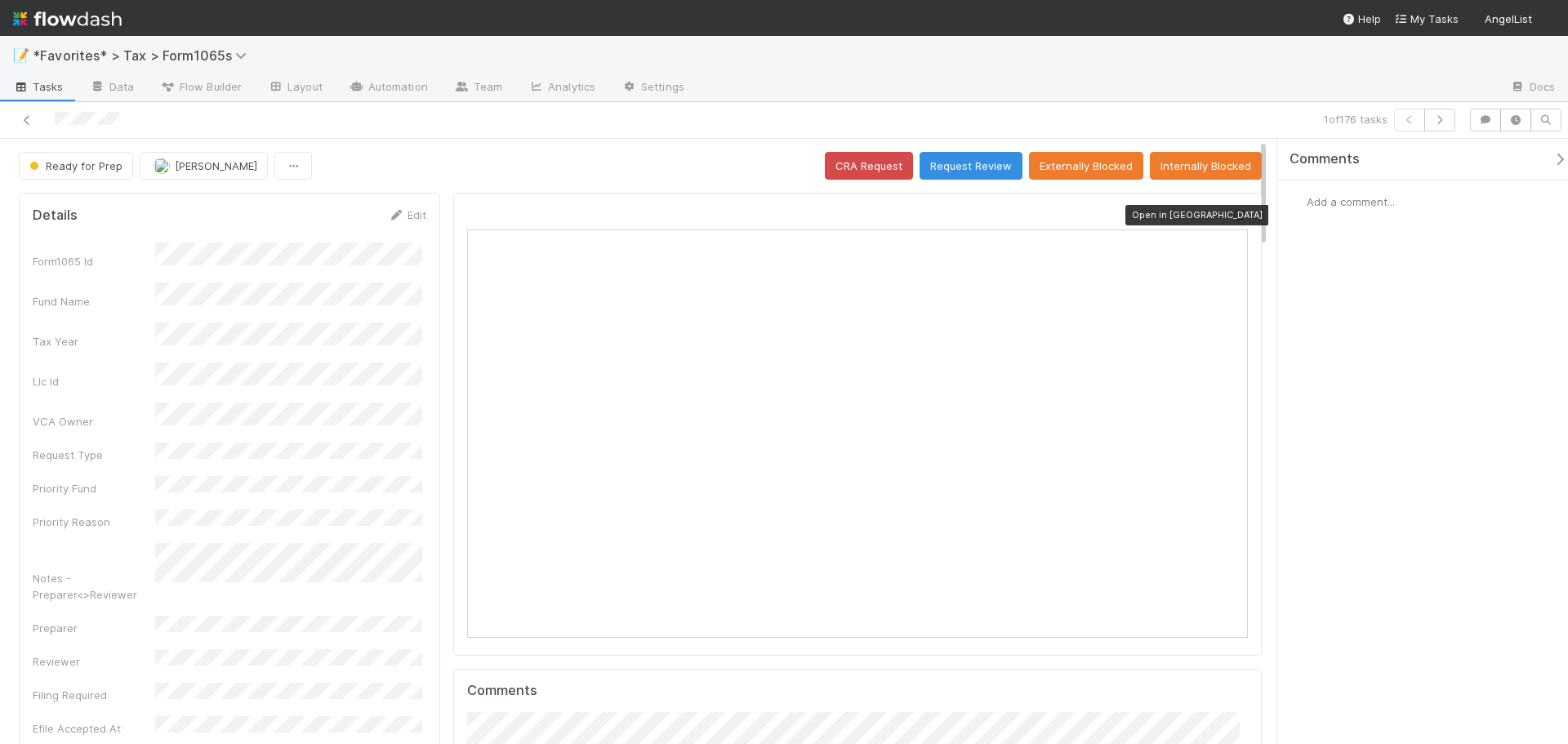
click at [1232, 213] on icon at bounding box center [1240, 215] width 16 height 11
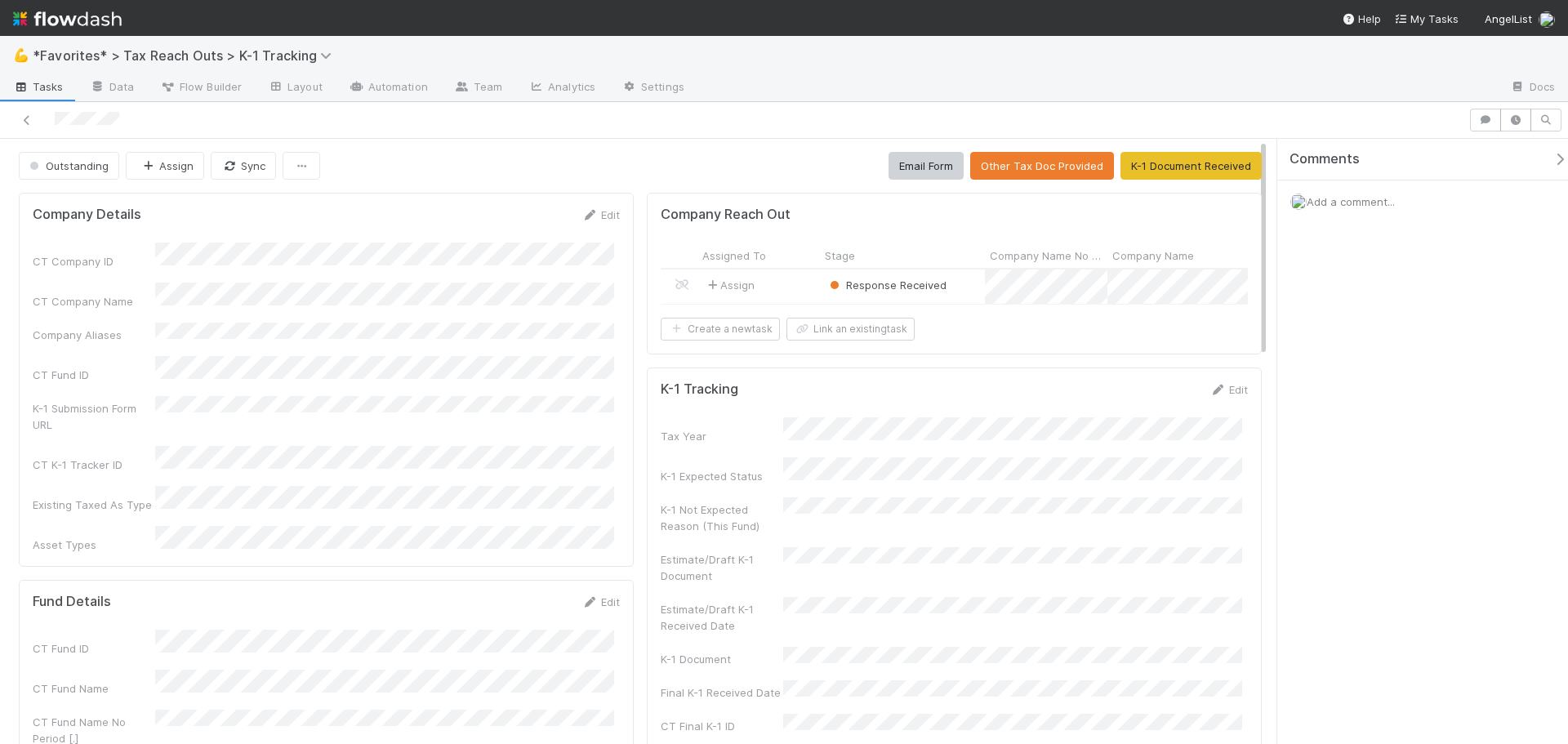
click at [946, 289] on div "Response Received" at bounding box center [903, 287] width 165 height 35
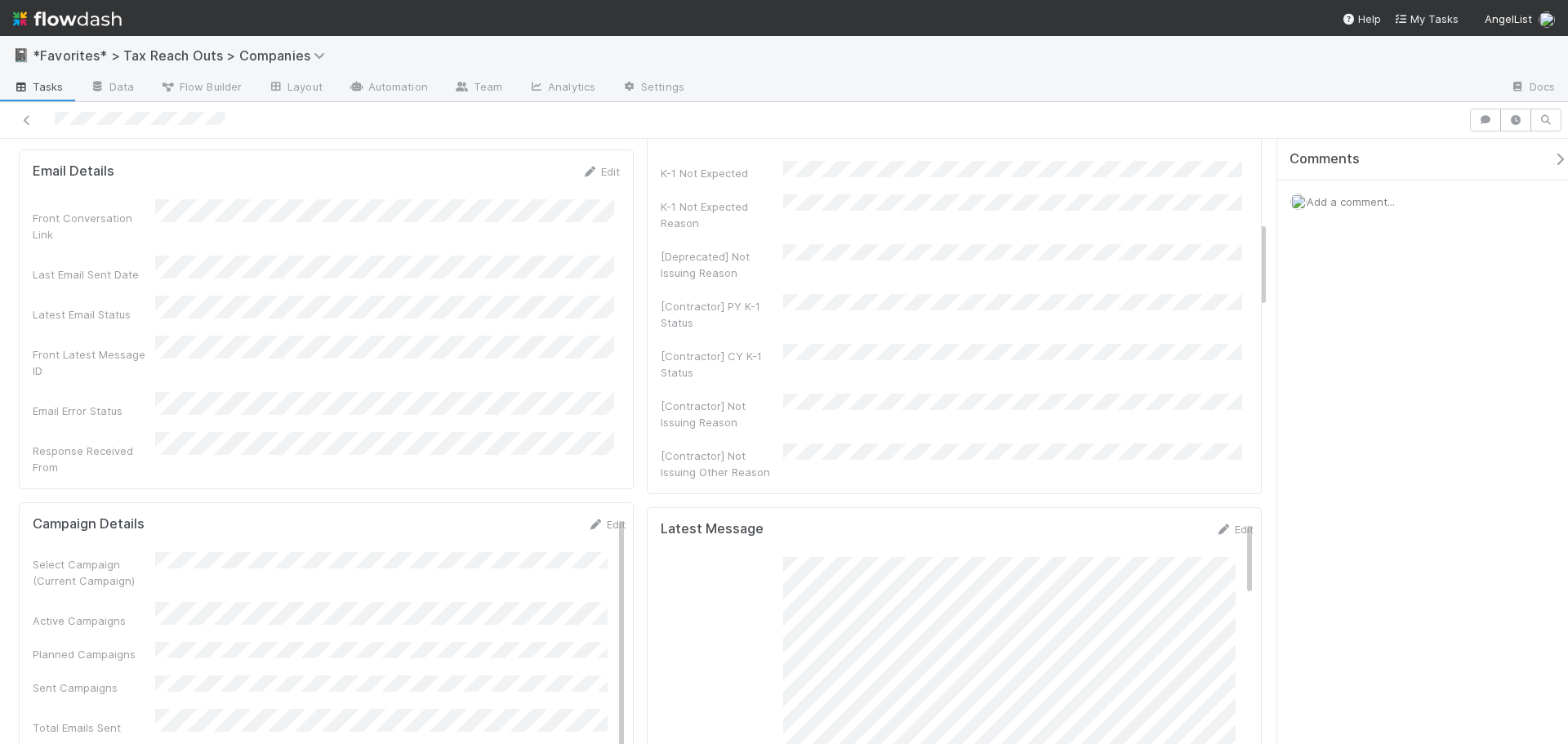
scroll to position [572, 0]
